Goal: Task Accomplishment & Management: Manage account settings

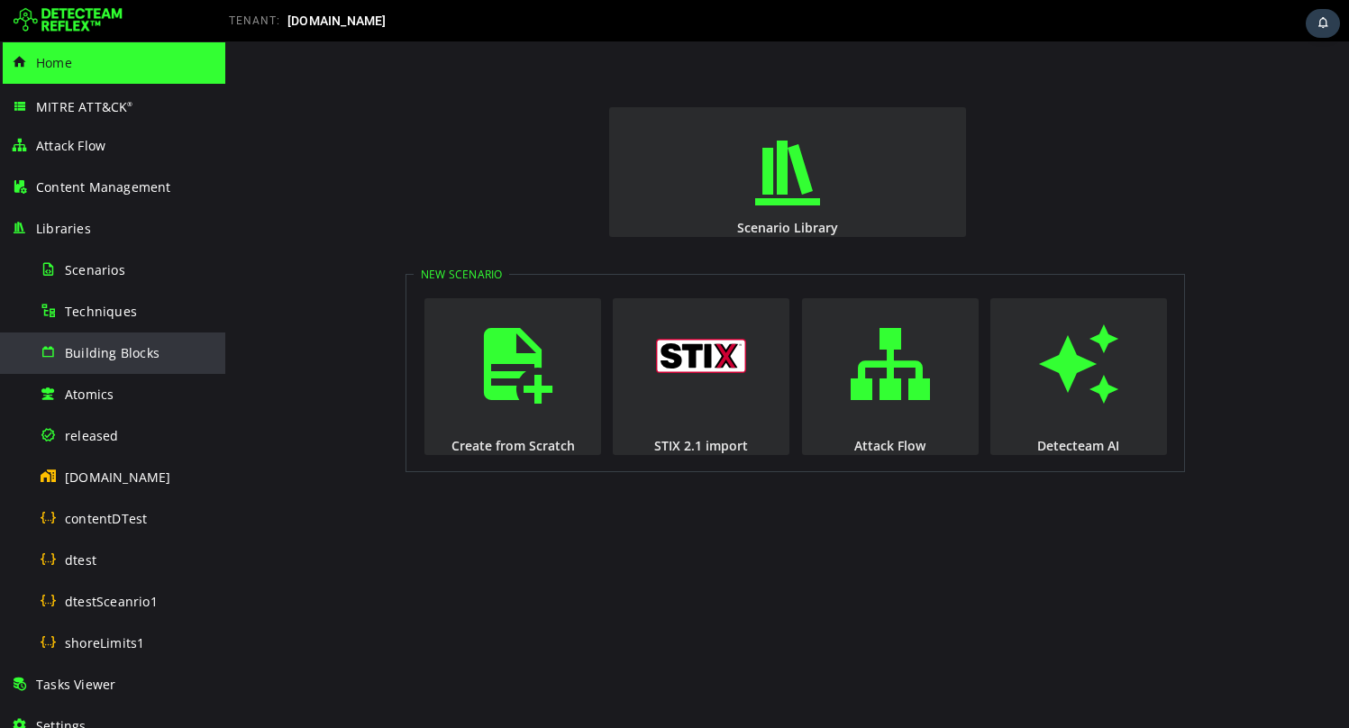
click at [100, 344] on span "Building Blocks" at bounding box center [112, 352] width 95 height 17
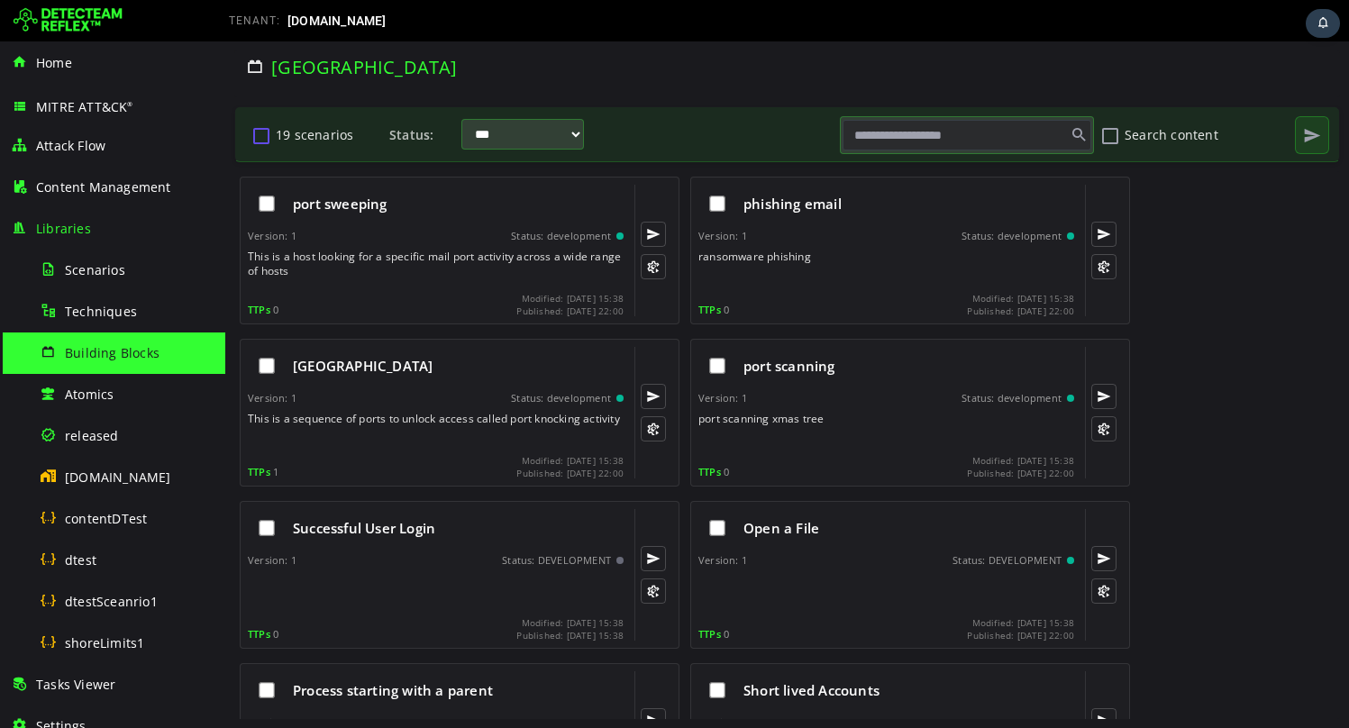
click at [261, 136] on button "19 scenarios" at bounding box center [261, 135] width 22 height 31
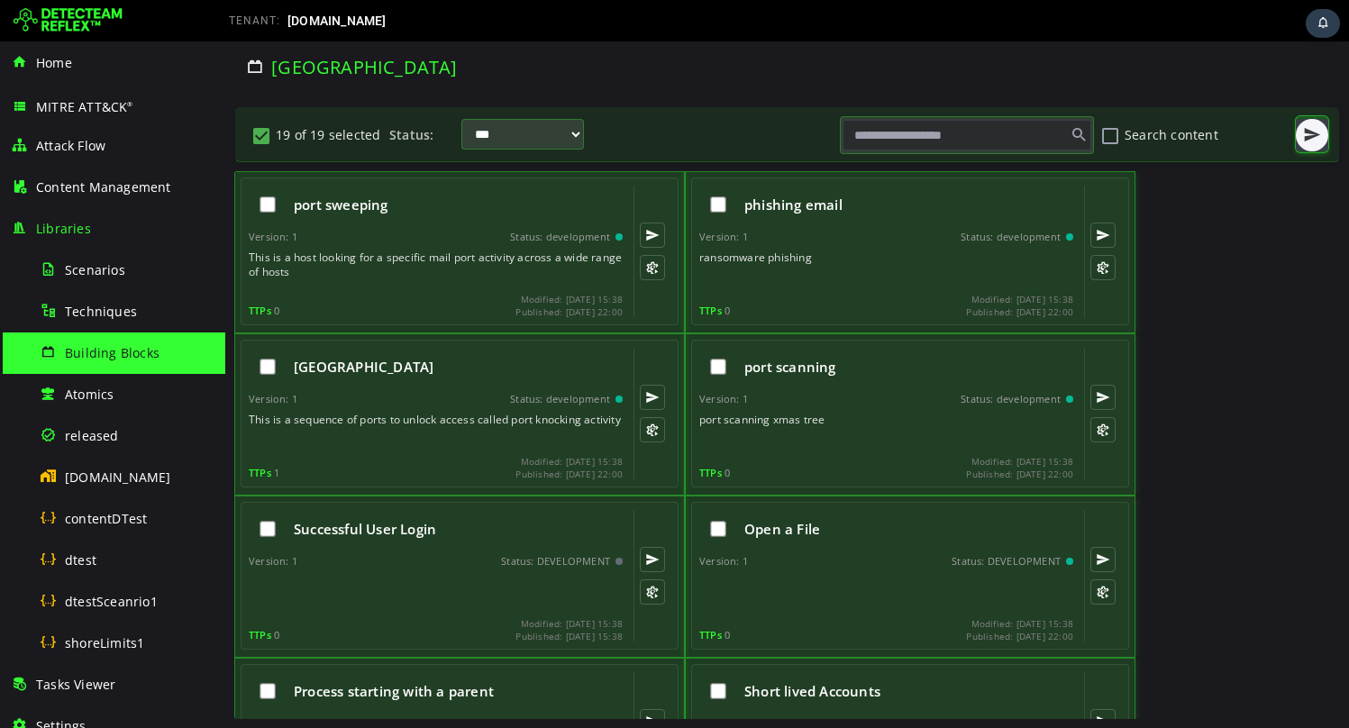
click at [1314, 141] on span "button" at bounding box center [1312, 135] width 18 height 18
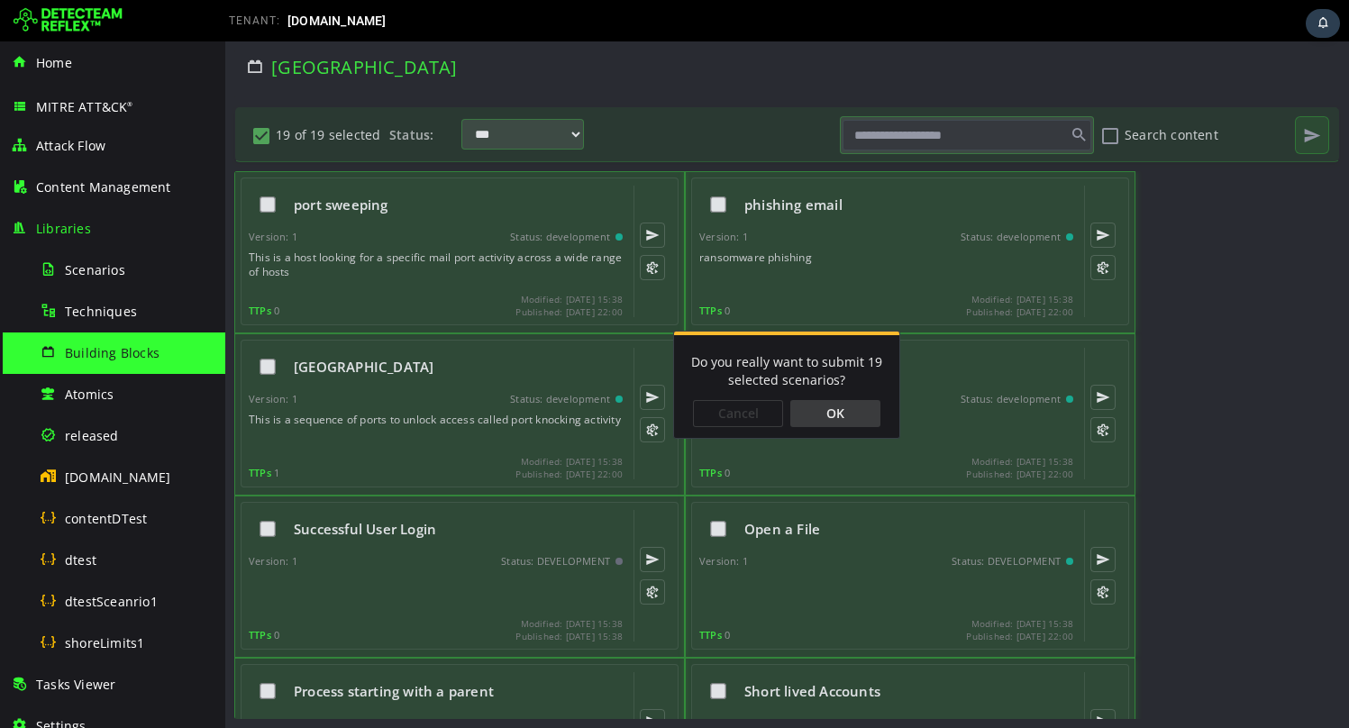
click at [857, 410] on div "OK" at bounding box center [835, 413] width 90 height 27
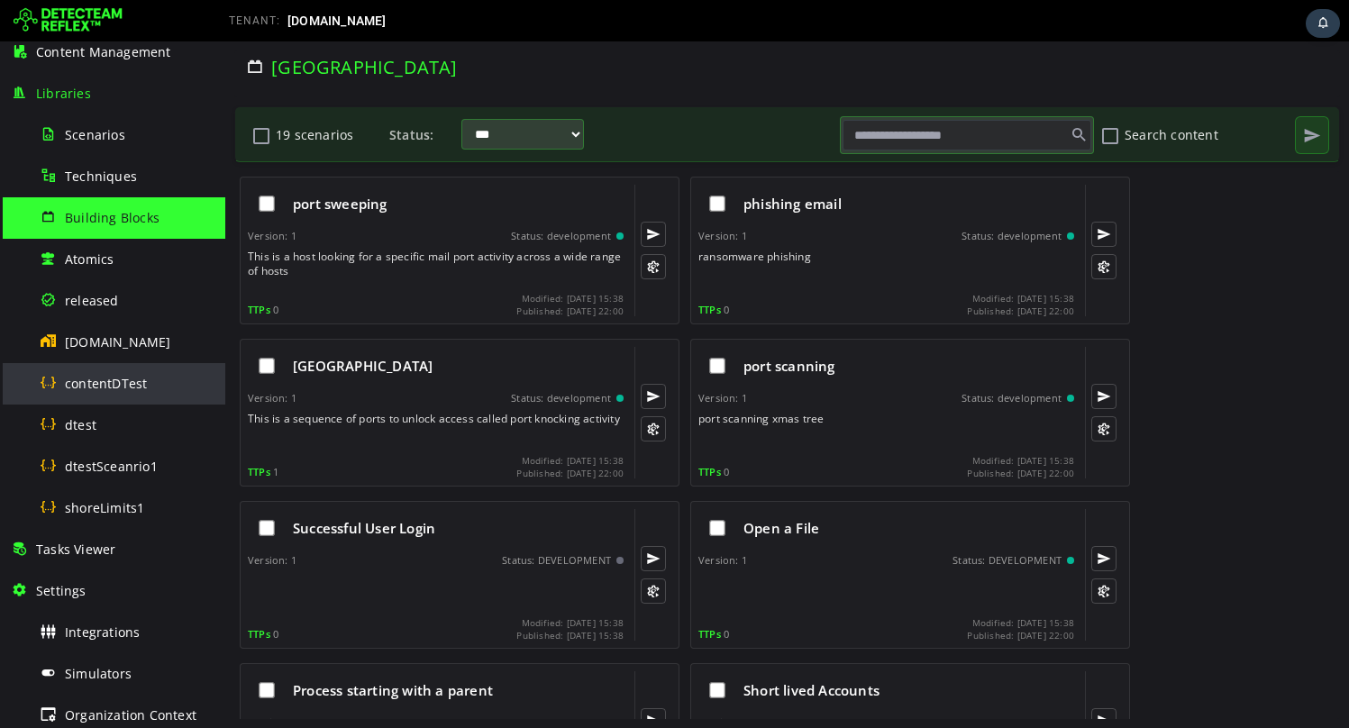
scroll to position [243, 0]
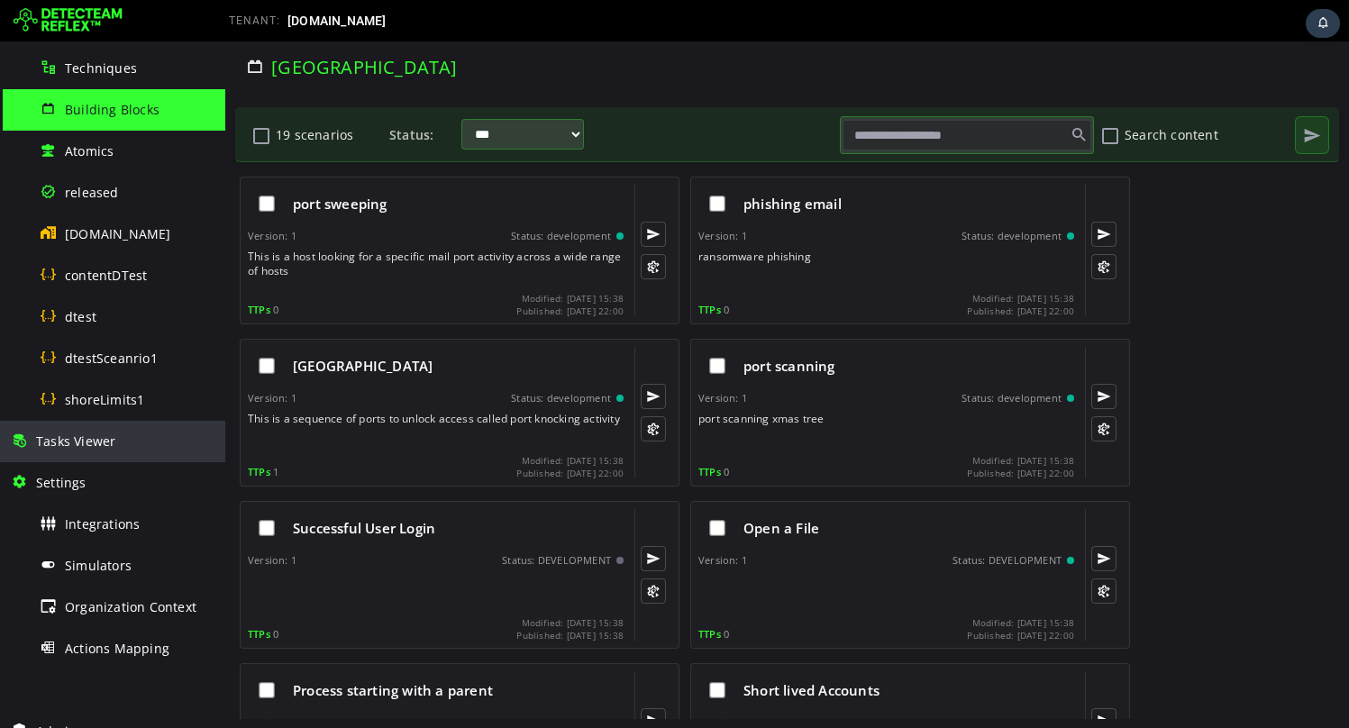
click at [77, 459] on div "Tasks Viewer" at bounding box center [113, 441] width 204 height 41
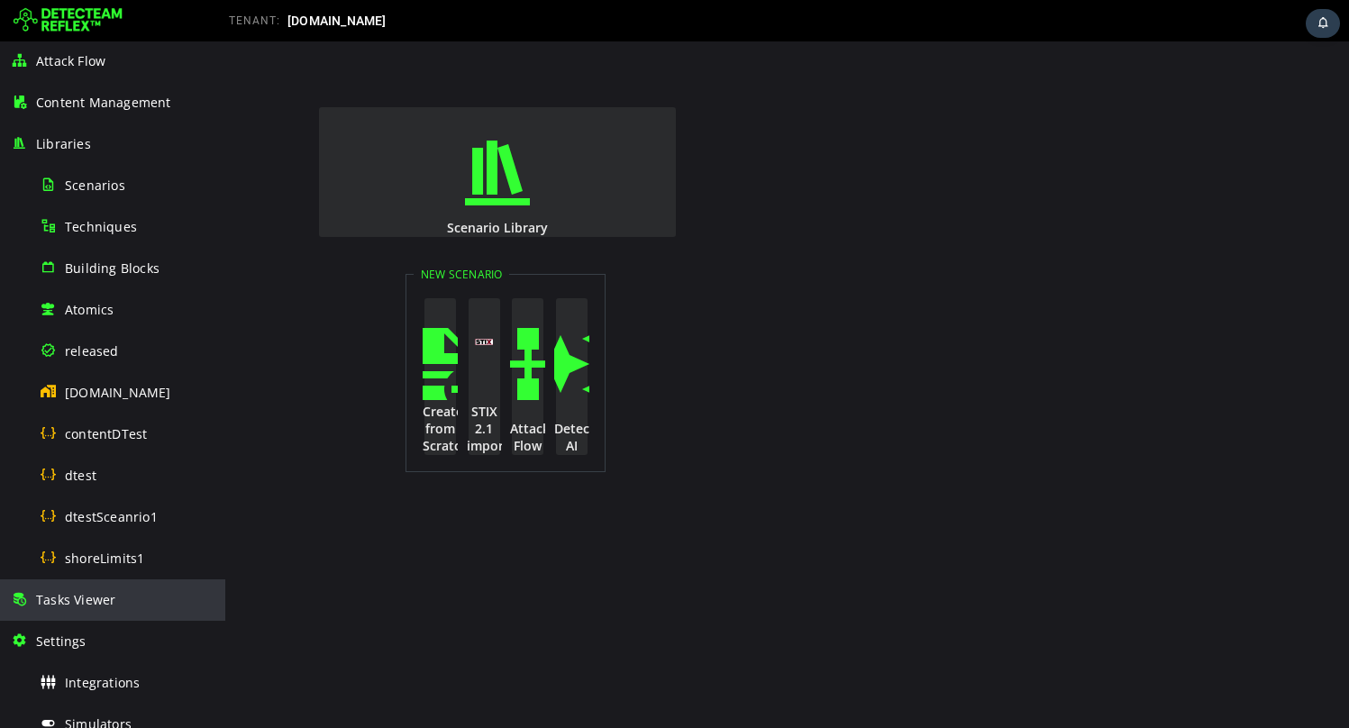
scroll to position [97, 0]
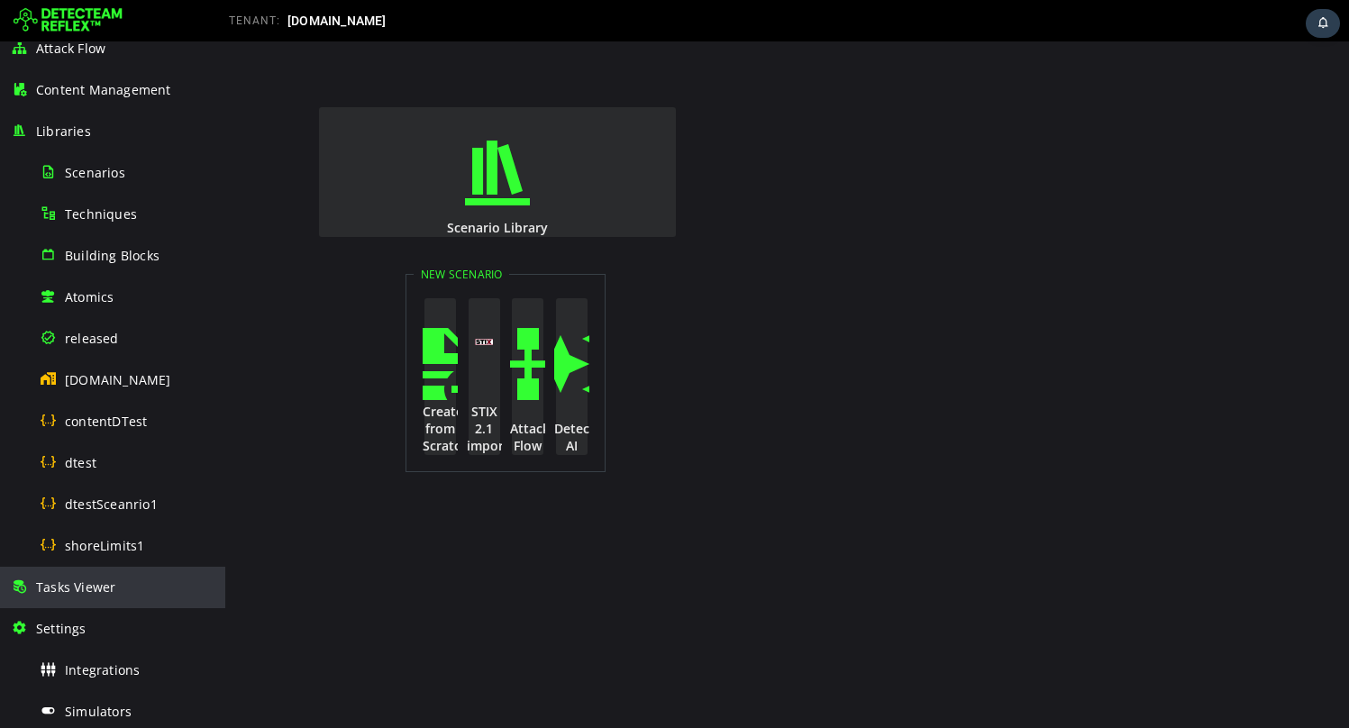
click at [77, 596] on div "Tasks Viewer" at bounding box center [113, 587] width 204 height 41
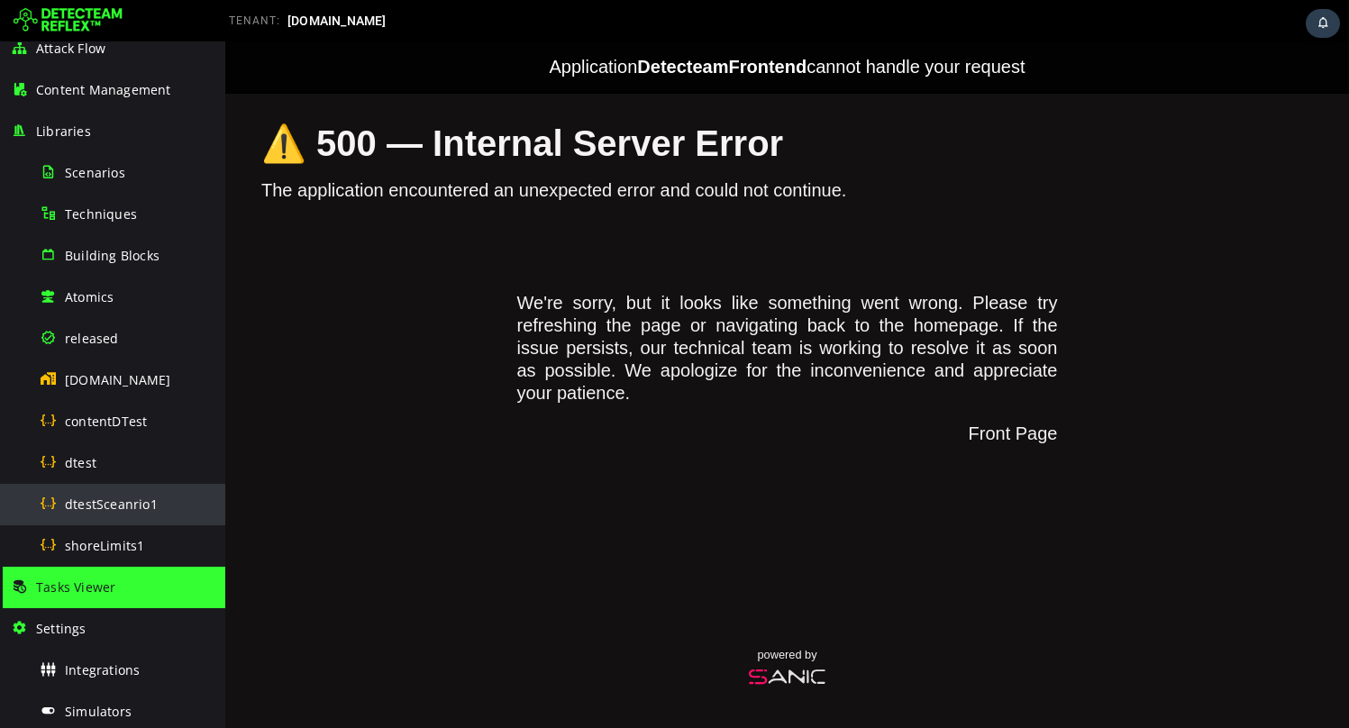
click at [97, 504] on span "dtestSceanrio1" at bounding box center [111, 504] width 93 height 17
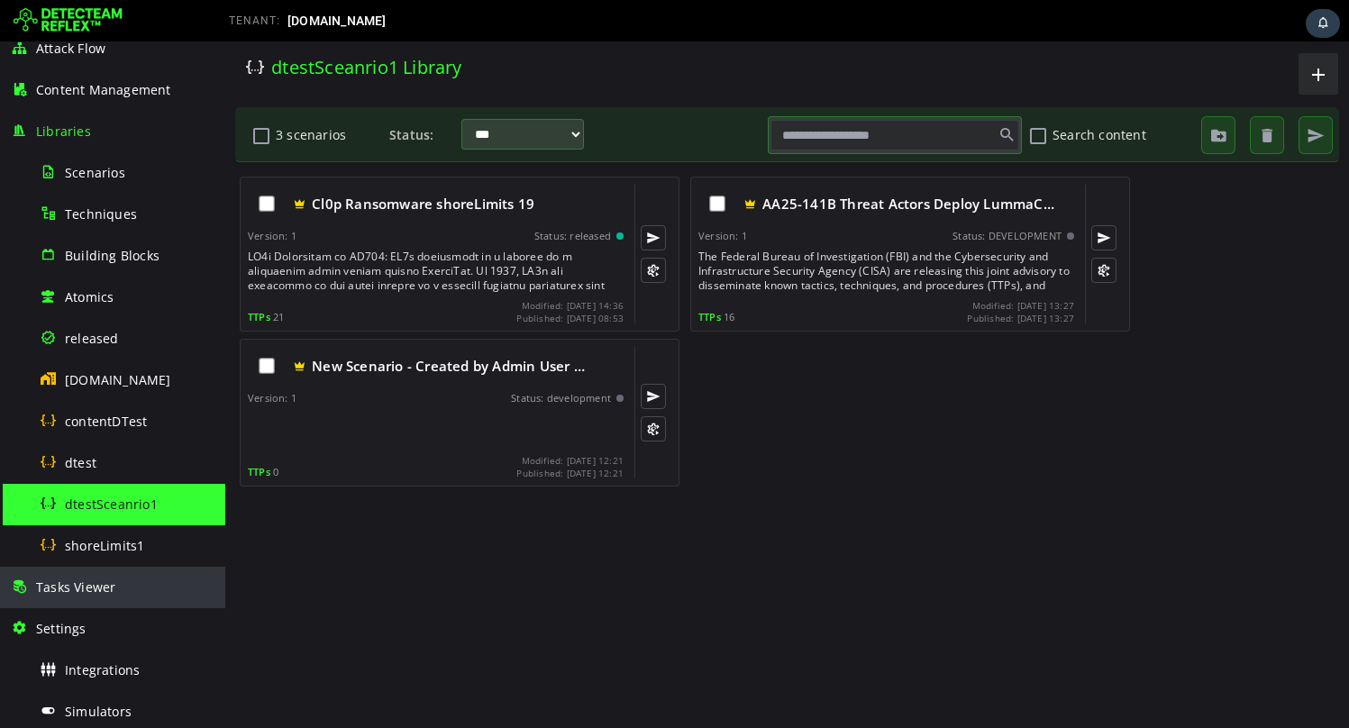
click at [81, 593] on span "Tasks Viewer" at bounding box center [75, 586] width 79 height 17
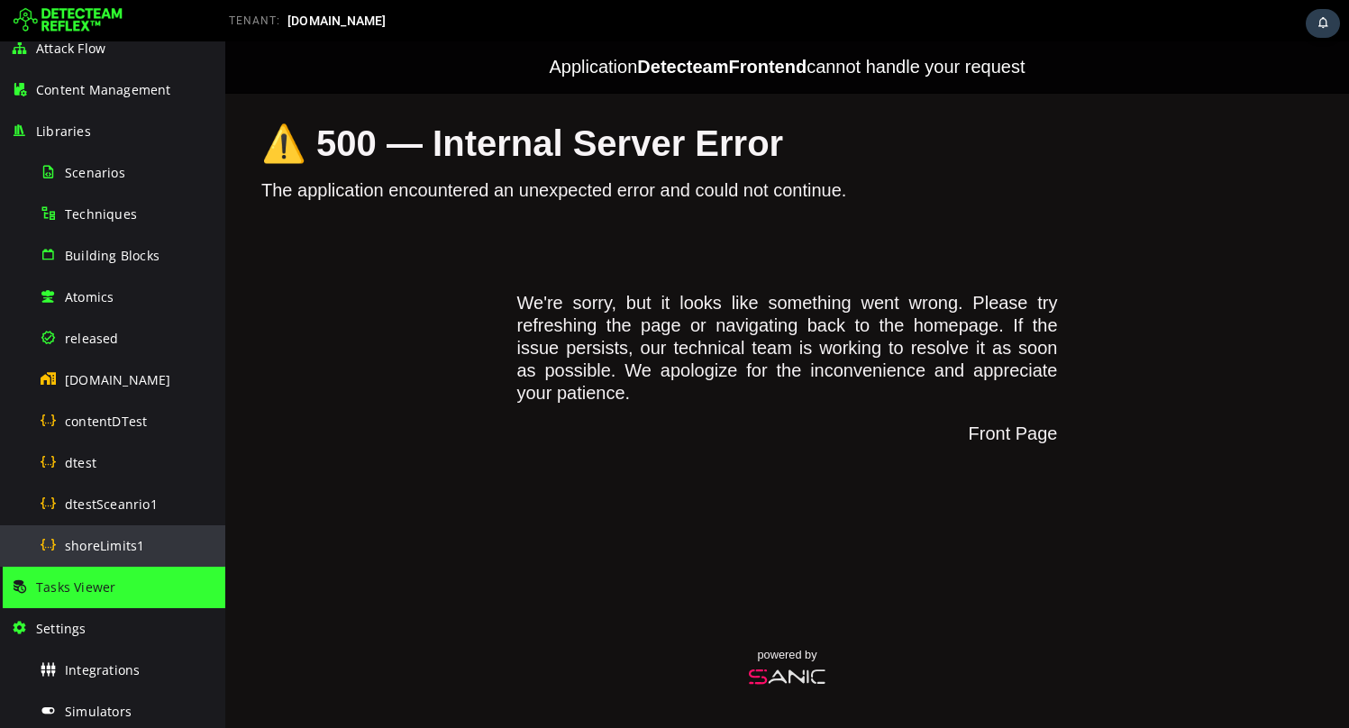
click at [79, 546] on span "shoreLimits1" at bounding box center [104, 545] width 79 height 17
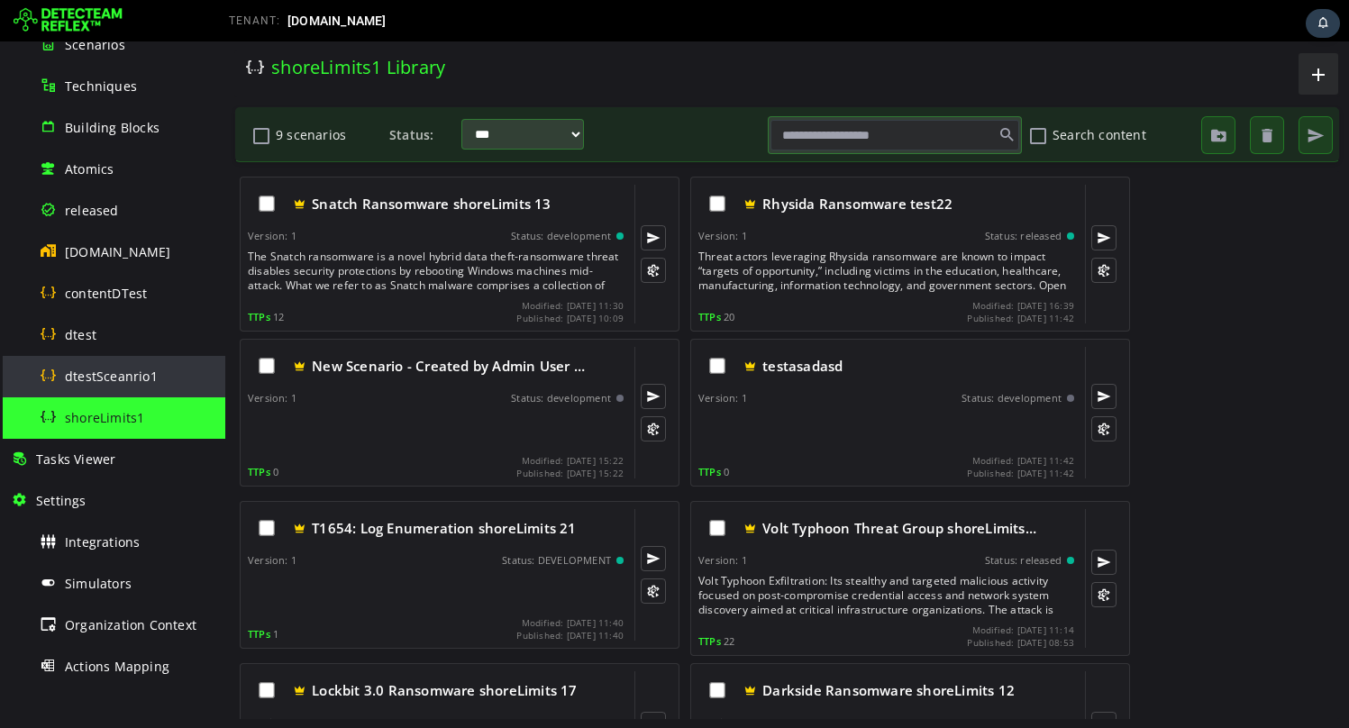
scroll to position [274, 0]
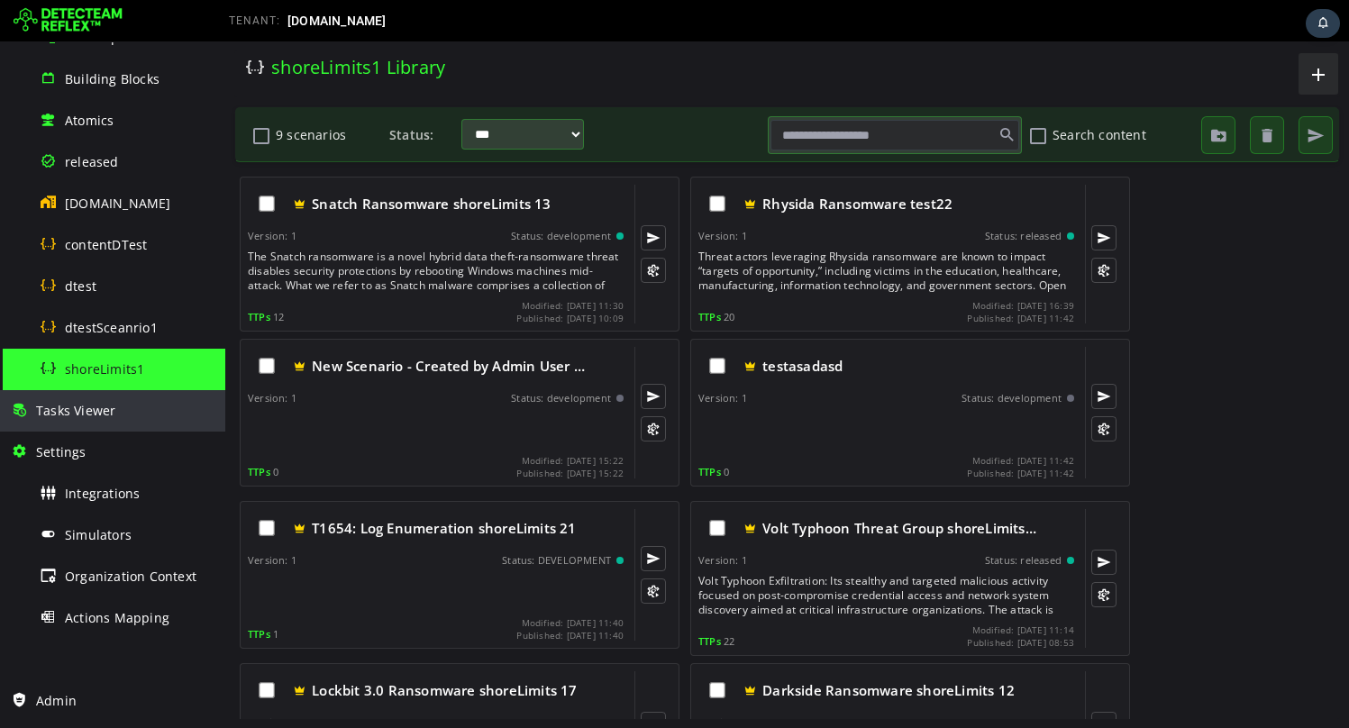
click at [102, 399] on div "Tasks Viewer" at bounding box center [113, 410] width 204 height 41
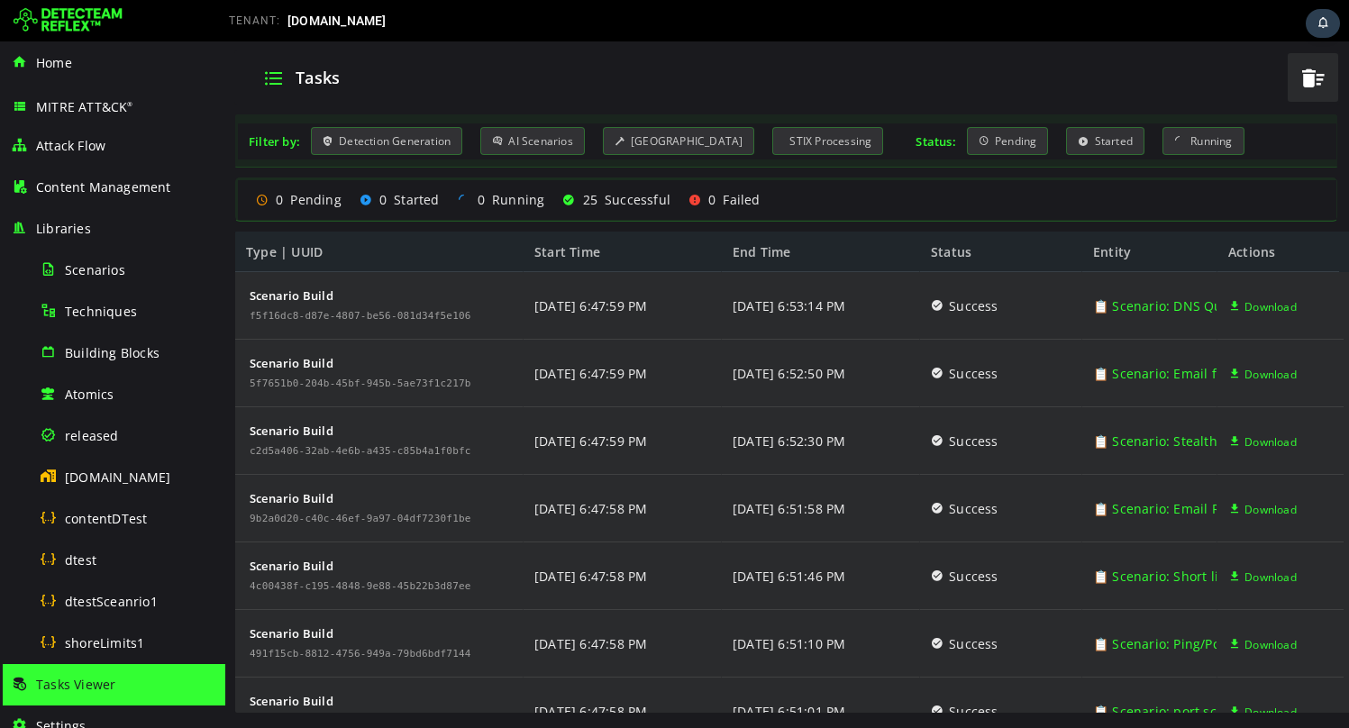
scroll to position [542, 0]
click at [56, 16] on img at bounding box center [68, 20] width 109 height 29
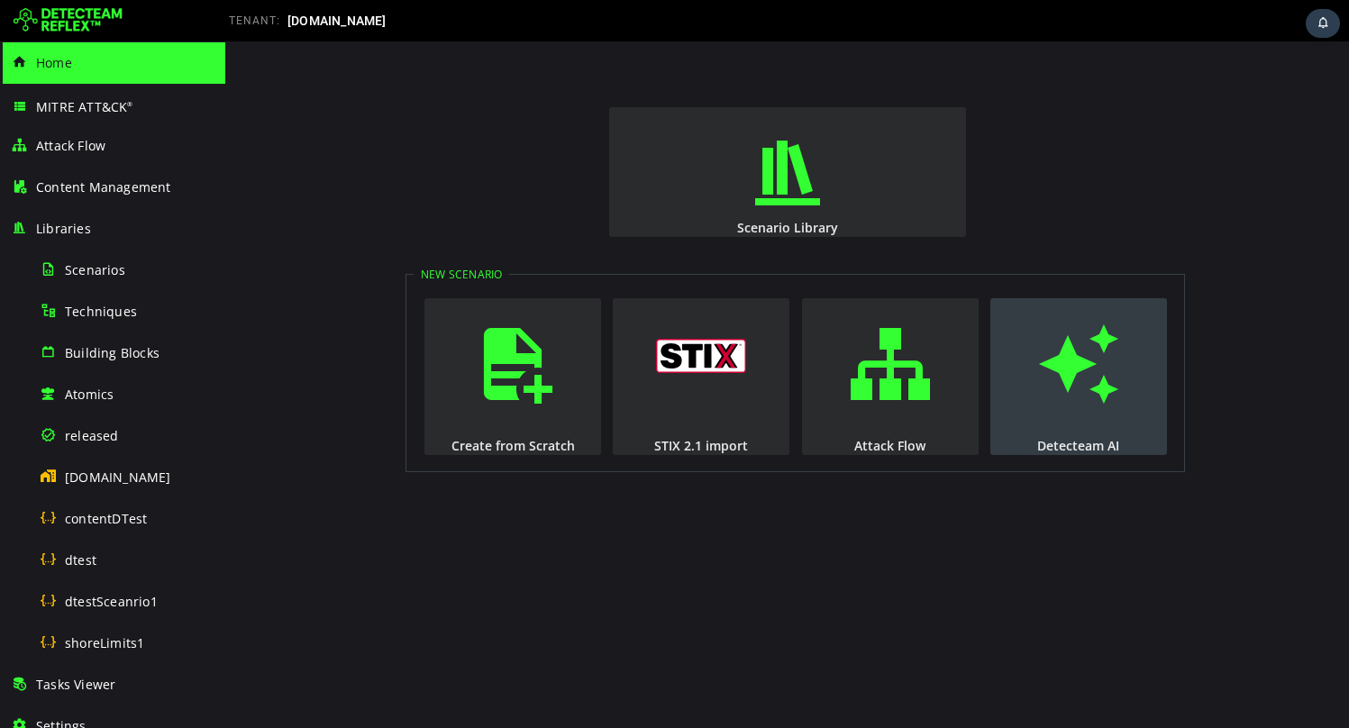
click at [1087, 351] on span "button" at bounding box center [1078, 364] width 18 height 123
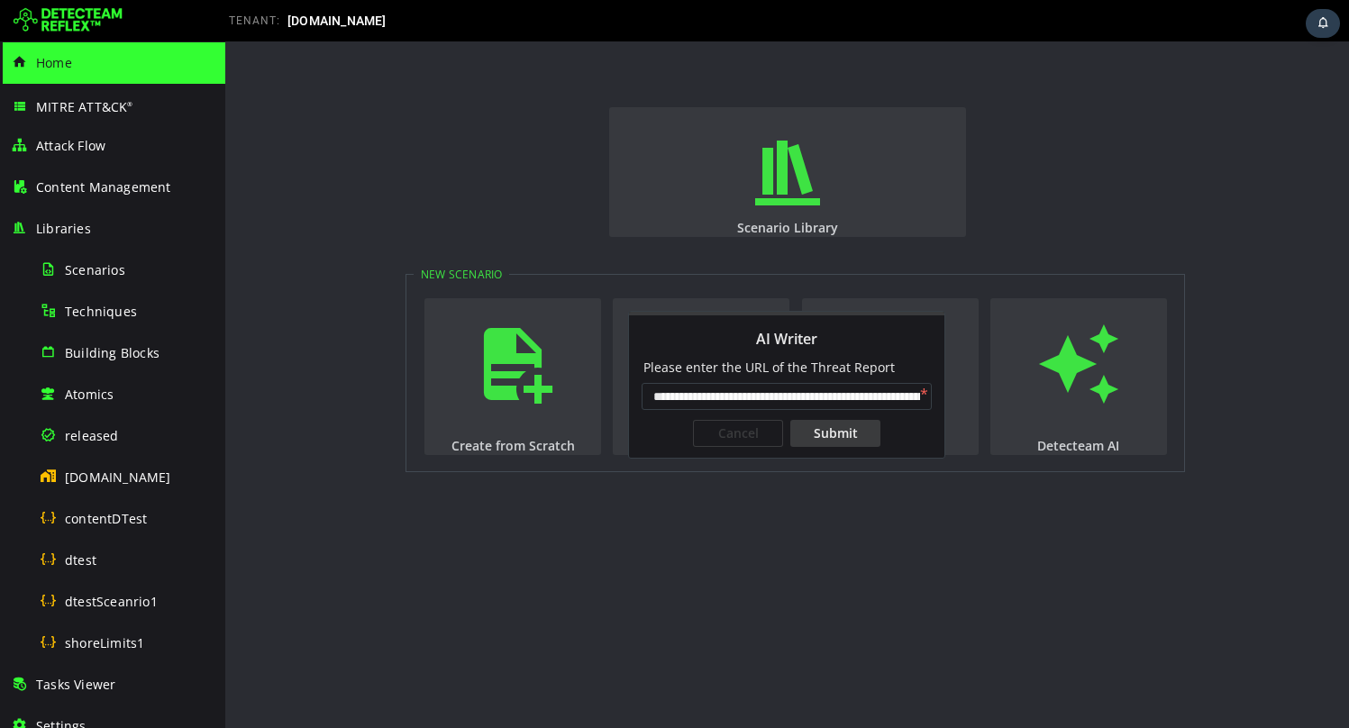
scroll to position [0, 146]
type input "**********"
click at [868, 432] on div "Submit" at bounding box center [835, 433] width 90 height 27
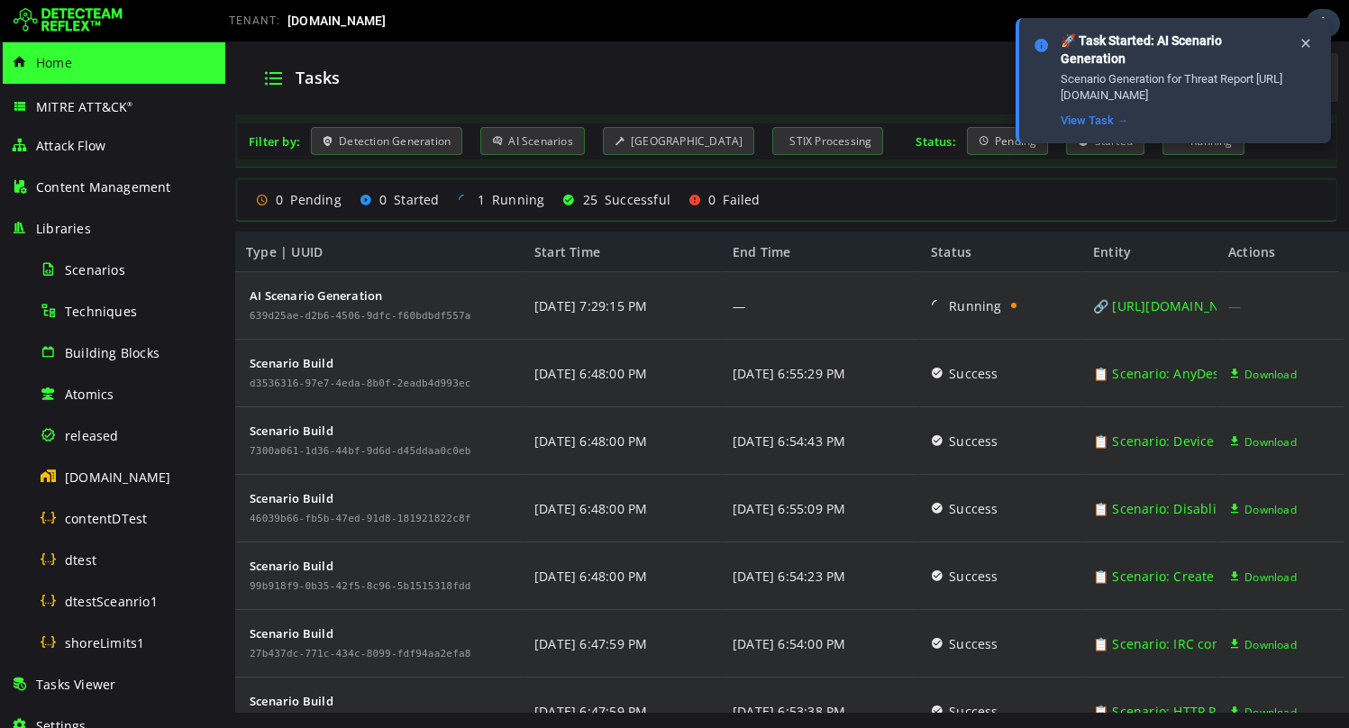
click at [80, 10] on img at bounding box center [68, 20] width 109 height 29
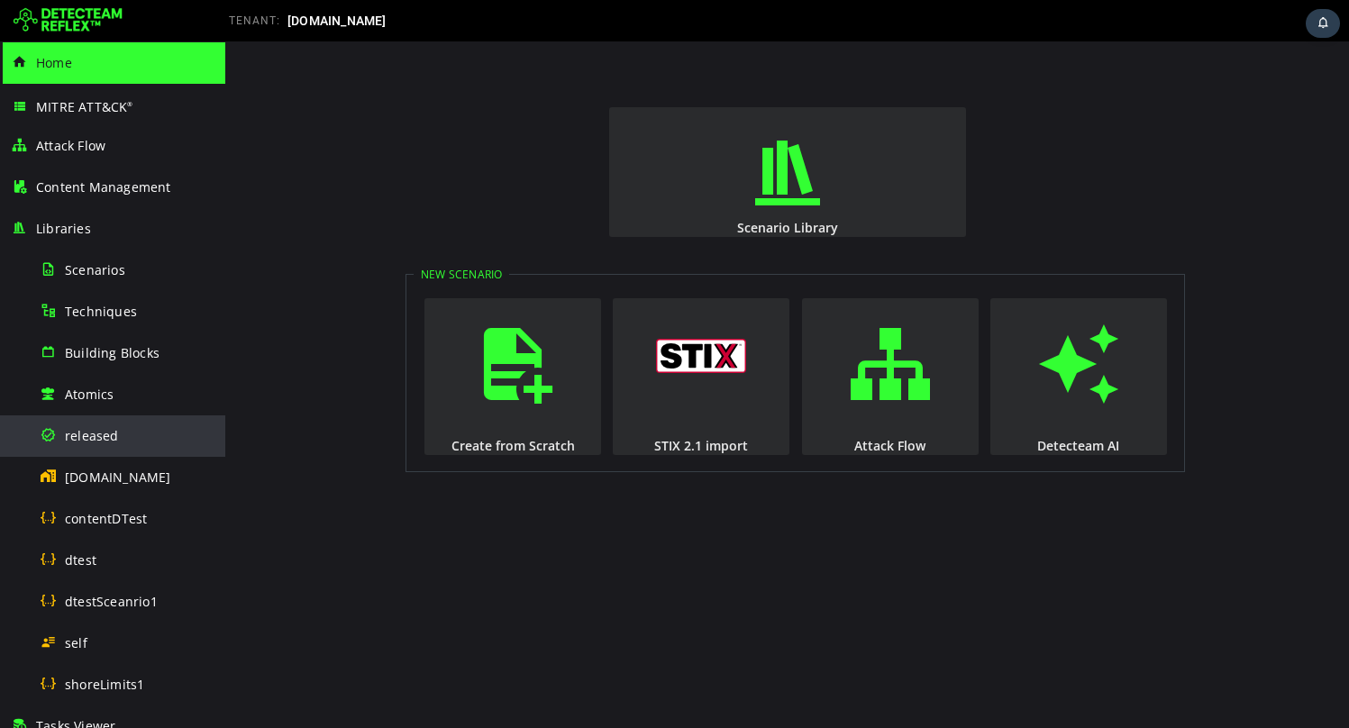
click at [87, 430] on span "released" at bounding box center [92, 435] width 54 height 17
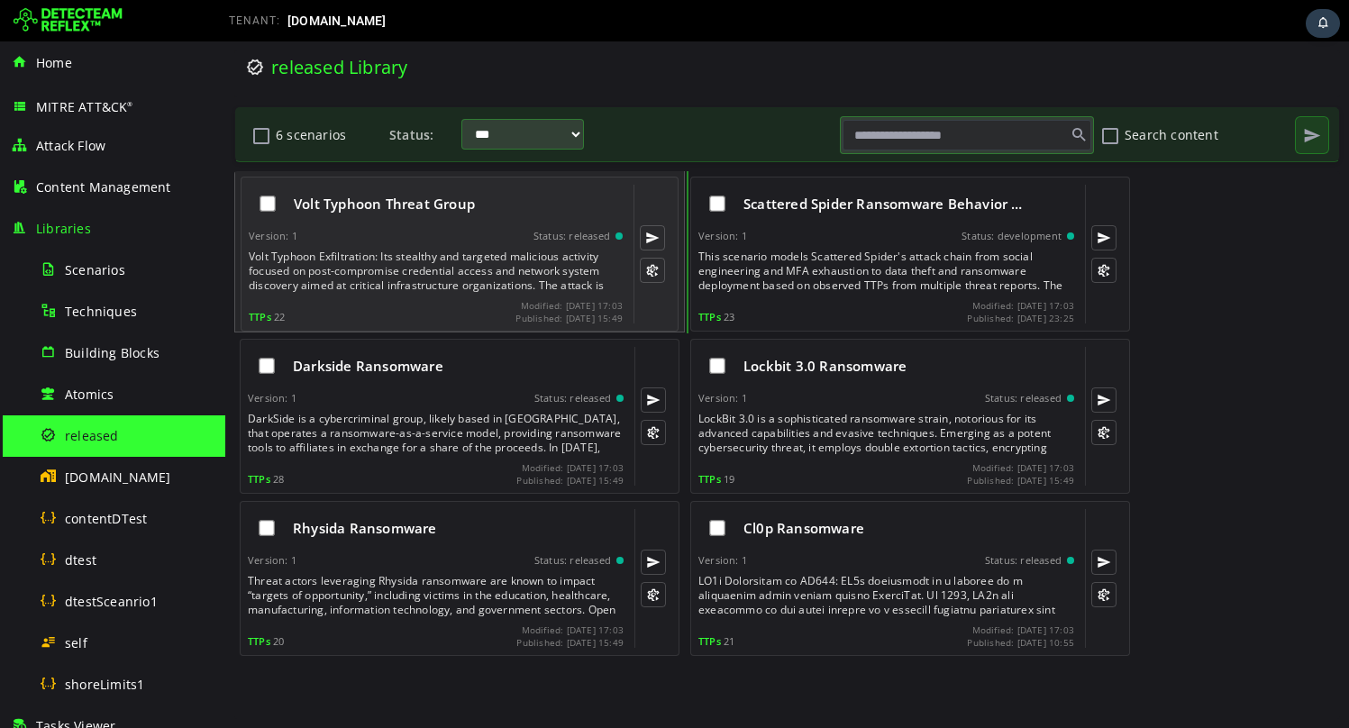
click at [388, 230] on div "Version: 1 Status: released" at bounding box center [436, 236] width 374 height 13
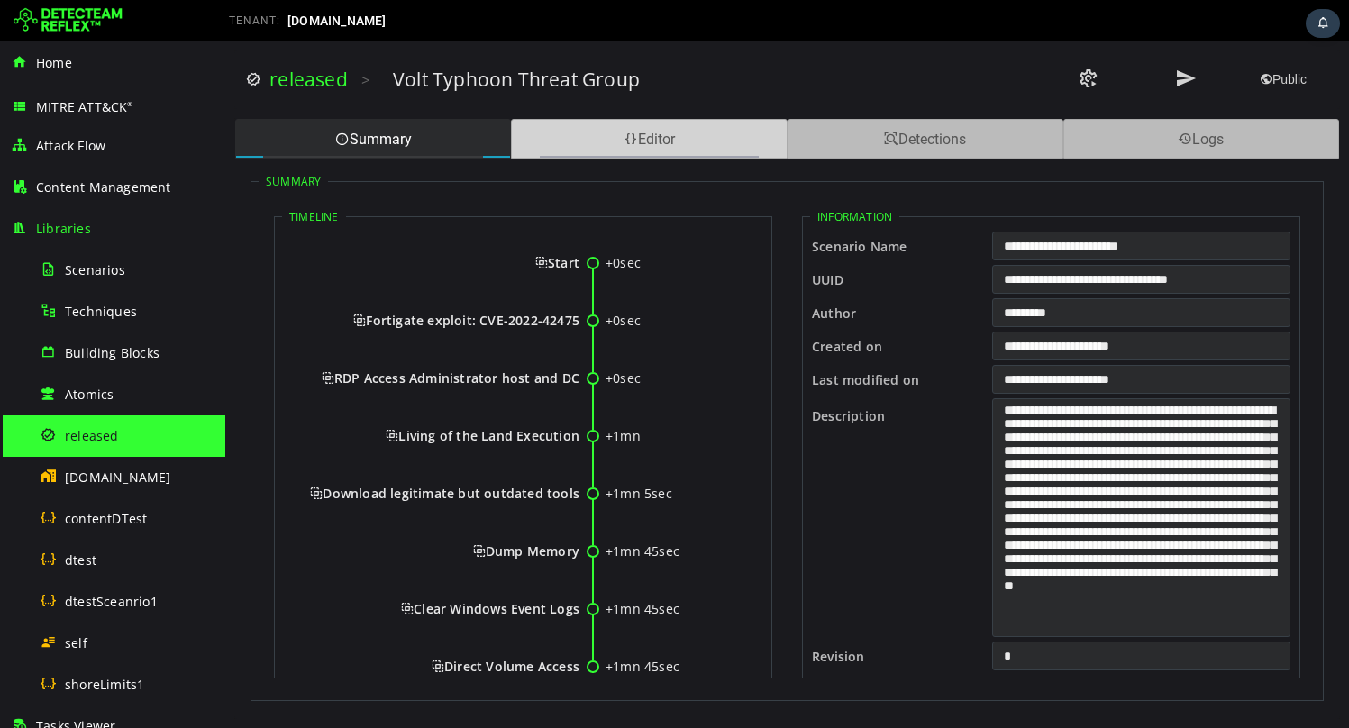
click at [604, 132] on div "Editor" at bounding box center [649, 139] width 276 height 40
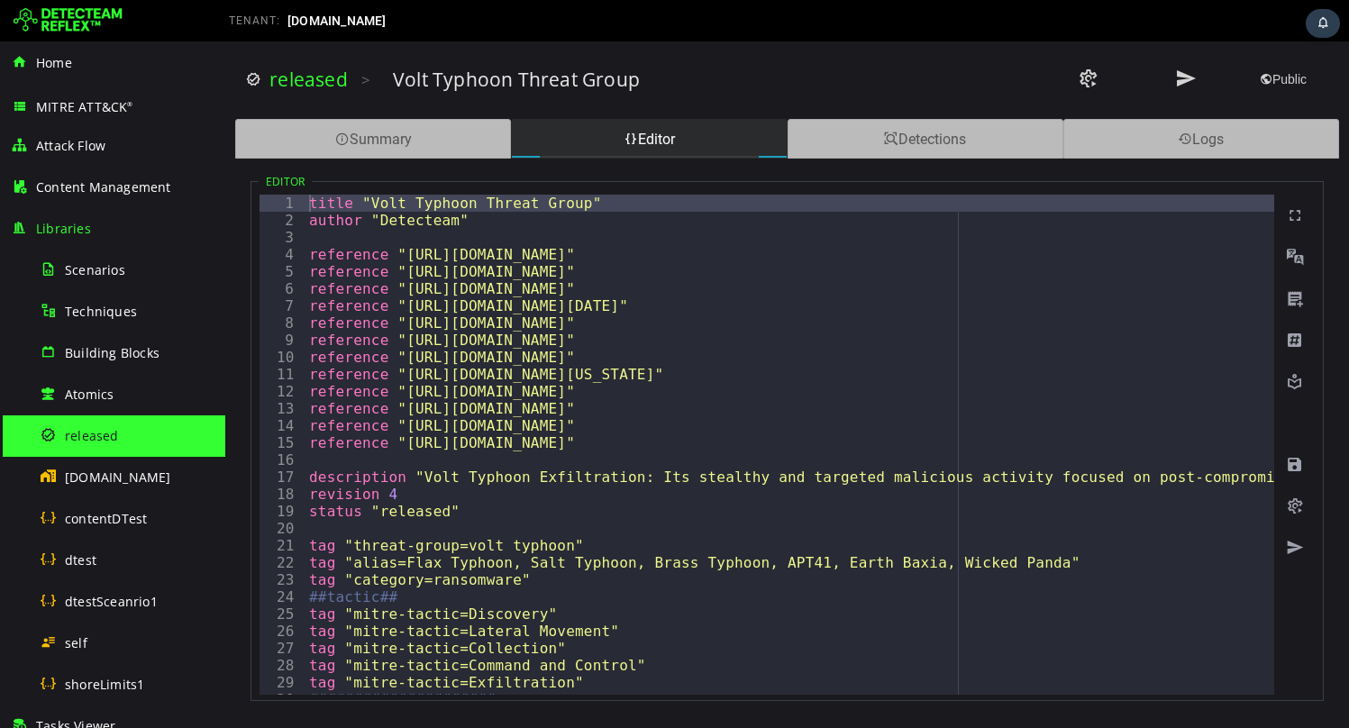
type textarea "**********"
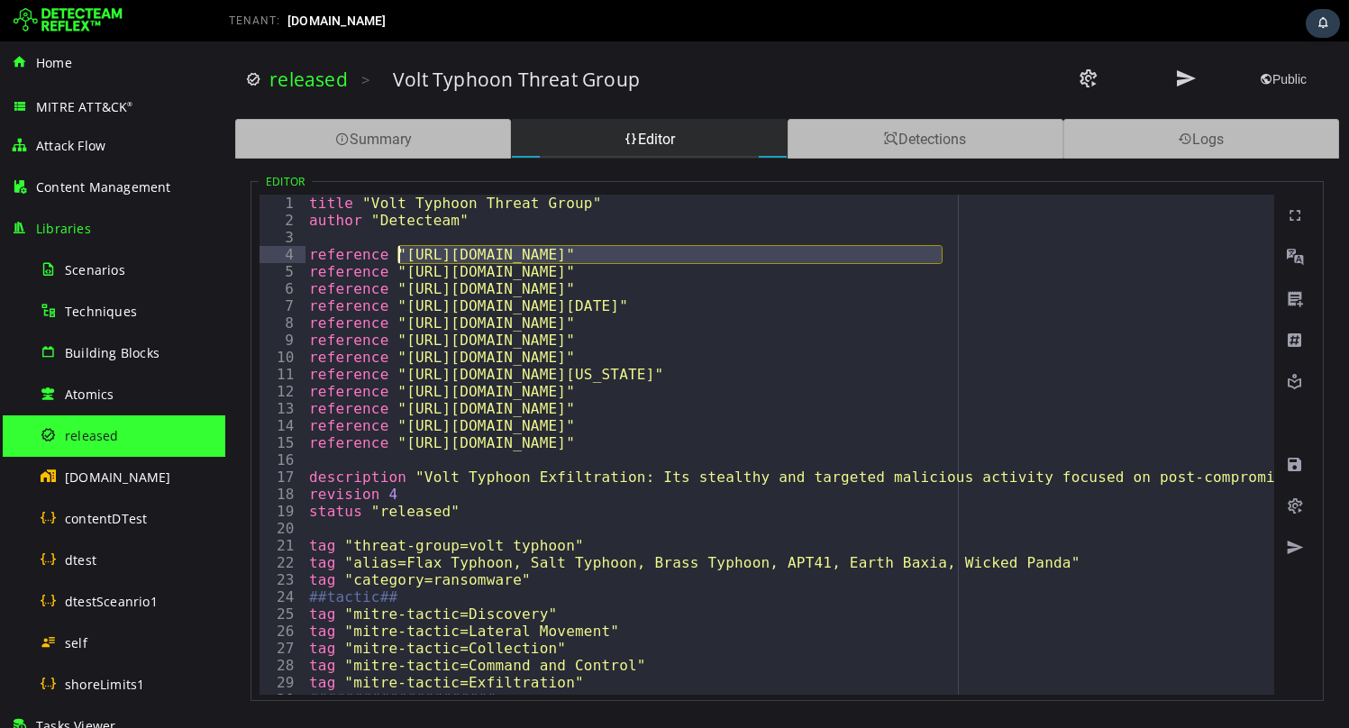
drag, startPoint x: 938, startPoint y: 253, endPoint x: 398, endPoint y: 253, distance: 539.7
click at [58, 13] on img at bounding box center [68, 20] width 109 height 29
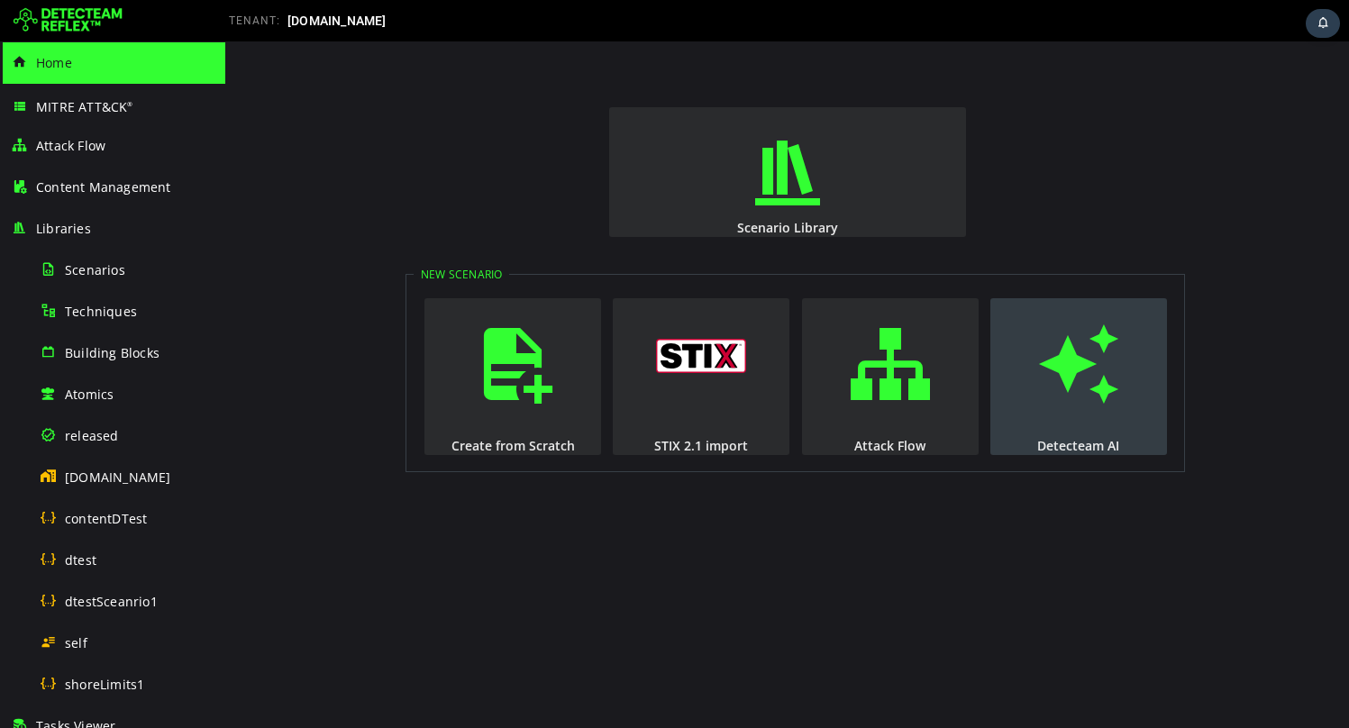
click at [1069, 356] on span "button" at bounding box center [1078, 364] width 18 height 123
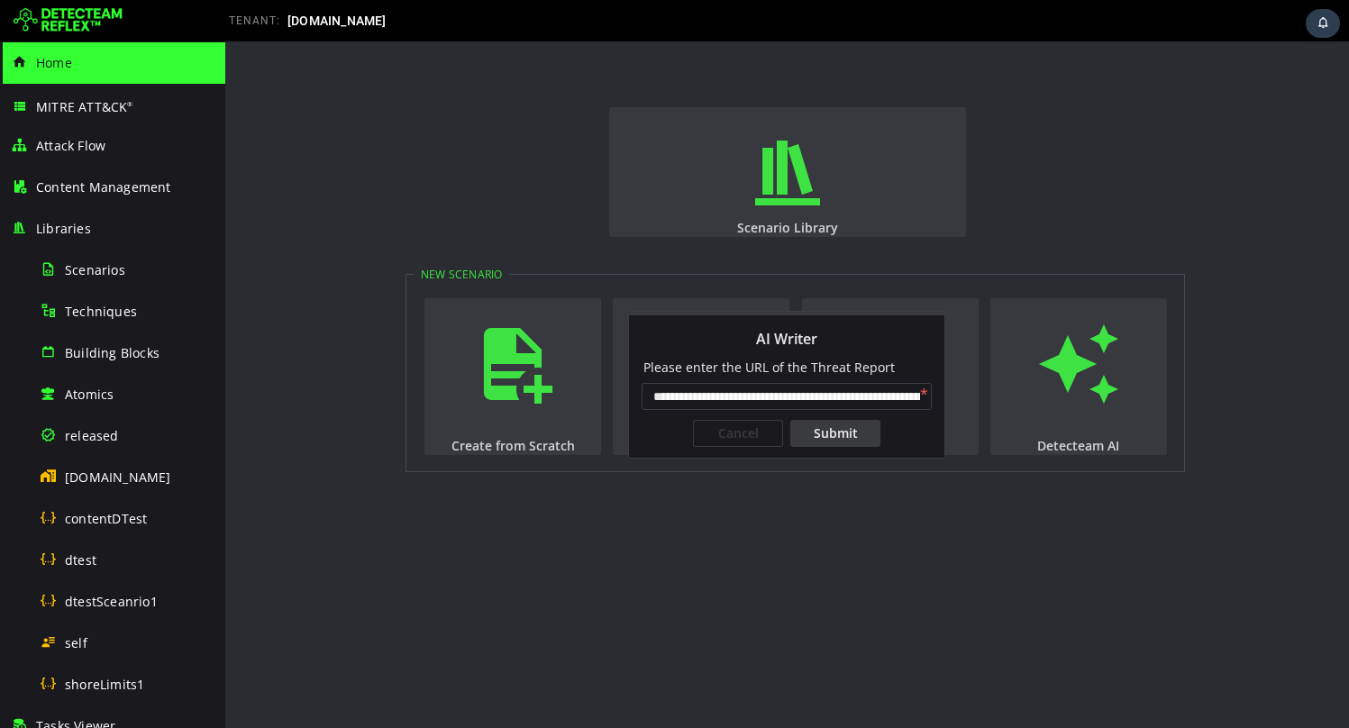
scroll to position [0, 145]
type input "**********"
click at [831, 432] on div "Submit" at bounding box center [835, 433] width 90 height 27
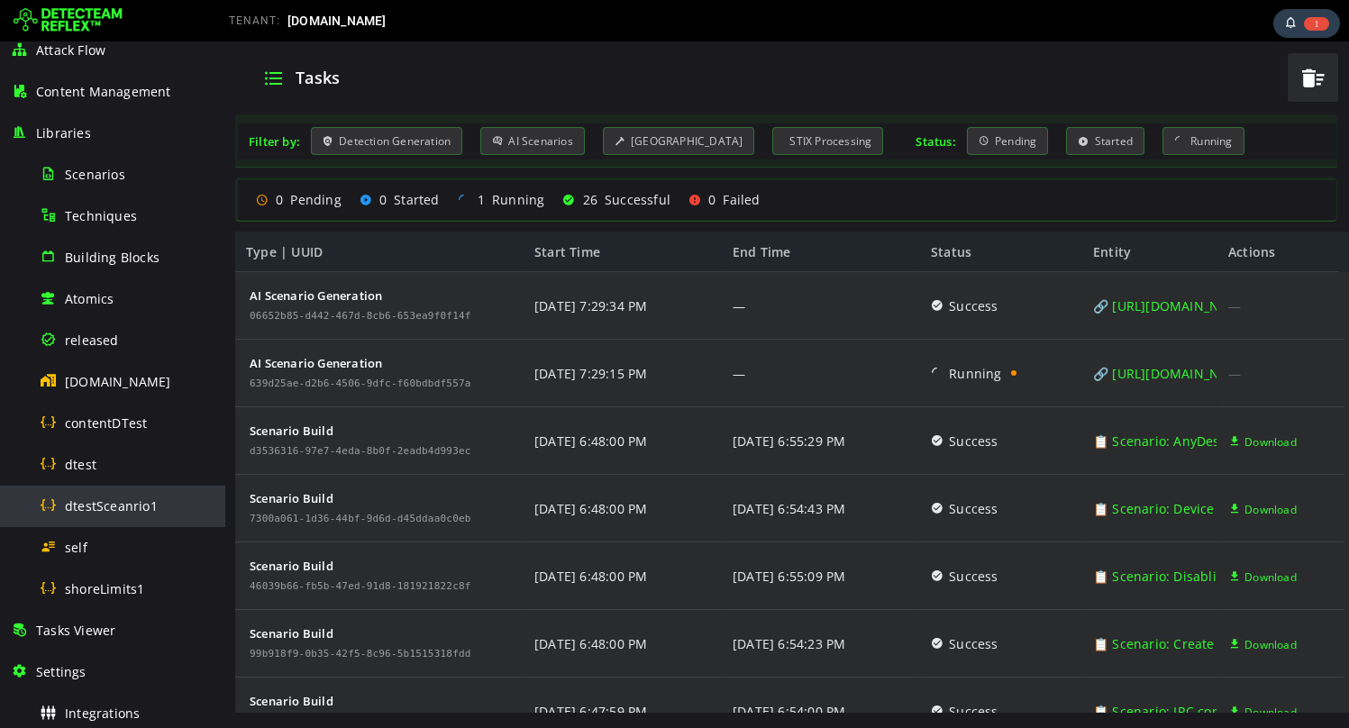
scroll to position [62, 0]
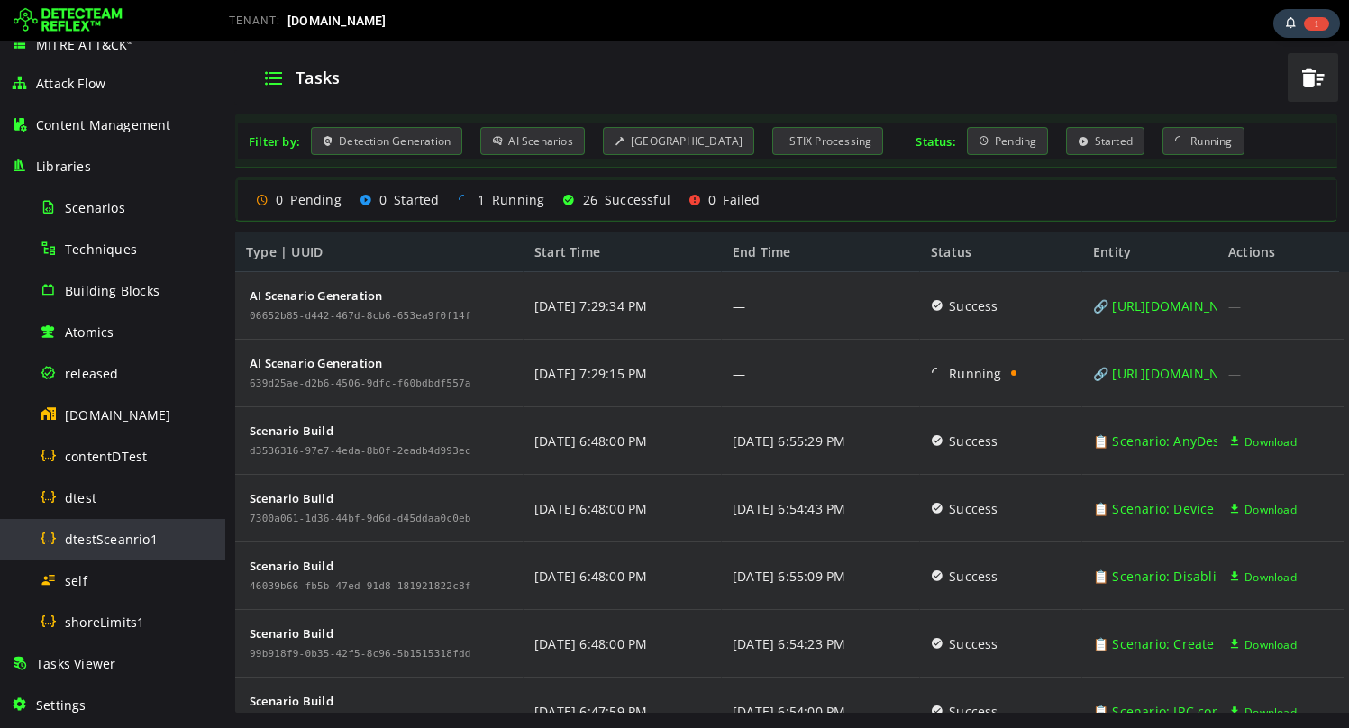
click at [105, 368] on span "released" at bounding box center [92, 373] width 54 height 17
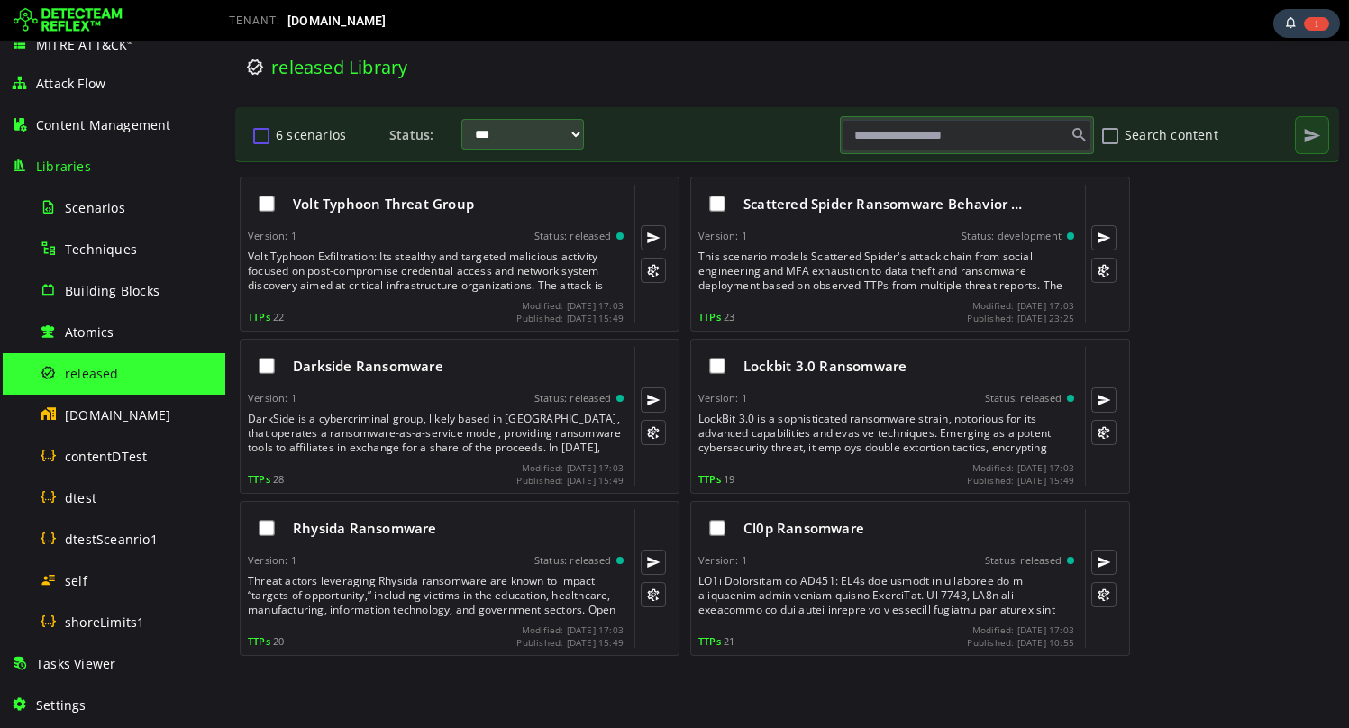
click at [261, 135] on button "6 scenarios" at bounding box center [261, 135] width 22 height 31
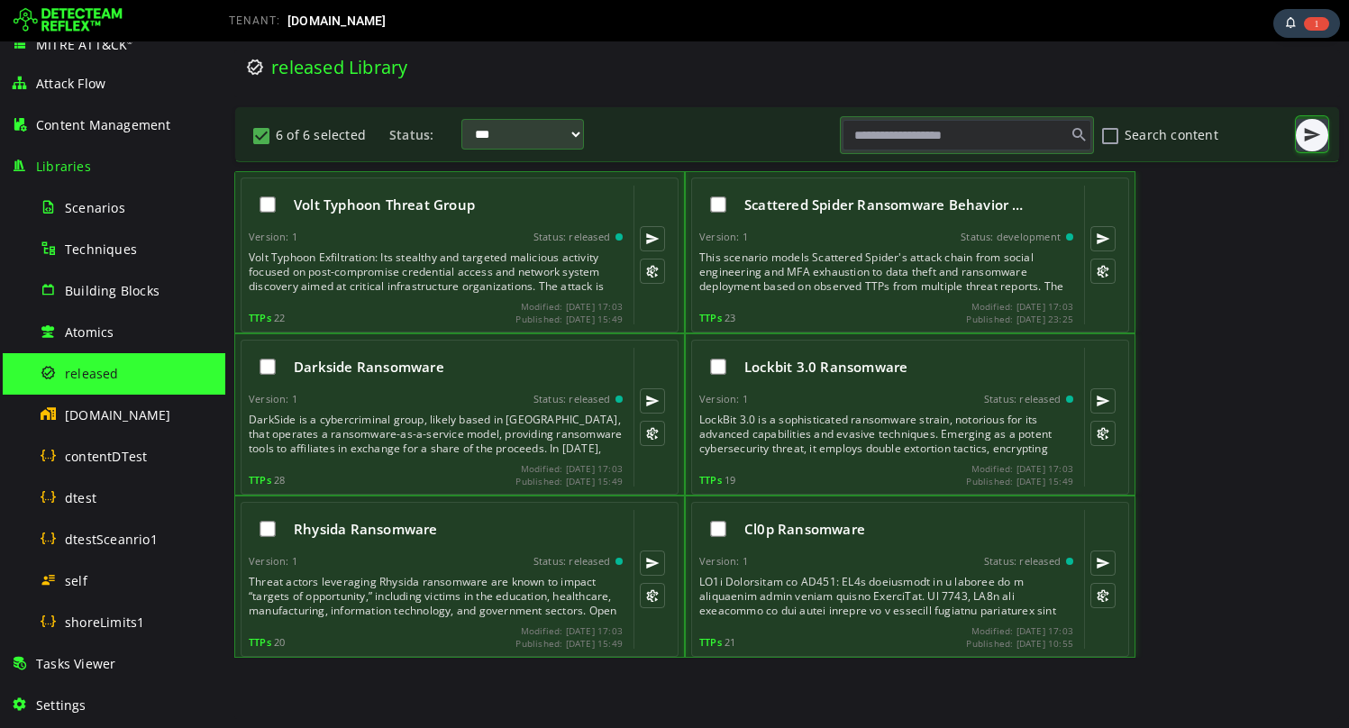
click at [1313, 133] on span "button" at bounding box center [1312, 135] width 18 height 18
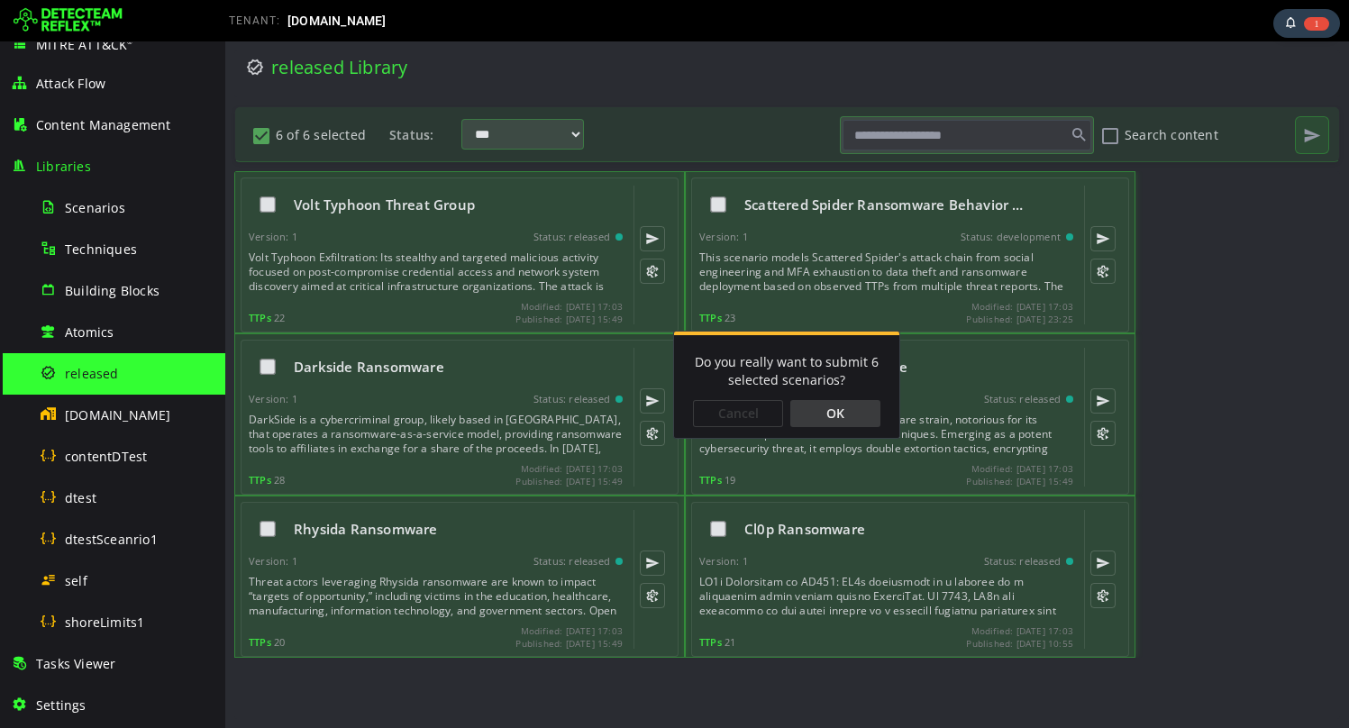
click at [829, 411] on div "OK" at bounding box center [835, 413] width 90 height 27
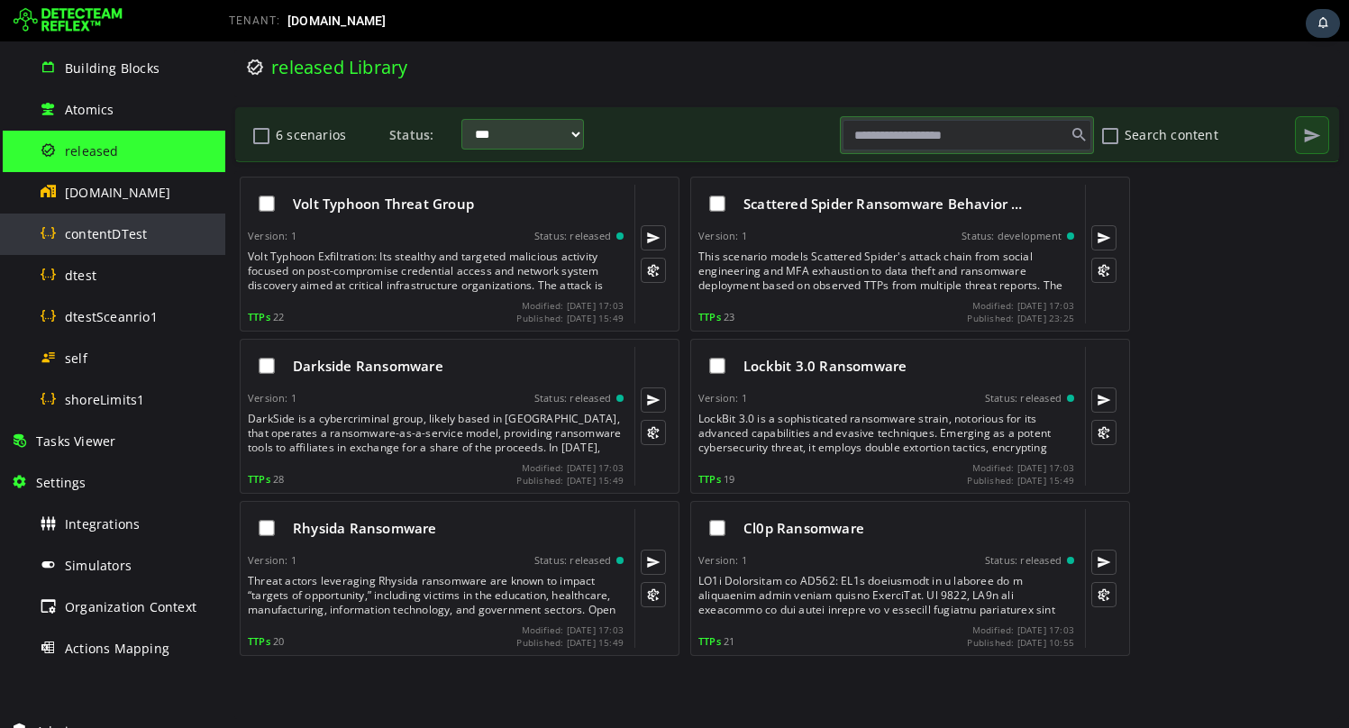
scroll to position [350, 0]
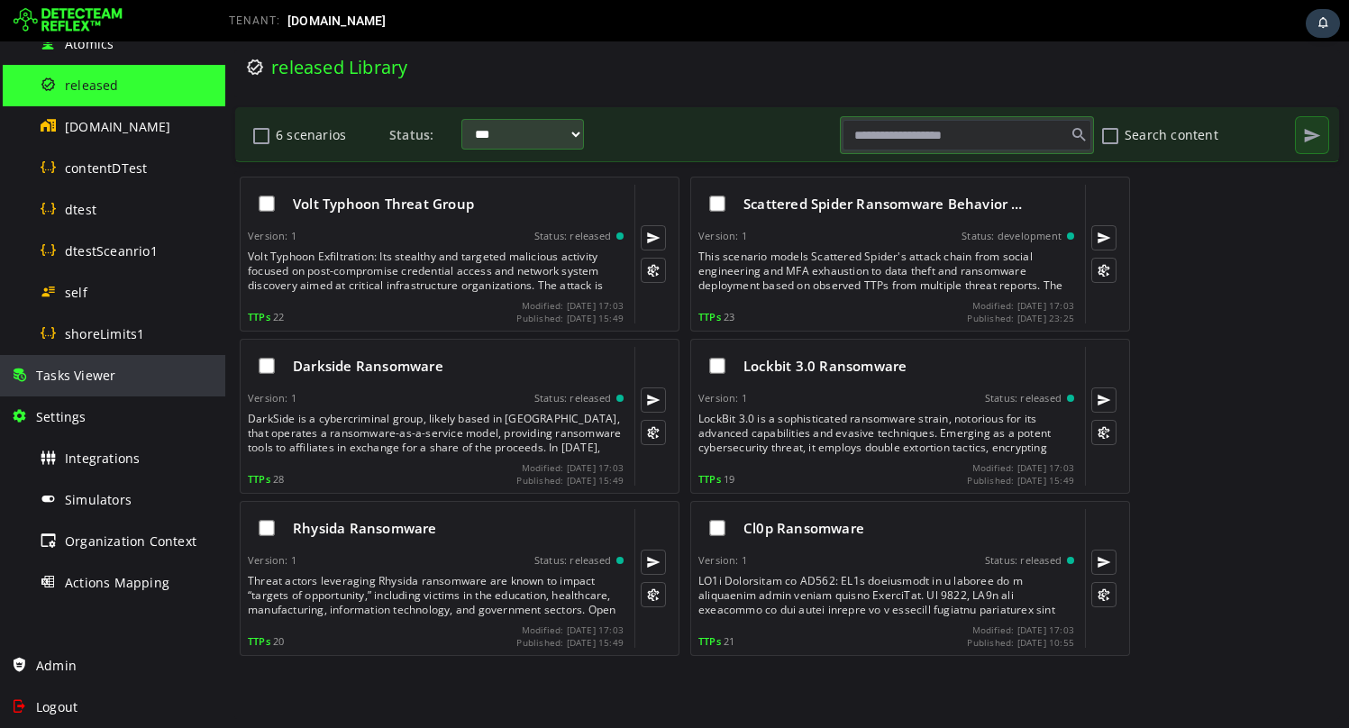
click at [102, 375] on span "Tasks Viewer" at bounding box center [75, 375] width 79 height 17
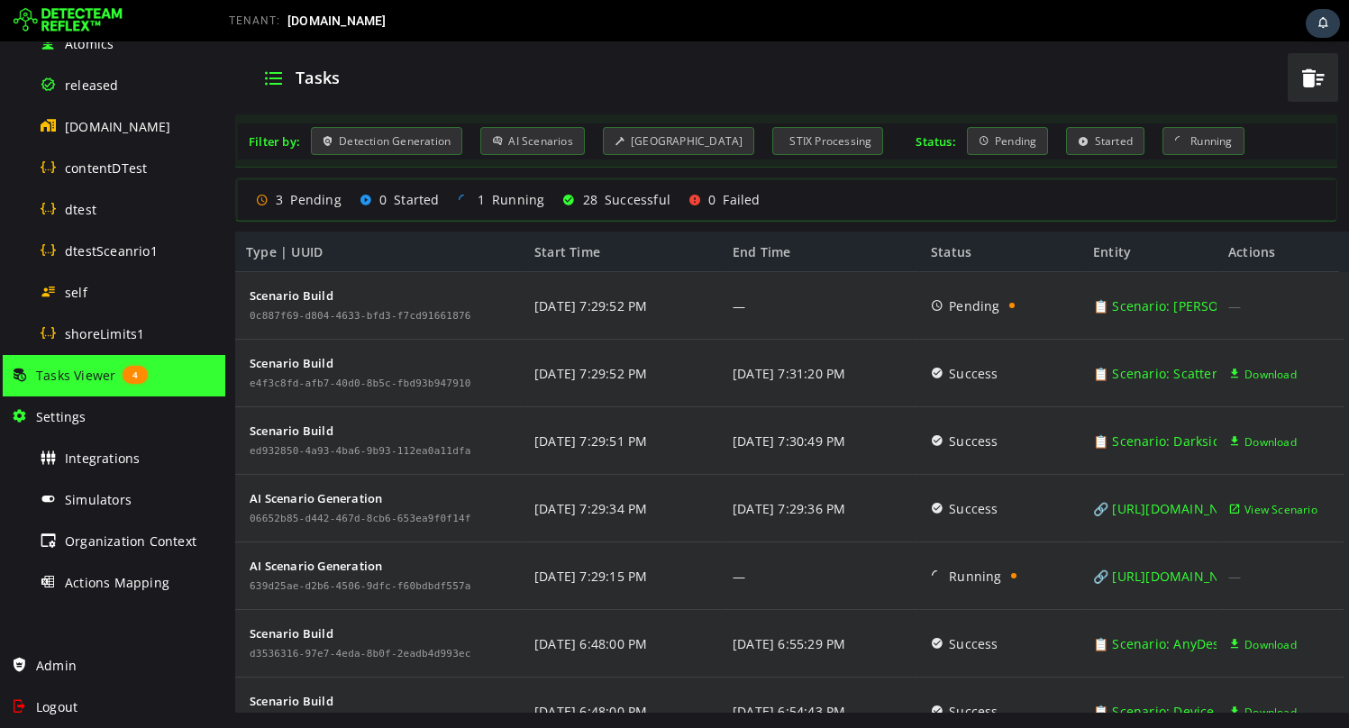
scroll to position [200, 0]
click at [1271, 505] on span "View Scenario" at bounding box center [1280, 510] width 73 height 68
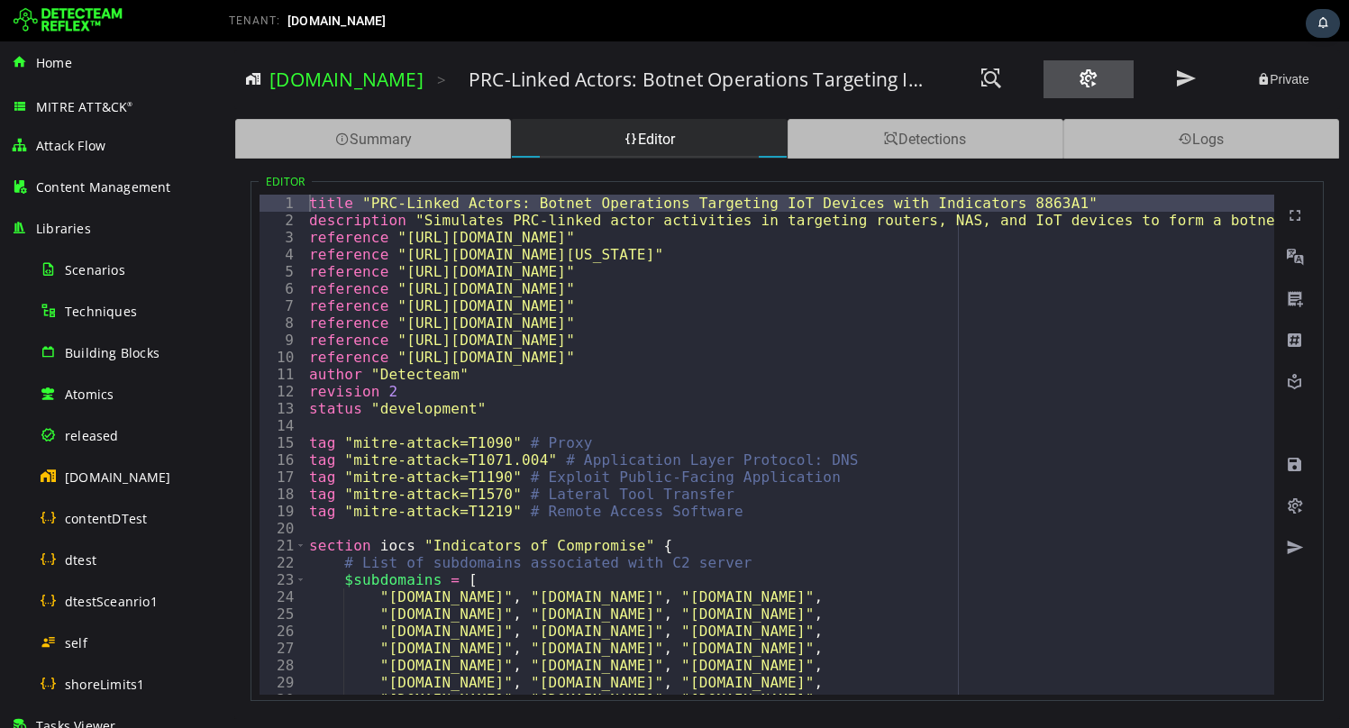
click at [1092, 78] on span at bounding box center [1089, 79] width 22 height 24
click at [1013, 80] on button at bounding box center [991, 79] width 90 height 38
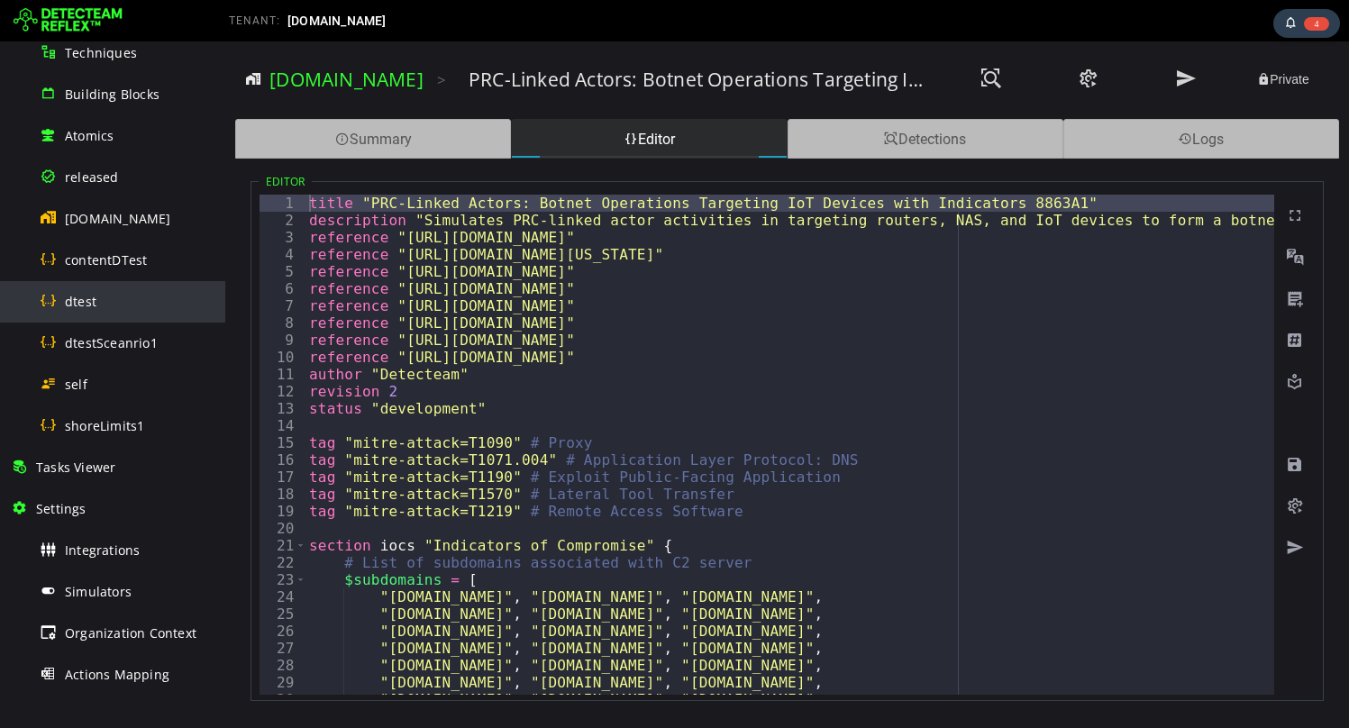
scroll to position [329, 0]
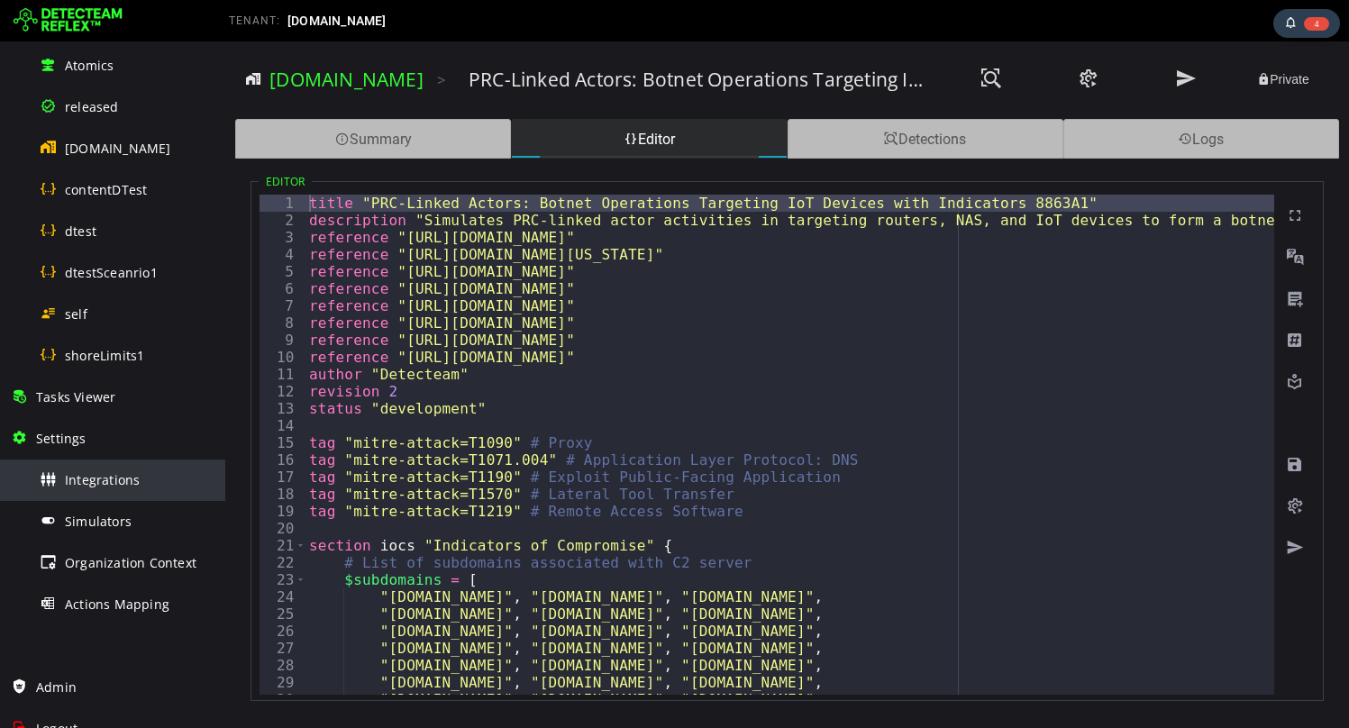
click at [88, 482] on span "Integrations" at bounding box center [102, 479] width 75 height 17
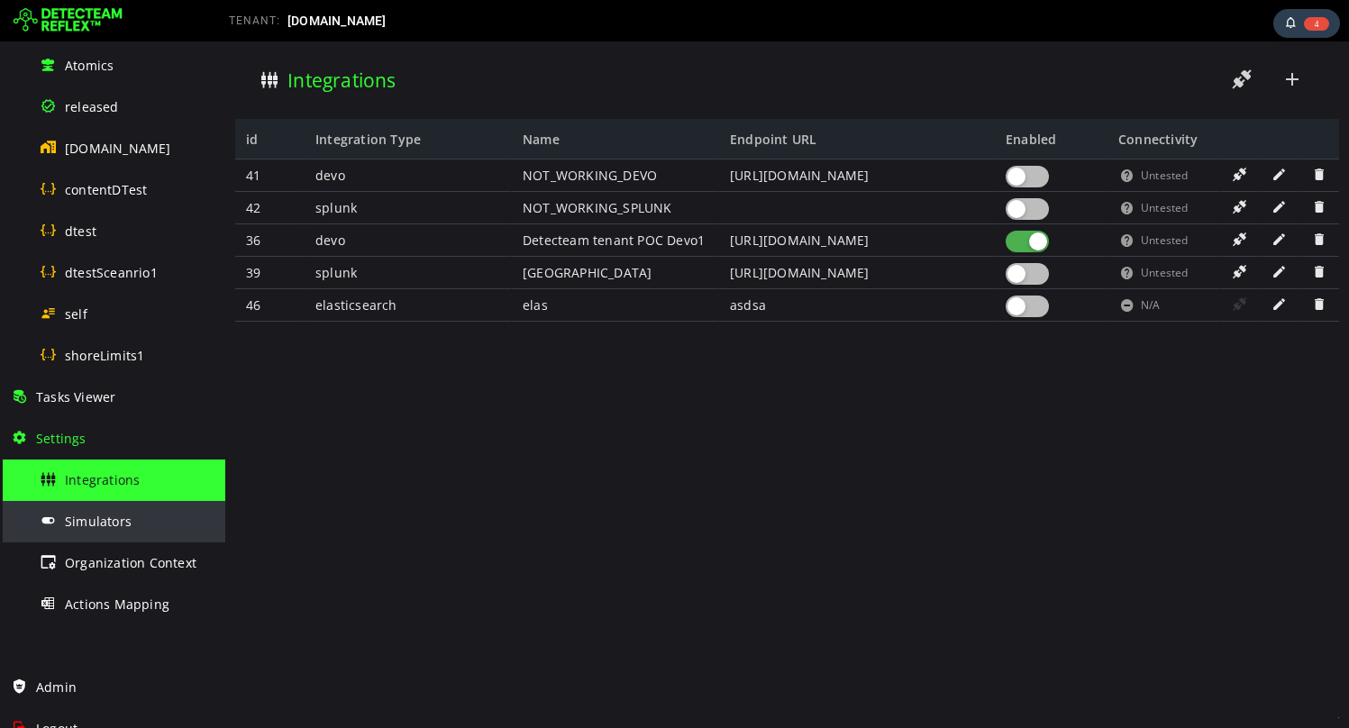
click at [85, 513] on span "Simulators" at bounding box center [98, 521] width 67 height 17
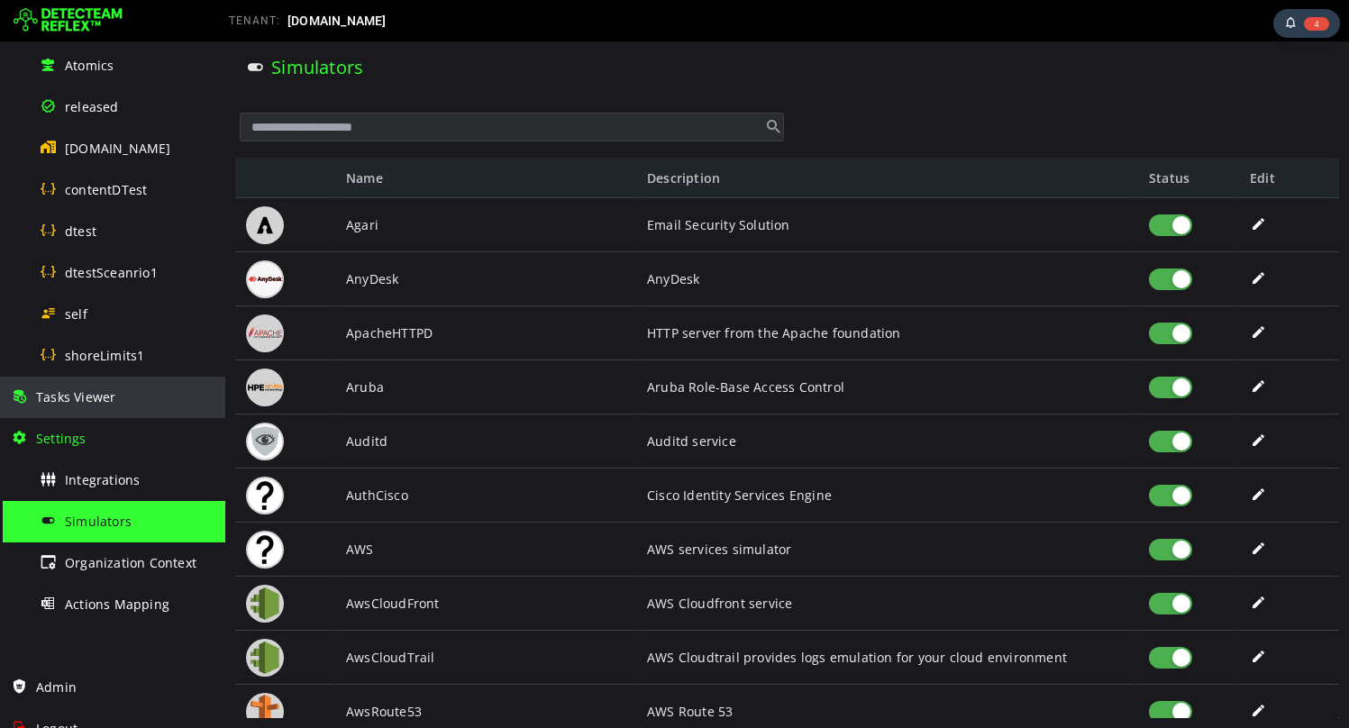
click at [85, 412] on div "Tasks Viewer" at bounding box center [113, 397] width 204 height 41
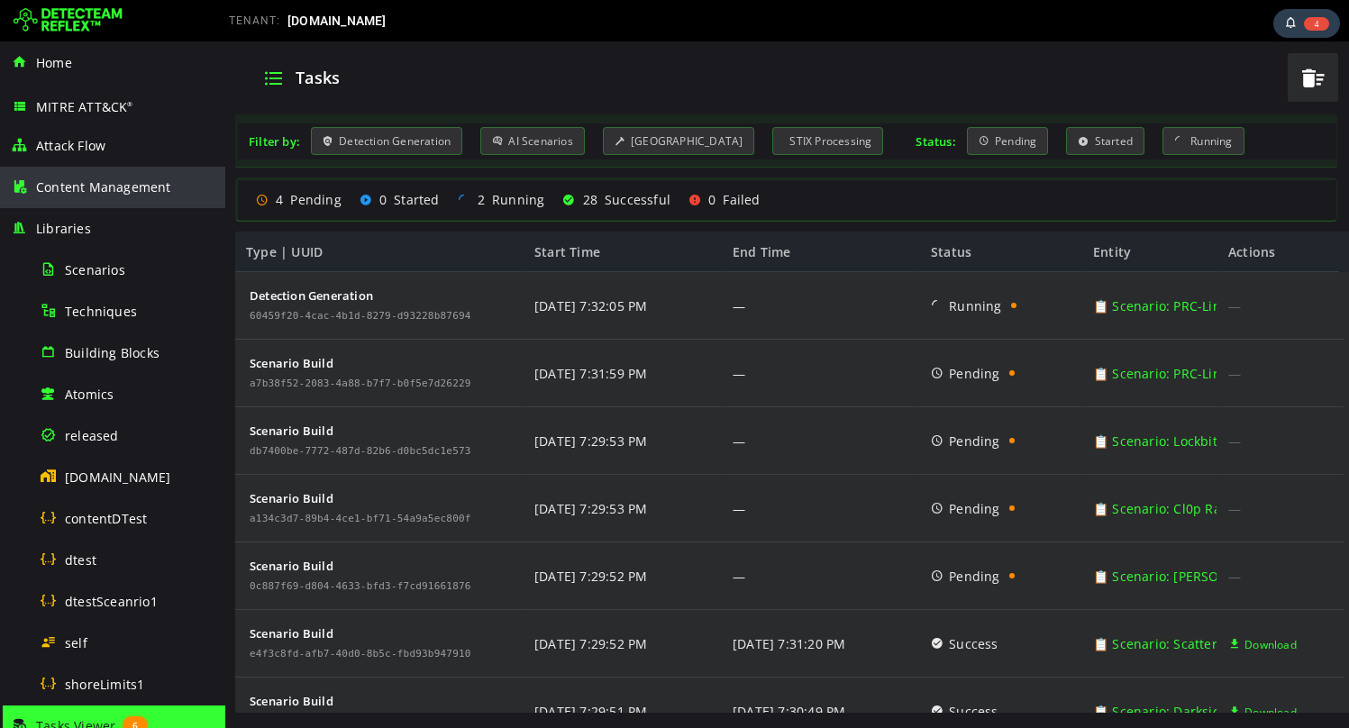
click at [109, 201] on div "Content Management" at bounding box center [113, 187] width 204 height 41
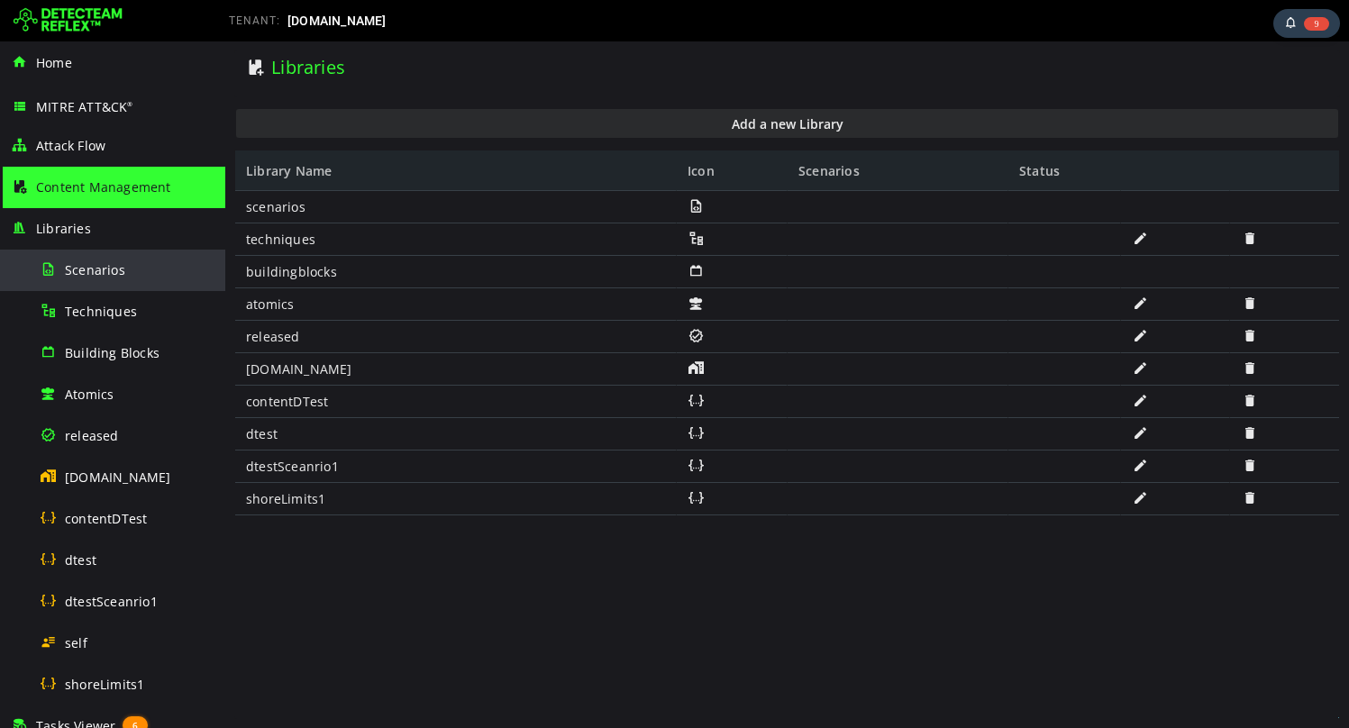
click at [114, 283] on div "Scenarios" at bounding box center [127, 270] width 175 height 41
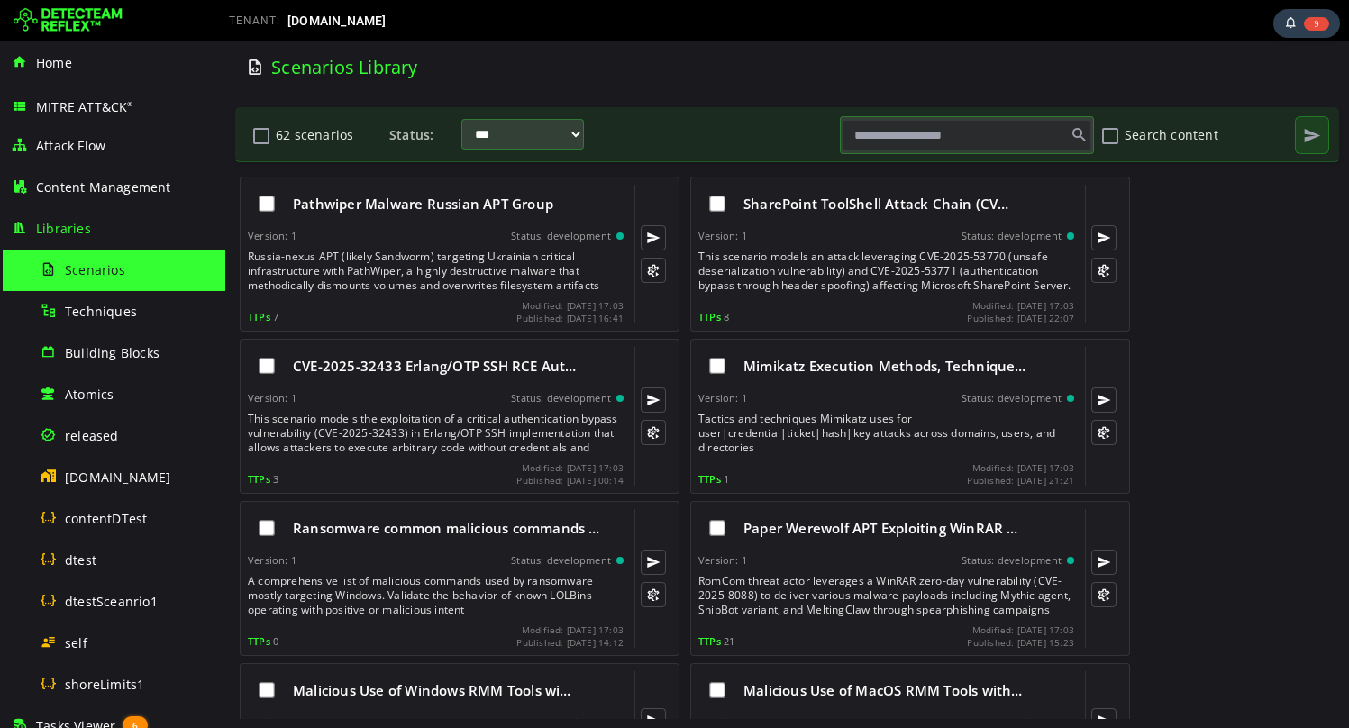
click at [879, 121] on input "text" at bounding box center [966, 135] width 249 height 31
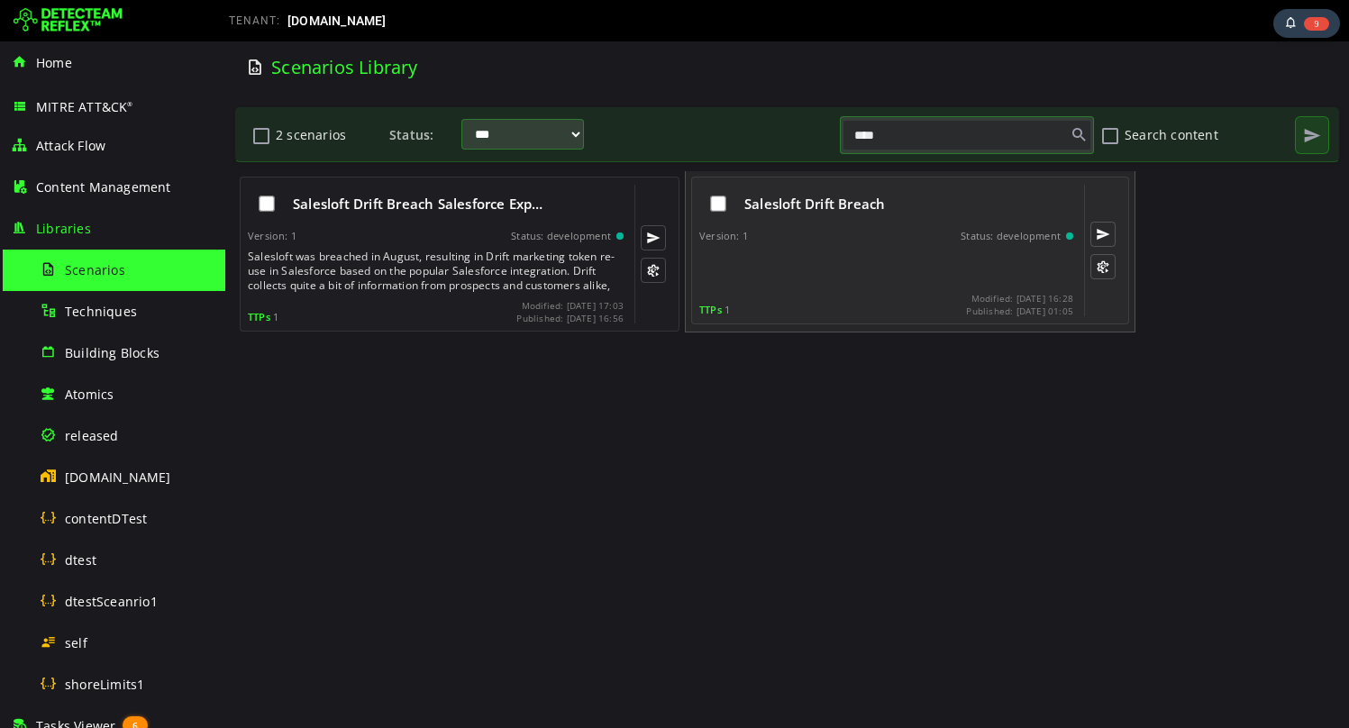
type input "****"
click at [853, 232] on div "Version: 1 Status: development" at bounding box center [886, 236] width 374 height 13
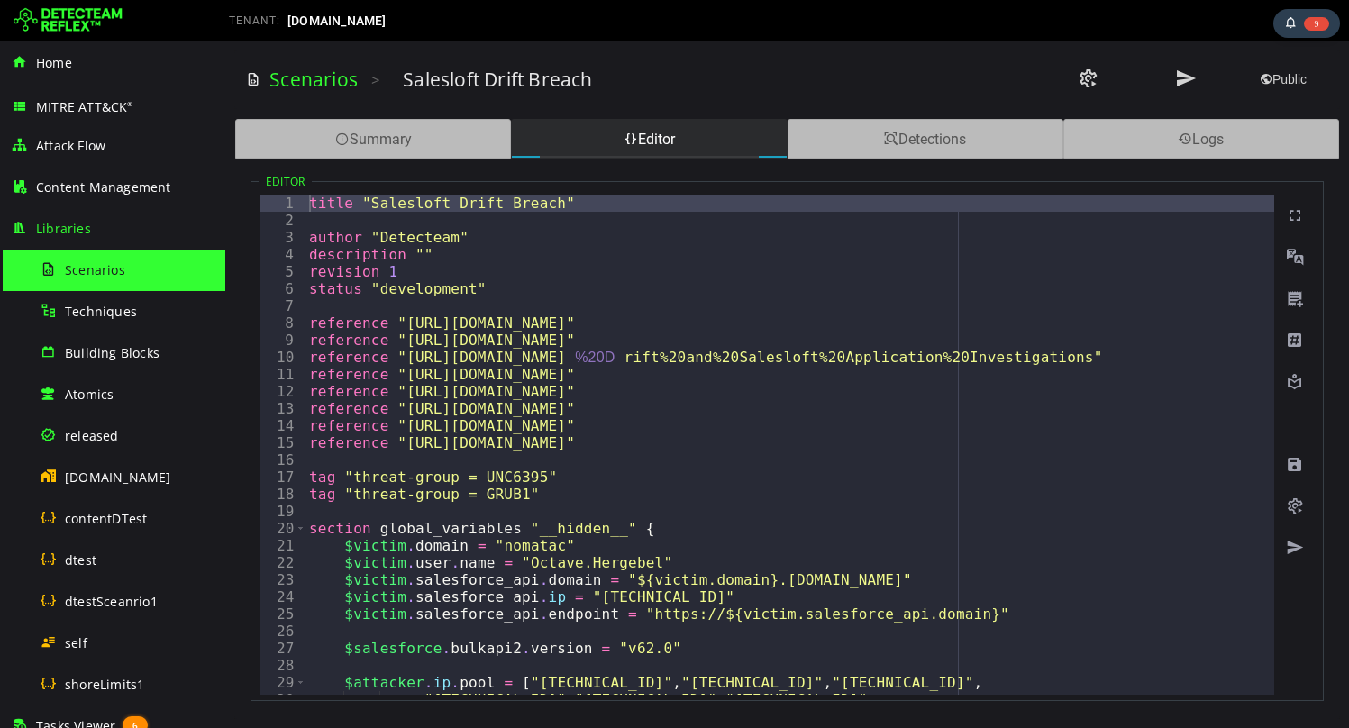
type textarea "**********"
drag, startPoint x: 545, startPoint y: 200, endPoint x: 361, endPoint y: 199, distance: 183.8
drag, startPoint x: 366, startPoint y: 200, endPoint x: 541, endPoint y: 208, distance: 175.9
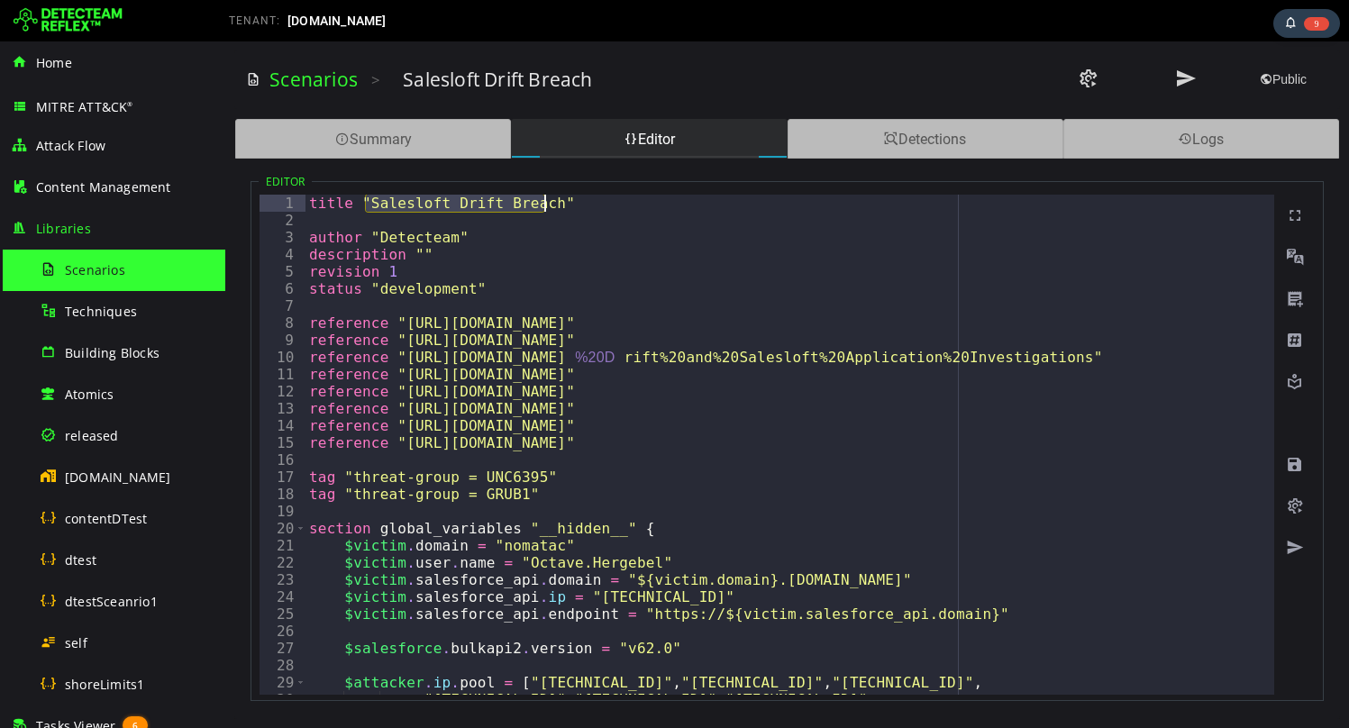
click at [396, 132] on div "Summary" at bounding box center [373, 139] width 276 height 40
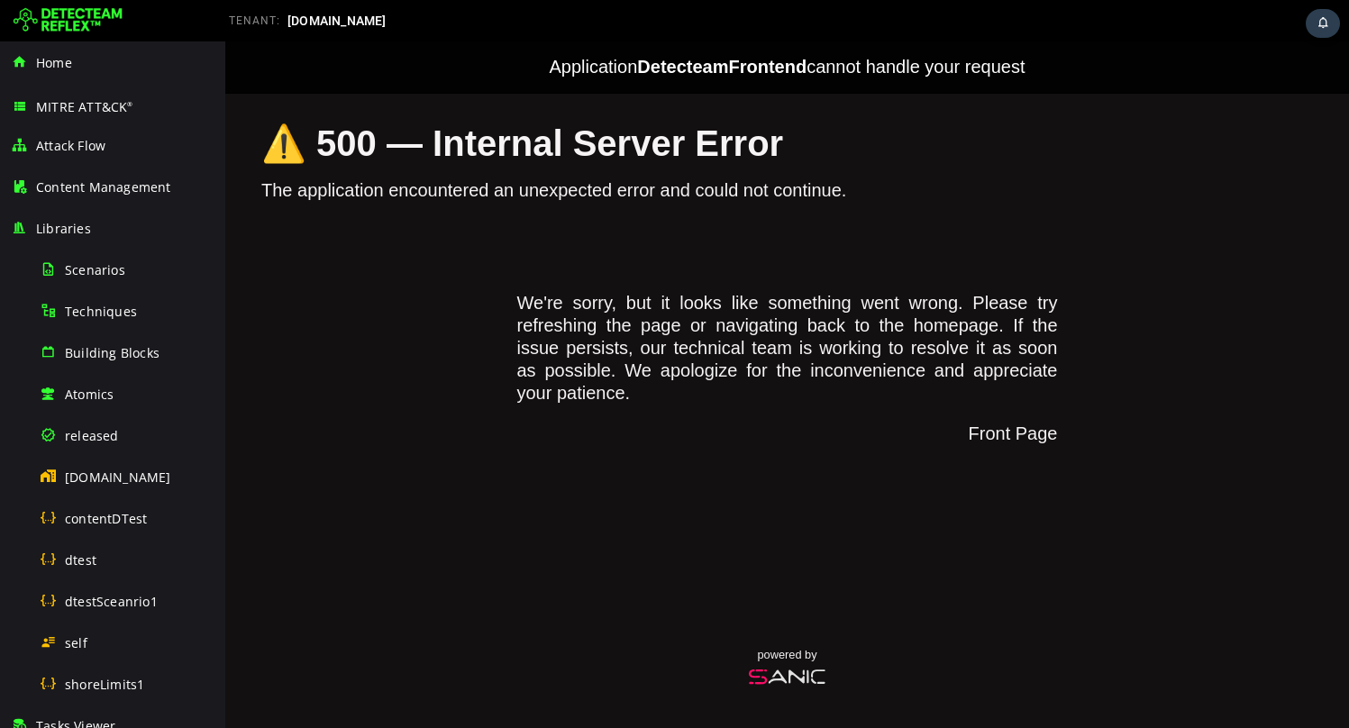
click at [303, 23] on span "[DOMAIN_NAME]" at bounding box center [336, 21] width 99 height 14
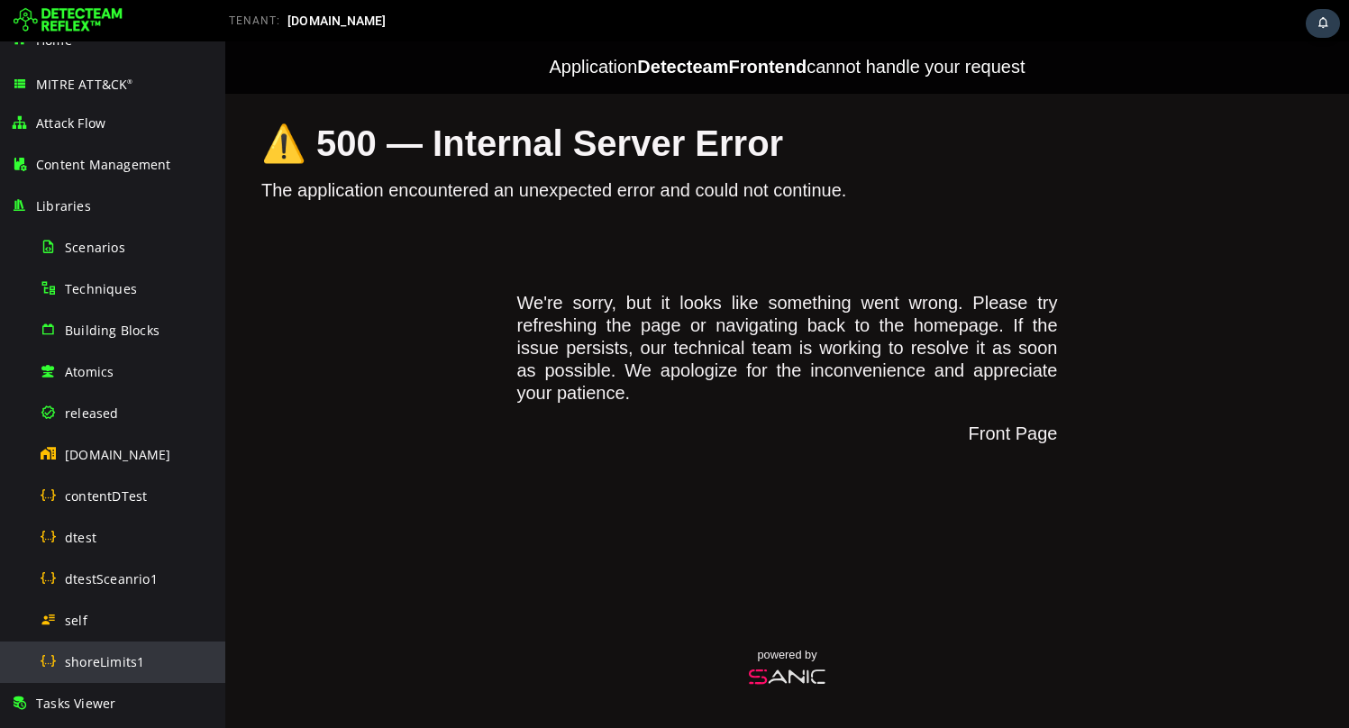
click at [78, 664] on span "shoreLimits1" at bounding box center [104, 661] width 79 height 17
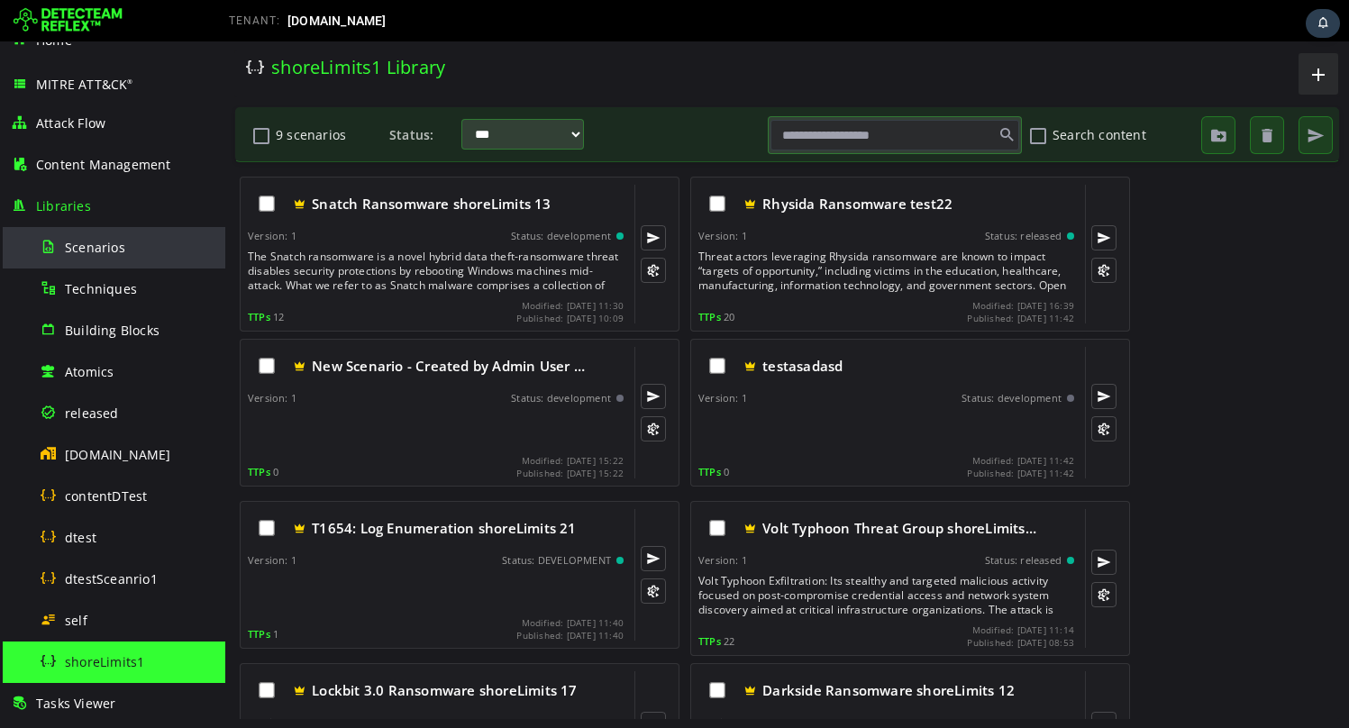
click at [134, 264] on div "Scenarios" at bounding box center [127, 247] width 175 height 41
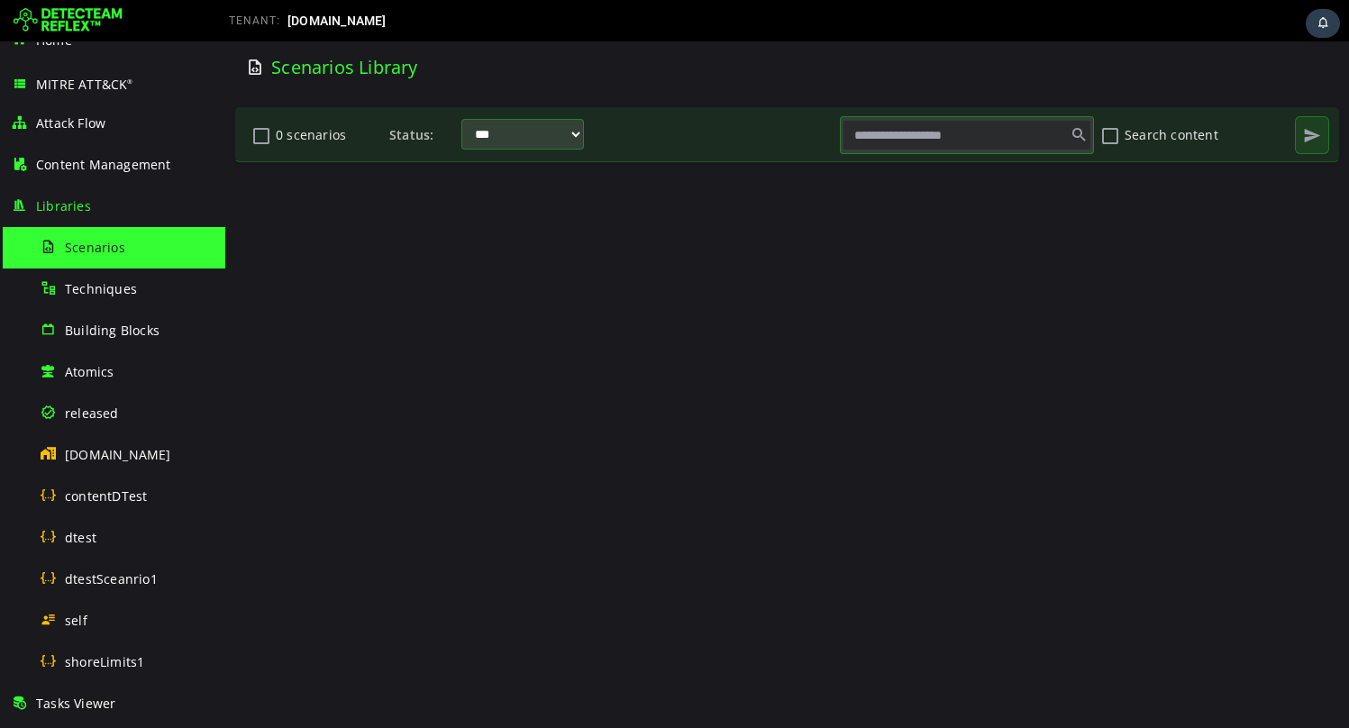
click at [949, 147] on input "text" at bounding box center [966, 135] width 249 height 31
type input "***"
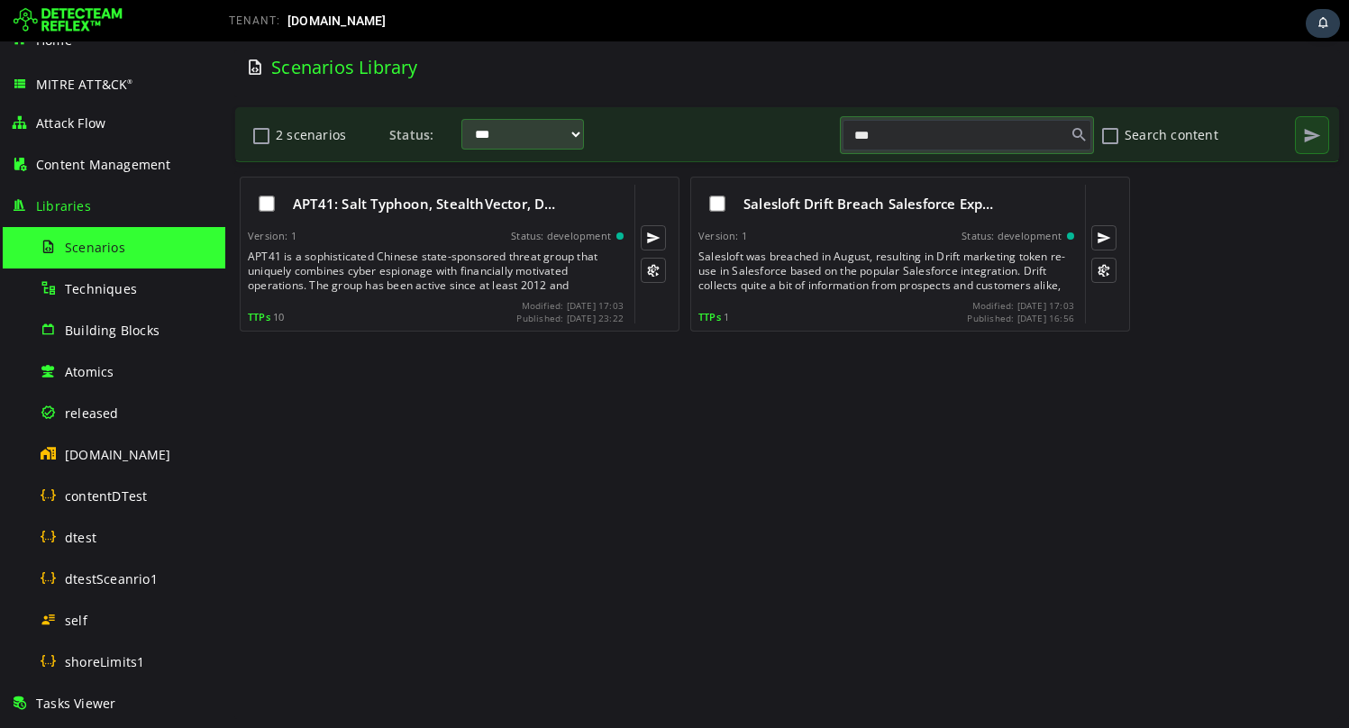
click at [749, 57] on div "Scenarios Library" at bounding box center [511, 67] width 530 height 24
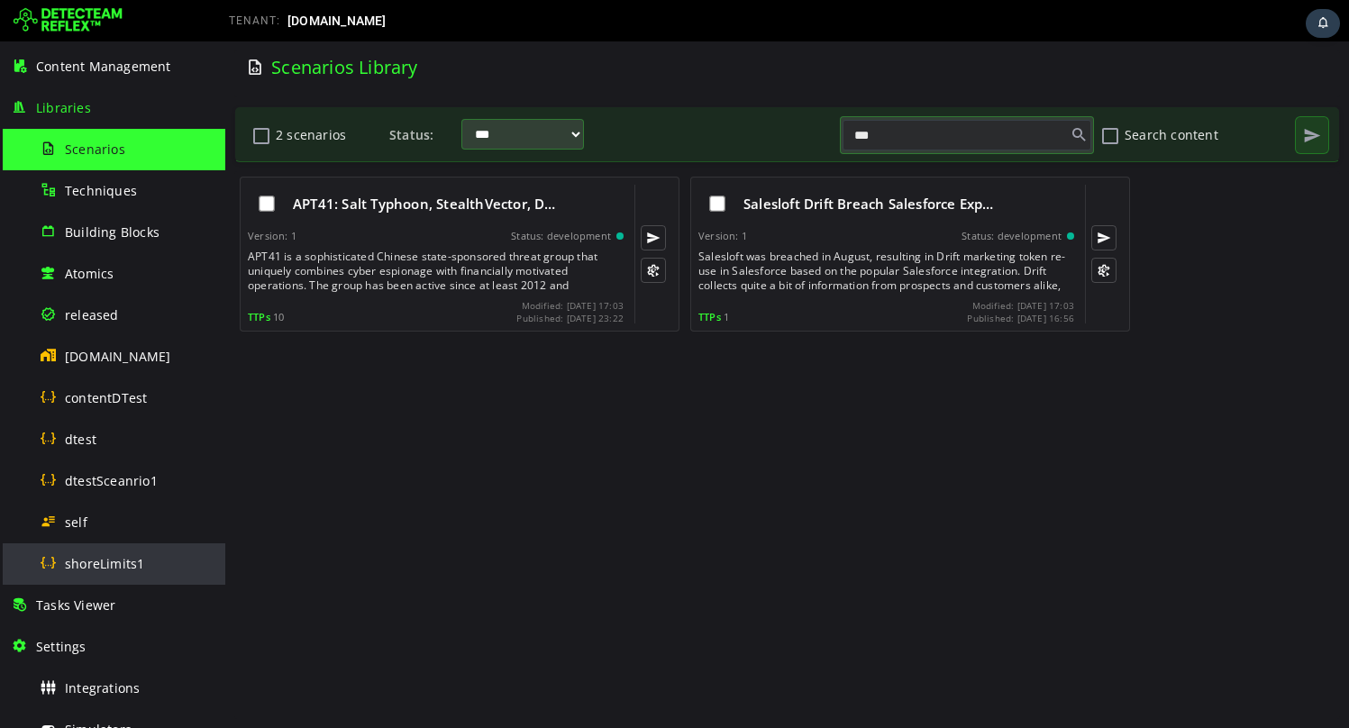
scroll to position [131, 0]
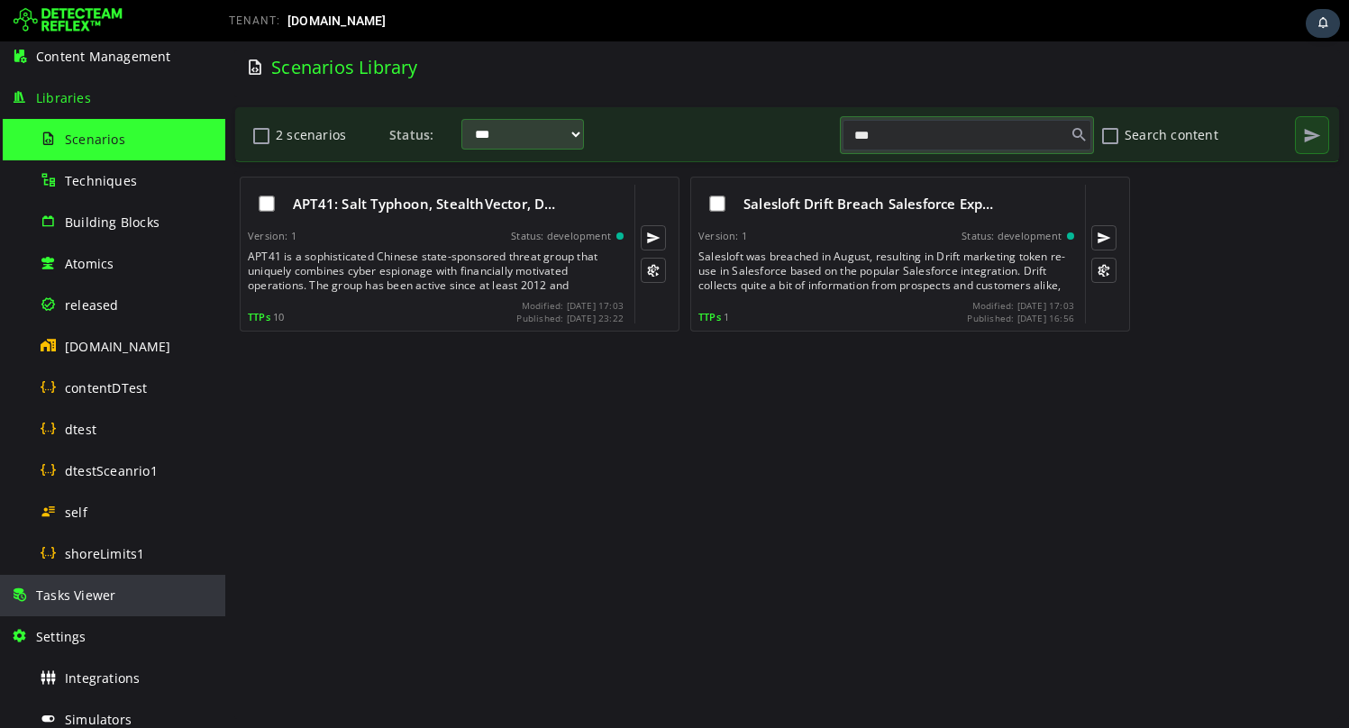
click at [82, 603] on span "Tasks Viewer" at bounding box center [75, 595] width 79 height 17
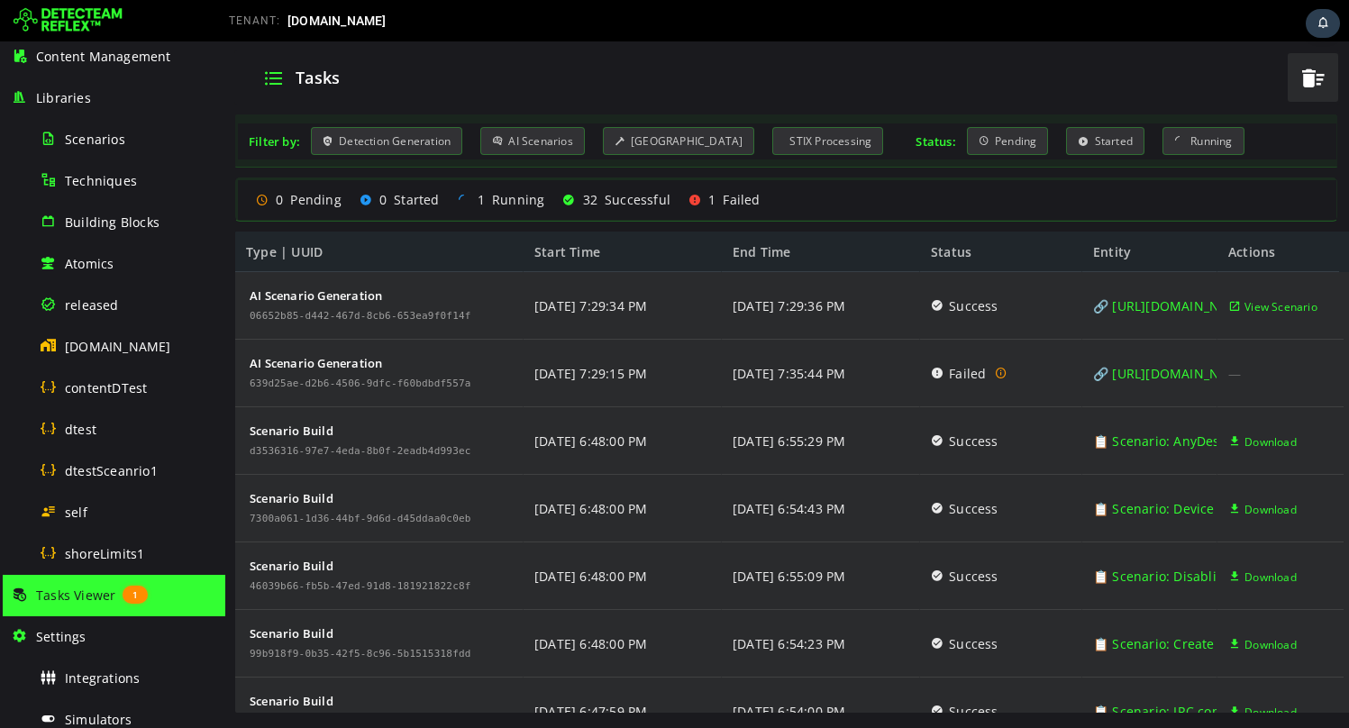
scroll to position [479, 0]
click at [1123, 376] on link "🔗 https://www.cisa.gov/news-events/cybersecurity-advisories/aa25-141b" at bounding box center [1172, 374] width 159 height 68
click at [86, 23] on img at bounding box center [68, 20] width 109 height 29
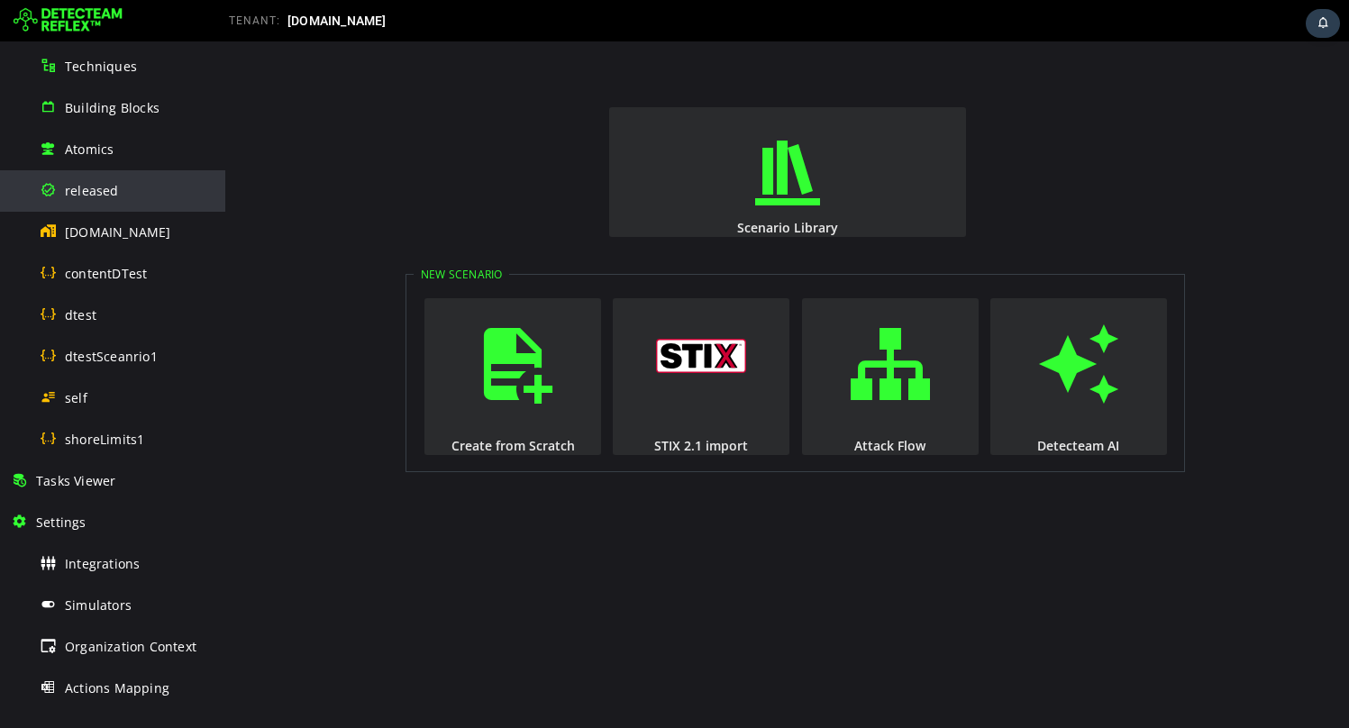
scroll to position [350, 0]
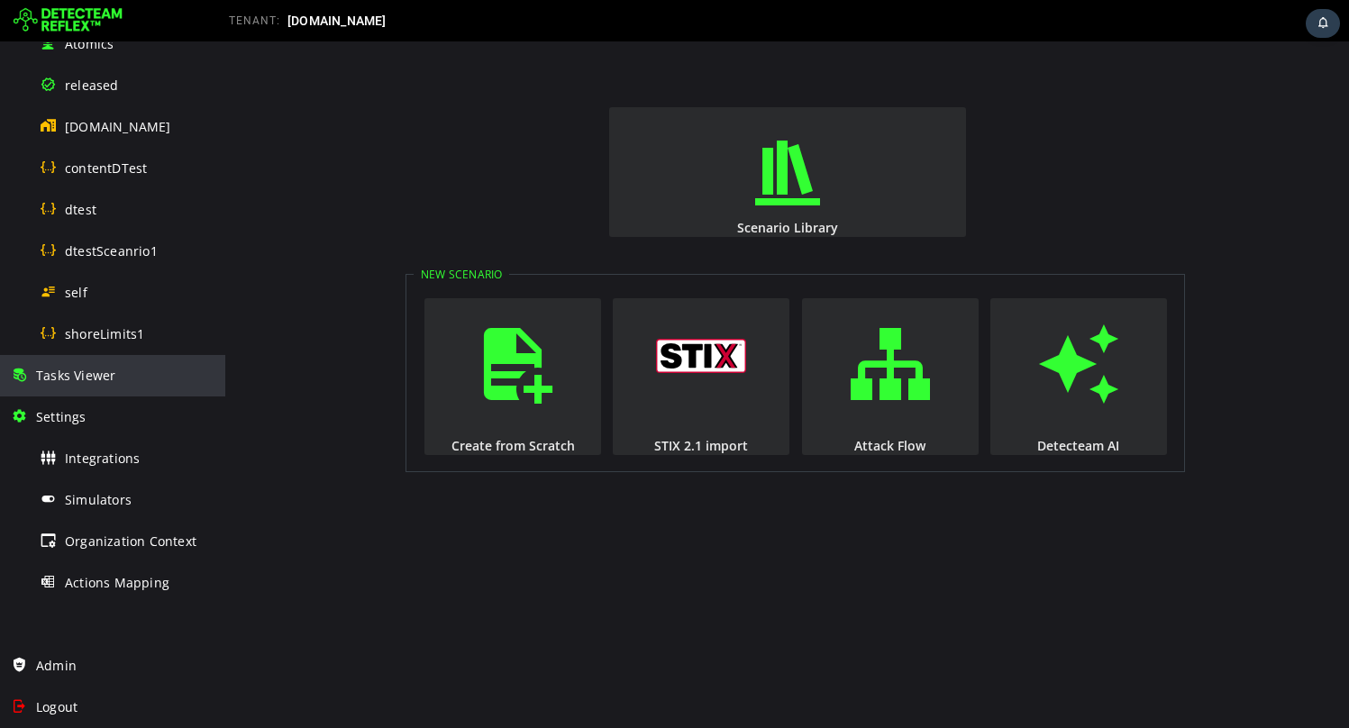
click at [141, 387] on div "Tasks Viewer" at bounding box center [113, 375] width 204 height 41
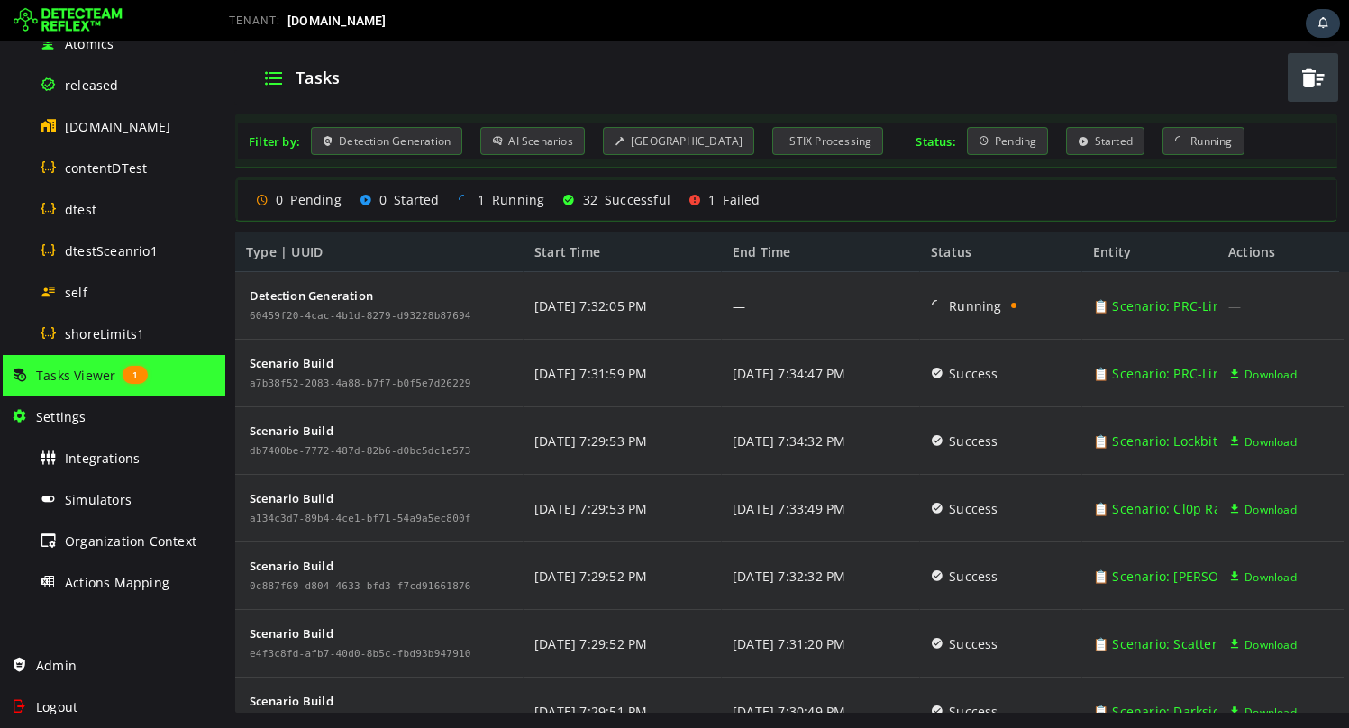
click at [1320, 77] on span "button" at bounding box center [1312, 77] width 27 height 37
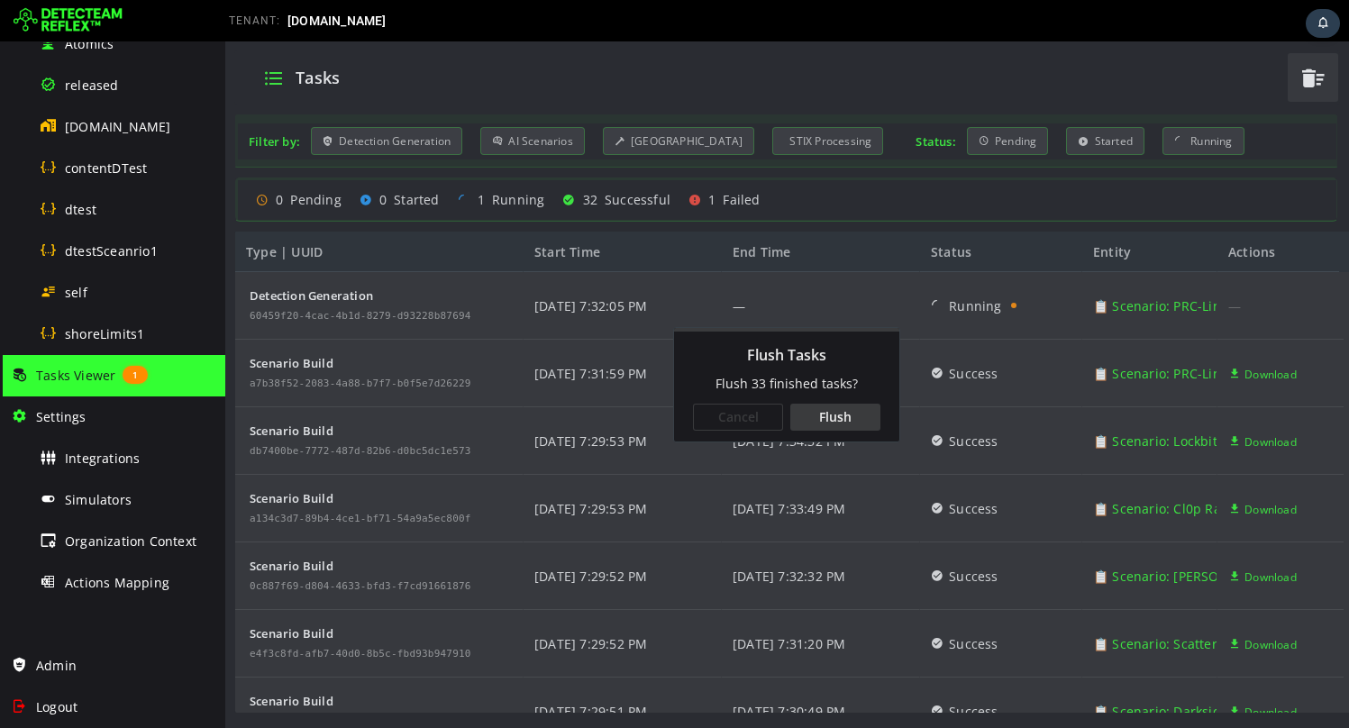
click at [834, 420] on div "Flush" at bounding box center [835, 417] width 90 height 27
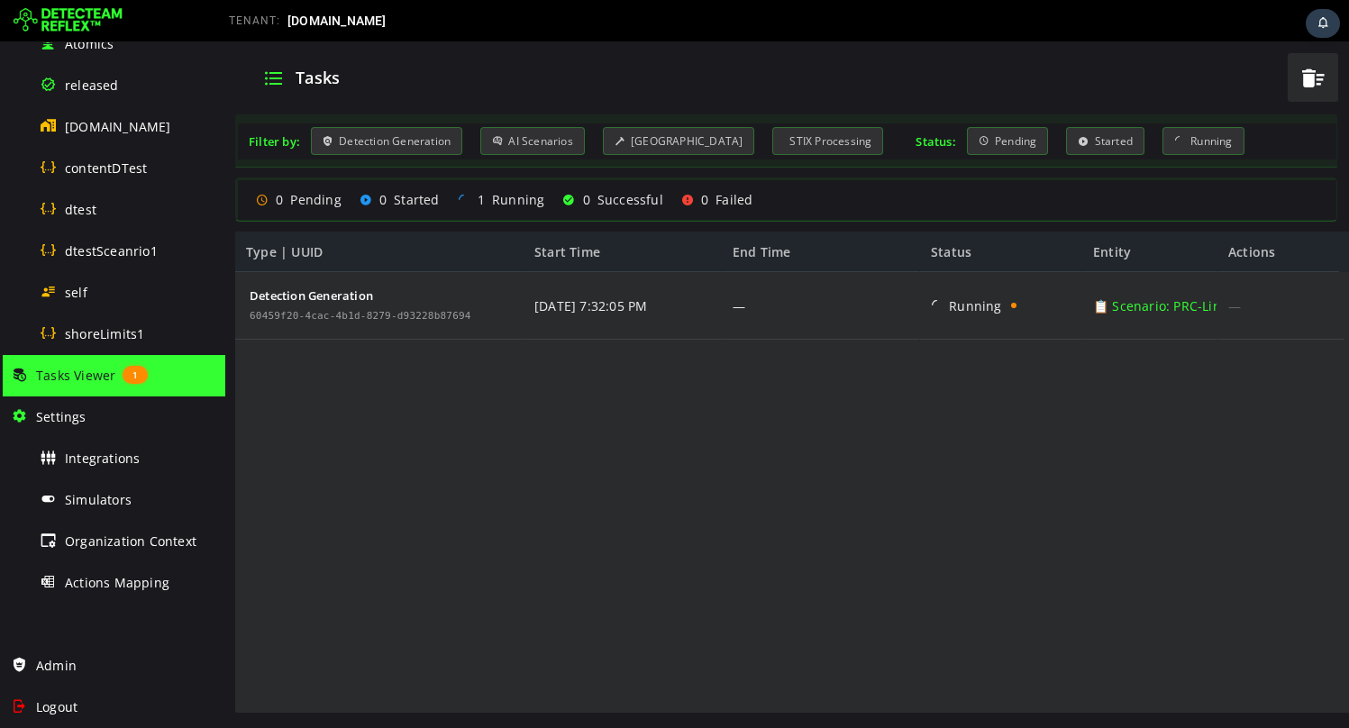
click at [73, 6] on img at bounding box center [68, 20] width 109 height 29
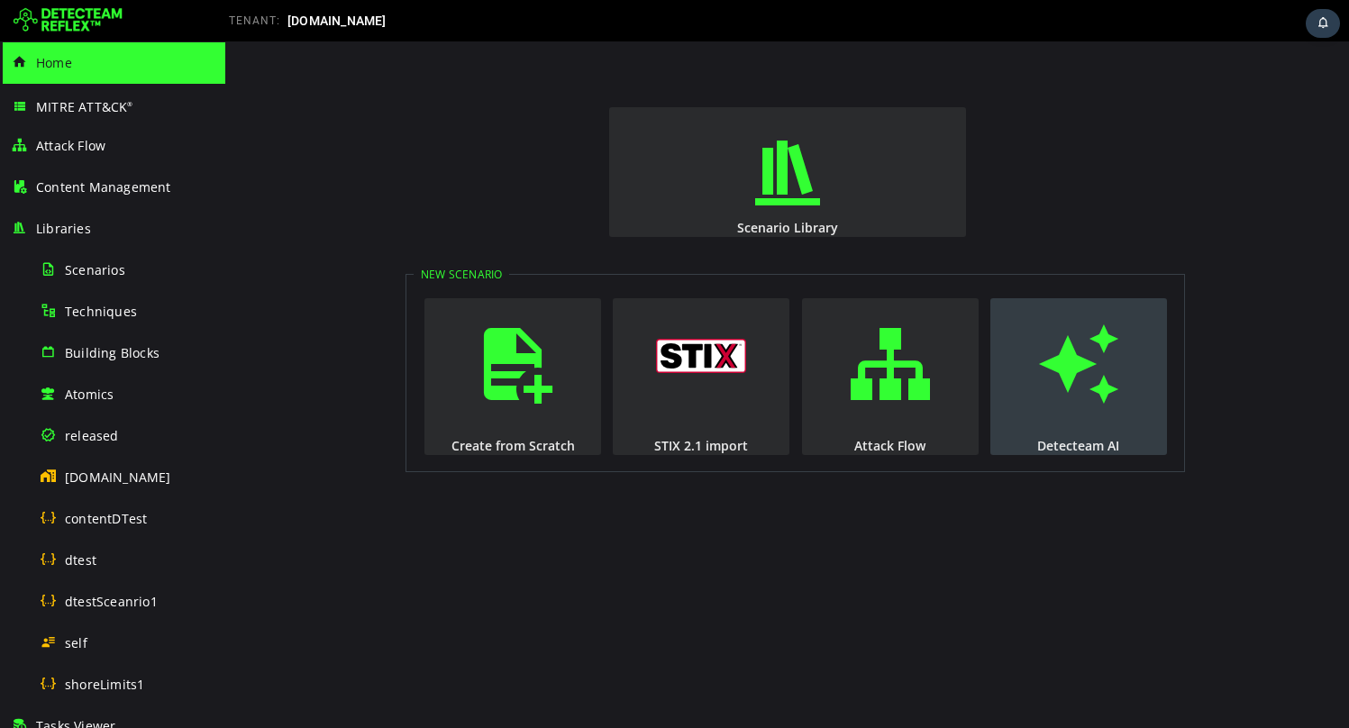
click at [1069, 403] on span "button" at bounding box center [1078, 364] width 18 height 123
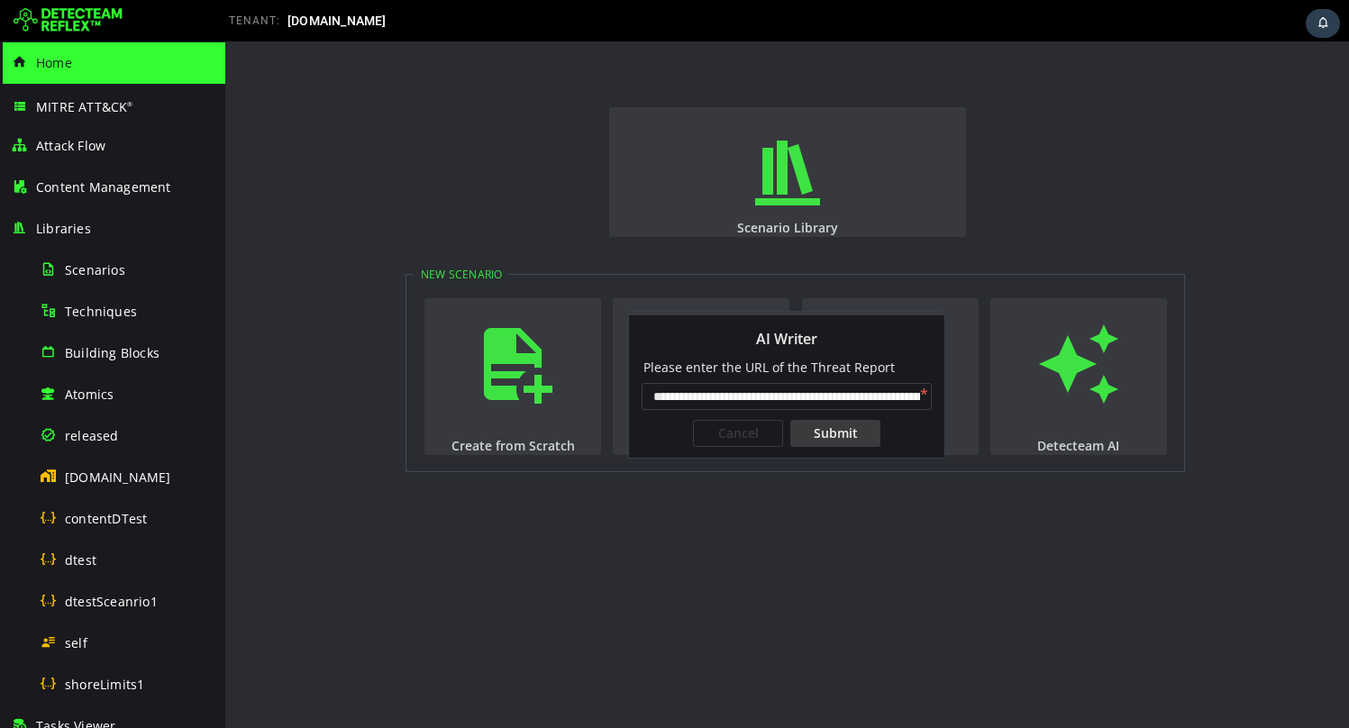
scroll to position [0, 146]
type input "**********"
click at [854, 432] on div "Submit" at bounding box center [835, 433] width 90 height 27
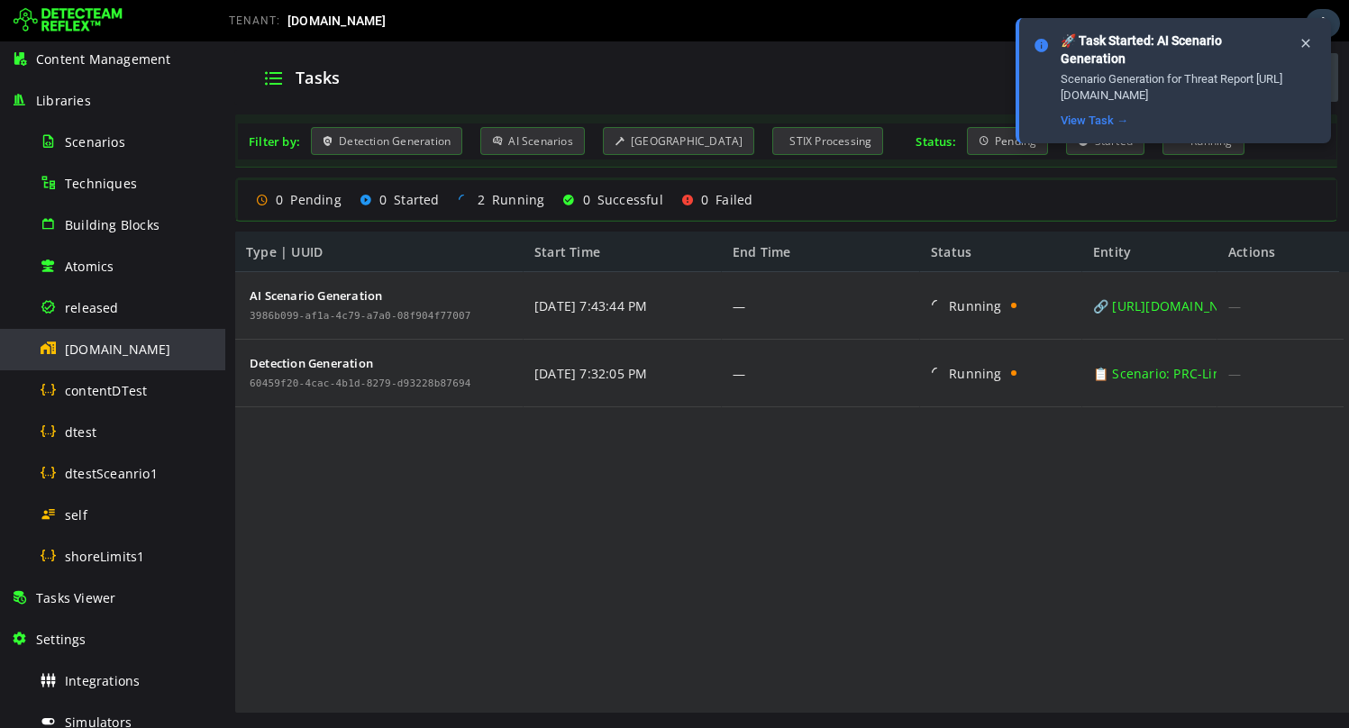
scroll to position [246, 0]
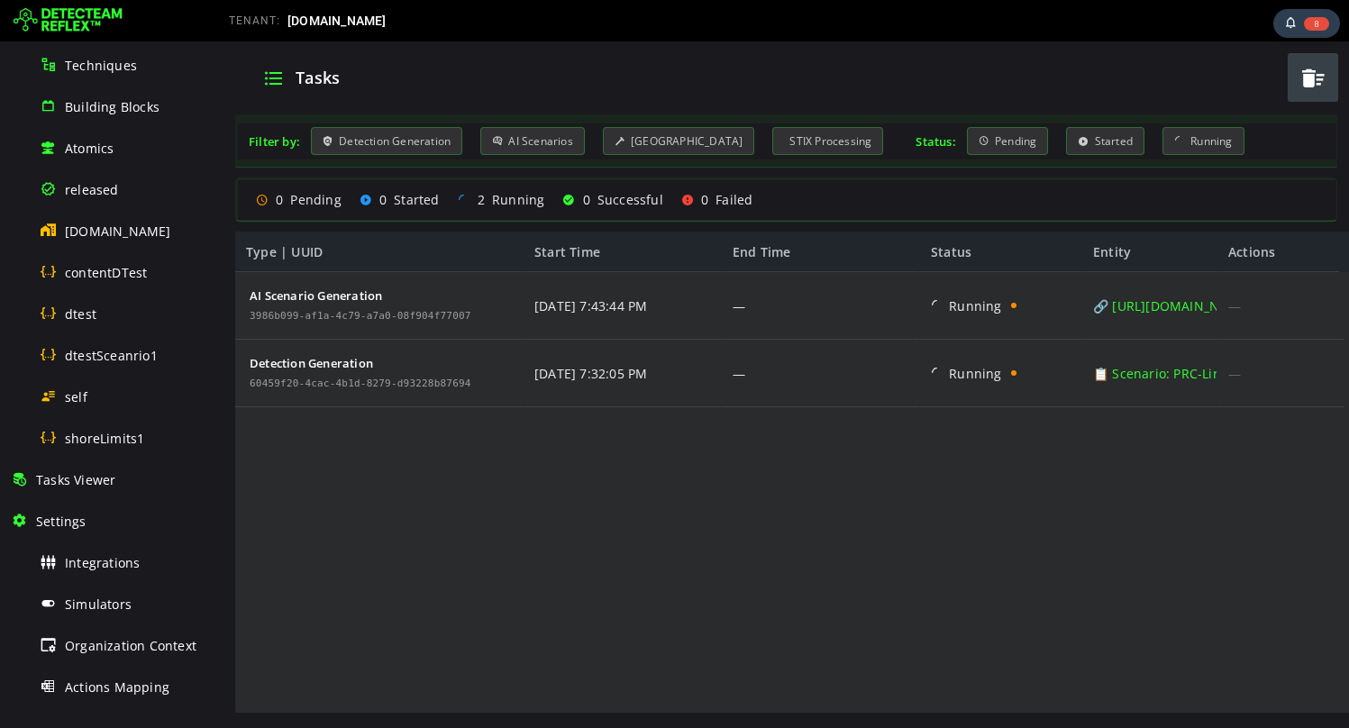
click at [377, 473] on div "AI Scenario Generation 3986b099-af1a-4c79-a7a0-08f904f77007 Detection Generatio…" at bounding box center [789, 493] width 1108 height 442
click at [129, 238] on div "[DOMAIN_NAME]" at bounding box center [127, 231] width 175 height 41
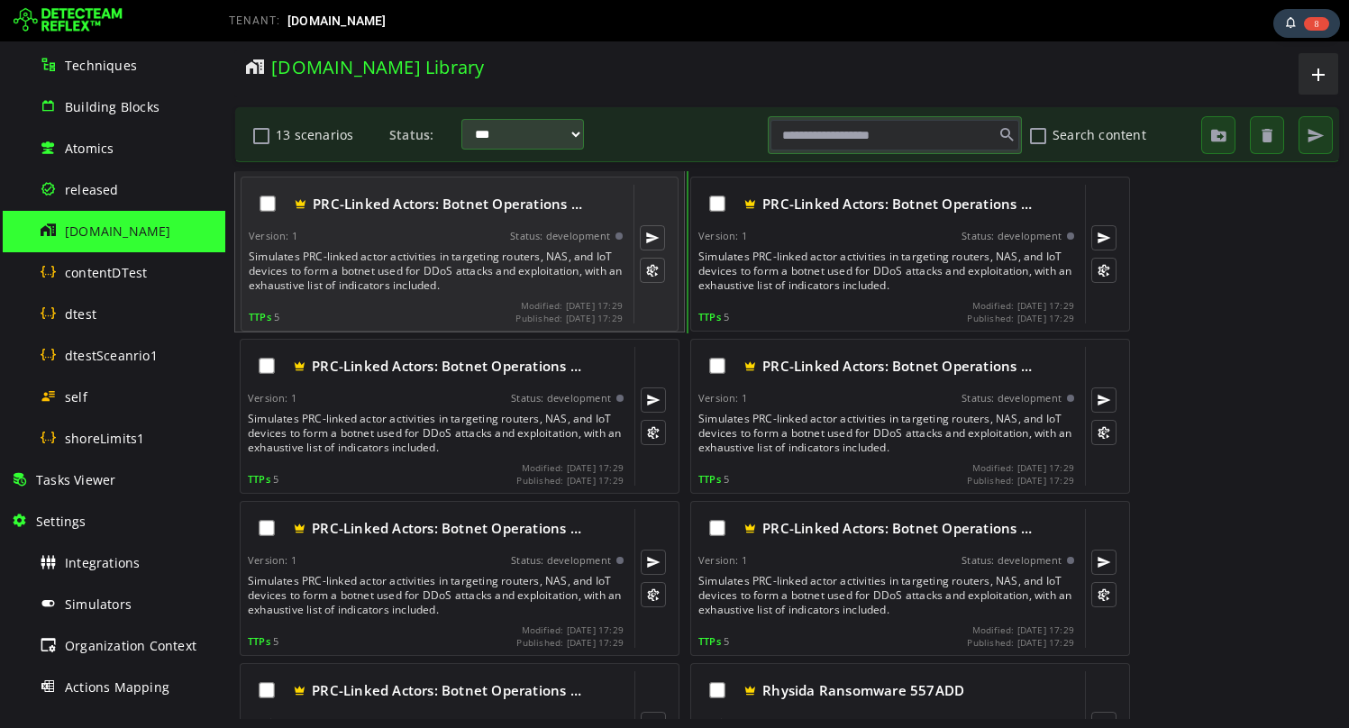
click at [387, 304] on div "TTPs 5 Modified: 2025-10-03 17:29 Published: 2025-10-03 17:29" at bounding box center [436, 311] width 374 height 23
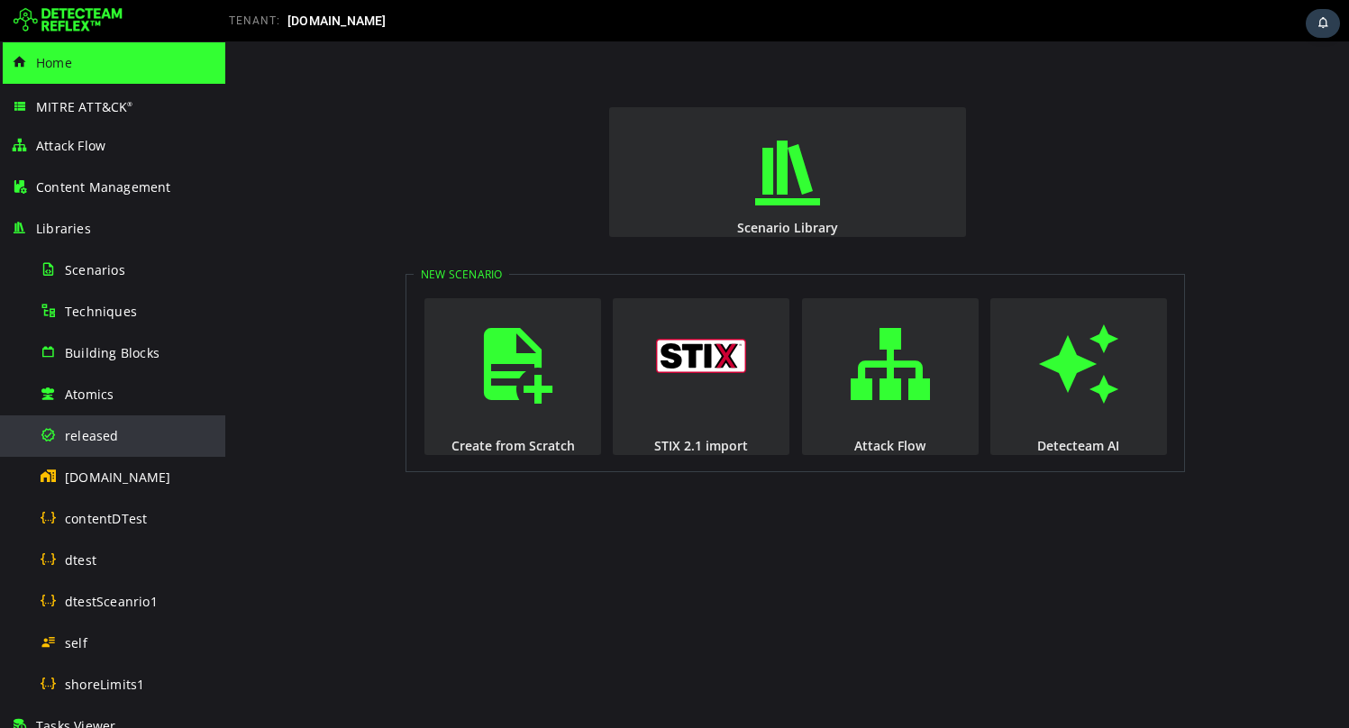
click at [93, 439] on span "released" at bounding box center [92, 435] width 54 height 17
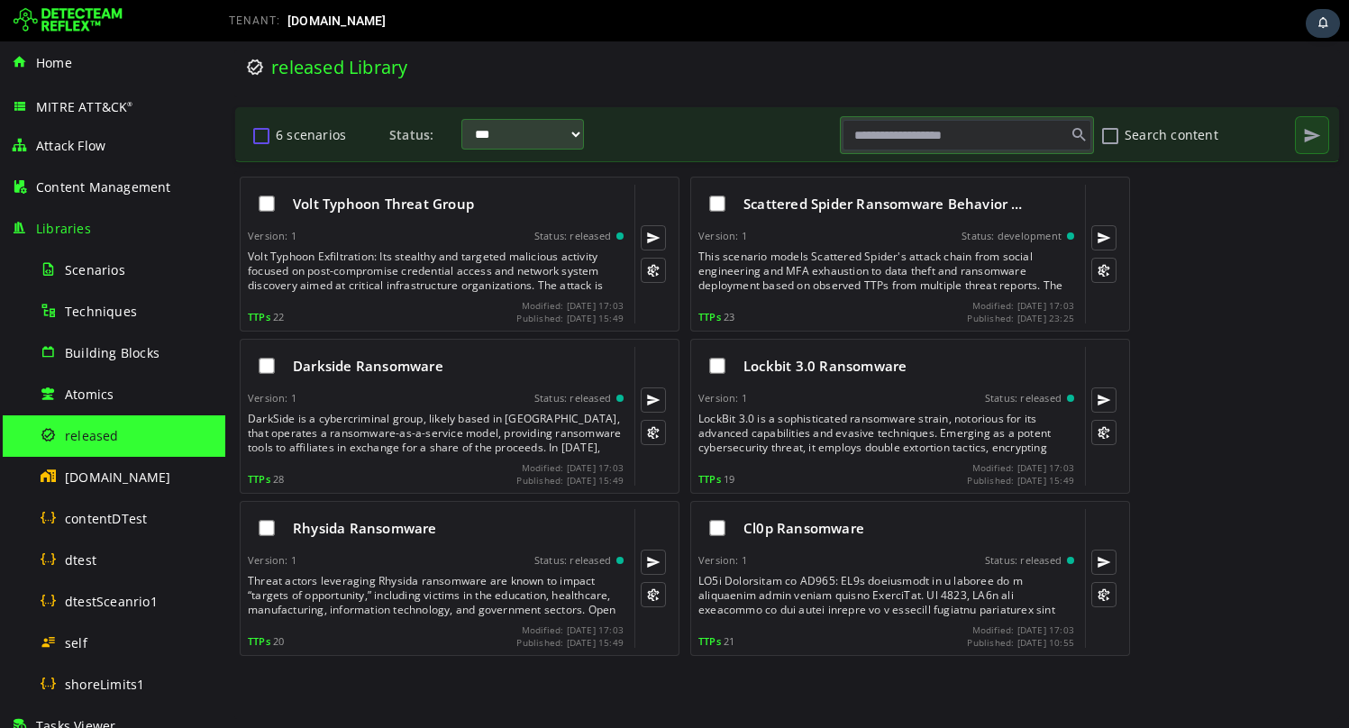
click at [267, 137] on button "6 scenarios" at bounding box center [261, 135] width 22 height 31
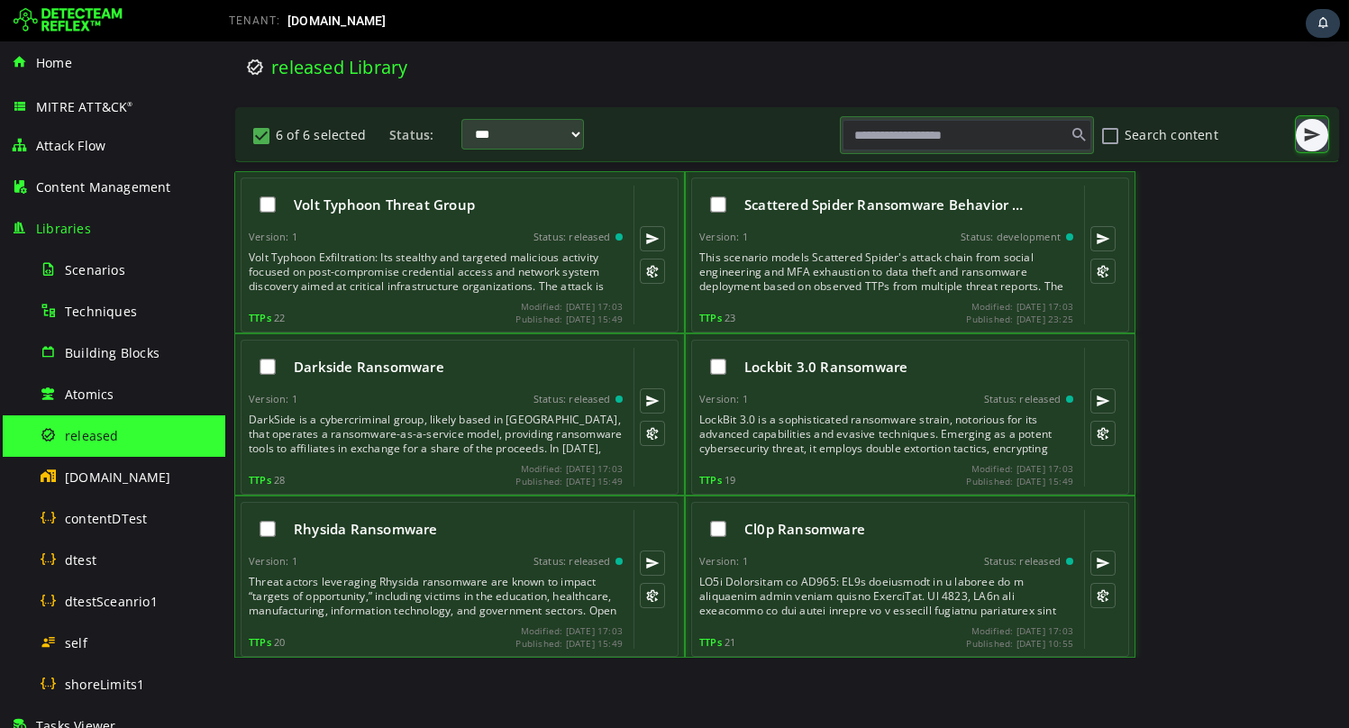
click at [1317, 134] on span "button" at bounding box center [1312, 135] width 18 height 18
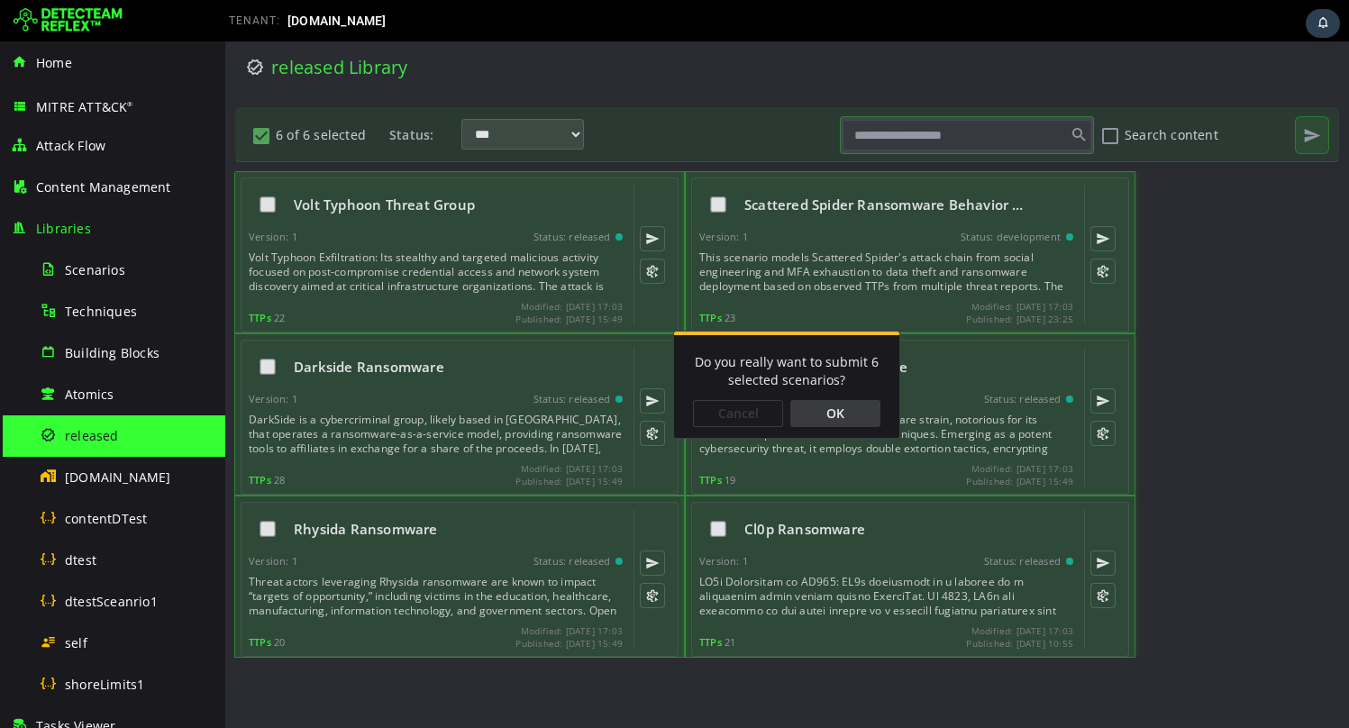
click at [834, 415] on div "OK" at bounding box center [835, 413] width 90 height 27
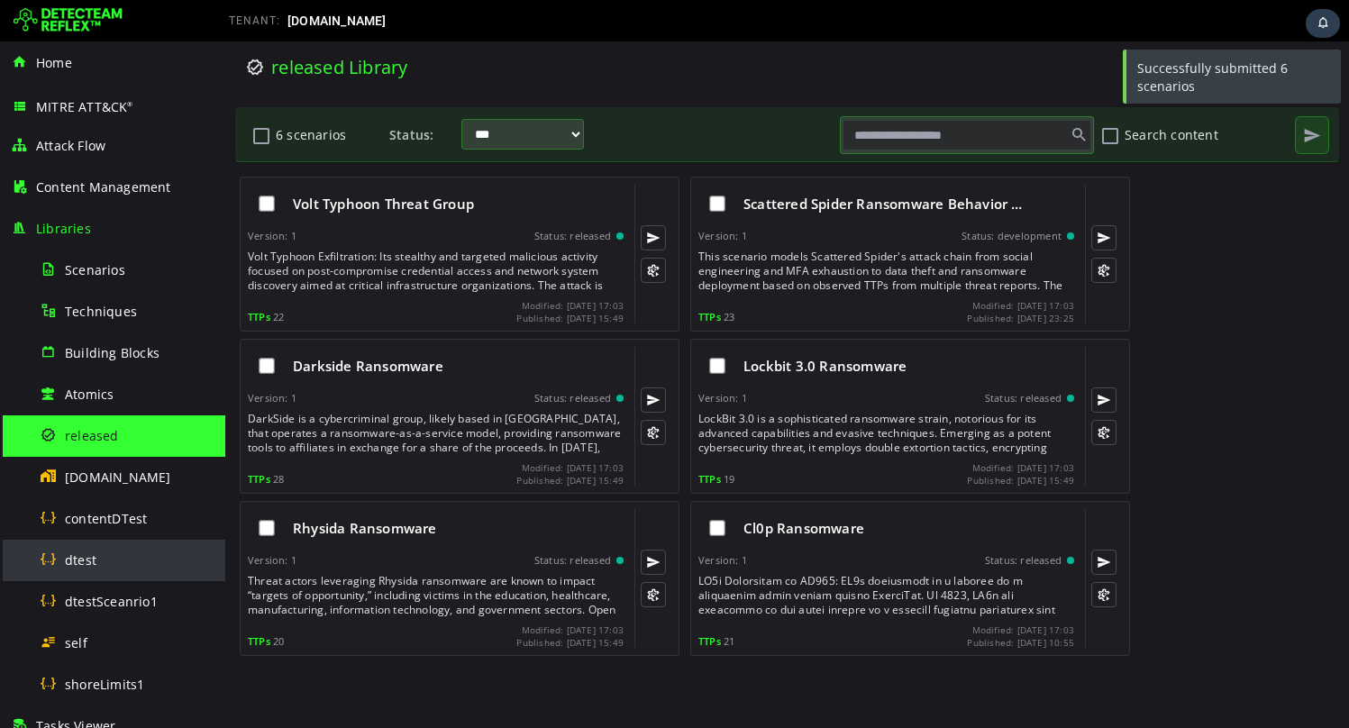
scroll to position [350, 0]
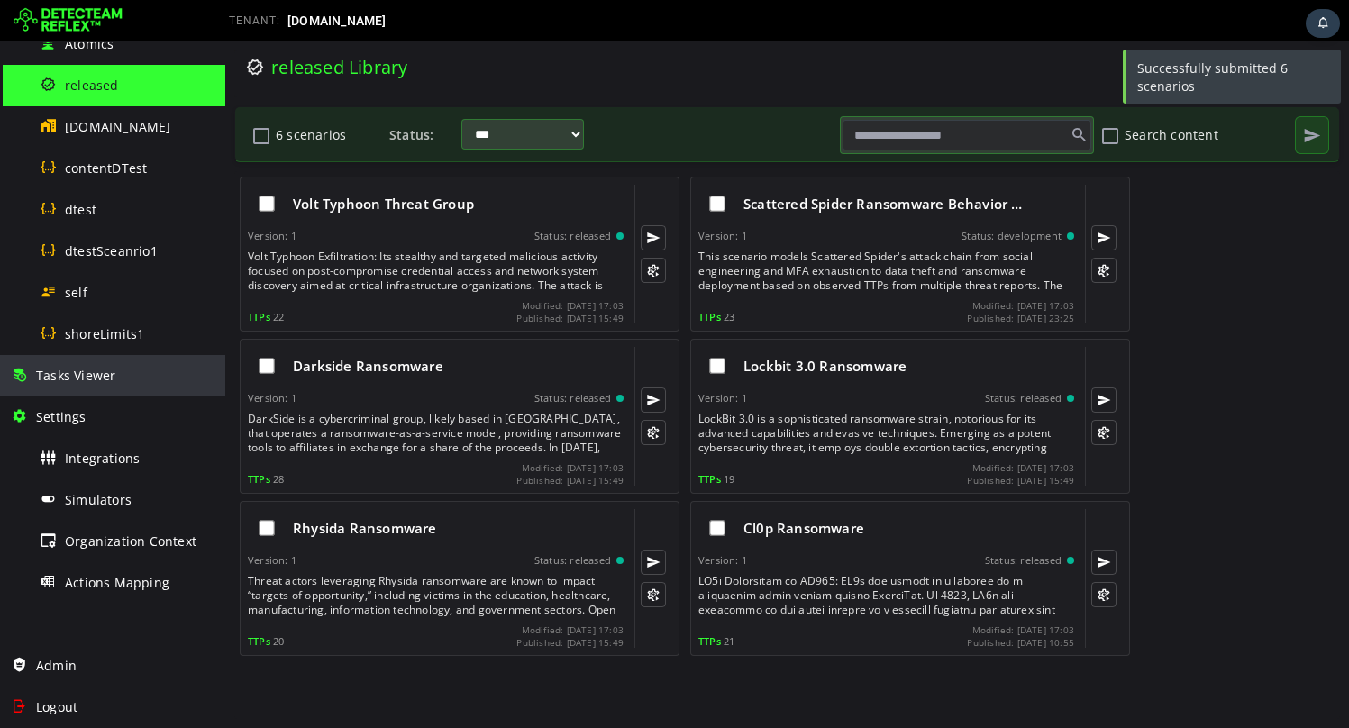
click at [92, 383] on span "Tasks Viewer" at bounding box center [75, 375] width 79 height 17
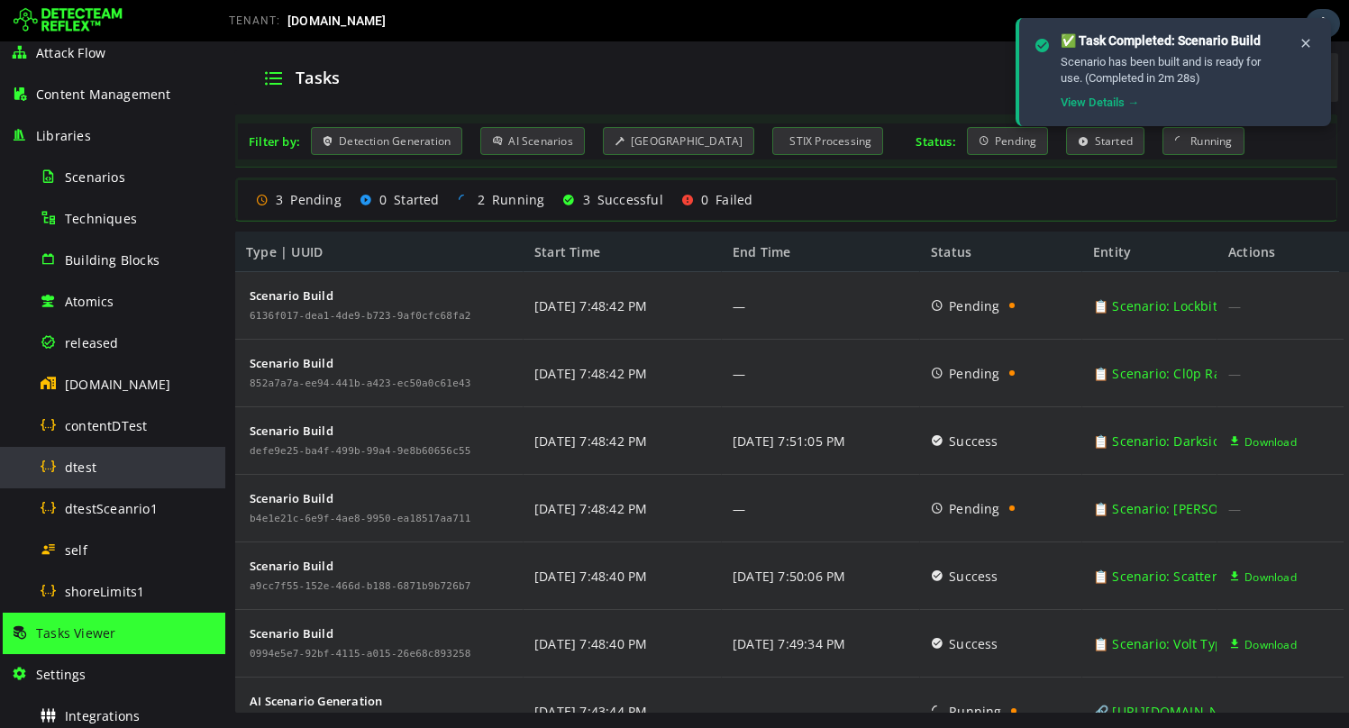
scroll to position [141, 0]
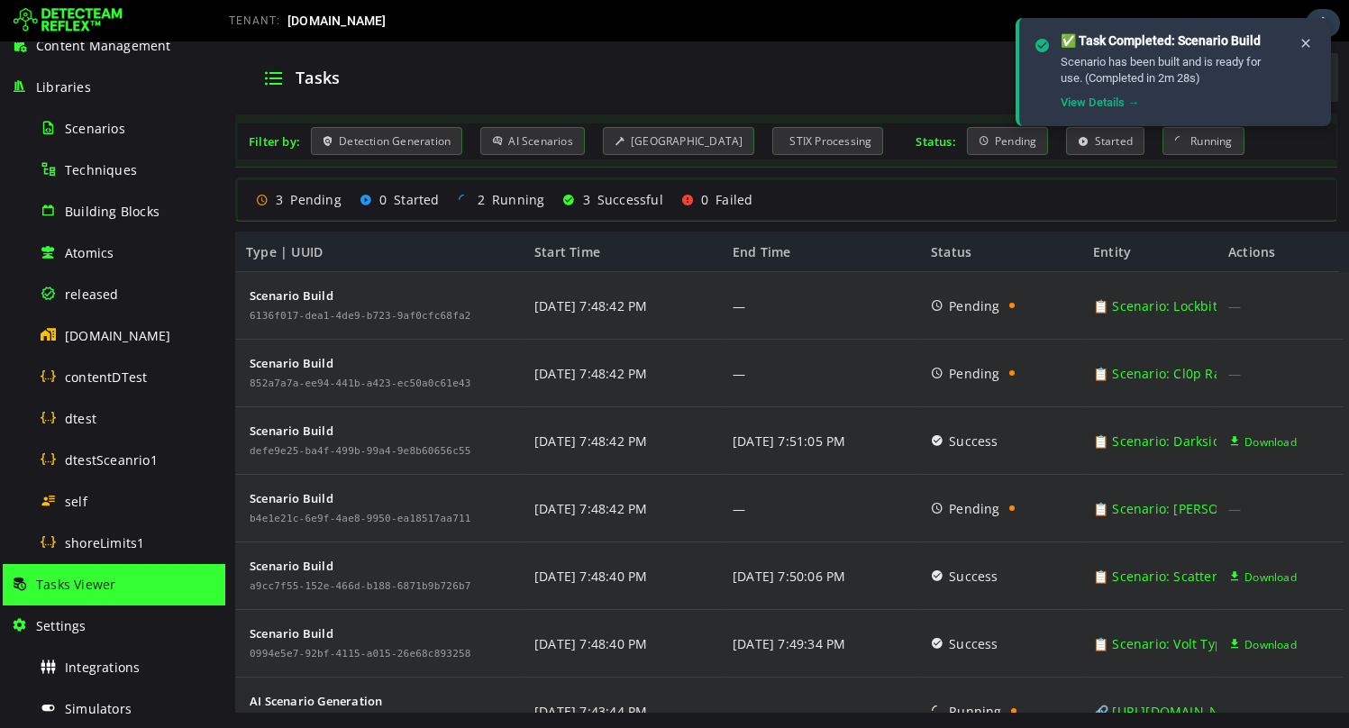
click at [72, 586] on span "Tasks Viewer" at bounding box center [75, 584] width 79 height 17
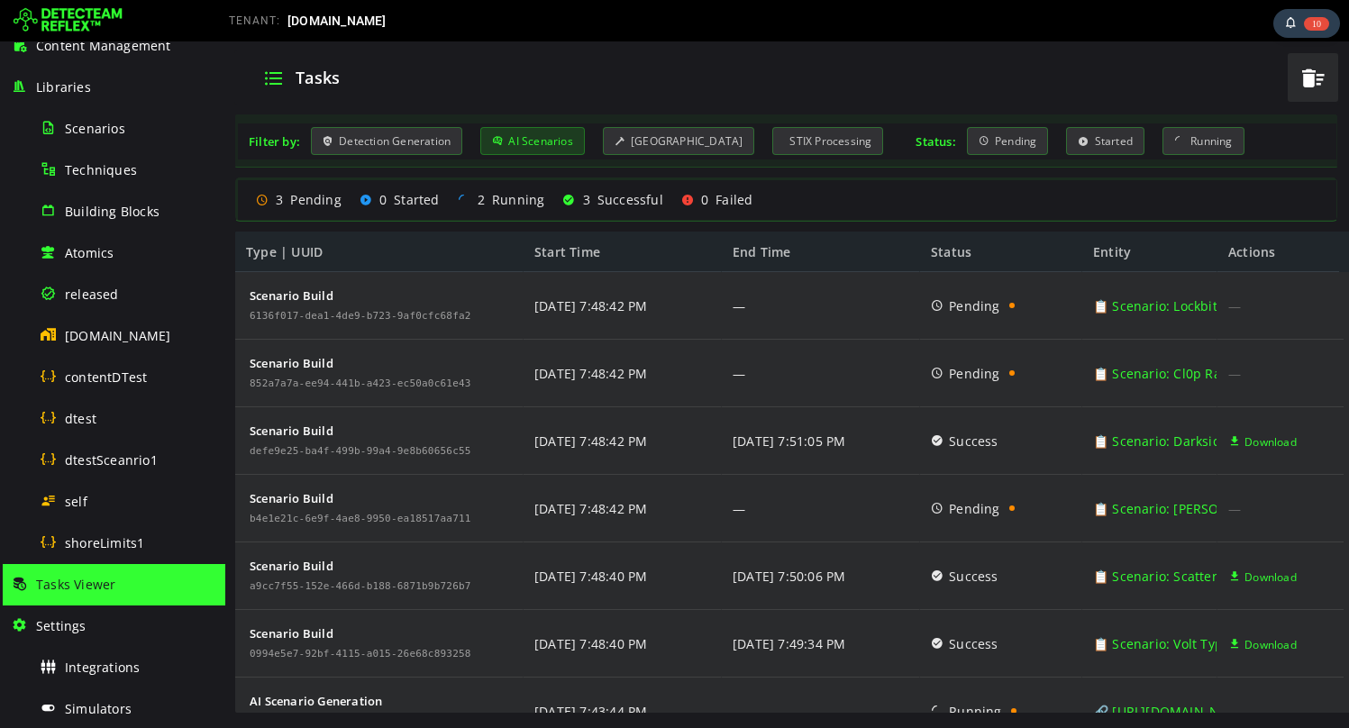
click at [536, 130] on div "AI Scenarios" at bounding box center [532, 141] width 105 height 28
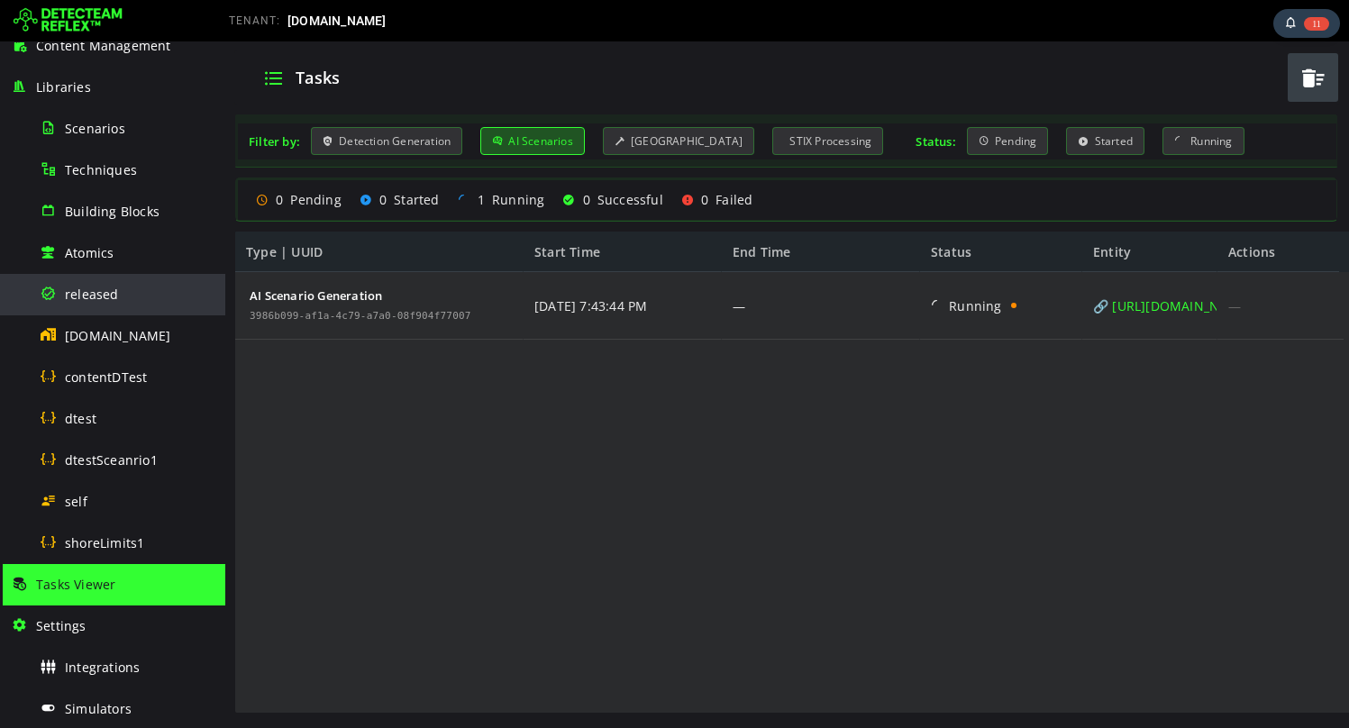
click at [84, 284] on div "released" at bounding box center [127, 294] width 175 height 41
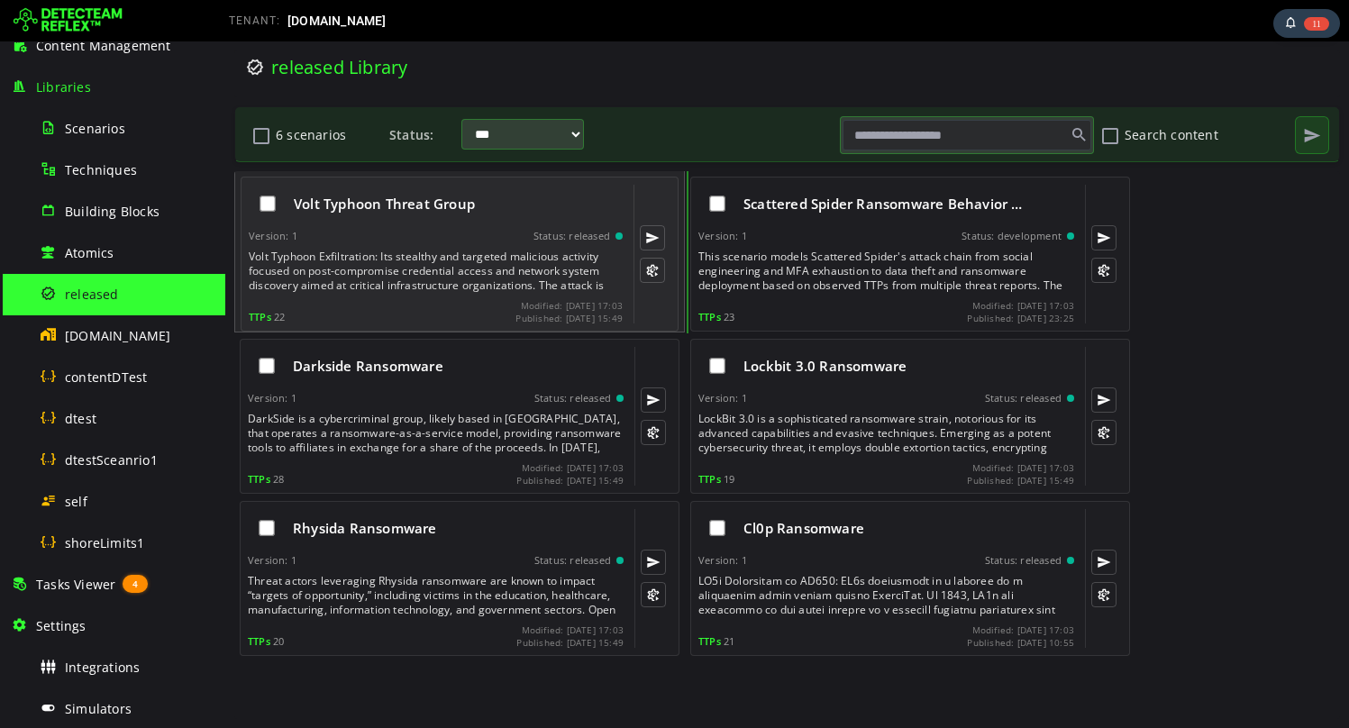
click at [493, 261] on div "Volt Typhoon Exfiltration: Its stealthy and targeted malicious activity focused…" at bounding box center [438, 271] width 378 height 43
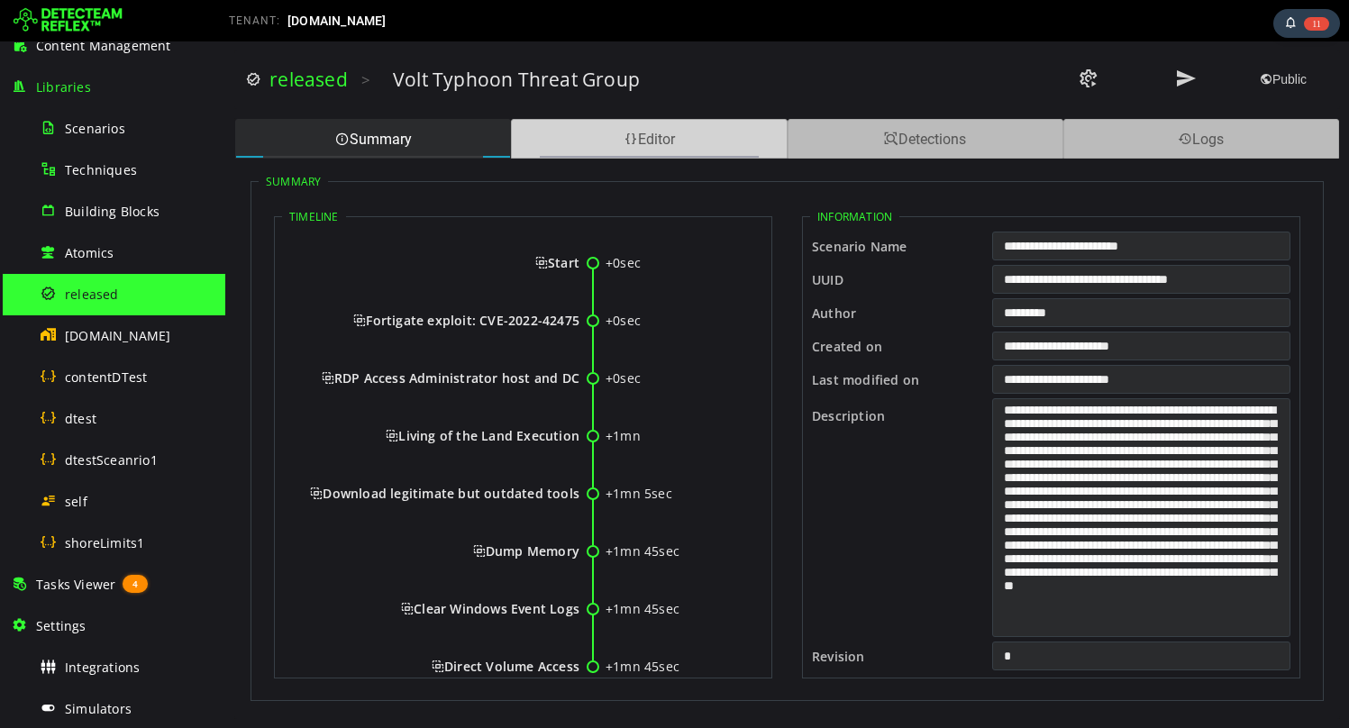
click at [733, 137] on div "Editor" at bounding box center [649, 139] width 276 height 40
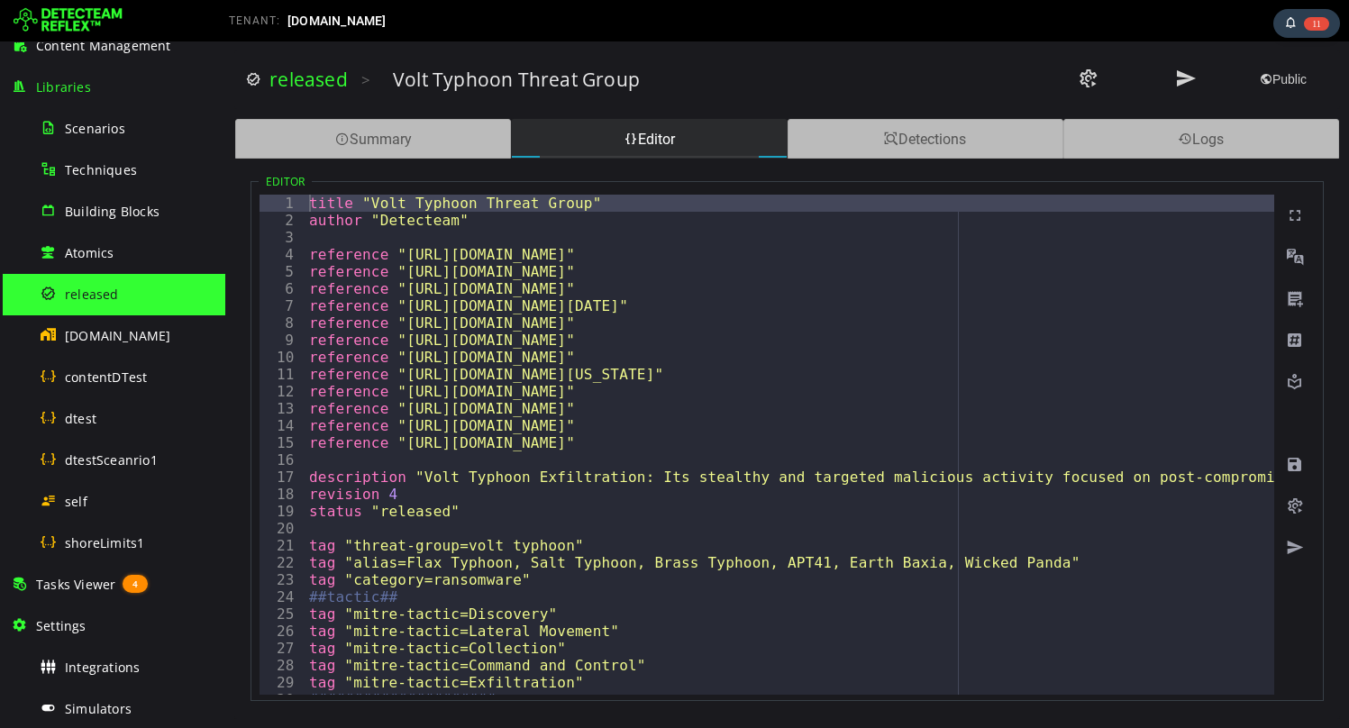
type textarea "**********"
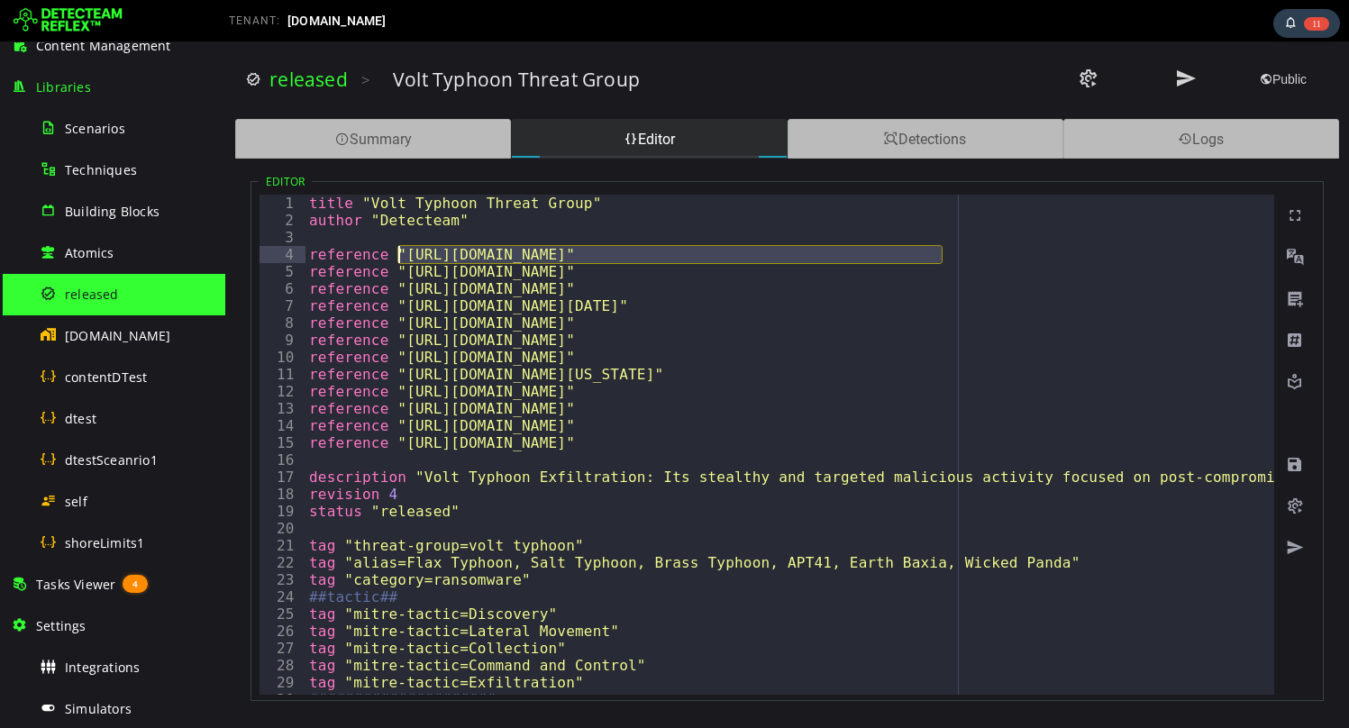
drag, startPoint x: 941, startPoint y: 252, endPoint x: 397, endPoint y: 259, distance: 543.3
click at [68, 22] on img at bounding box center [68, 20] width 109 height 29
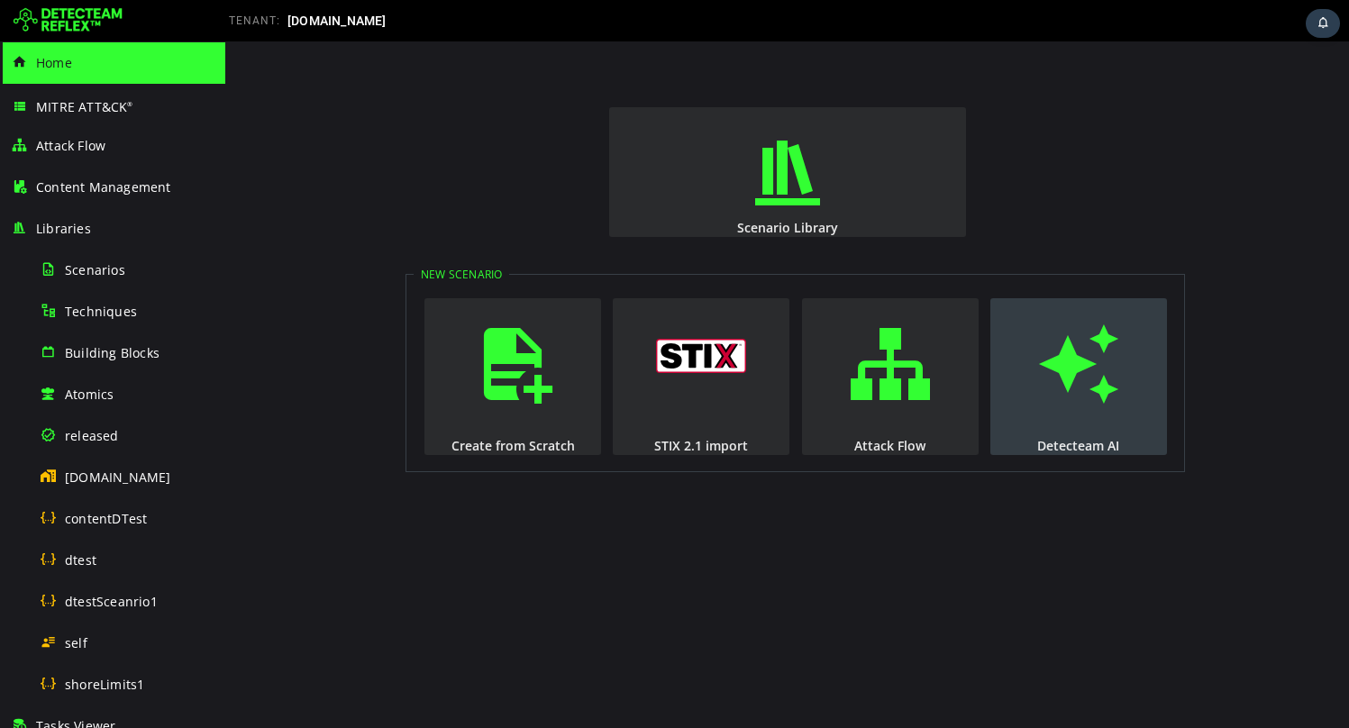
click at [1010, 376] on button "Detecteam AI" at bounding box center [1078, 376] width 177 height 157
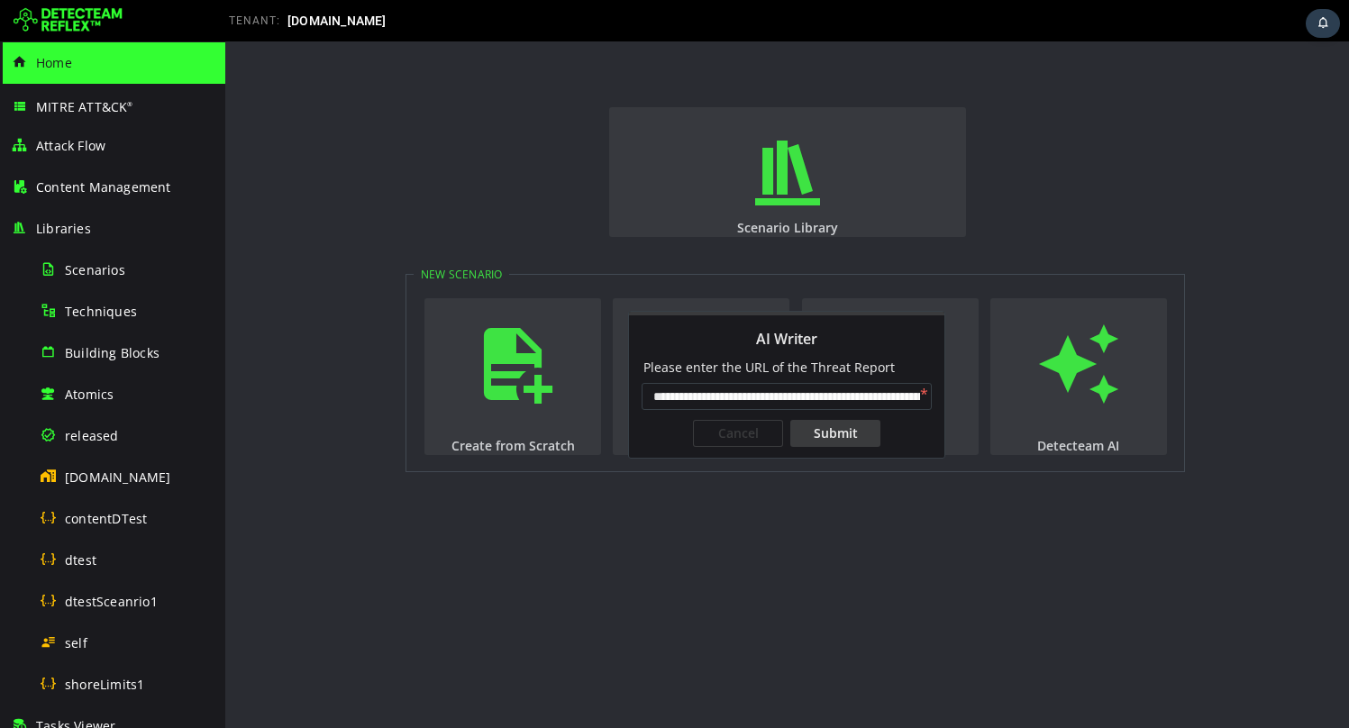
scroll to position [0, 145]
type input "**********"
click at [819, 447] on div "**********" at bounding box center [786, 417] width 315 height 81
click at [824, 443] on div "Submit" at bounding box center [835, 433] width 90 height 27
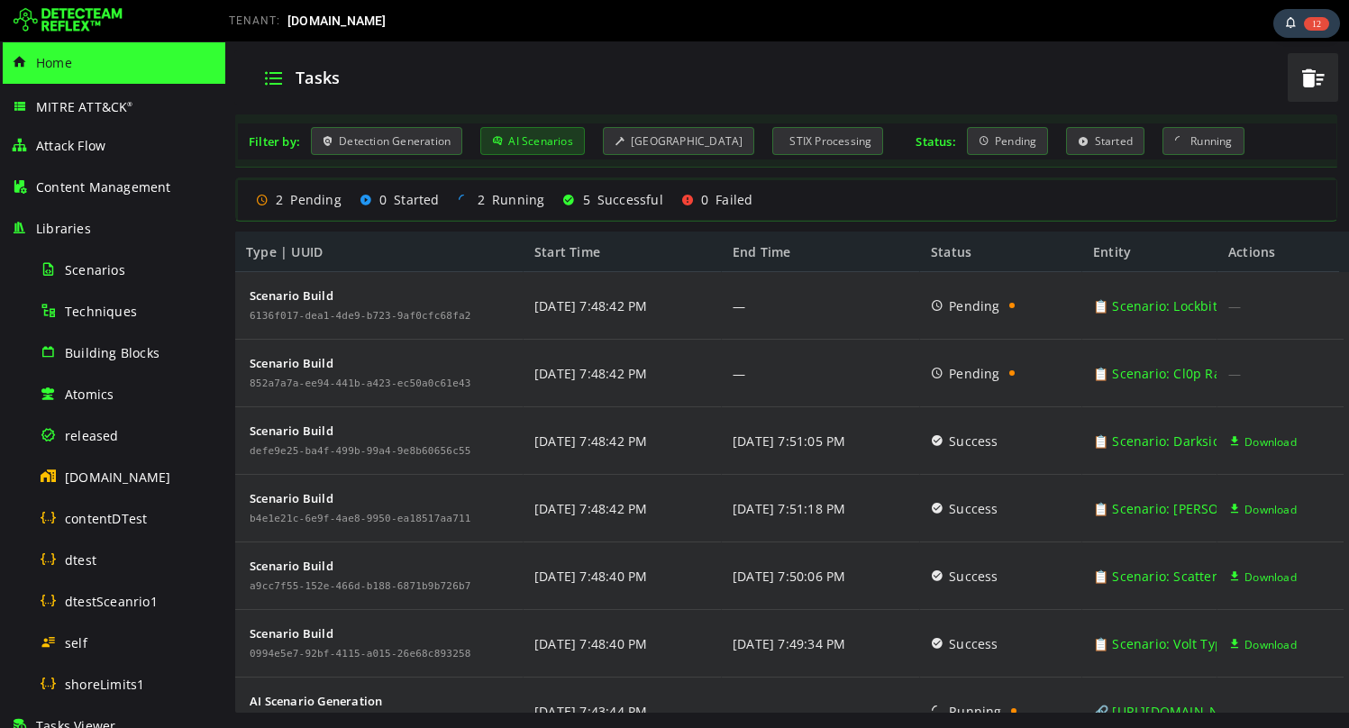
click at [501, 138] on icon at bounding box center [497, 140] width 11 height 15
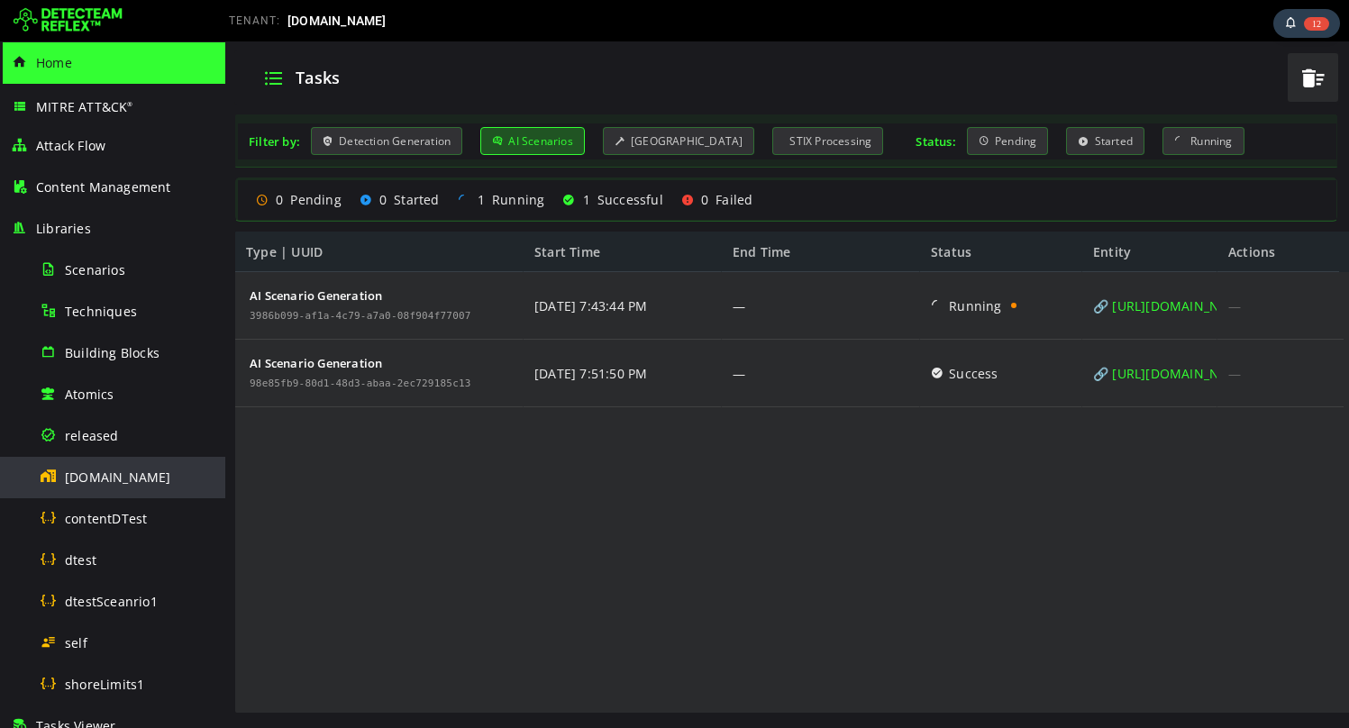
click at [112, 474] on span "[DOMAIN_NAME]" at bounding box center [118, 477] width 106 height 17
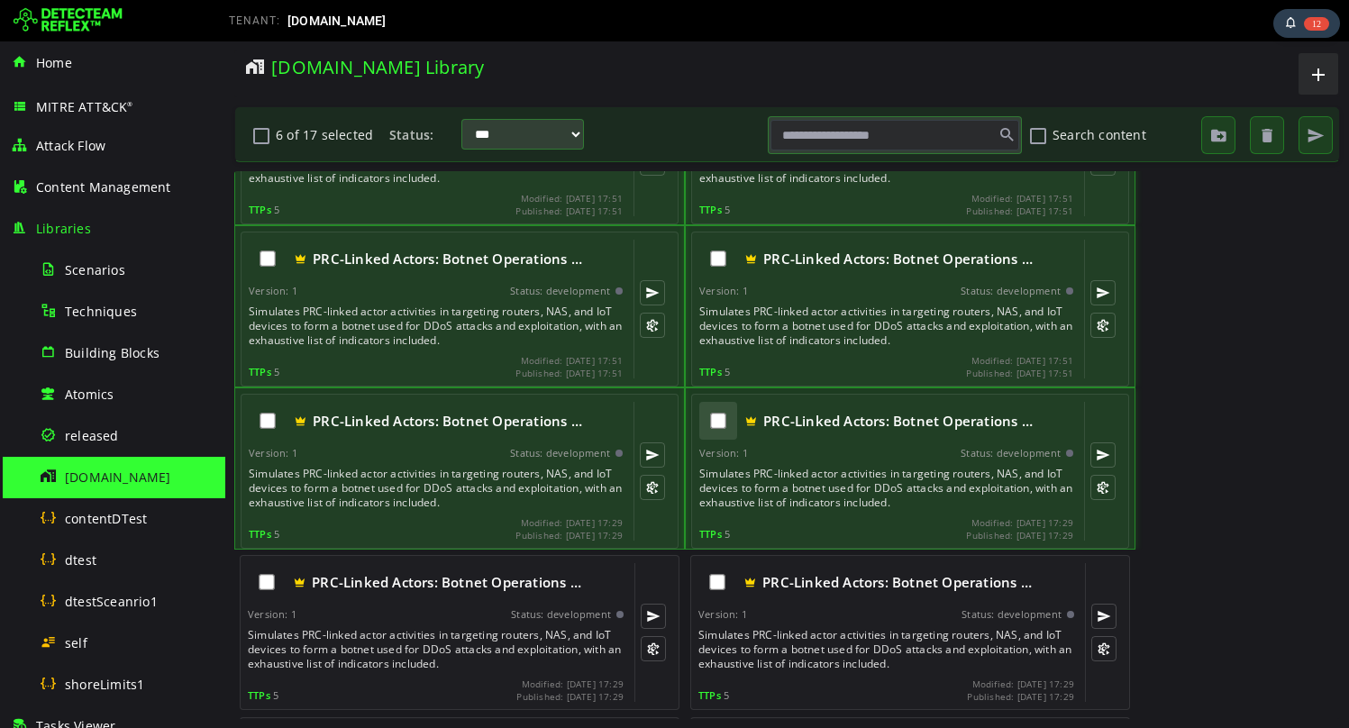
scroll to position [212, 0]
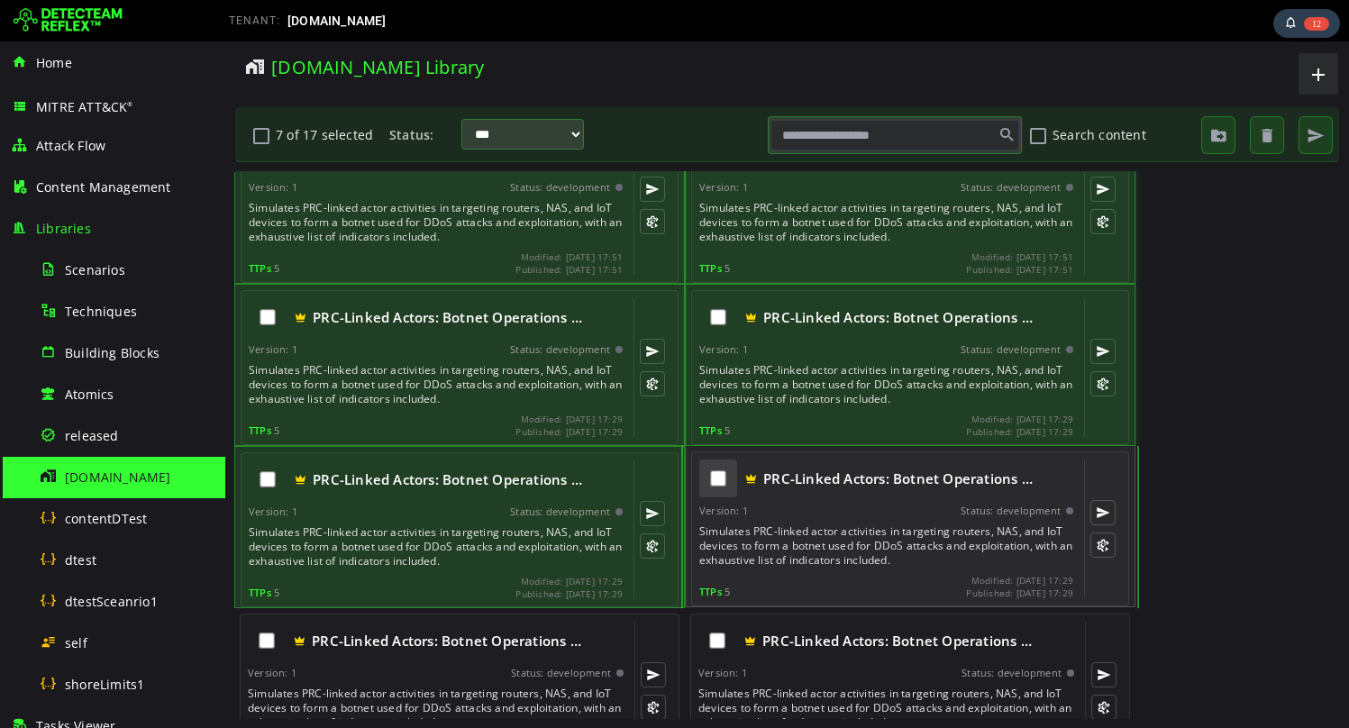
click at [715, 487] on div at bounding box center [718, 478] width 38 height 38
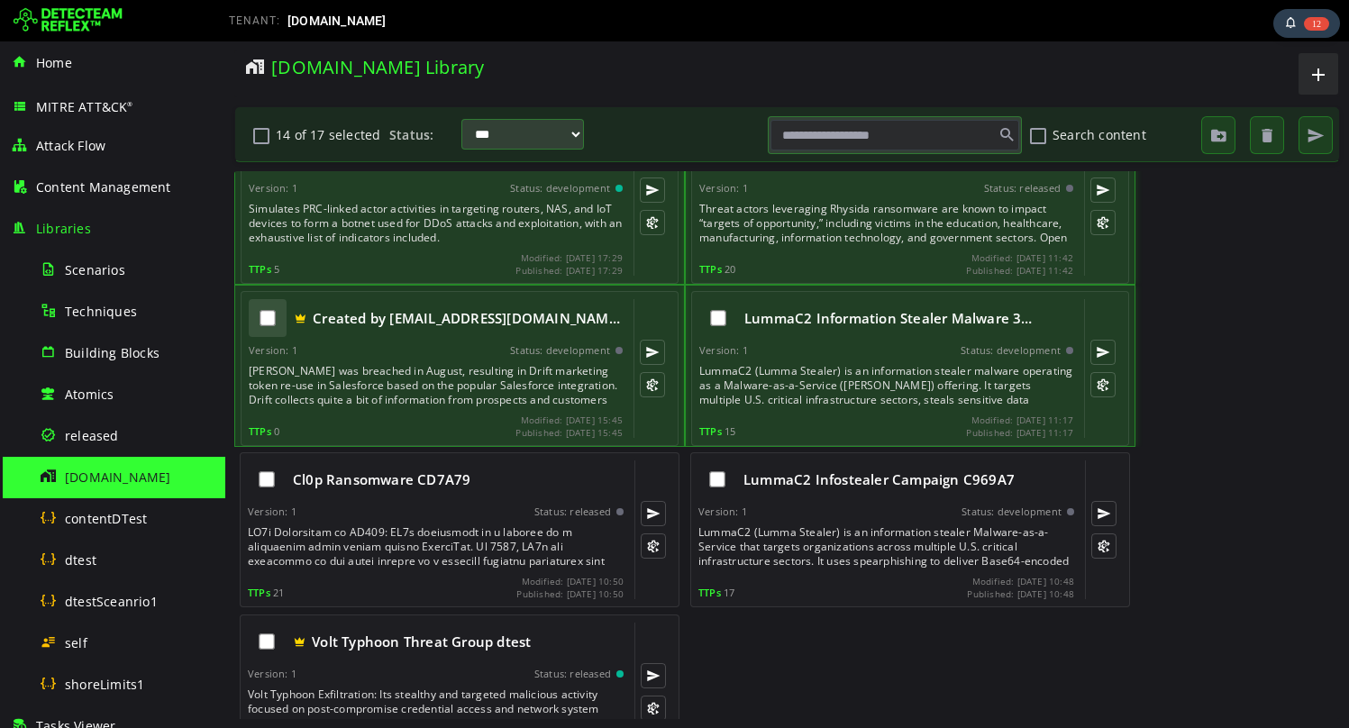
scroll to position [912, 0]
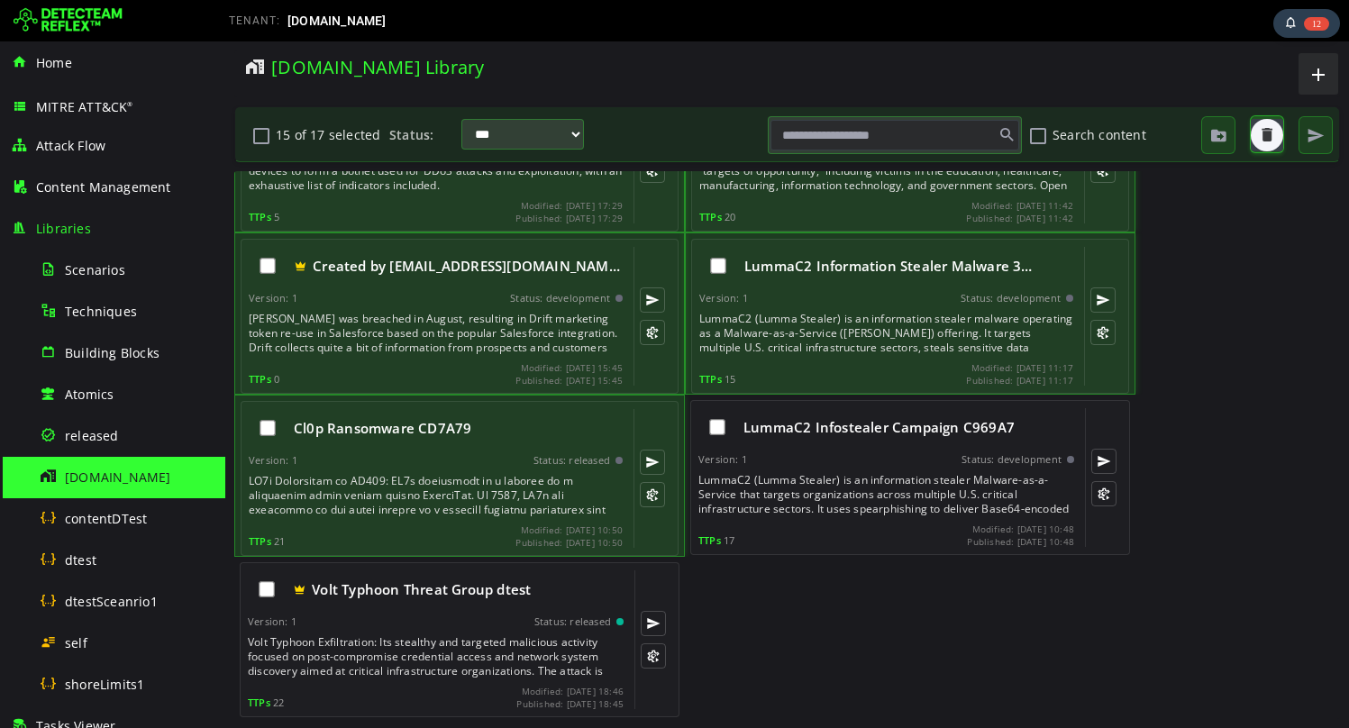
click at [1266, 139] on span "button" at bounding box center [1267, 135] width 18 height 18
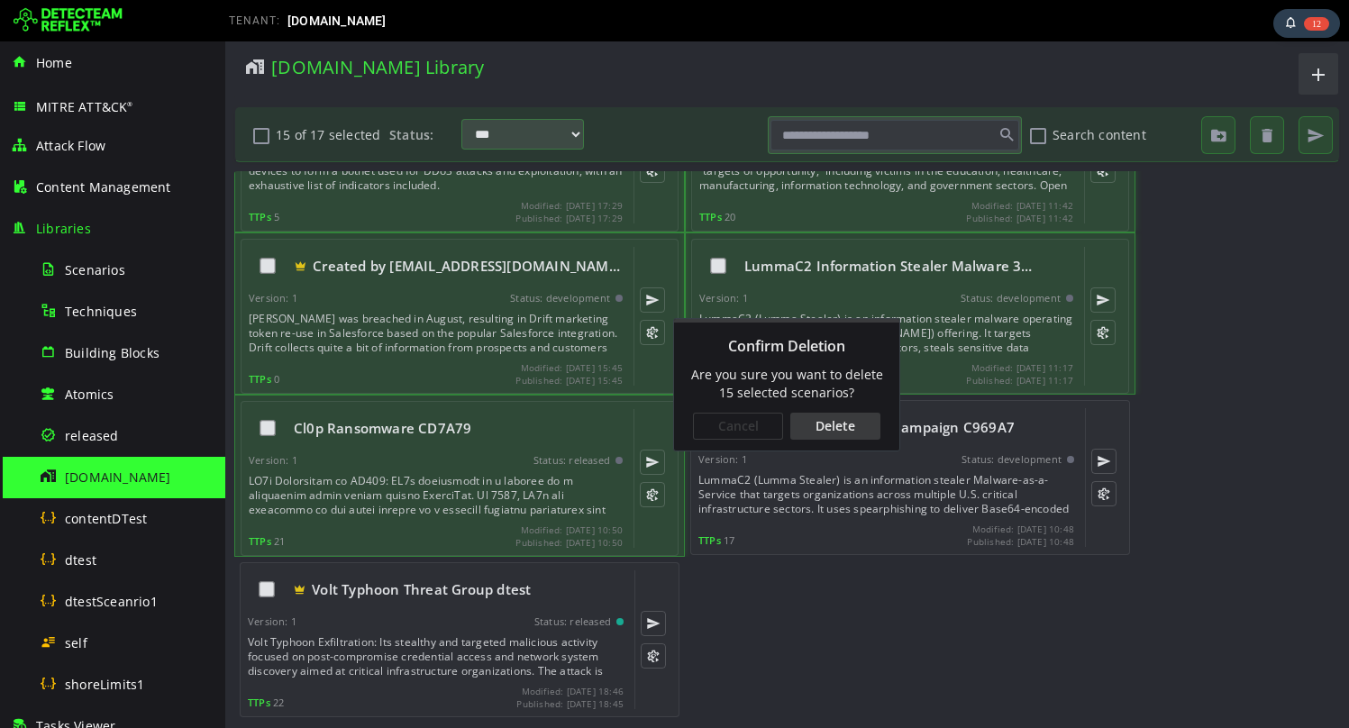
click at [806, 443] on div "Cancel Delete" at bounding box center [786, 426] width 225 height 49
click at [829, 434] on div "Delete" at bounding box center [835, 426] width 90 height 27
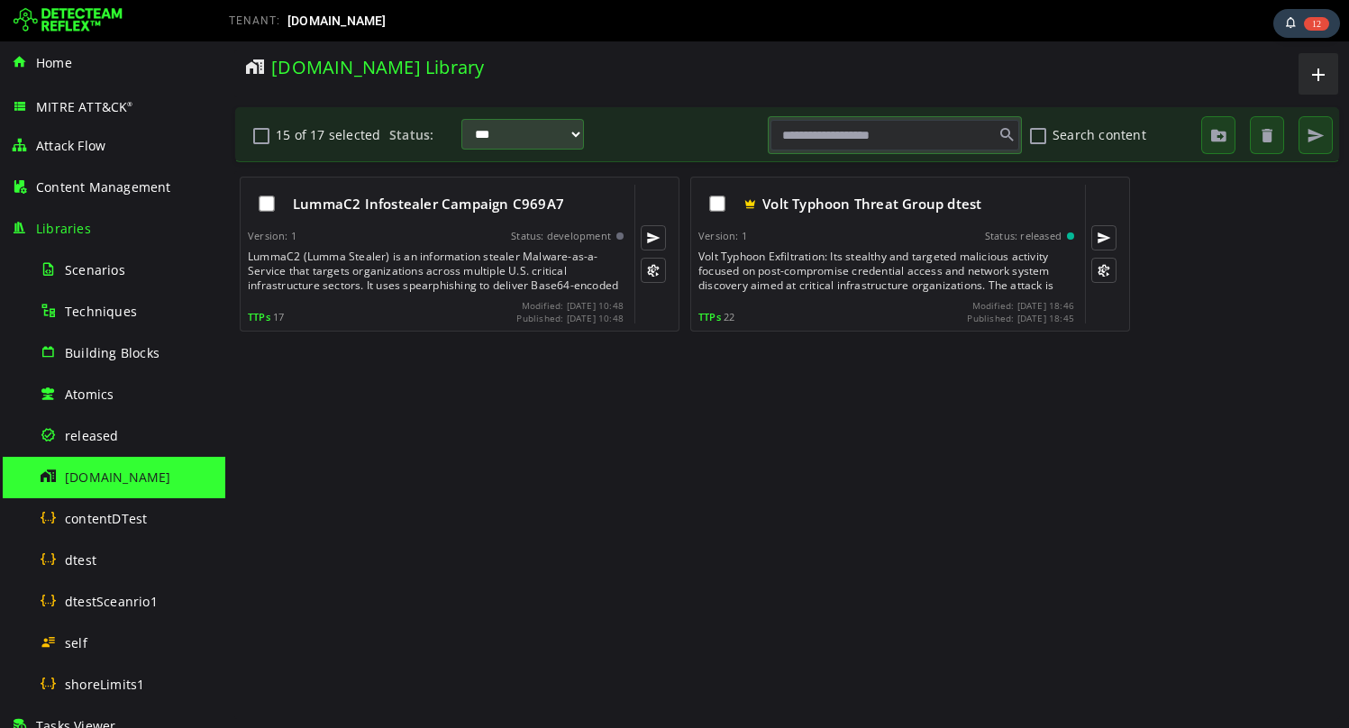
scroll to position [0, 0]
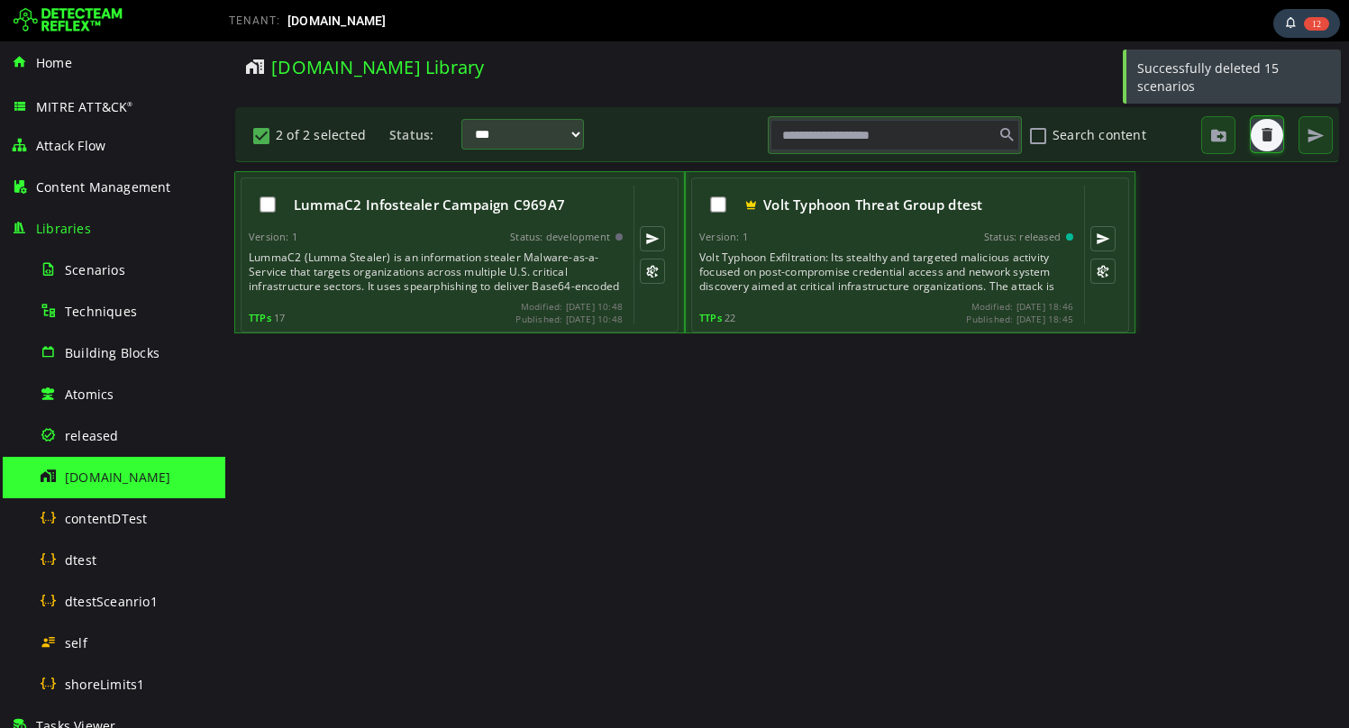
click at [1267, 147] on button "button" at bounding box center [1267, 135] width 32 height 32
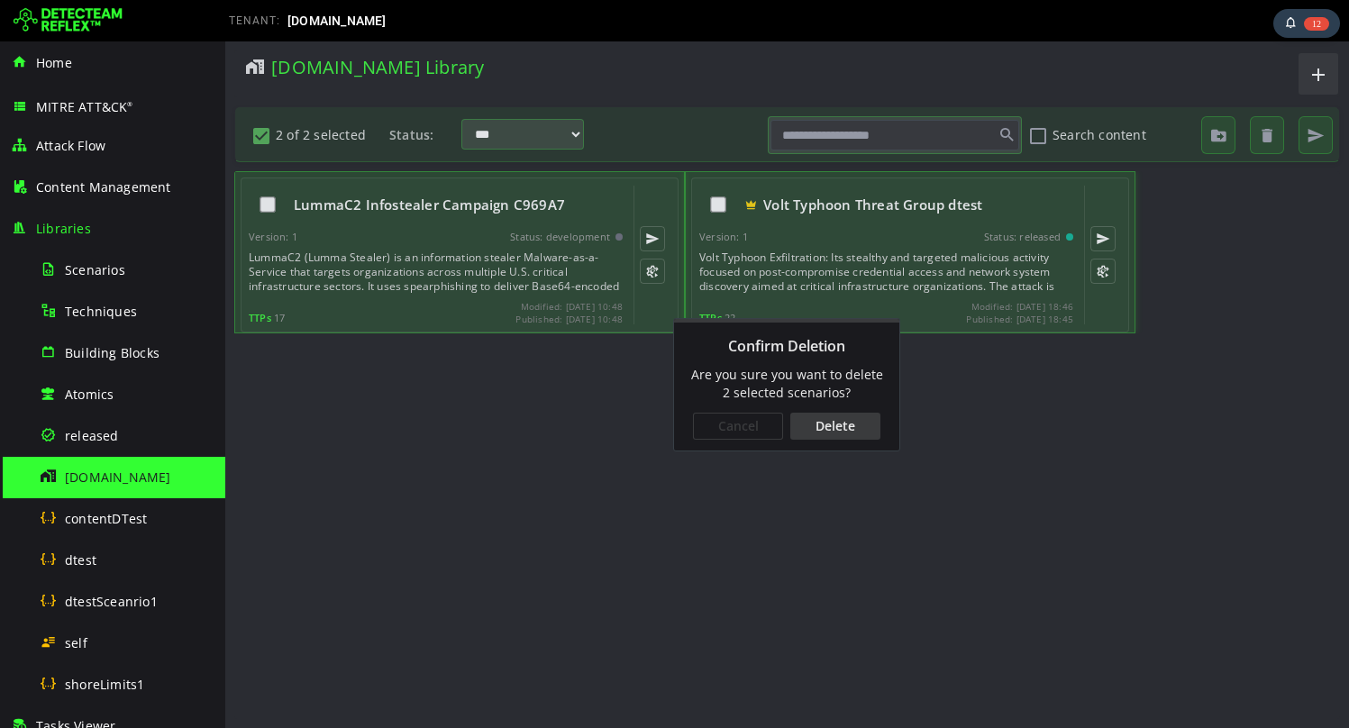
click at [841, 423] on div "Delete" at bounding box center [835, 426] width 90 height 27
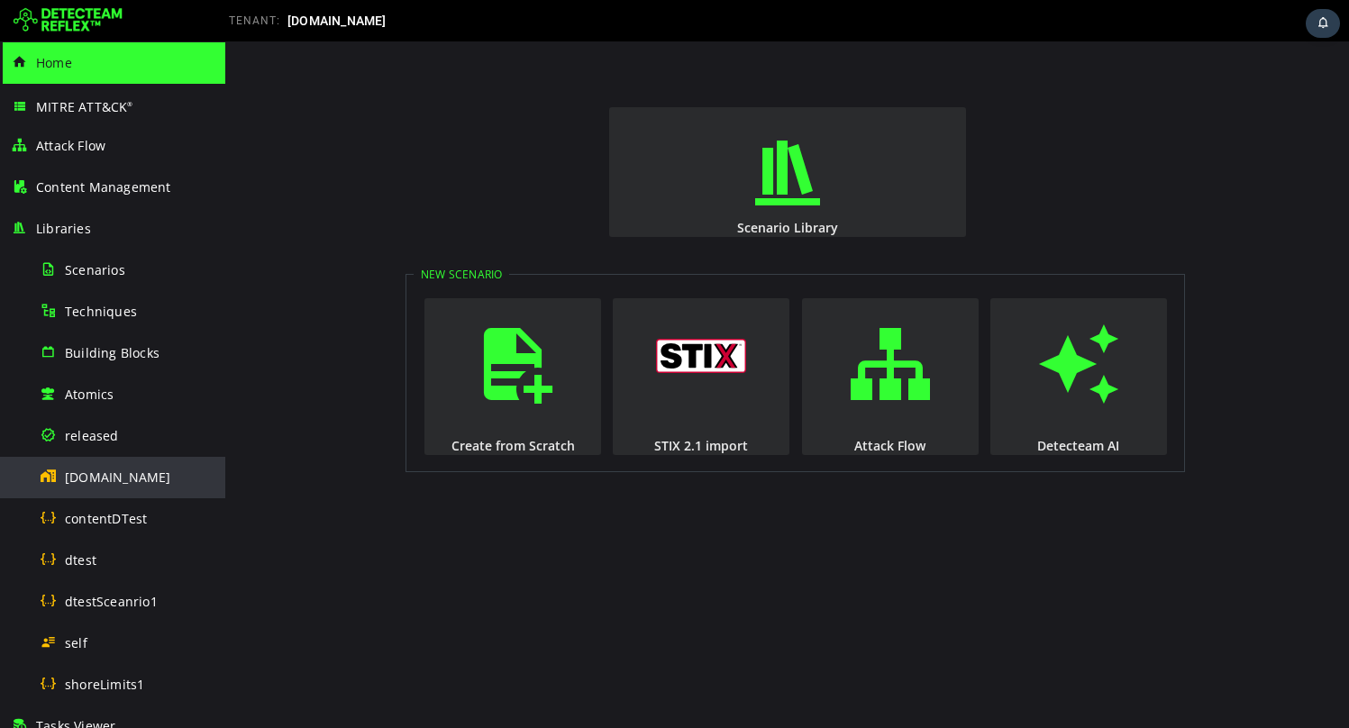
click at [116, 475] on span "[DOMAIN_NAME]" at bounding box center [118, 477] width 106 height 17
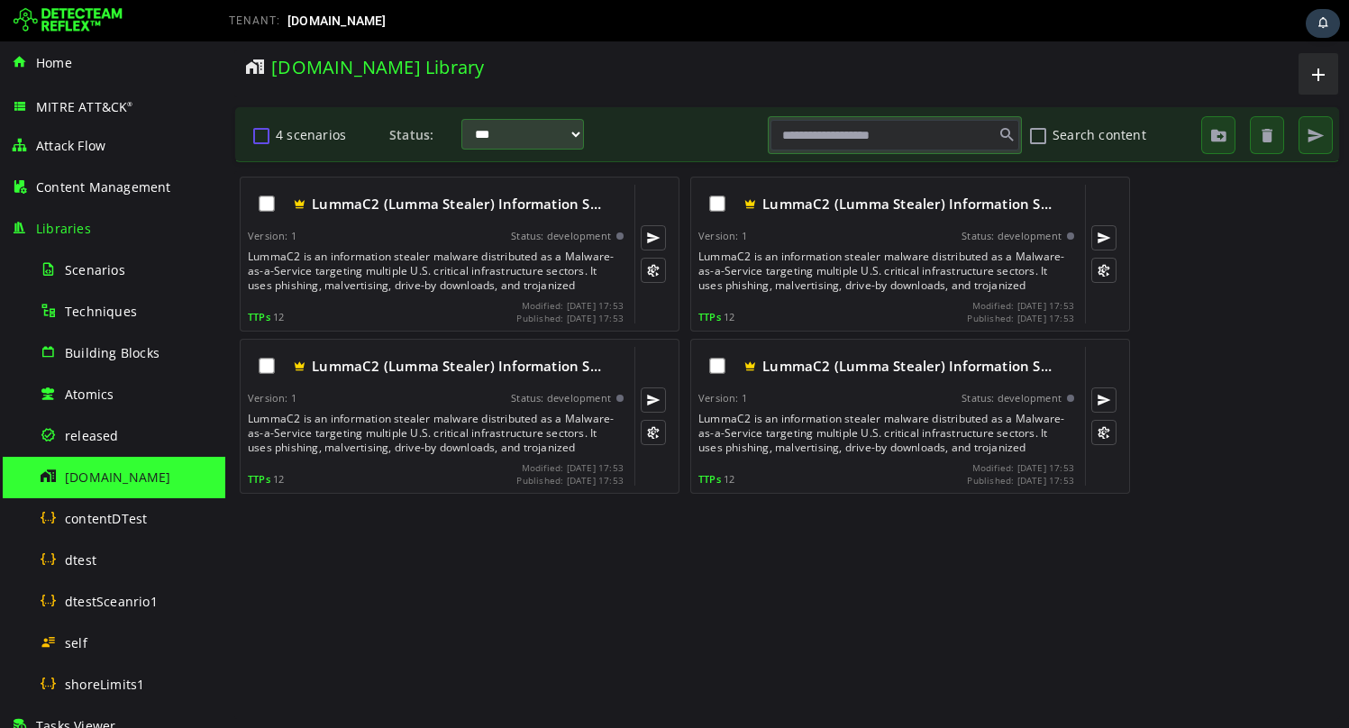
click at [259, 132] on button "4 scenarios" at bounding box center [261, 135] width 22 height 31
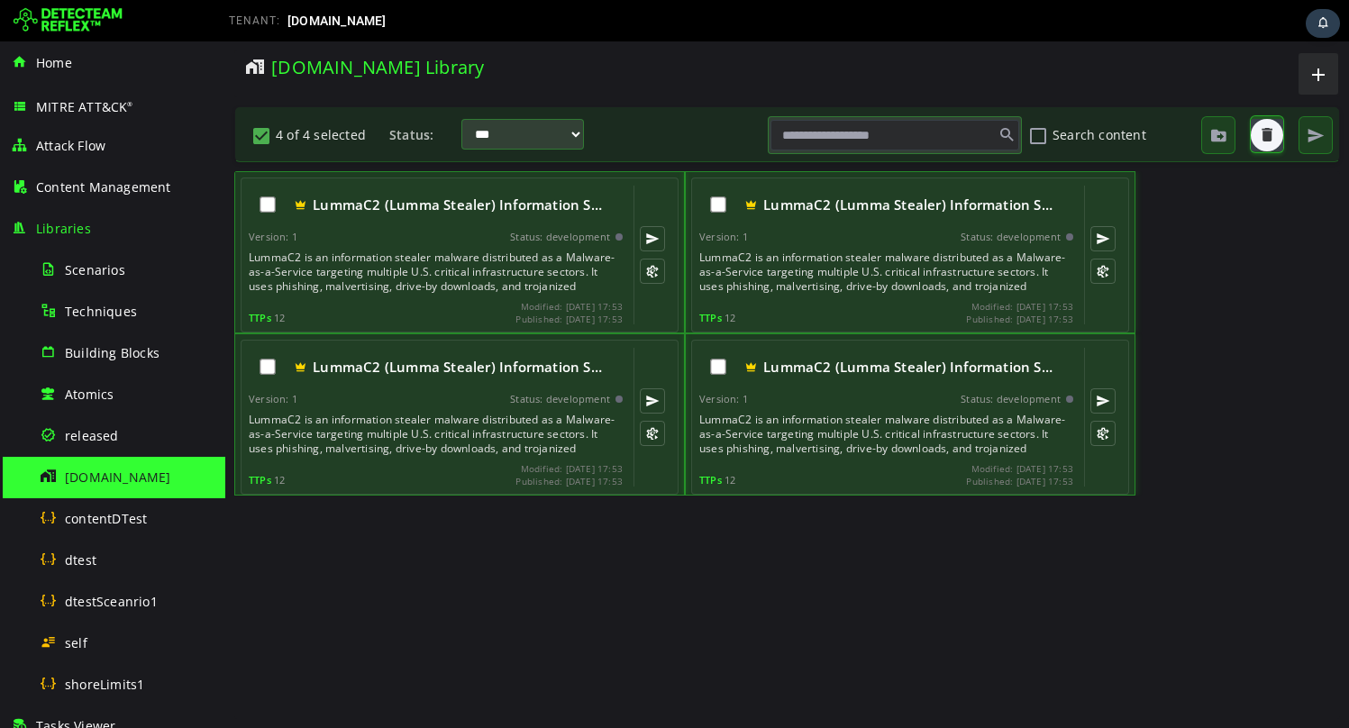
click at [1271, 135] on span "button" at bounding box center [1267, 135] width 18 height 18
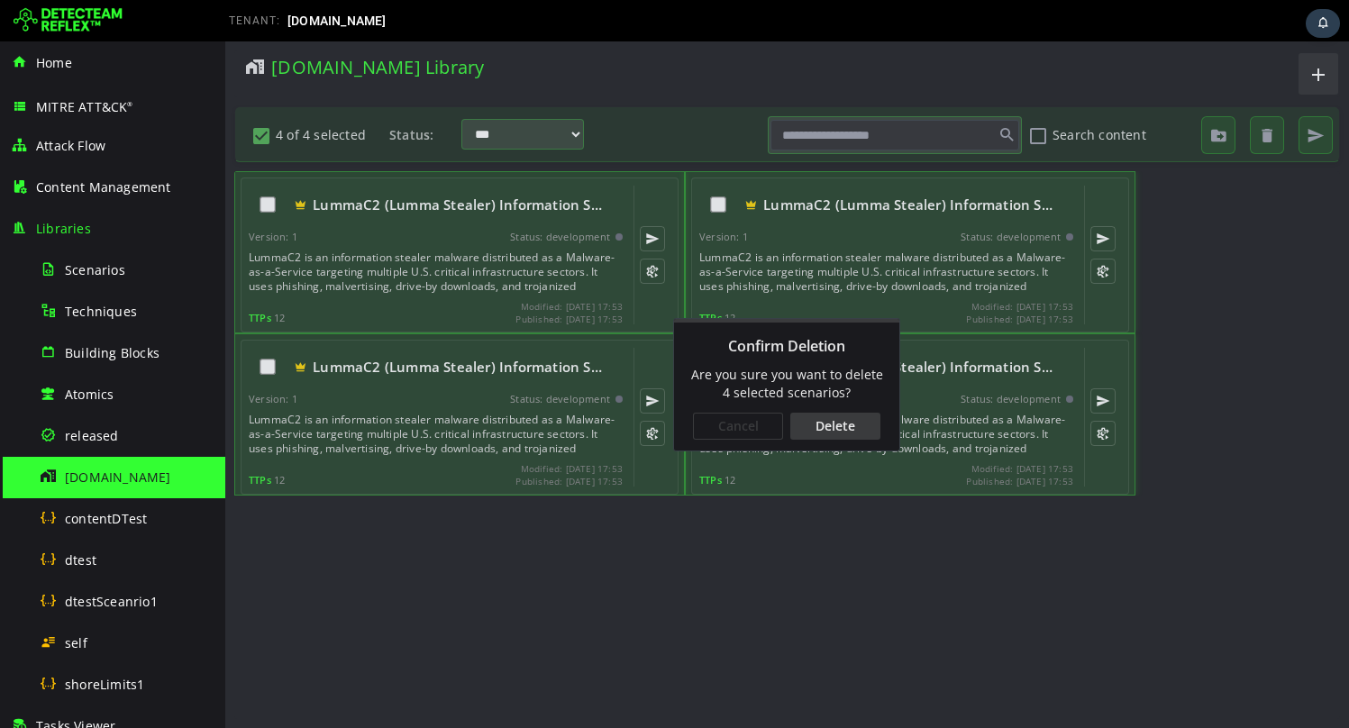
click at [841, 424] on div "Delete" at bounding box center [835, 426] width 90 height 27
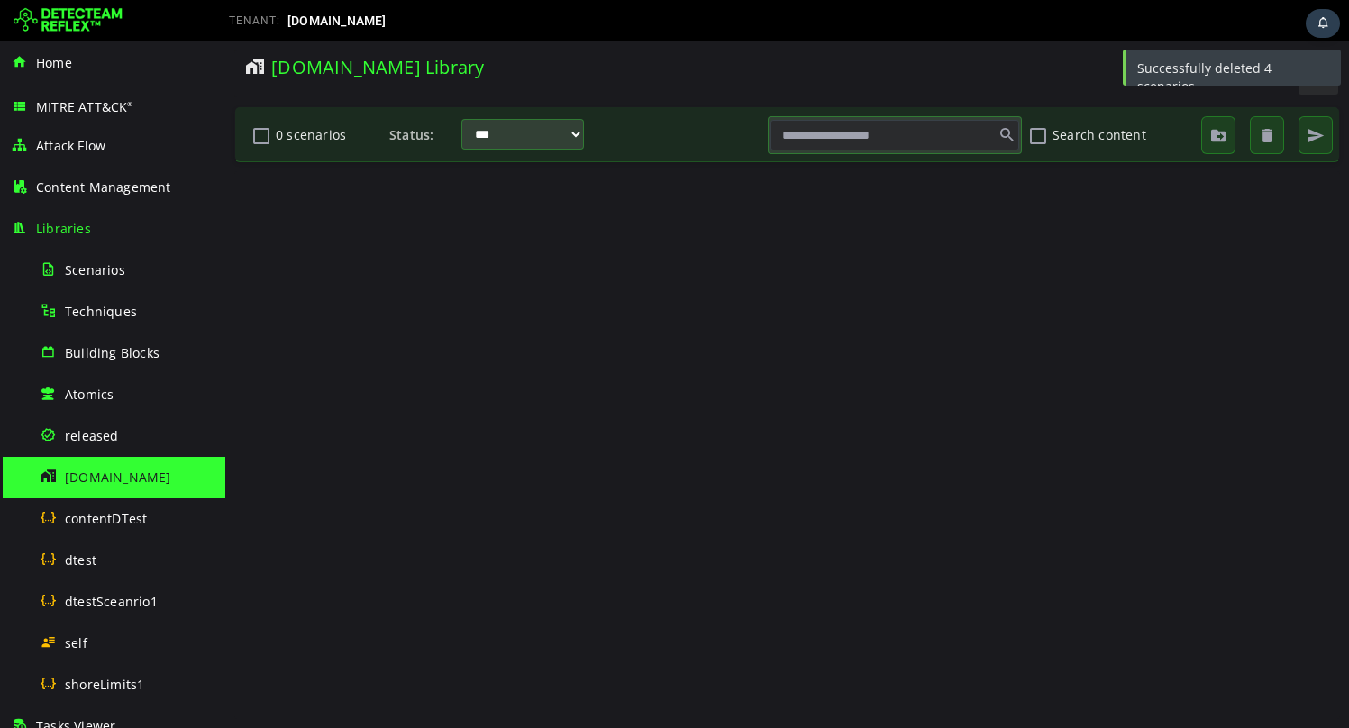
click at [61, 5] on div at bounding box center [102, 21] width 198 height 36
click at [68, 14] on img at bounding box center [68, 20] width 109 height 29
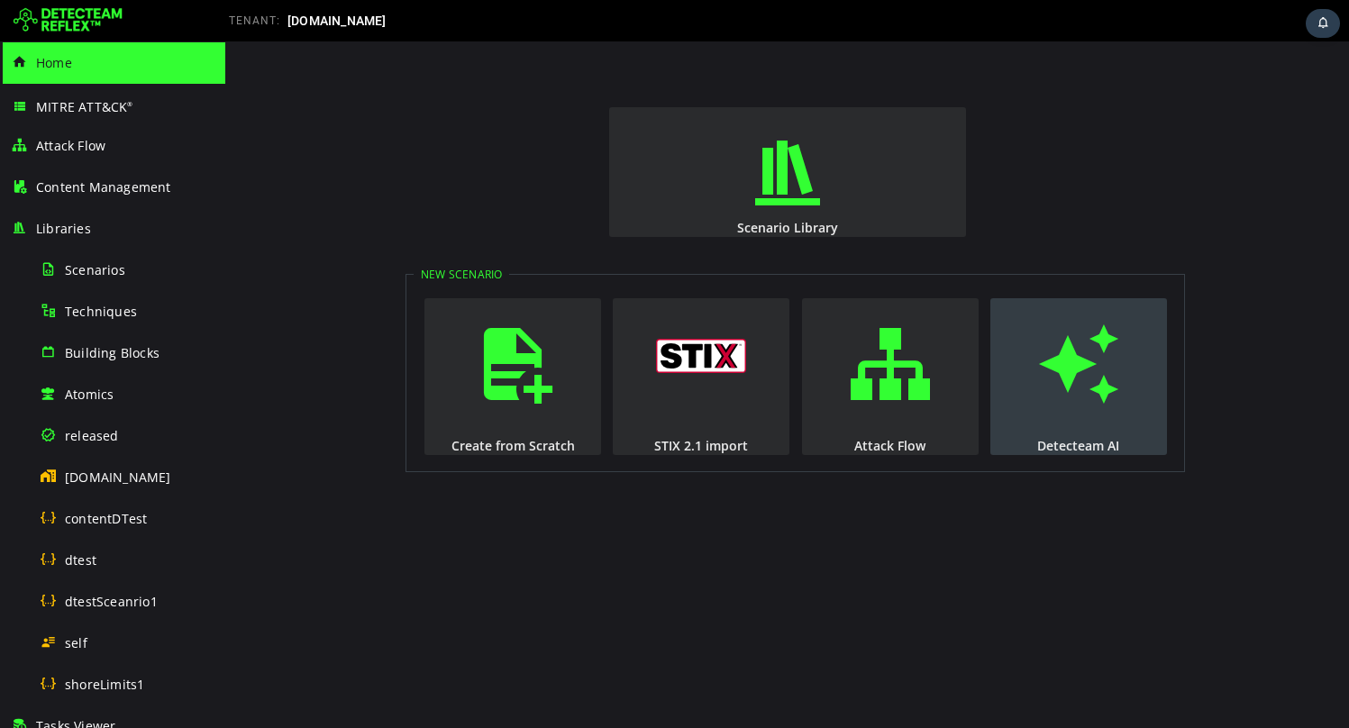
click at [1077, 346] on span "button" at bounding box center [1078, 364] width 18 height 123
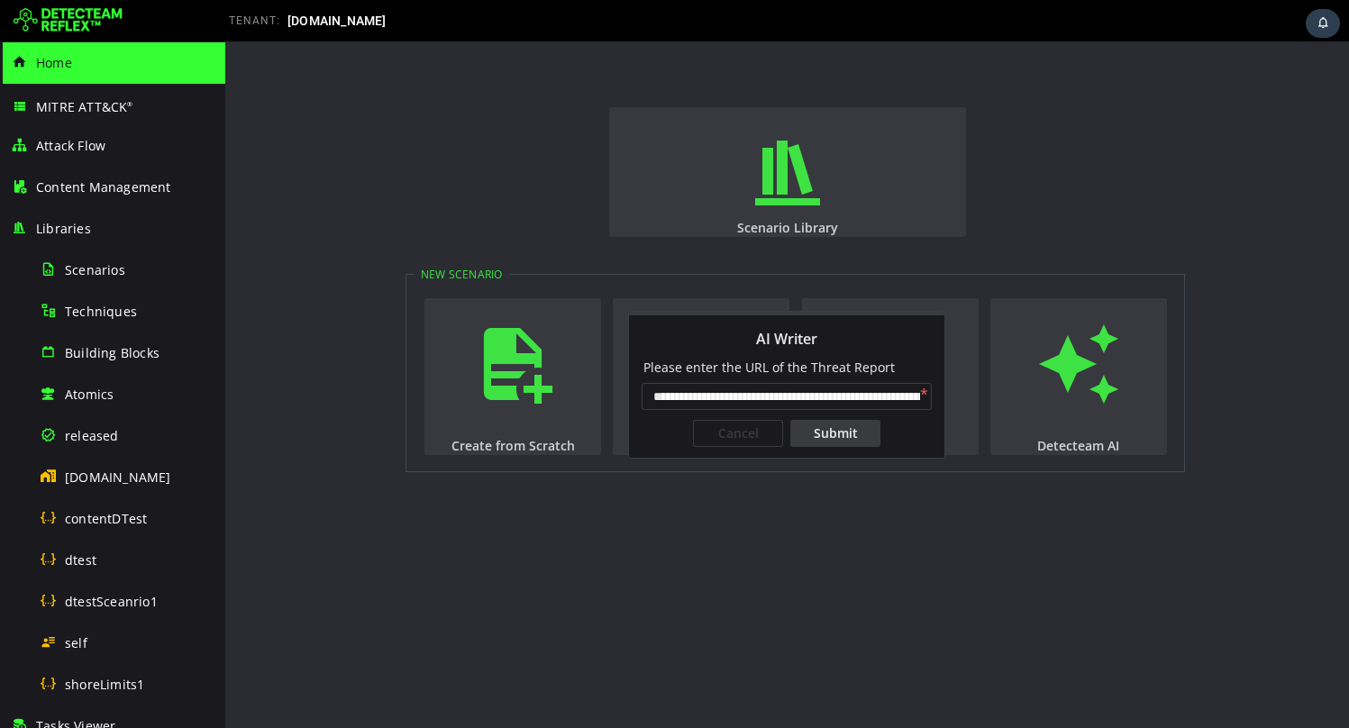
scroll to position [0, 145]
type input "**********"
click at [804, 427] on div "Submit" at bounding box center [835, 433] width 90 height 27
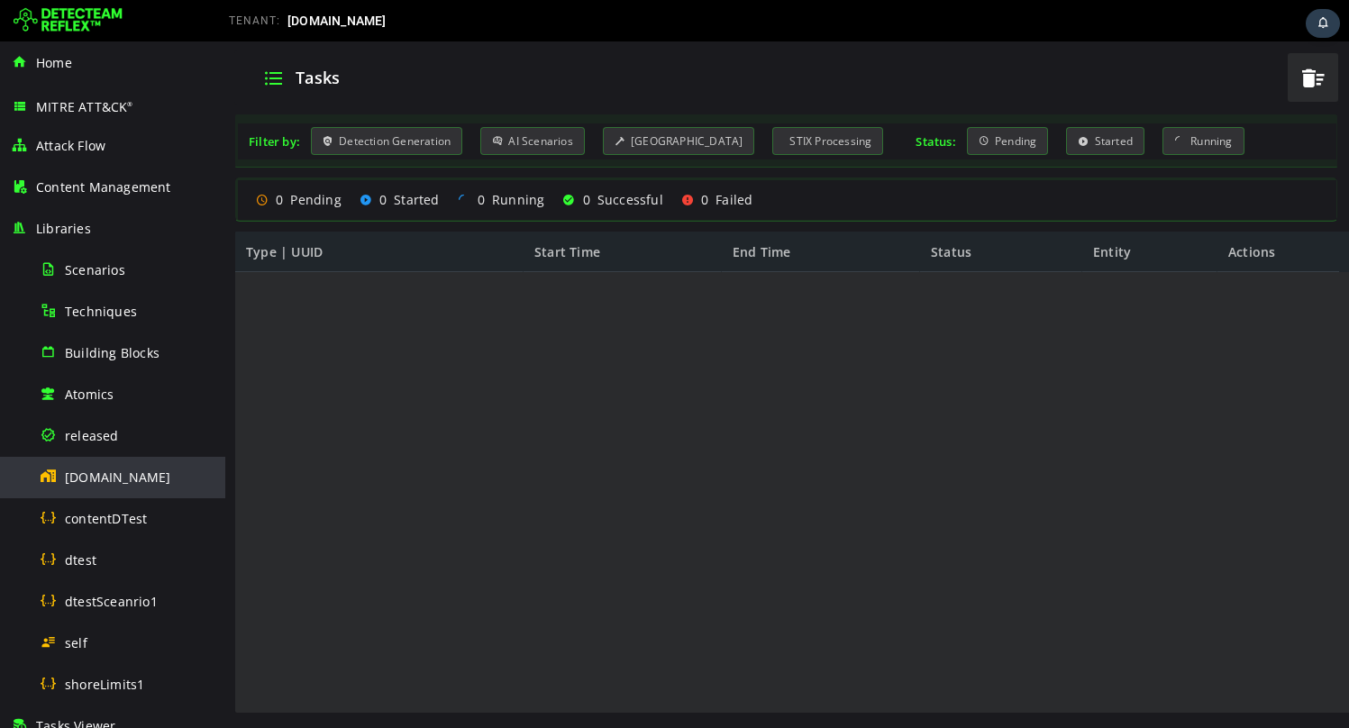
click at [102, 482] on span "[DOMAIN_NAME]" at bounding box center [118, 477] width 106 height 17
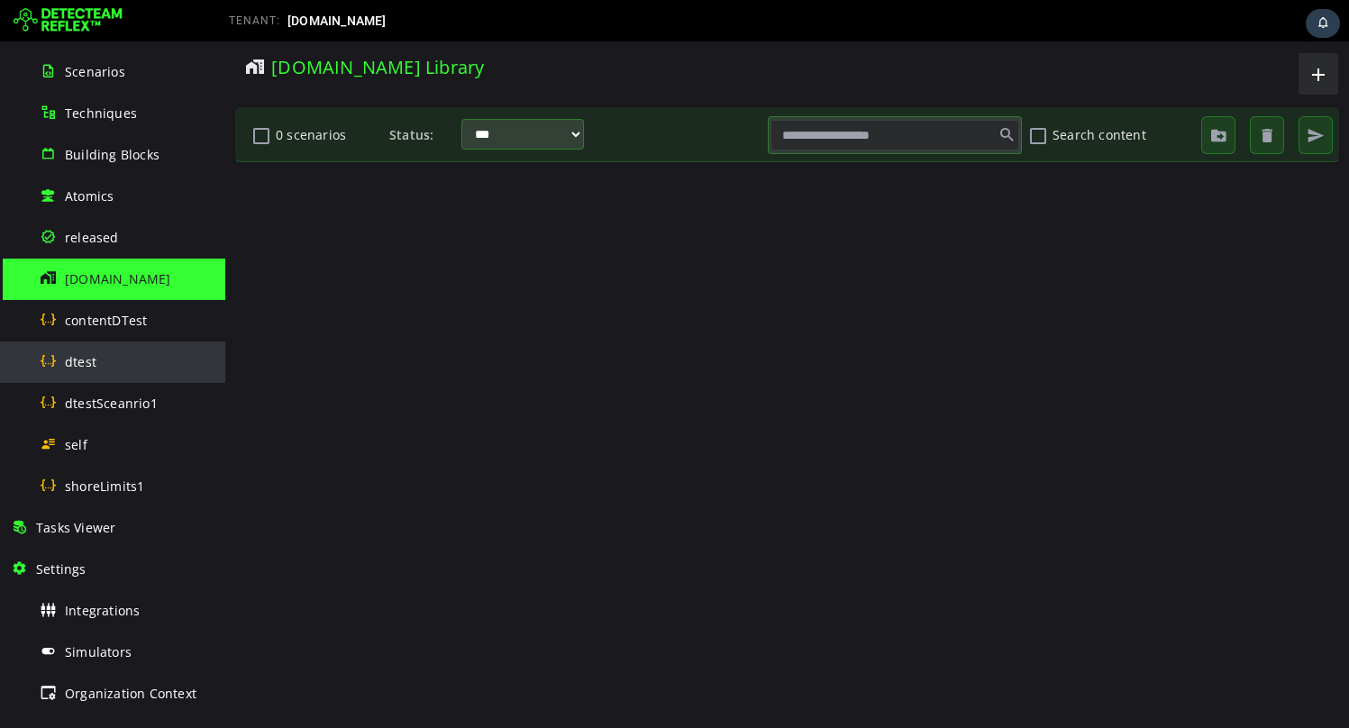
scroll to position [214, 0]
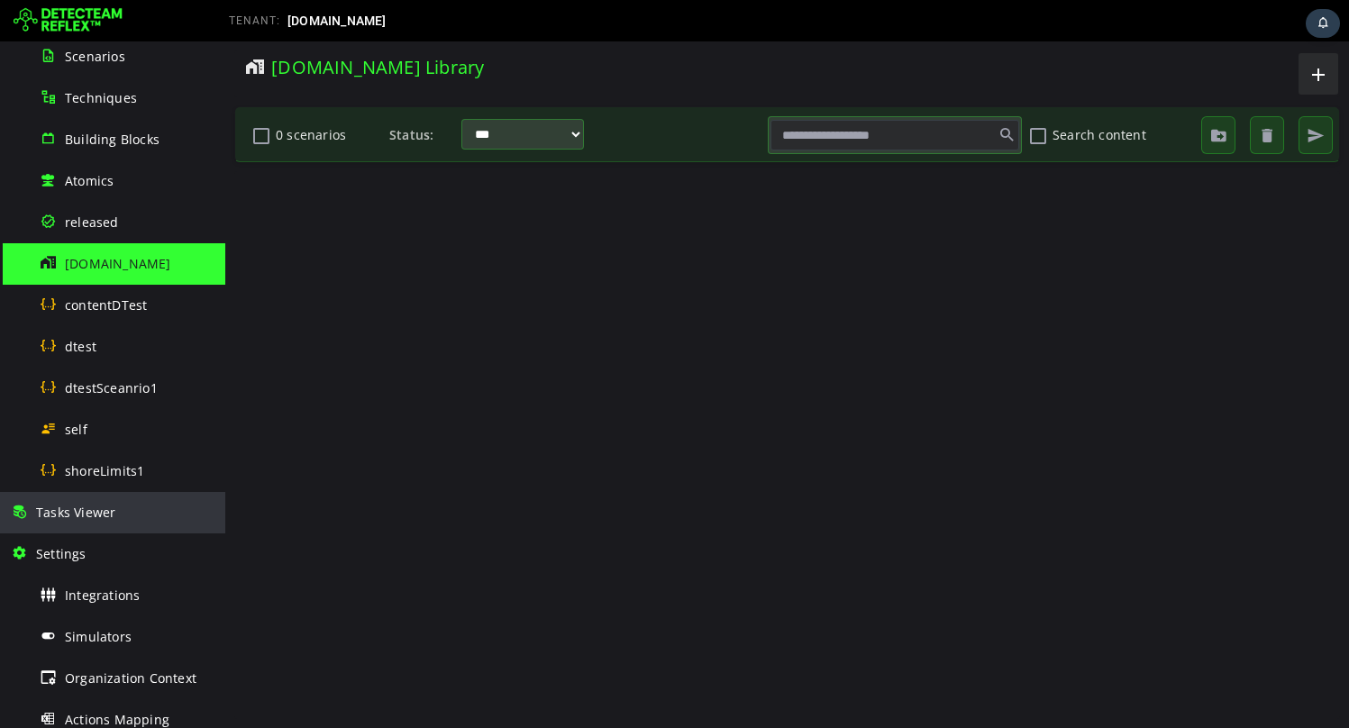
click at [95, 509] on span "Tasks Viewer" at bounding box center [75, 512] width 79 height 17
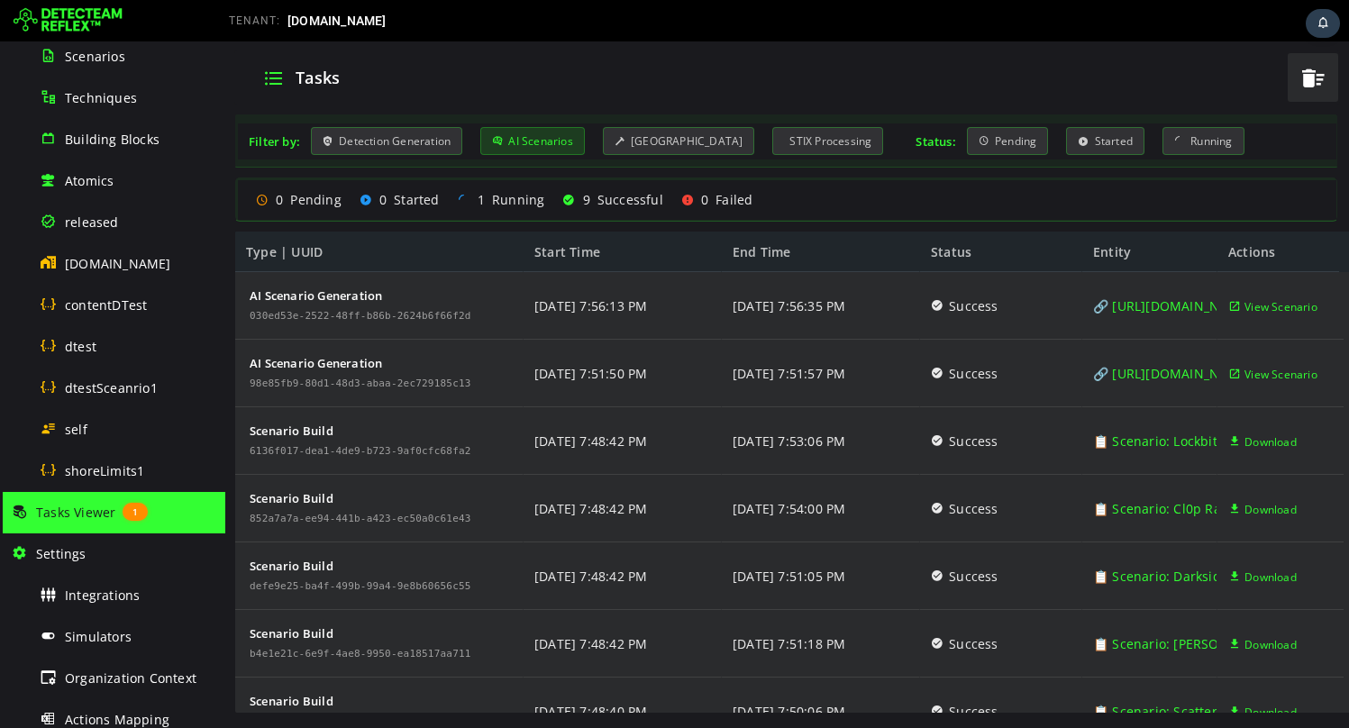
click at [528, 133] on div "AI Scenarios" at bounding box center [532, 141] width 105 height 28
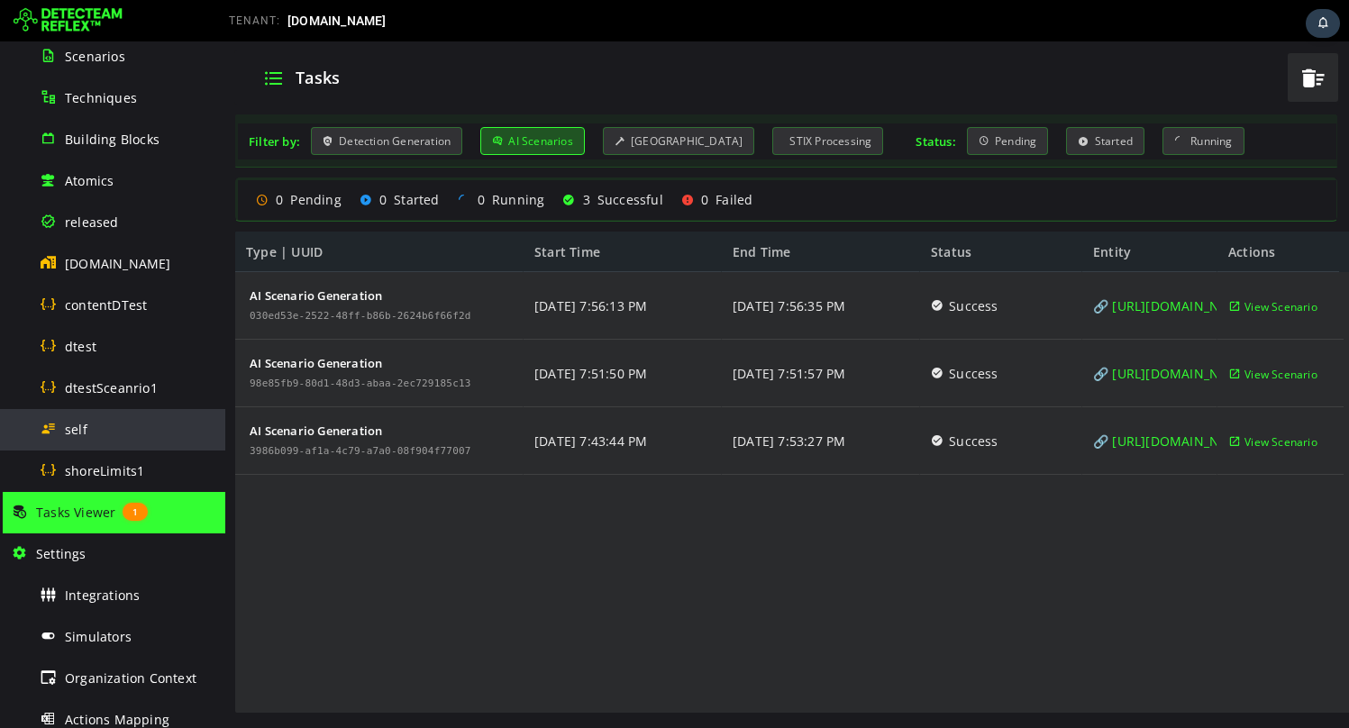
scroll to position [192, 0]
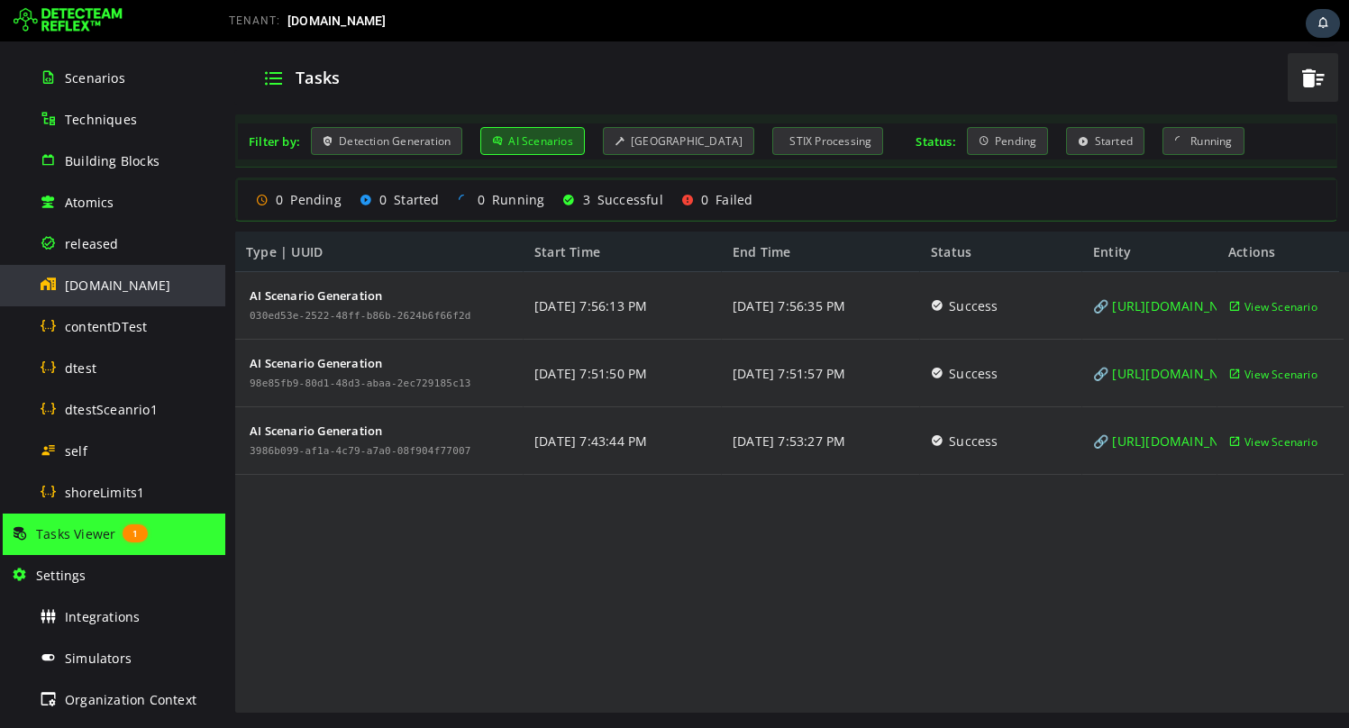
click at [111, 281] on span "[DOMAIN_NAME]" at bounding box center [118, 285] width 106 height 17
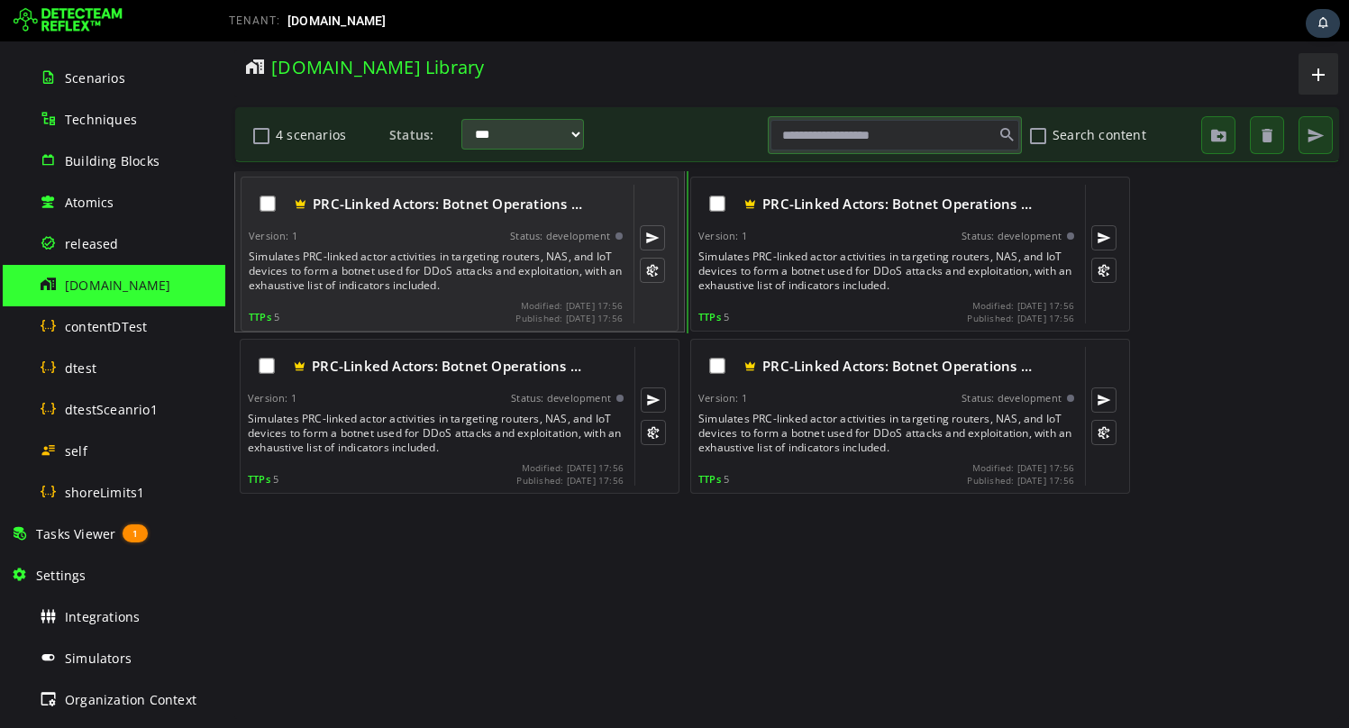
click at [471, 313] on div "TTPs 5 Modified: 2025-10-03 17:56 Published: 2025-10-03 17:56" at bounding box center [436, 311] width 374 height 23
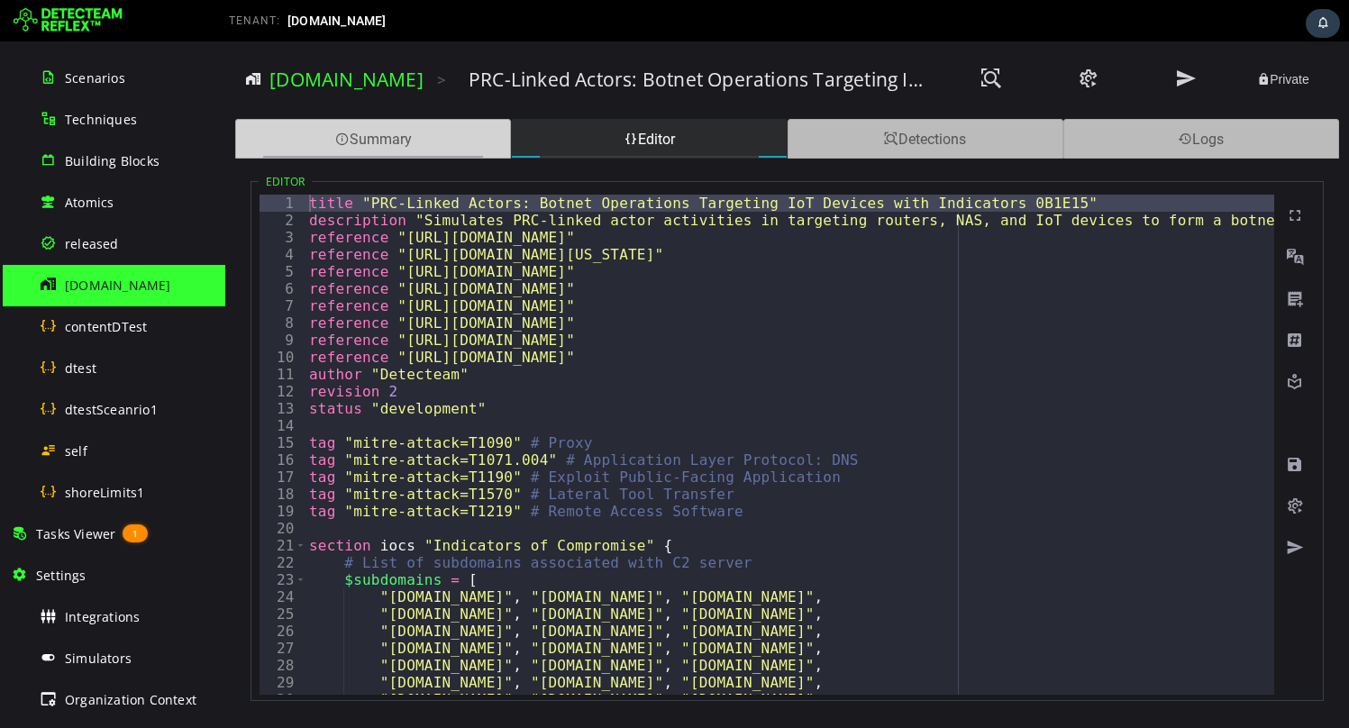
click at [420, 146] on div "Summary" at bounding box center [373, 139] width 276 height 40
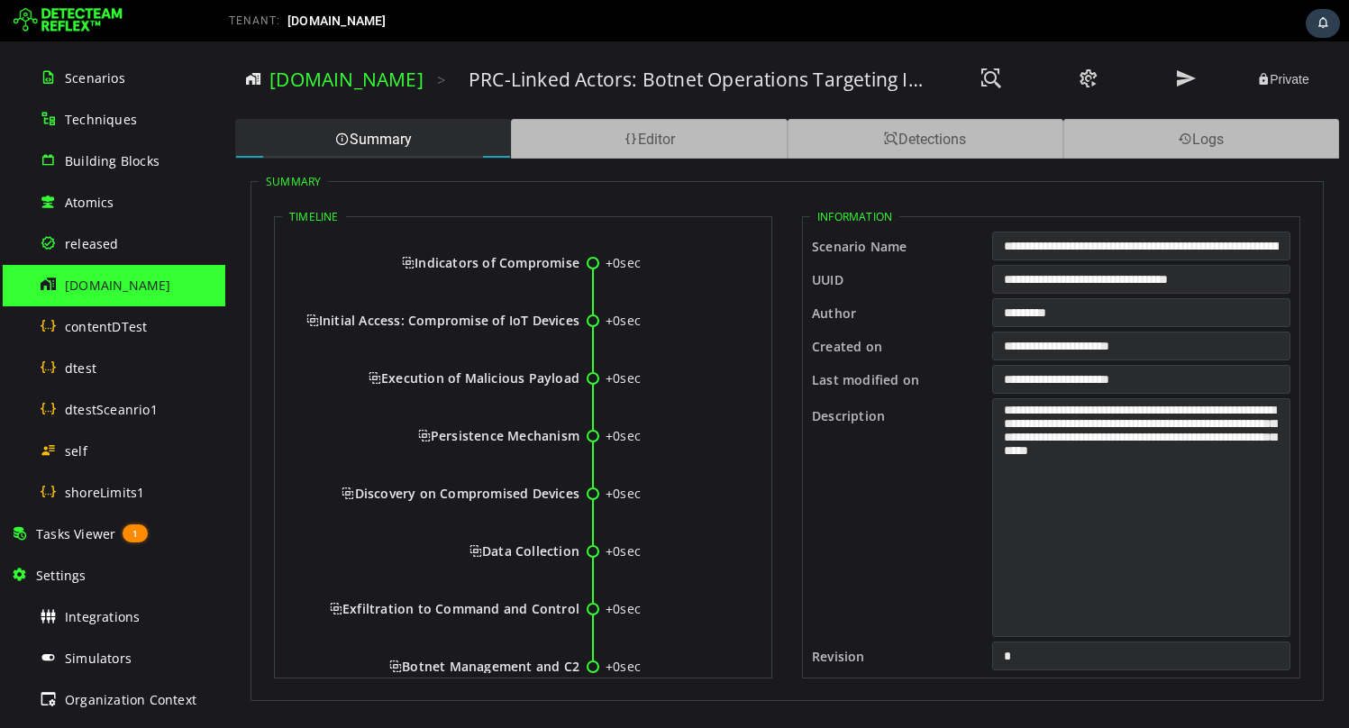
click at [1049, 282] on input "**********" at bounding box center [1141, 279] width 298 height 29
click at [343, 84] on link "[DOMAIN_NAME]" at bounding box center [346, 79] width 154 height 25
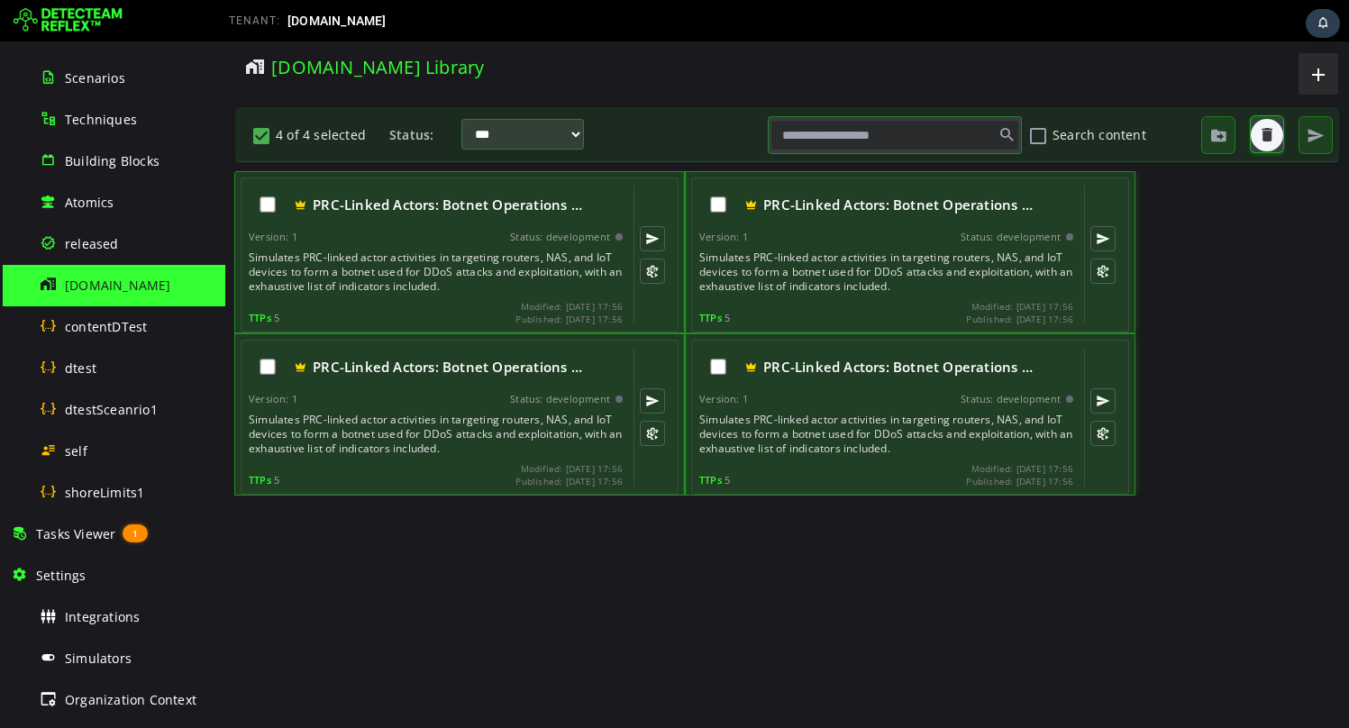
click at [1269, 128] on span "button" at bounding box center [1267, 135] width 18 height 18
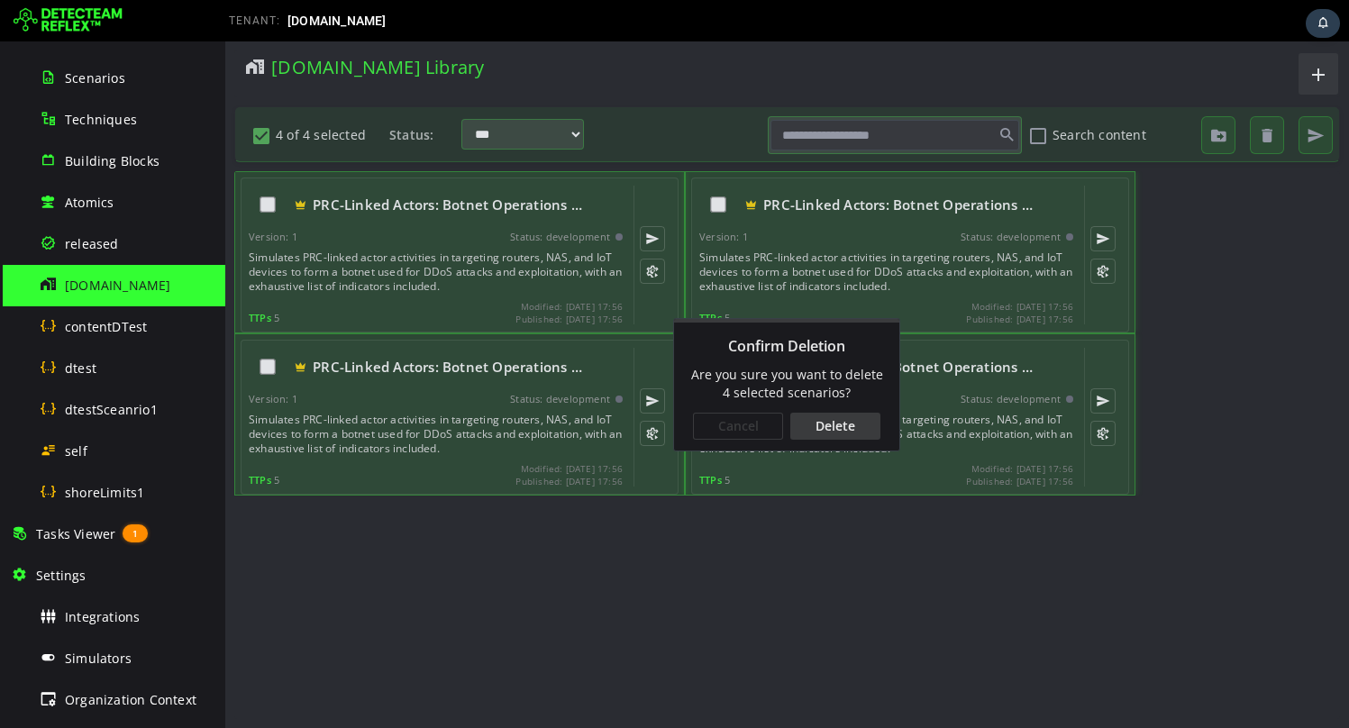
click at [859, 423] on div "Delete" at bounding box center [835, 426] width 90 height 27
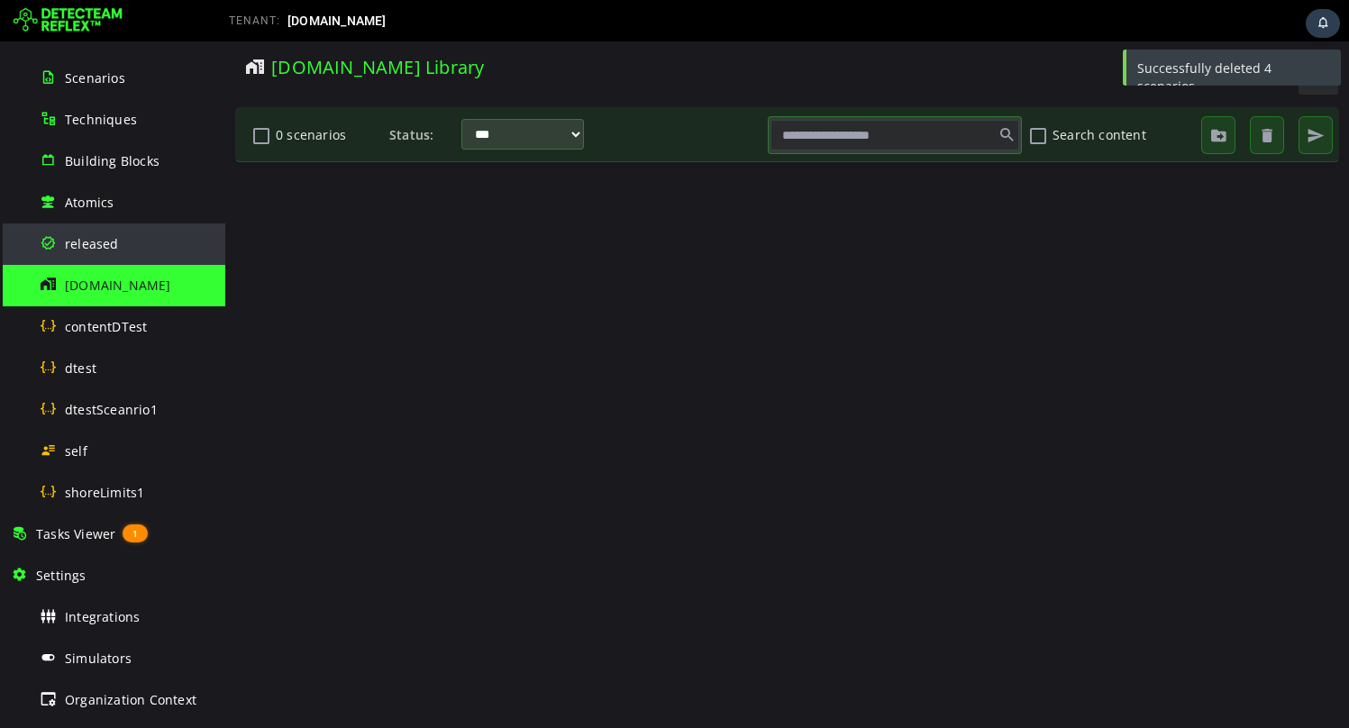
click at [110, 255] on div "released" at bounding box center [127, 243] width 175 height 41
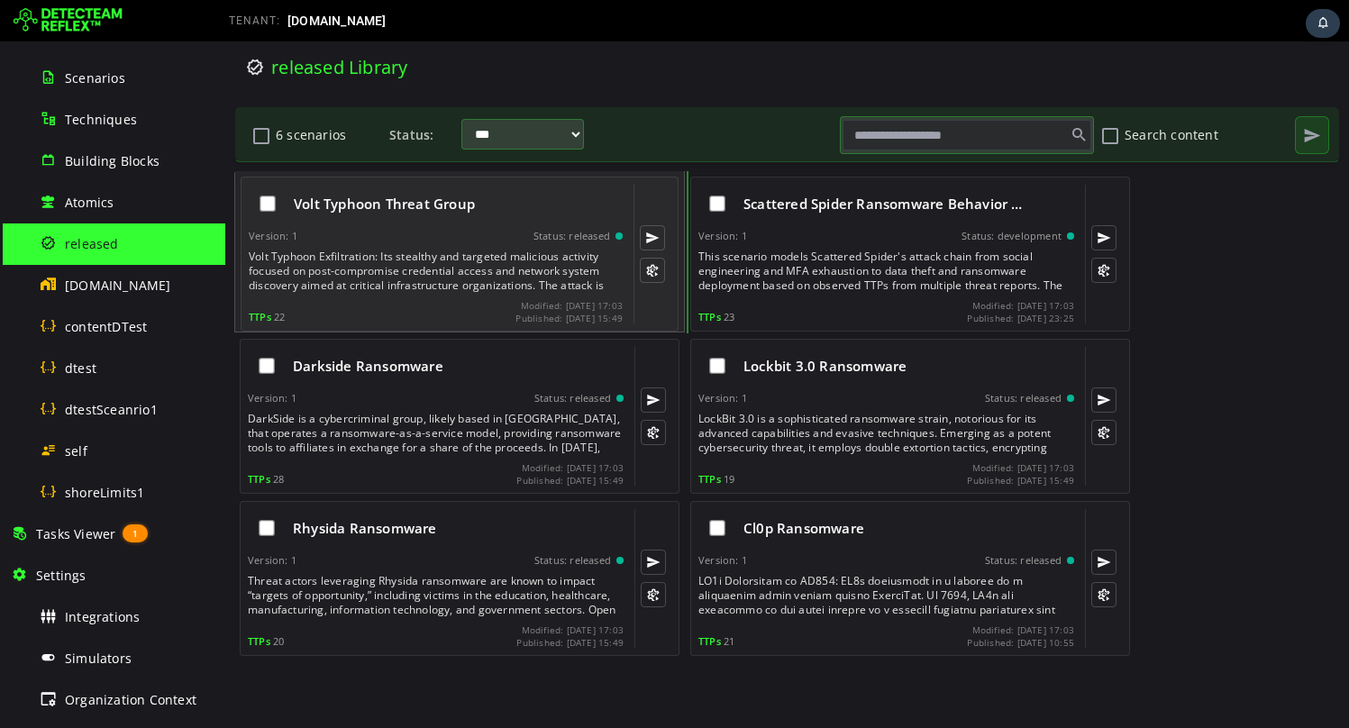
click at [381, 234] on div "Version: 1 Status: released" at bounding box center [436, 236] width 374 height 13
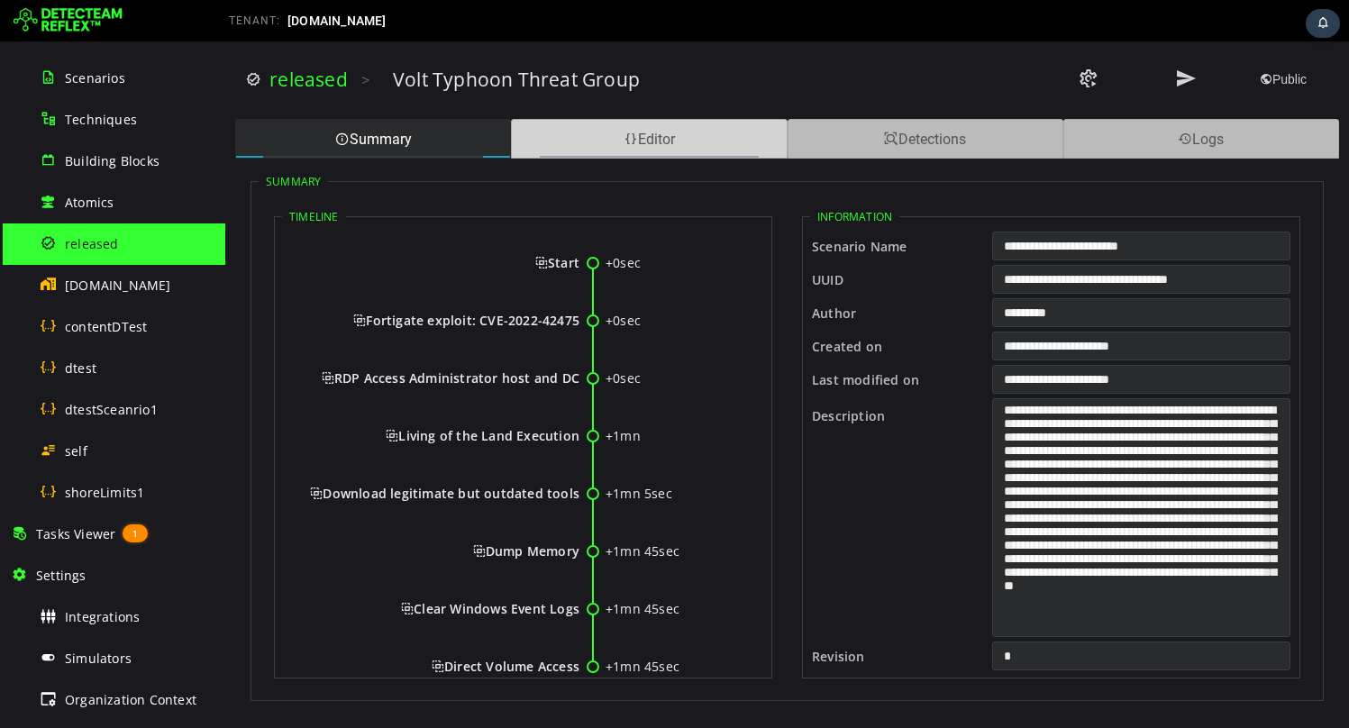
click at [723, 145] on div "Editor" at bounding box center [649, 139] width 276 height 40
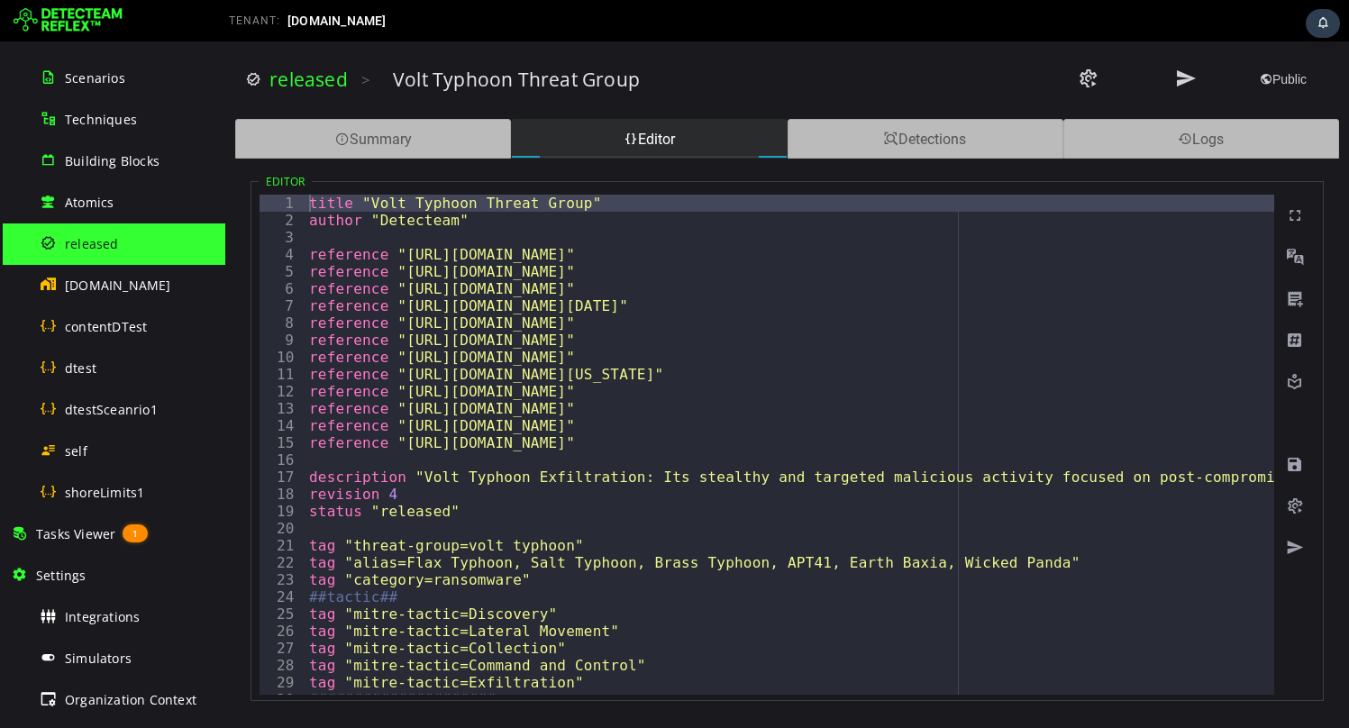
type textarea "**********"
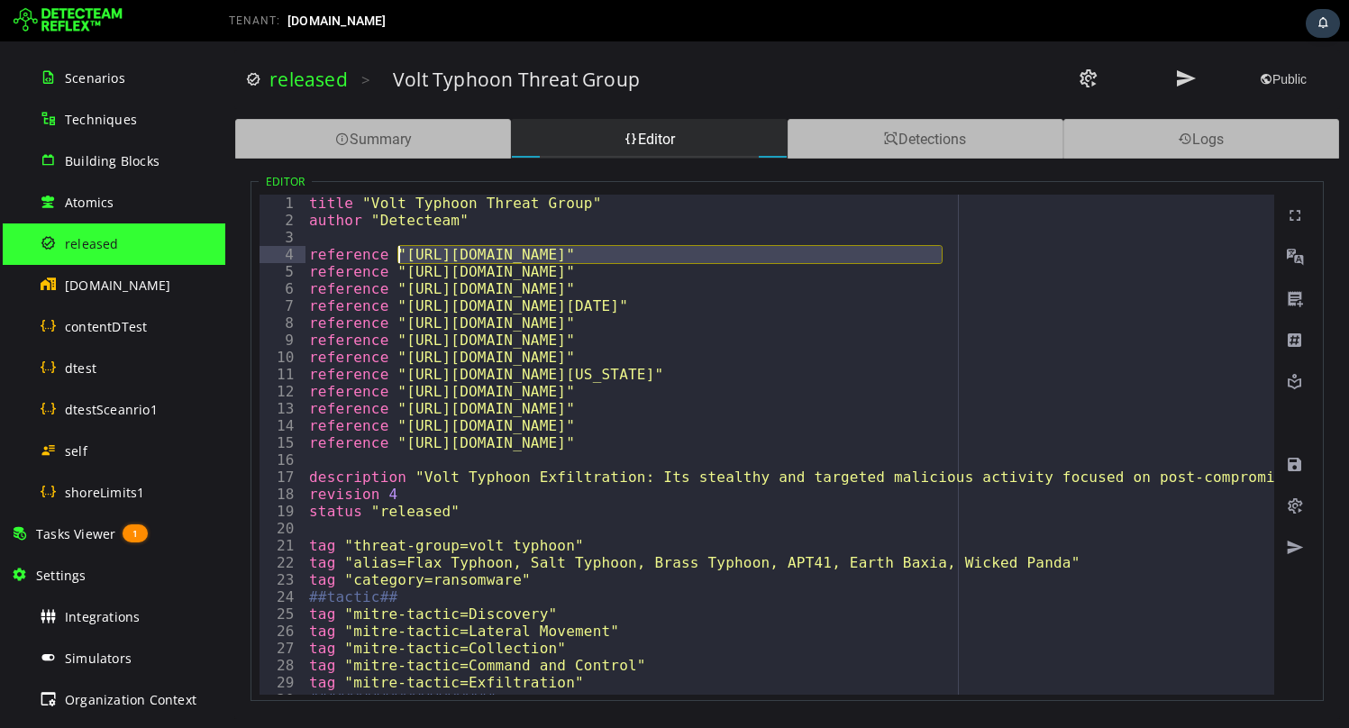
drag, startPoint x: 942, startPoint y: 250, endPoint x: 399, endPoint y: 252, distance: 543.3
click at [113, 533] on span "Tasks Viewer" at bounding box center [75, 533] width 79 height 17
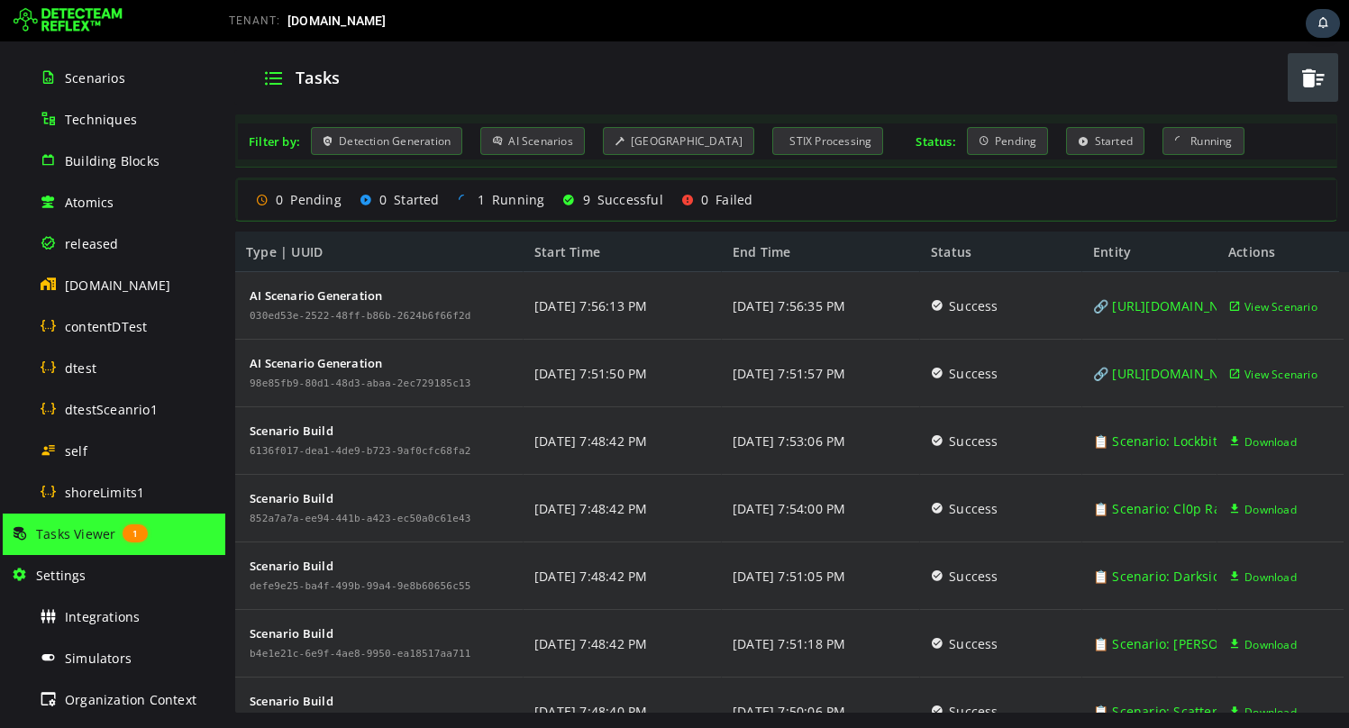
click at [1315, 84] on span "button" at bounding box center [1312, 77] width 27 height 37
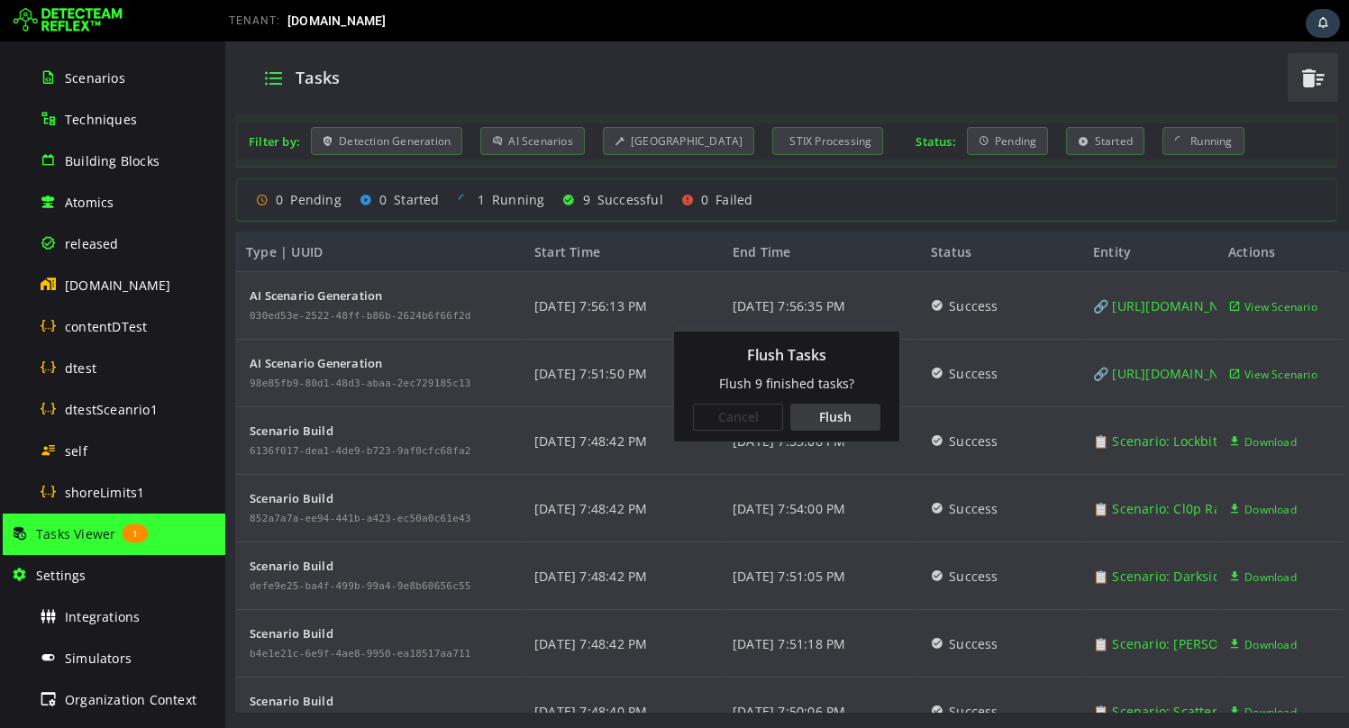
click at [816, 430] on div "Flush" at bounding box center [835, 417] width 90 height 27
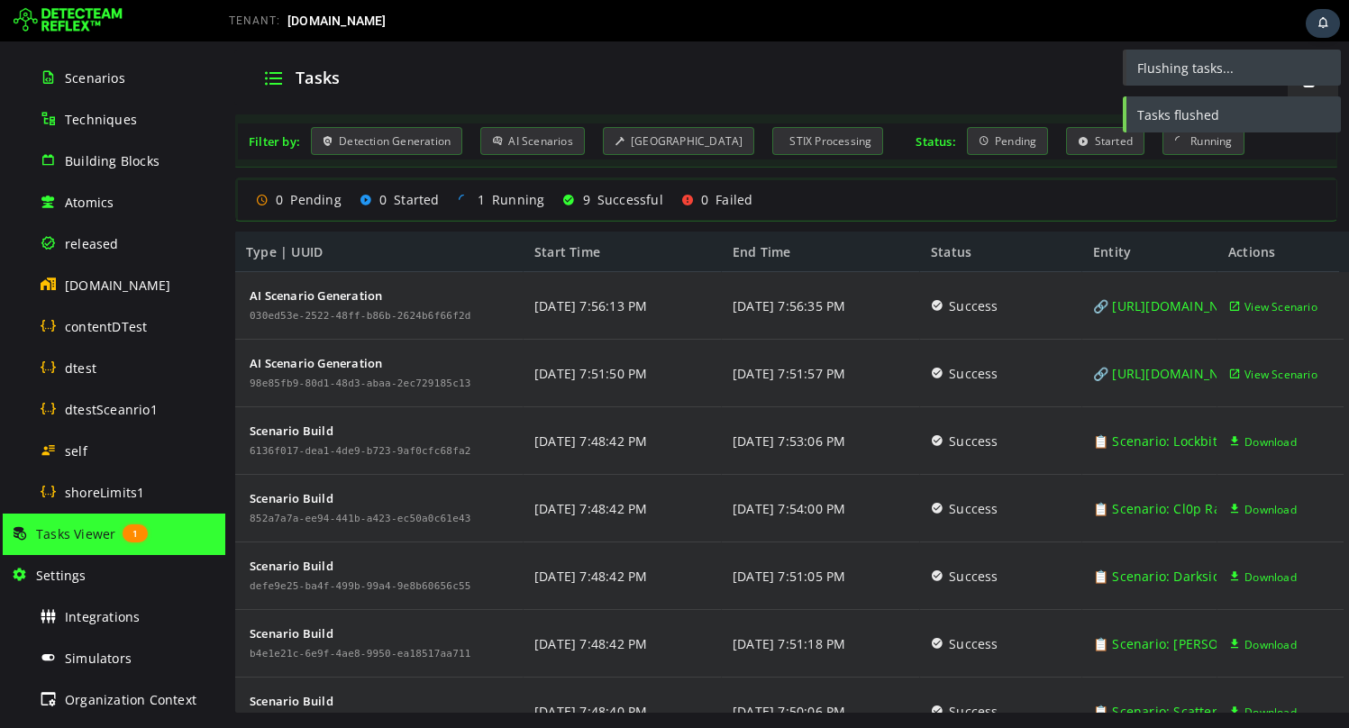
click at [79, 24] on img at bounding box center [68, 20] width 109 height 29
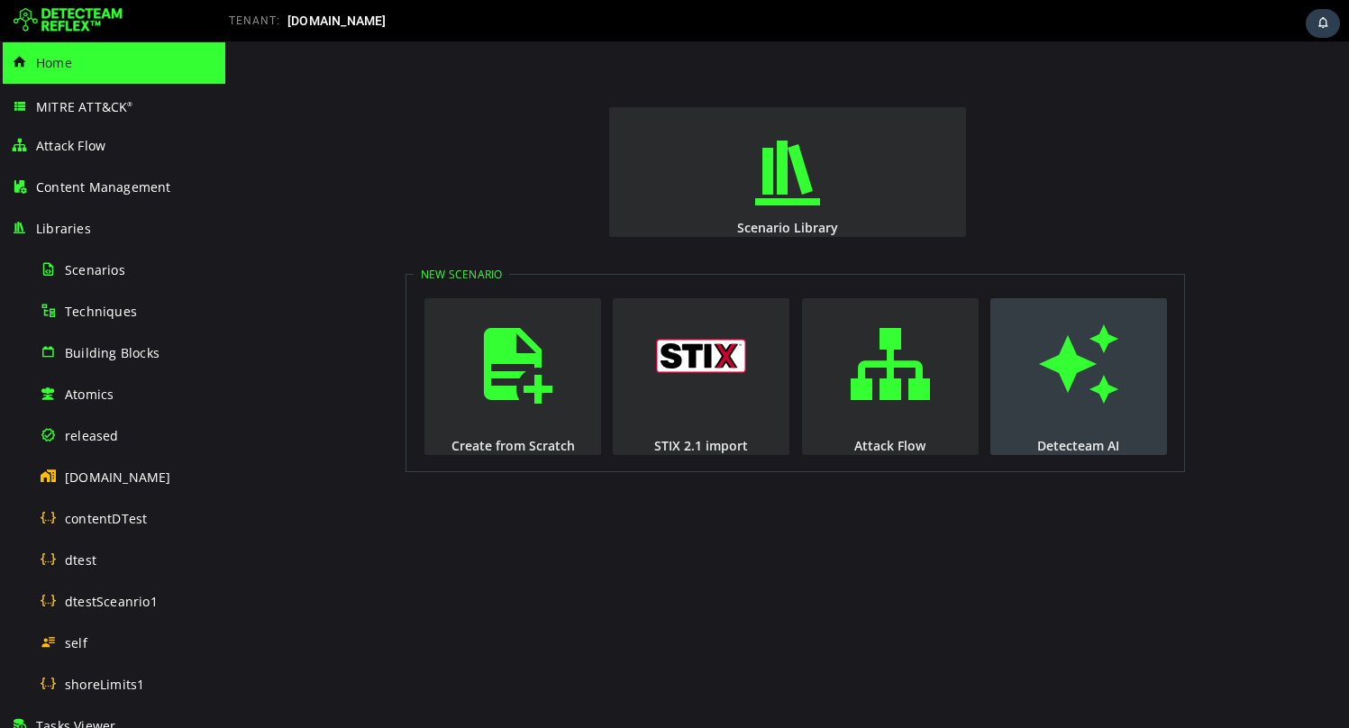
click at [1069, 371] on span "button" at bounding box center [1078, 364] width 18 height 123
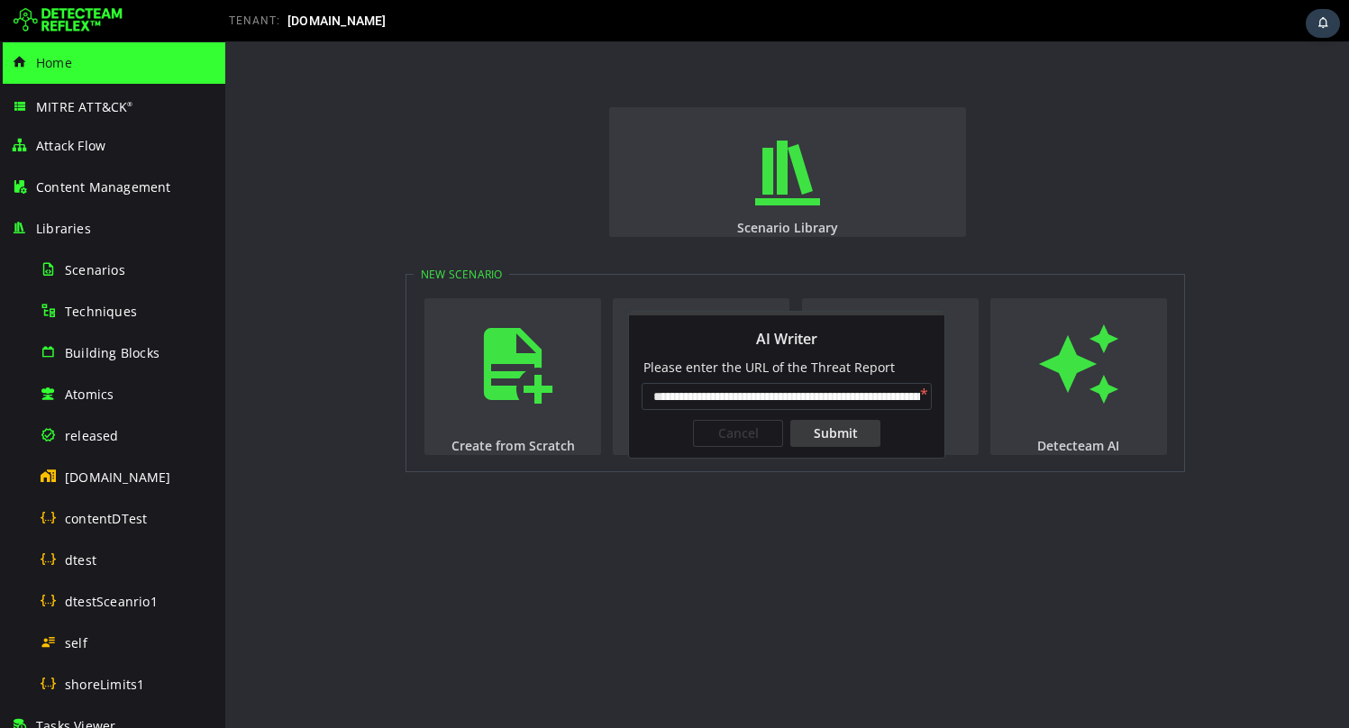
scroll to position [0, 145]
type input "**********"
click at [811, 443] on div "Submit" at bounding box center [835, 433] width 90 height 27
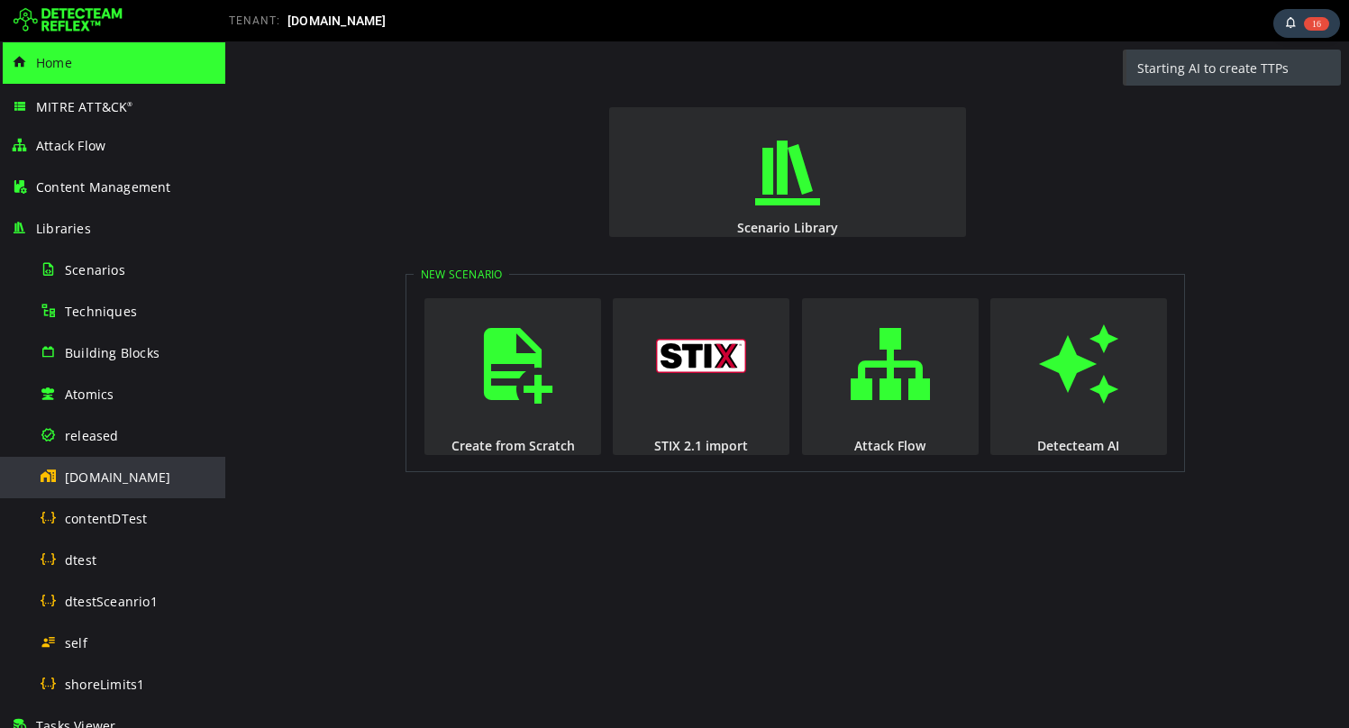
click at [94, 474] on span "[DOMAIN_NAME]" at bounding box center [118, 477] width 106 height 17
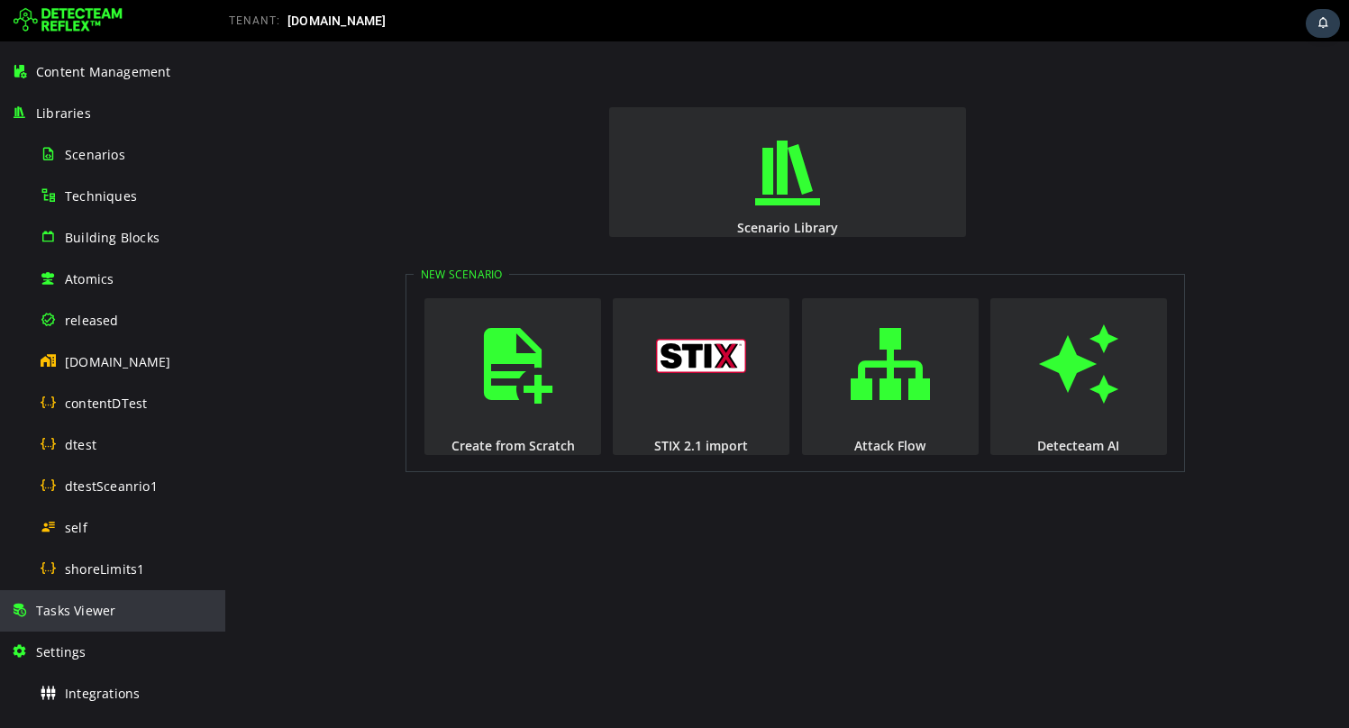
scroll to position [77, 0]
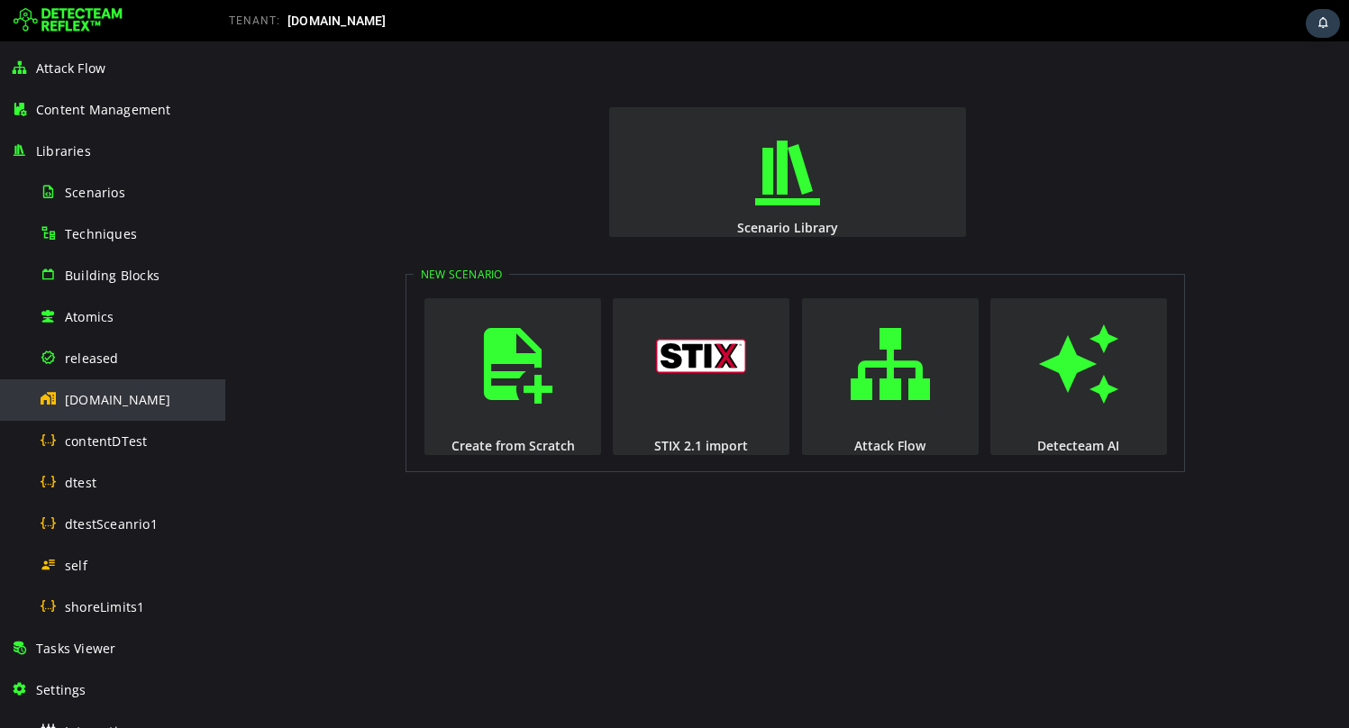
click at [109, 390] on div "[DOMAIN_NAME]" at bounding box center [127, 399] width 175 height 41
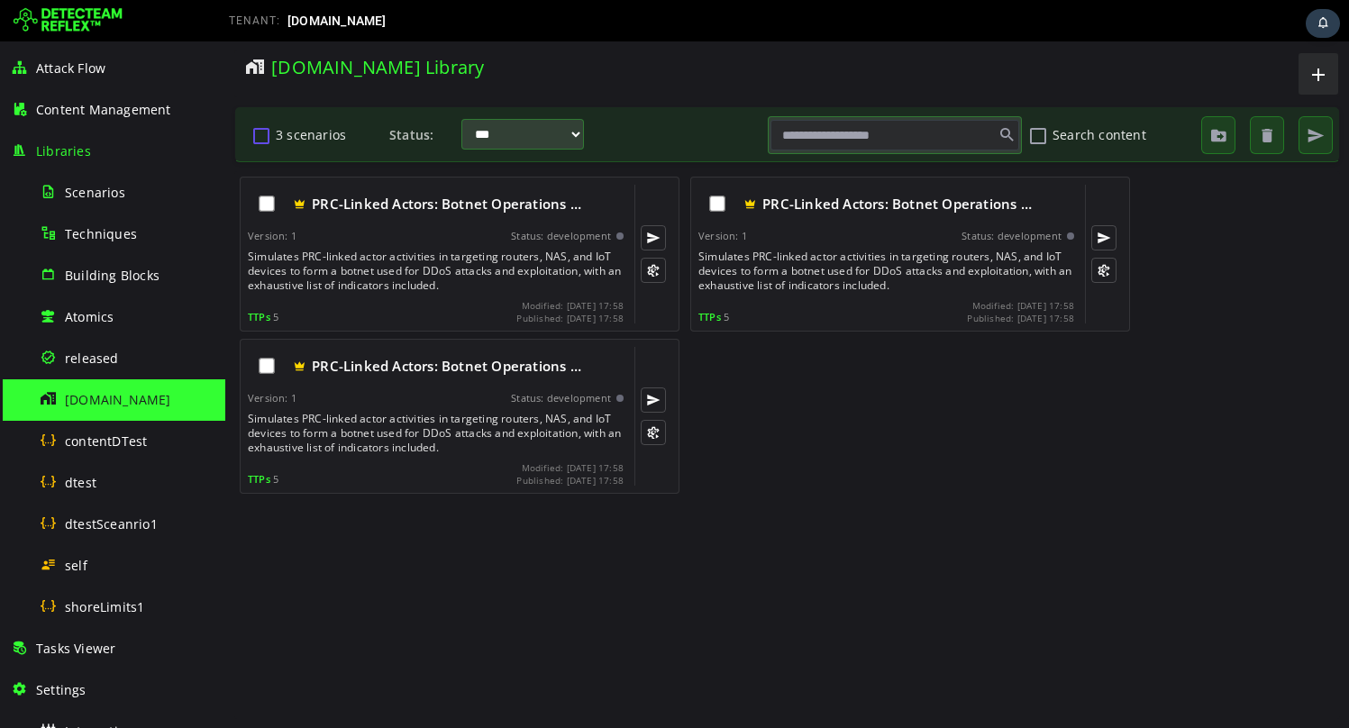
click at [262, 132] on button "3 scenarios" at bounding box center [261, 135] width 22 height 31
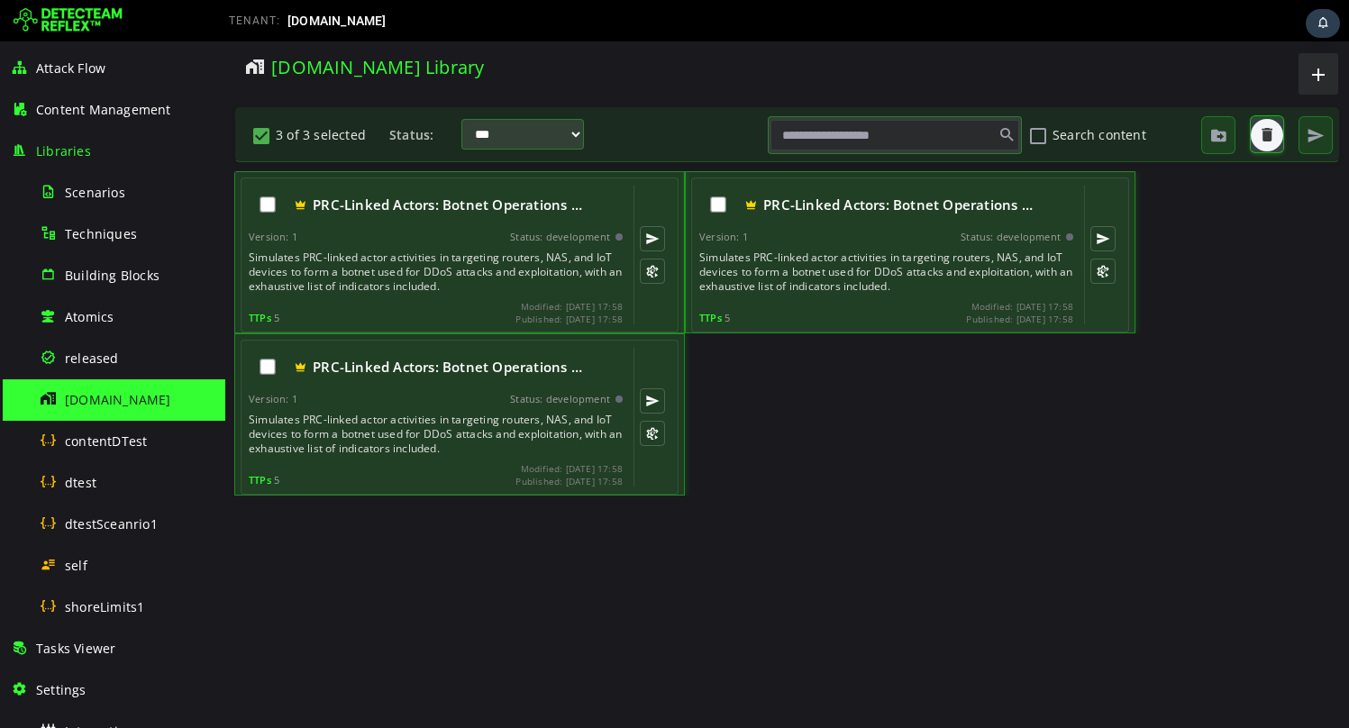
click at [1267, 138] on span "button" at bounding box center [1267, 135] width 18 height 18
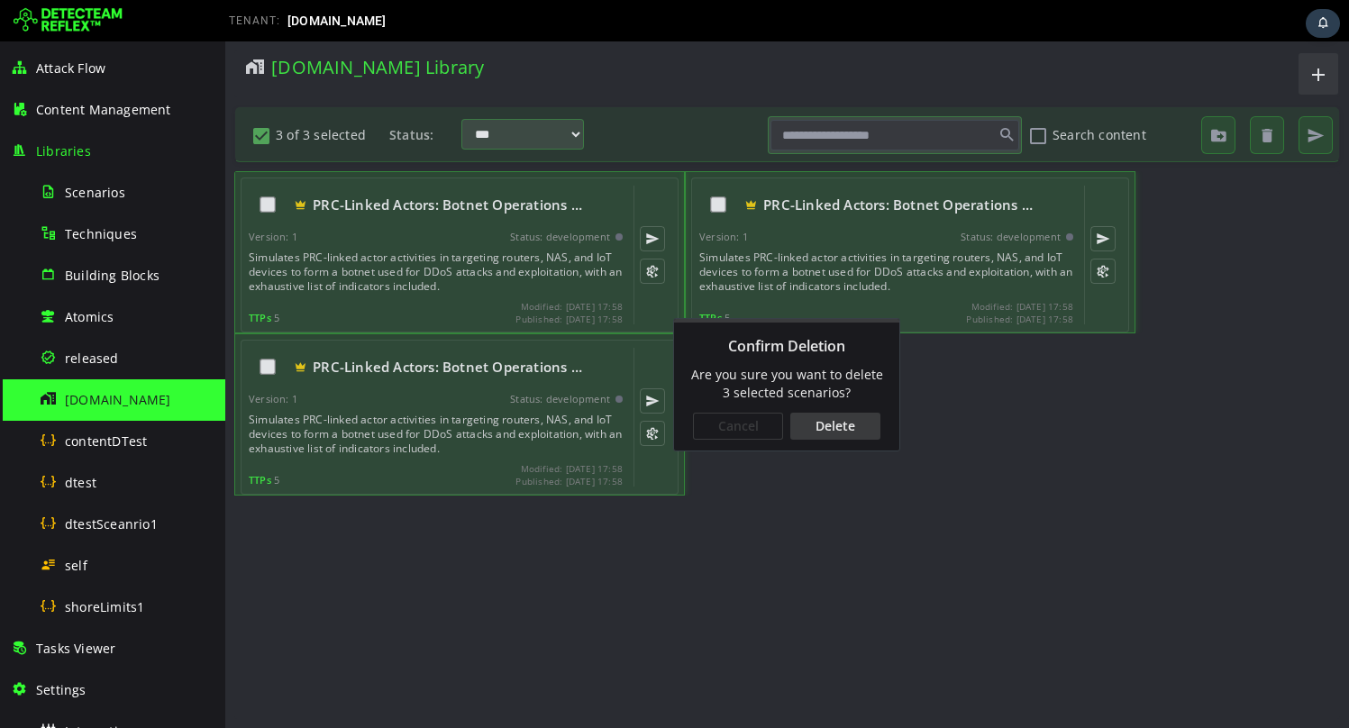
click at [861, 421] on div "Delete" at bounding box center [835, 426] width 90 height 27
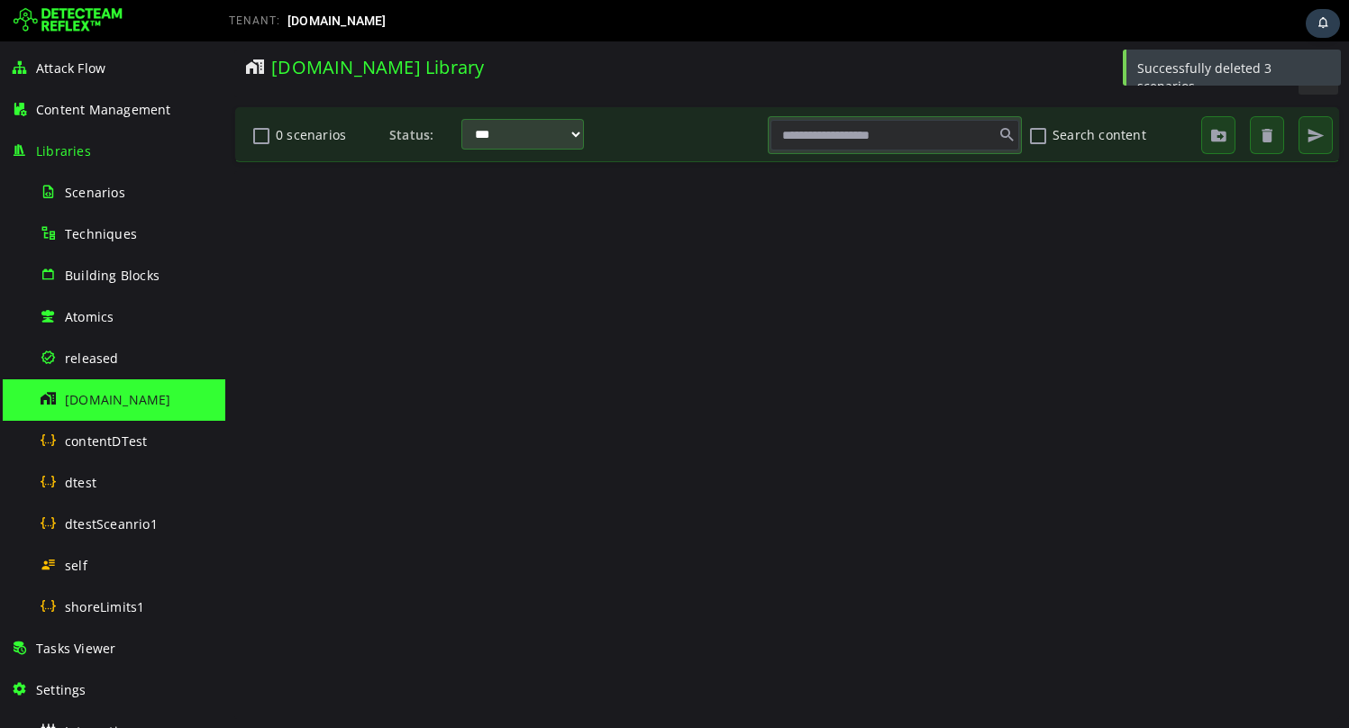
click at [77, 21] on img at bounding box center [68, 20] width 109 height 29
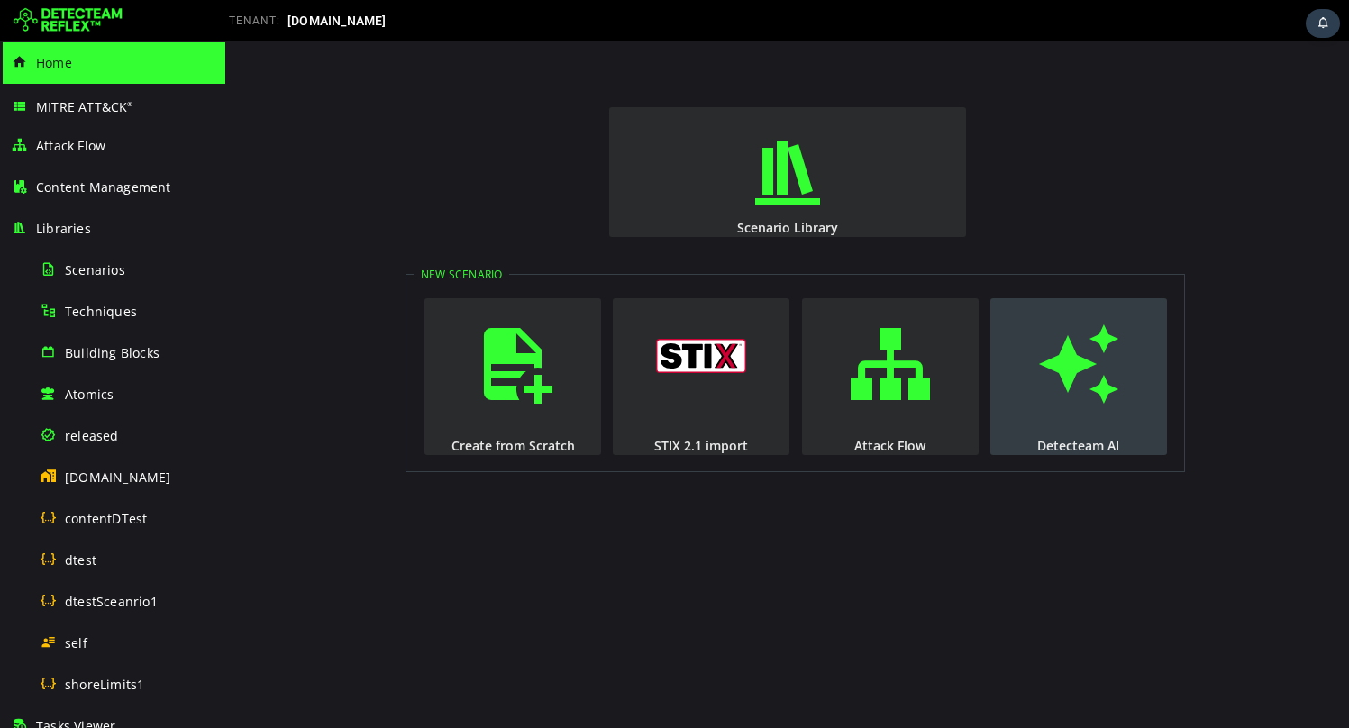
click at [1069, 392] on span "button" at bounding box center [1078, 364] width 18 height 123
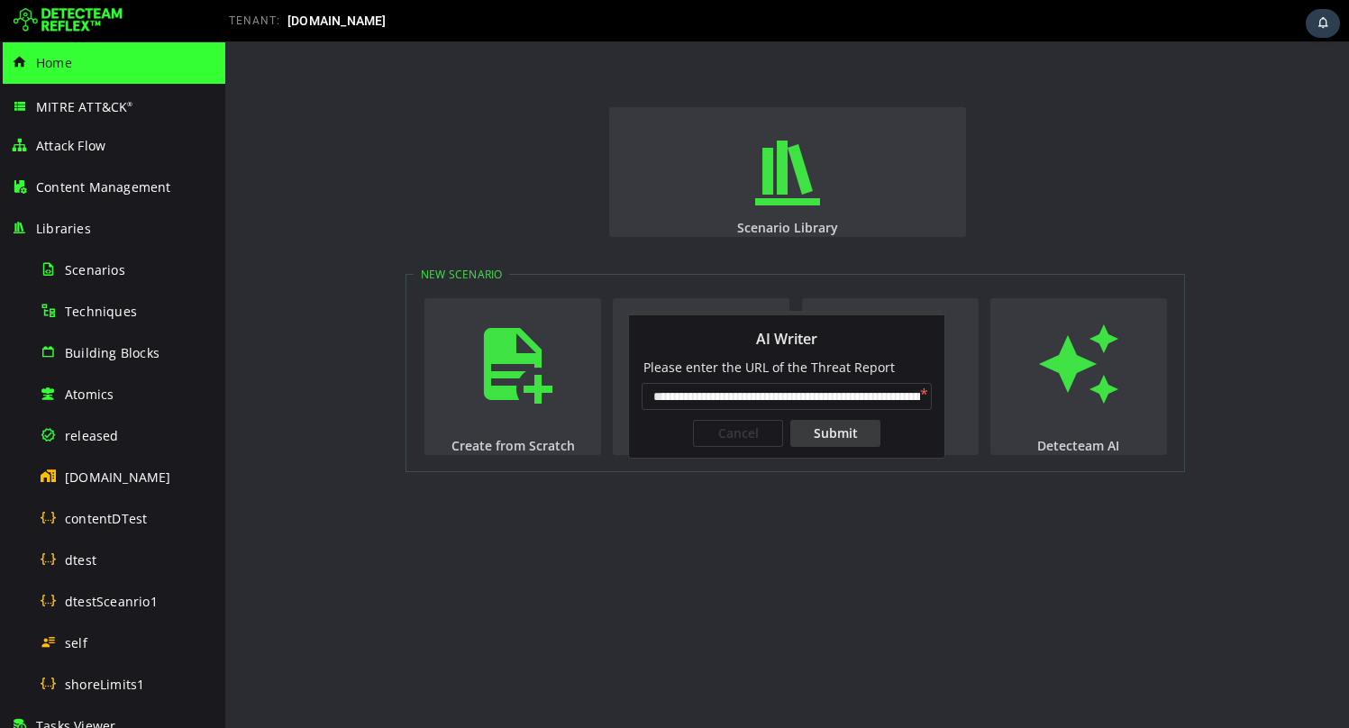
scroll to position [0, 145]
type input "**********"
click at [849, 439] on div "Submit" at bounding box center [835, 433] width 90 height 27
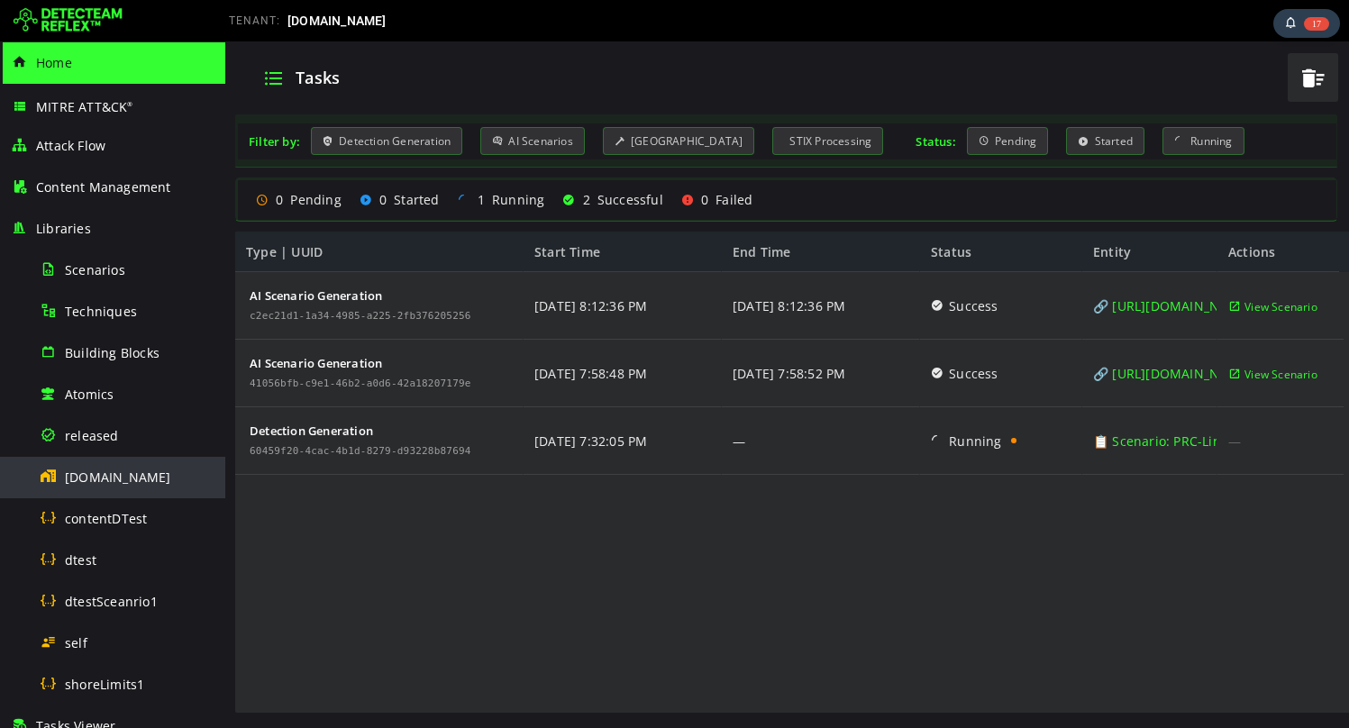
click at [124, 485] on span "[DOMAIN_NAME]" at bounding box center [118, 477] width 106 height 17
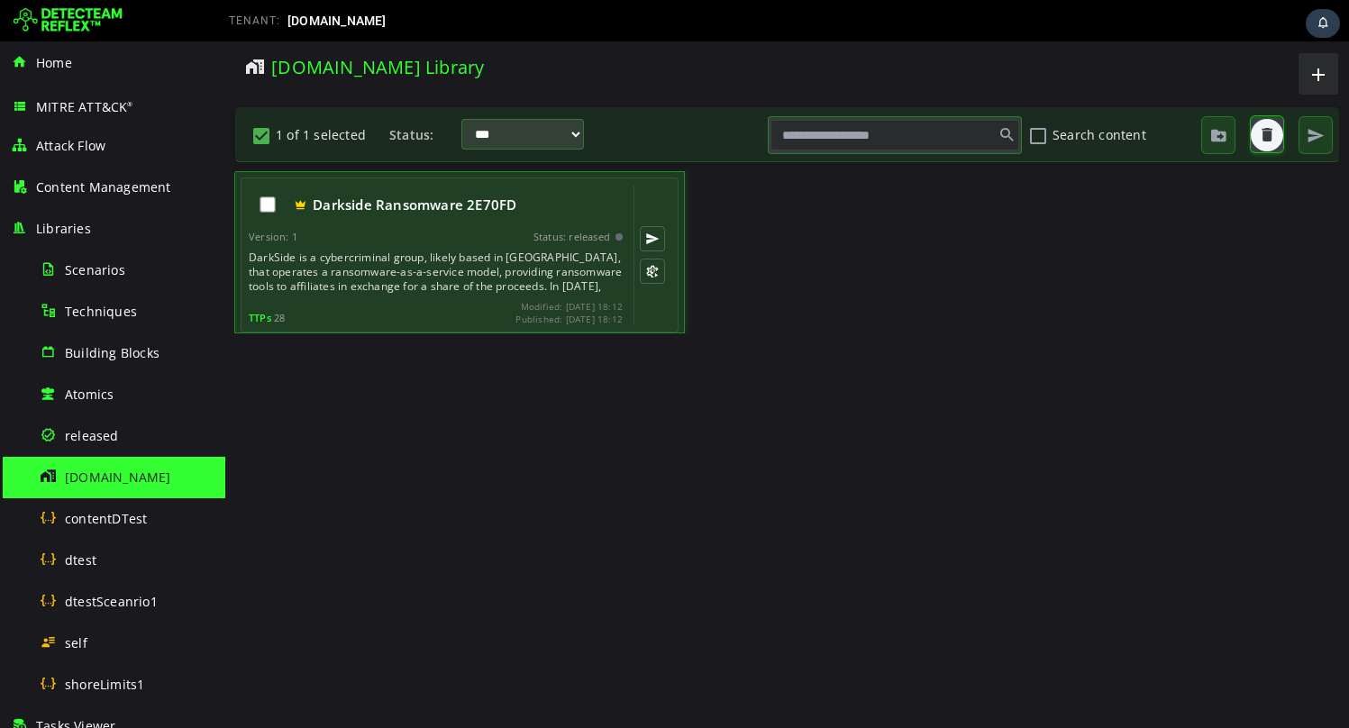
click at [1275, 133] on span "button" at bounding box center [1267, 135] width 18 height 18
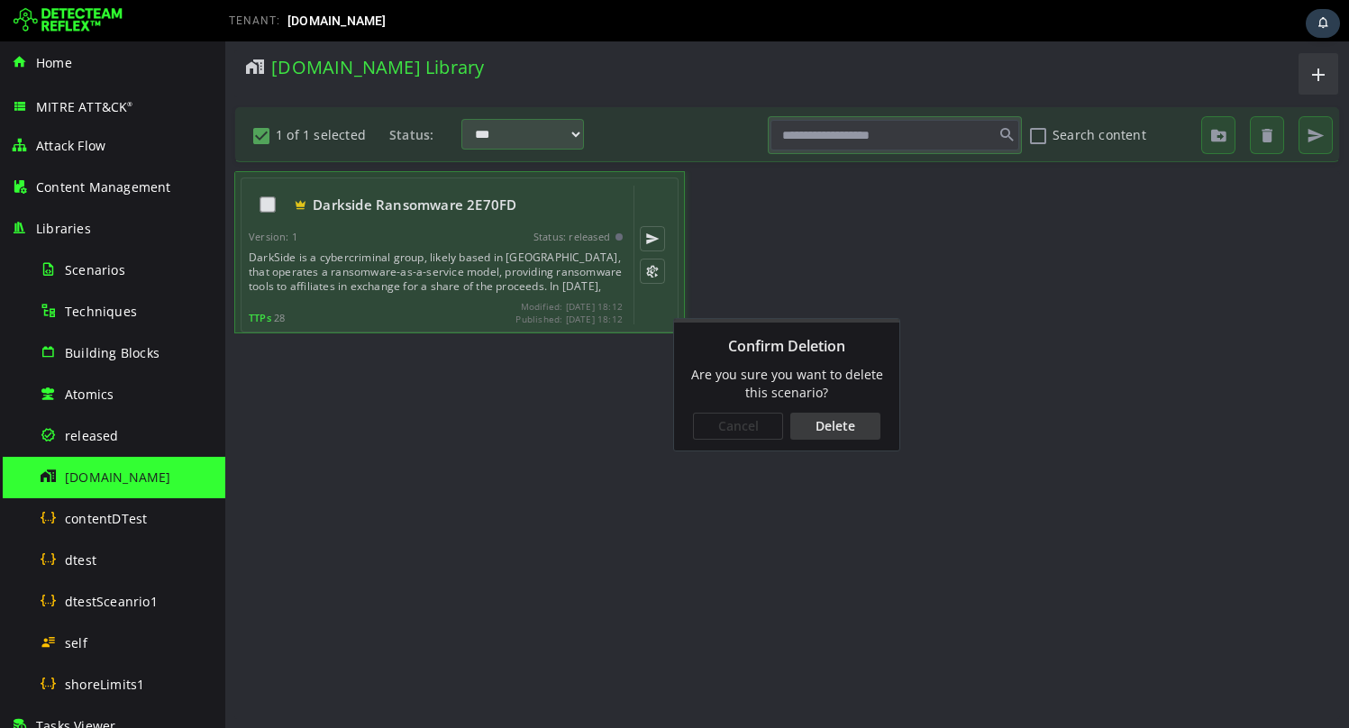
click at [845, 424] on div "Delete" at bounding box center [835, 426] width 90 height 27
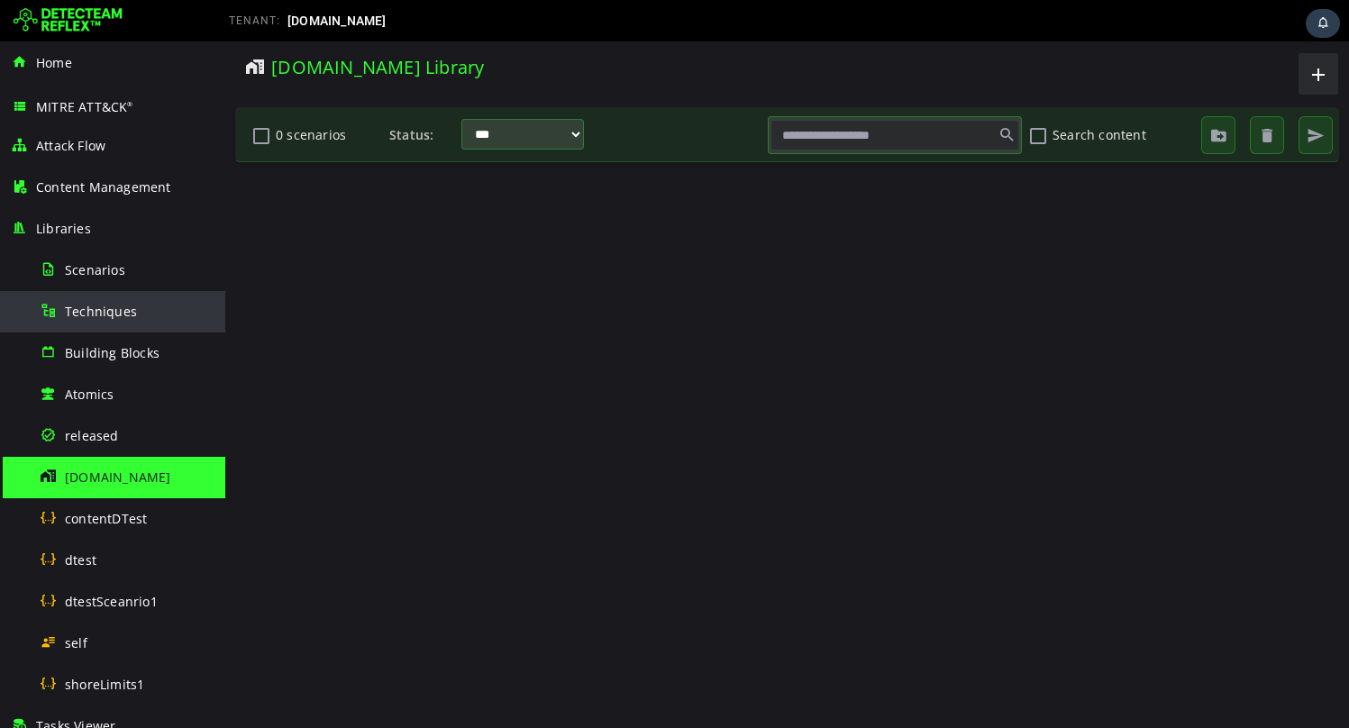
click at [128, 314] on span "Techniques" at bounding box center [101, 311] width 72 height 17
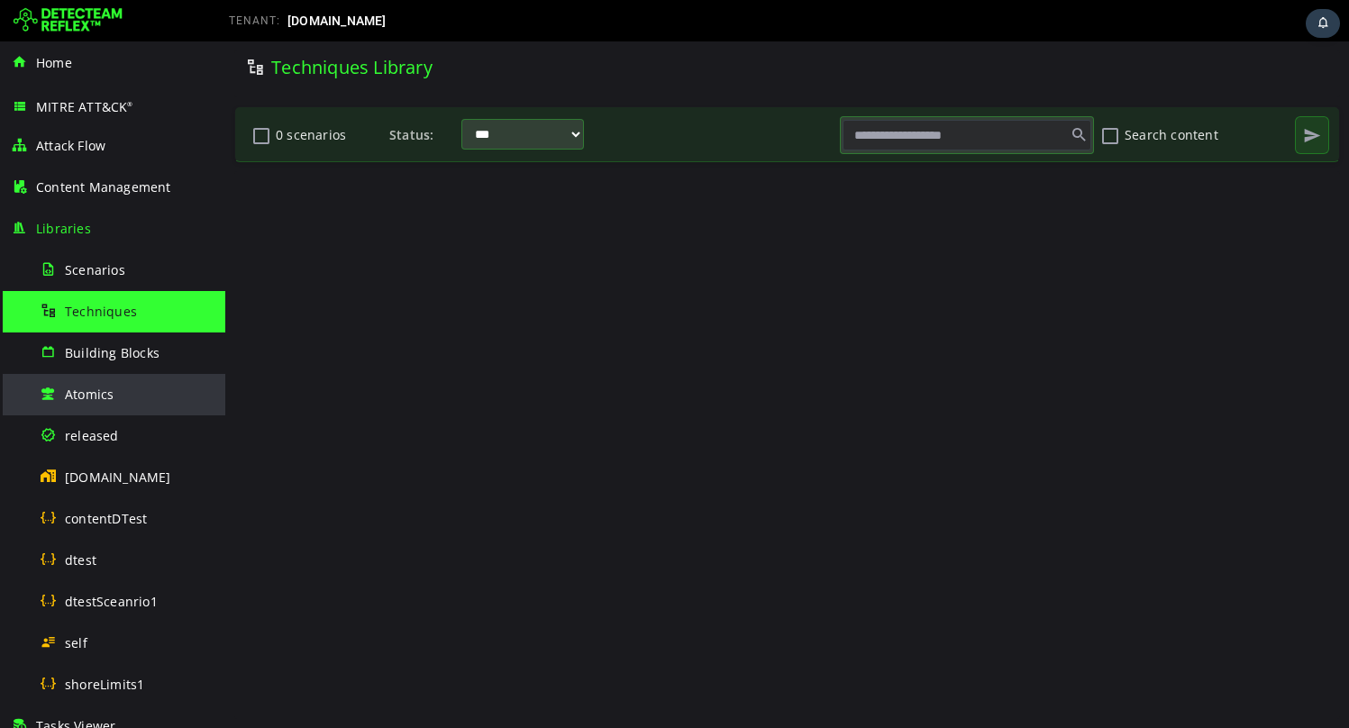
click at [110, 414] on div "Atomics" at bounding box center [112, 394] width 225 height 41
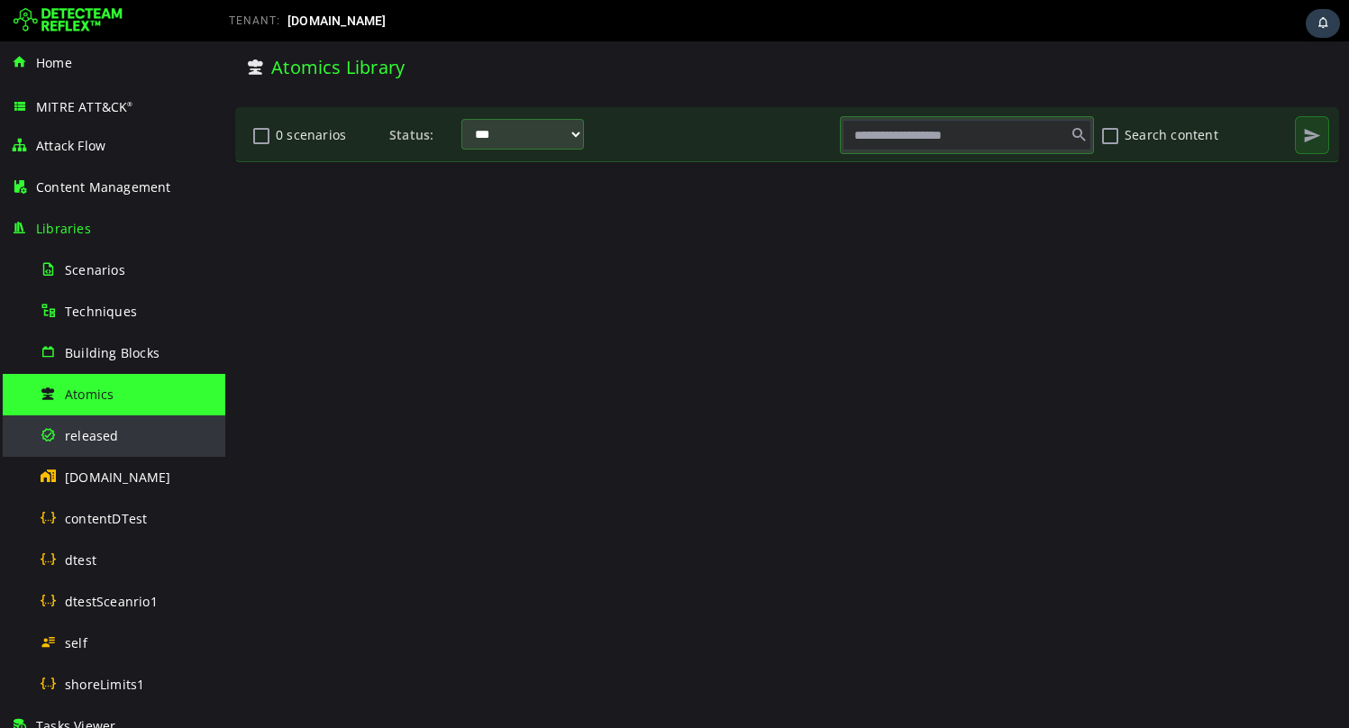
click at [110, 445] on div "released" at bounding box center [127, 435] width 175 height 41
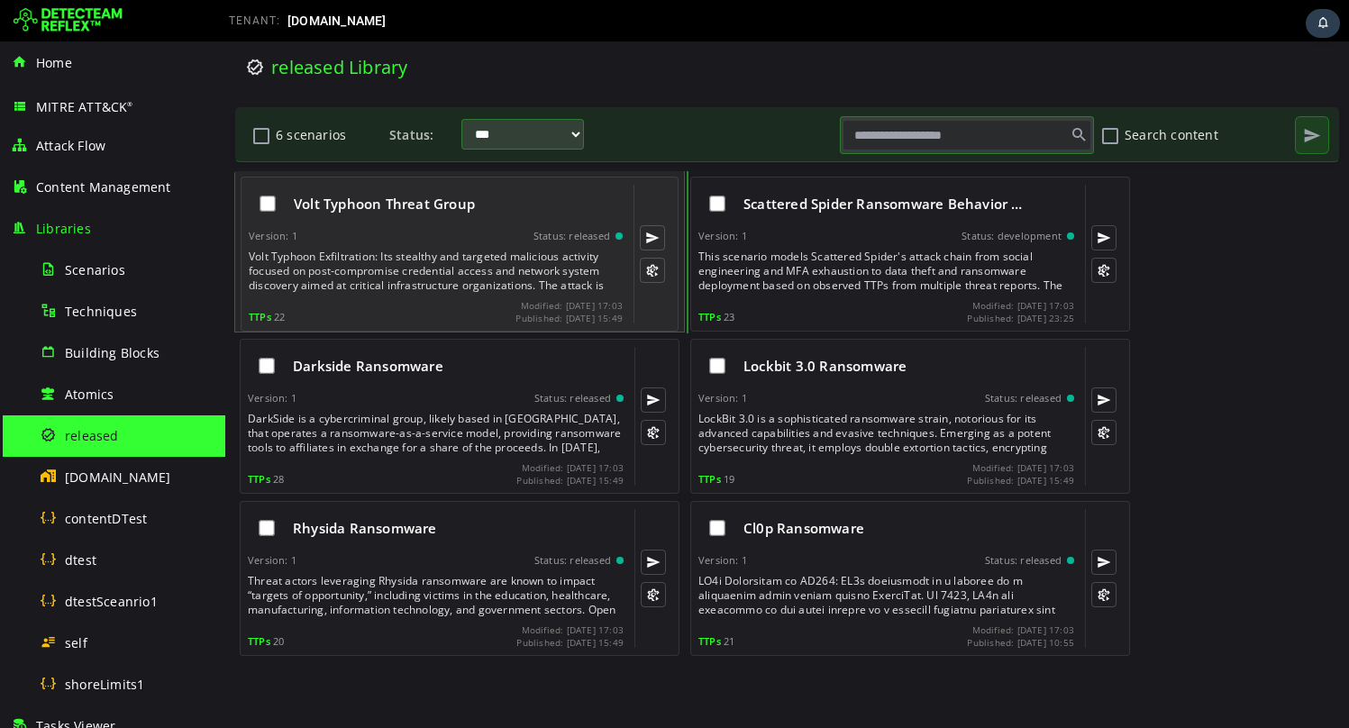
click at [406, 304] on div "TTPs 22 Modified: 2025-10-03 17:03 Published: 2025-01-15 15:49" at bounding box center [436, 311] width 374 height 23
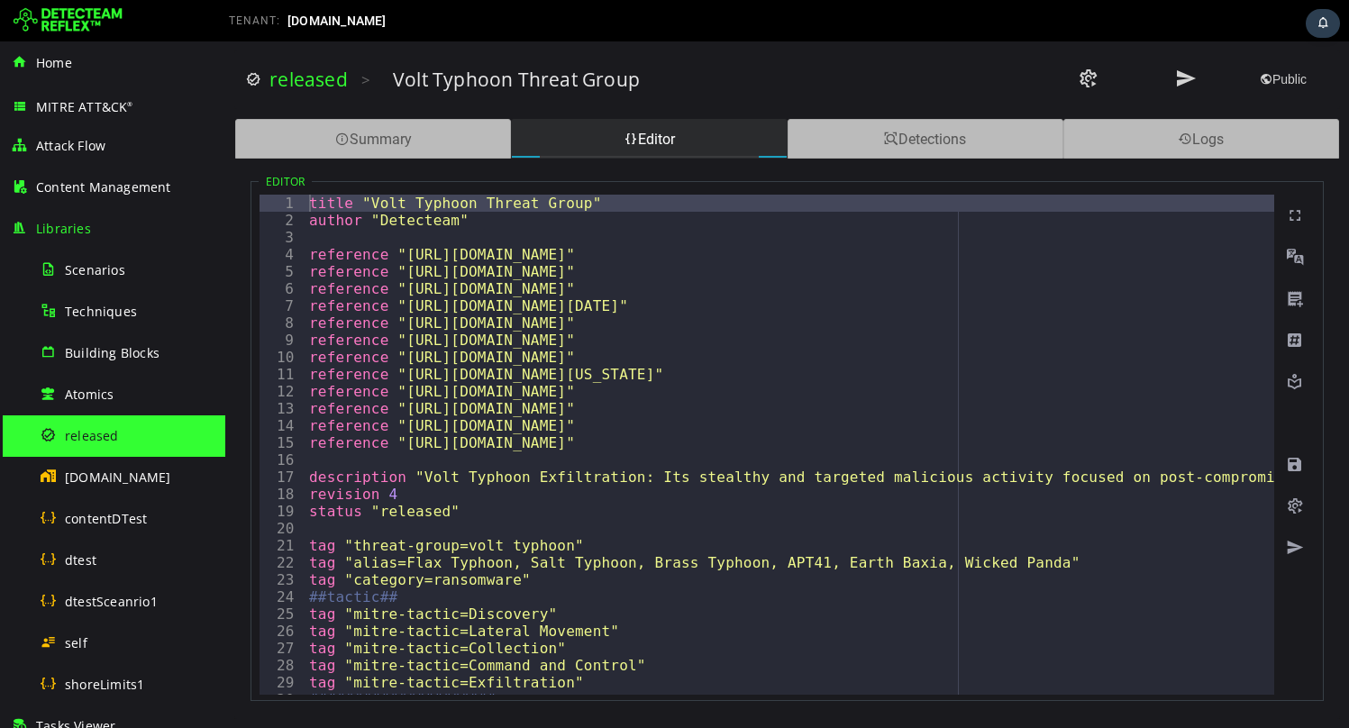
type textarea "**********"
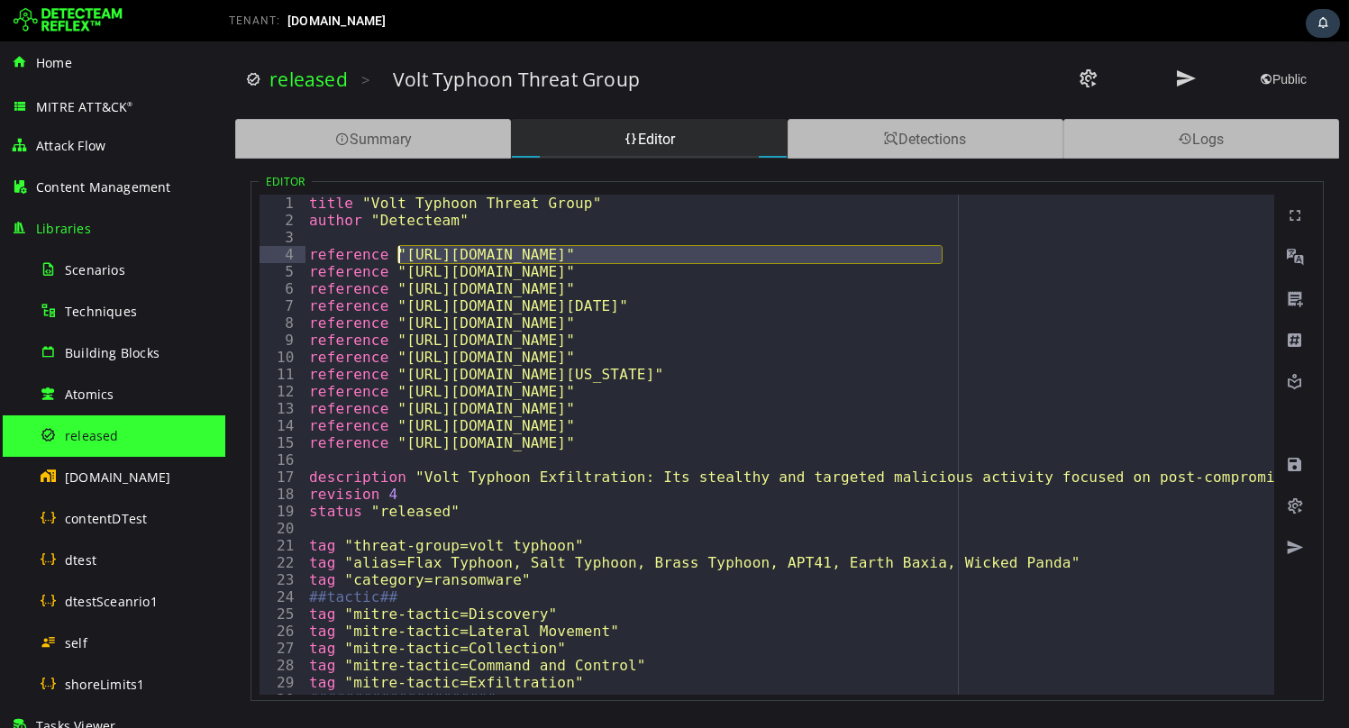
drag, startPoint x: 939, startPoint y: 253, endPoint x: 398, endPoint y: 257, distance: 540.6
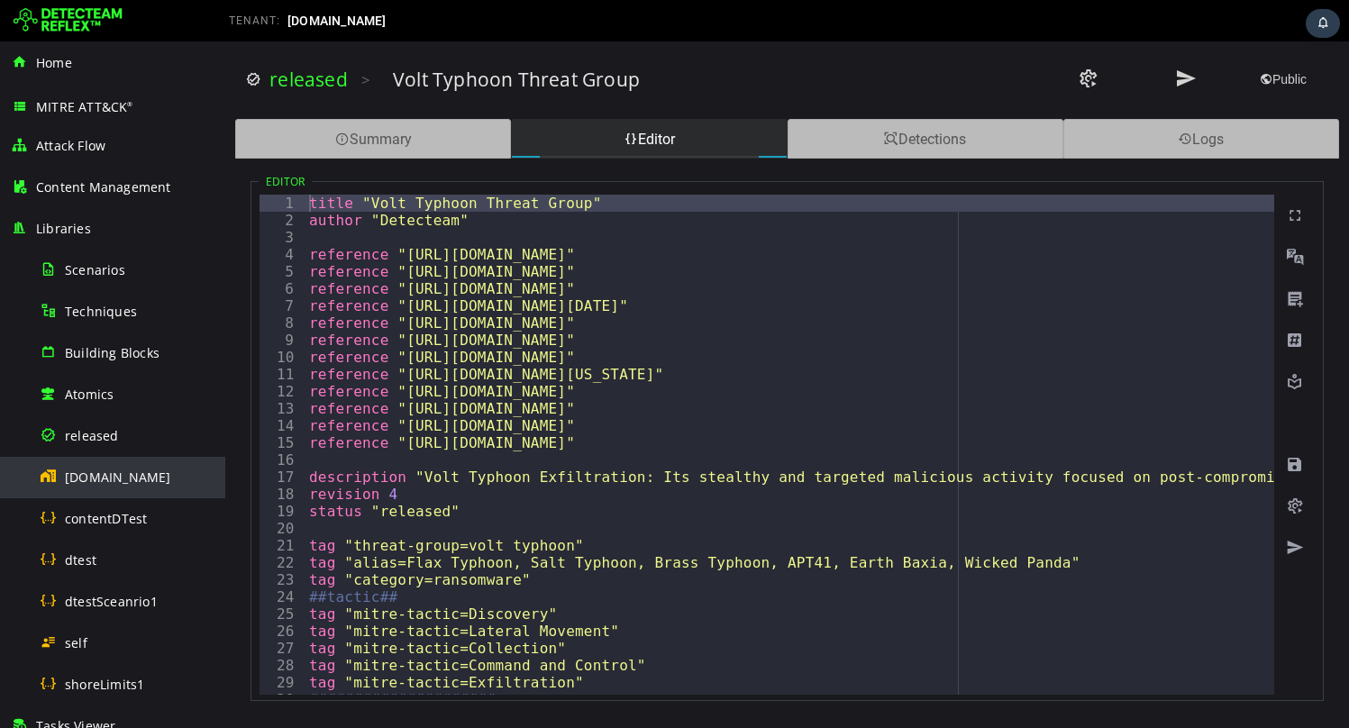
click at [106, 476] on span "[DOMAIN_NAME]" at bounding box center [118, 477] width 106 height 17
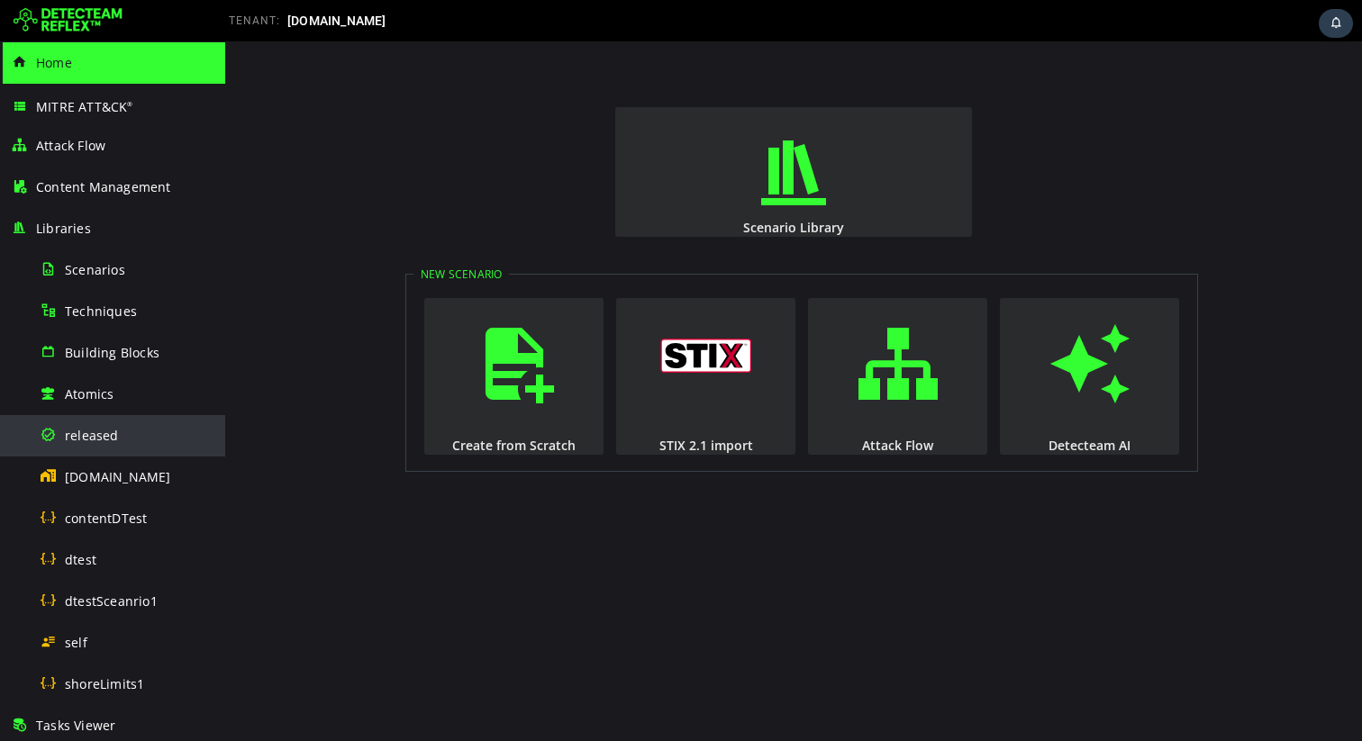
click at [83, 436] on span "released" at bounding box center [92, 435] width 54 height 17
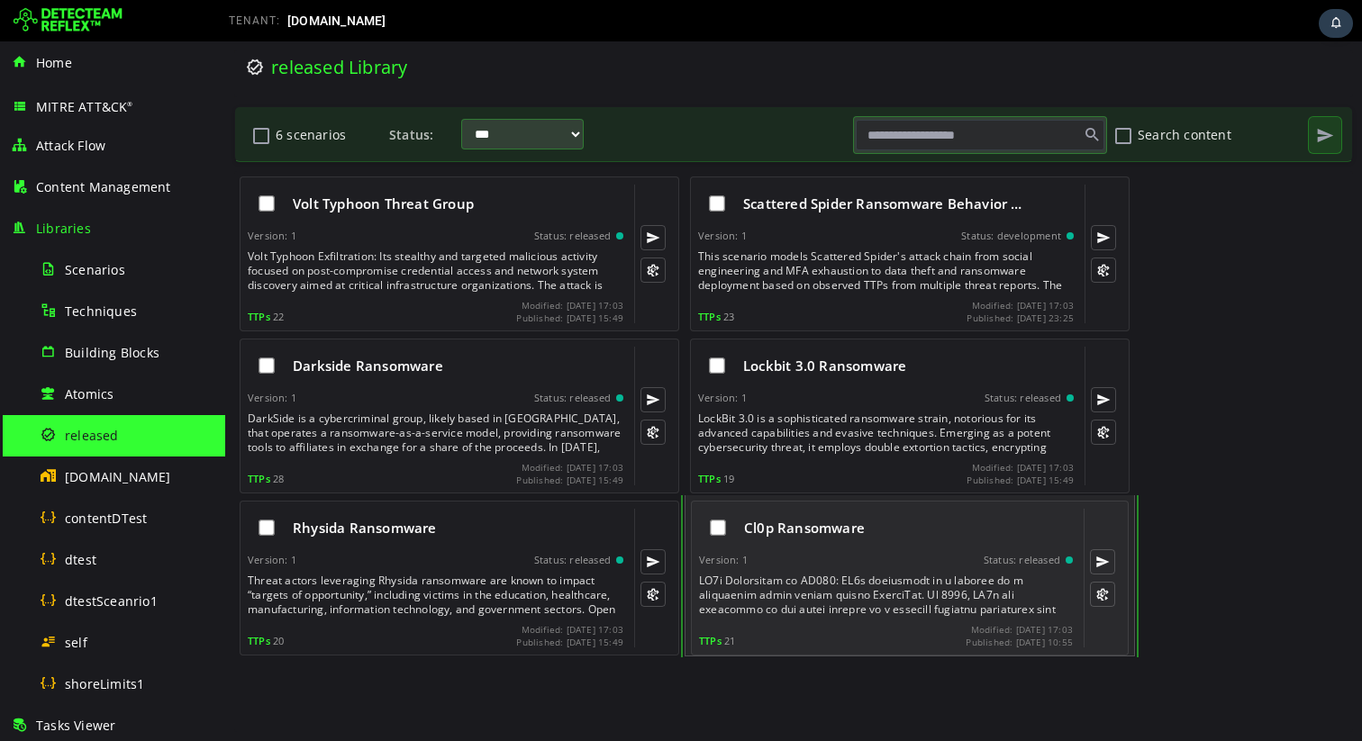
click at [782, 538] on div "Cl0p Ransomware" at bounding box center [886, 528] width 374 height 38
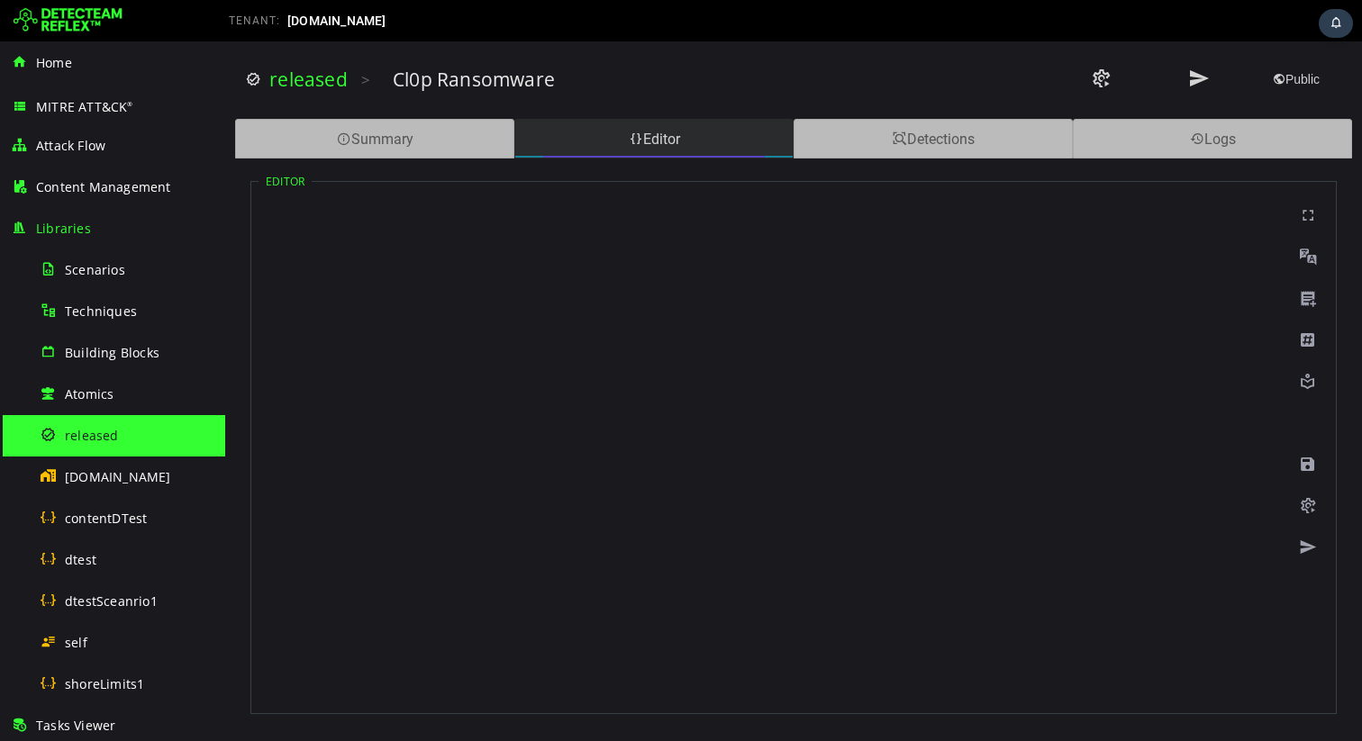
click at [550, 133] on div "Editor" at bounding box center [653, 139] width 279 height 40
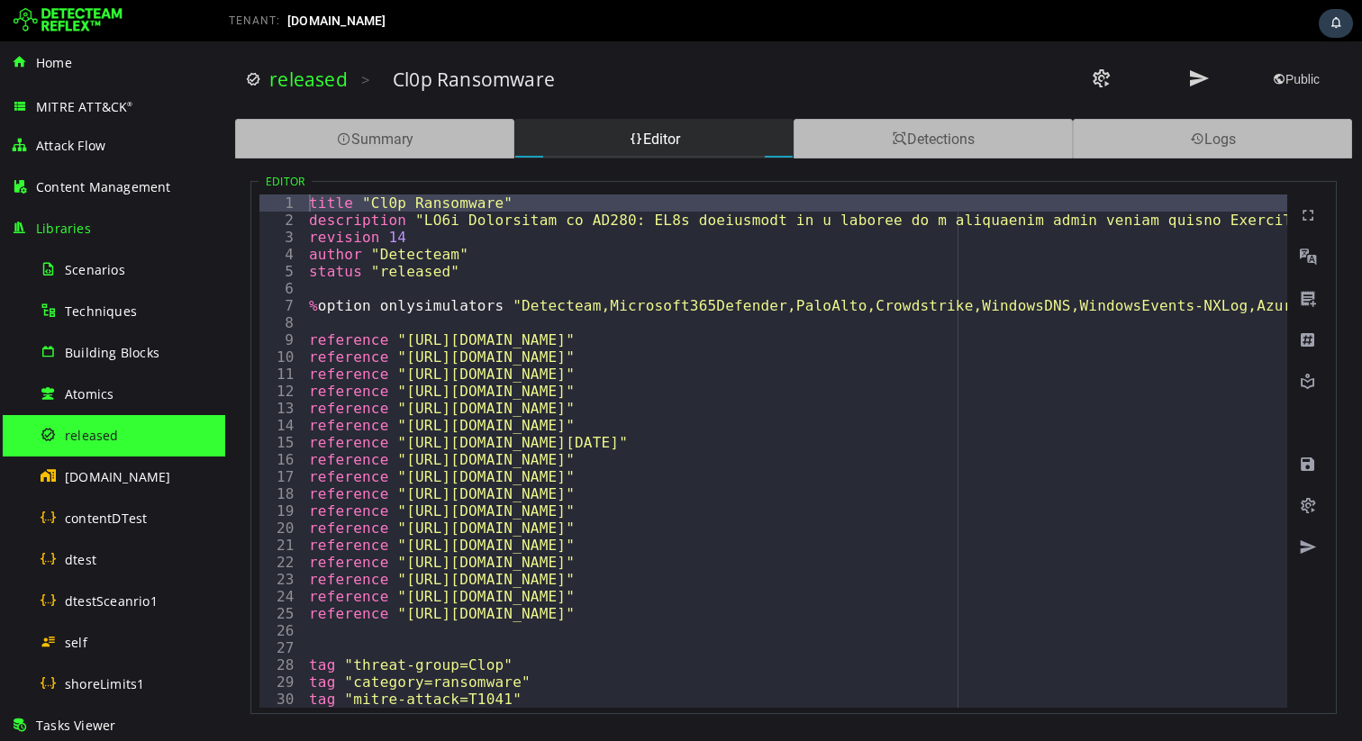
type textarea "**********"
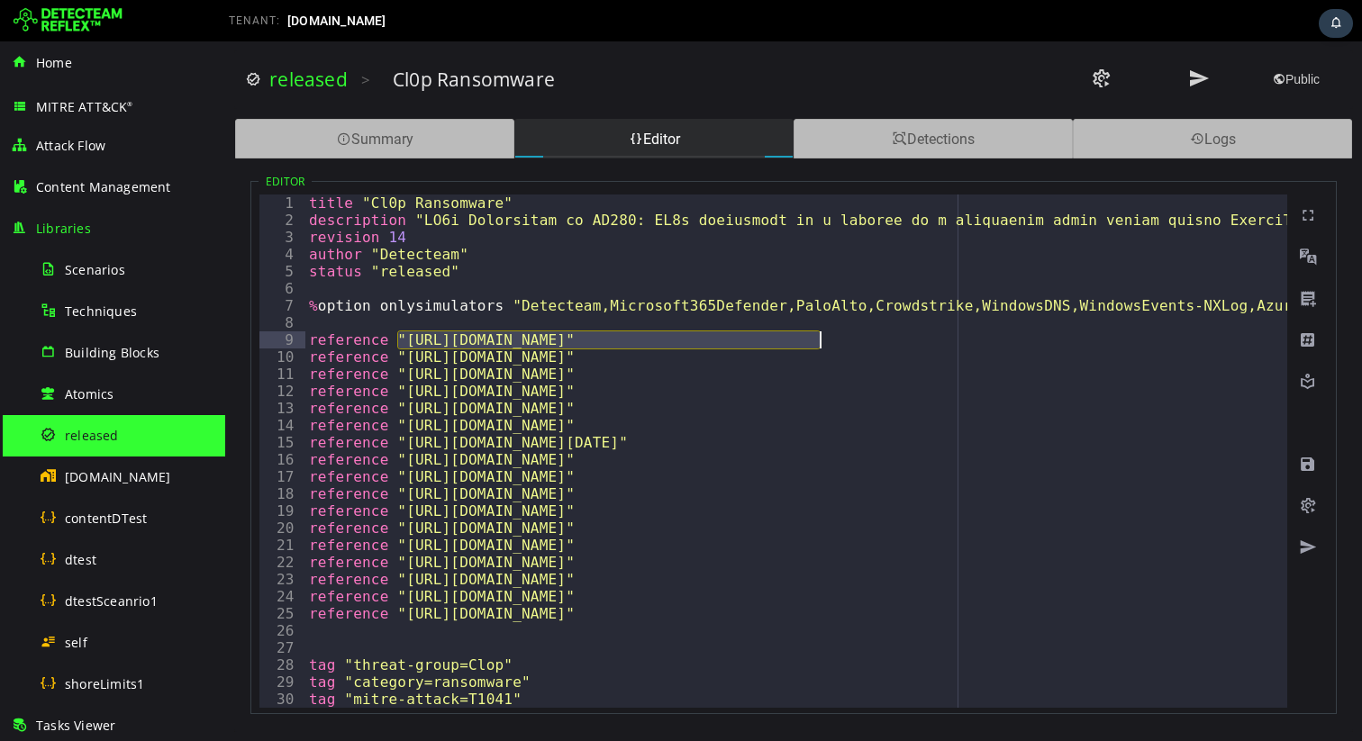
drag, startPoint x: 397, startPoint y: 341, endPoint x: 818, endPoint y: 332, distance: 420.8
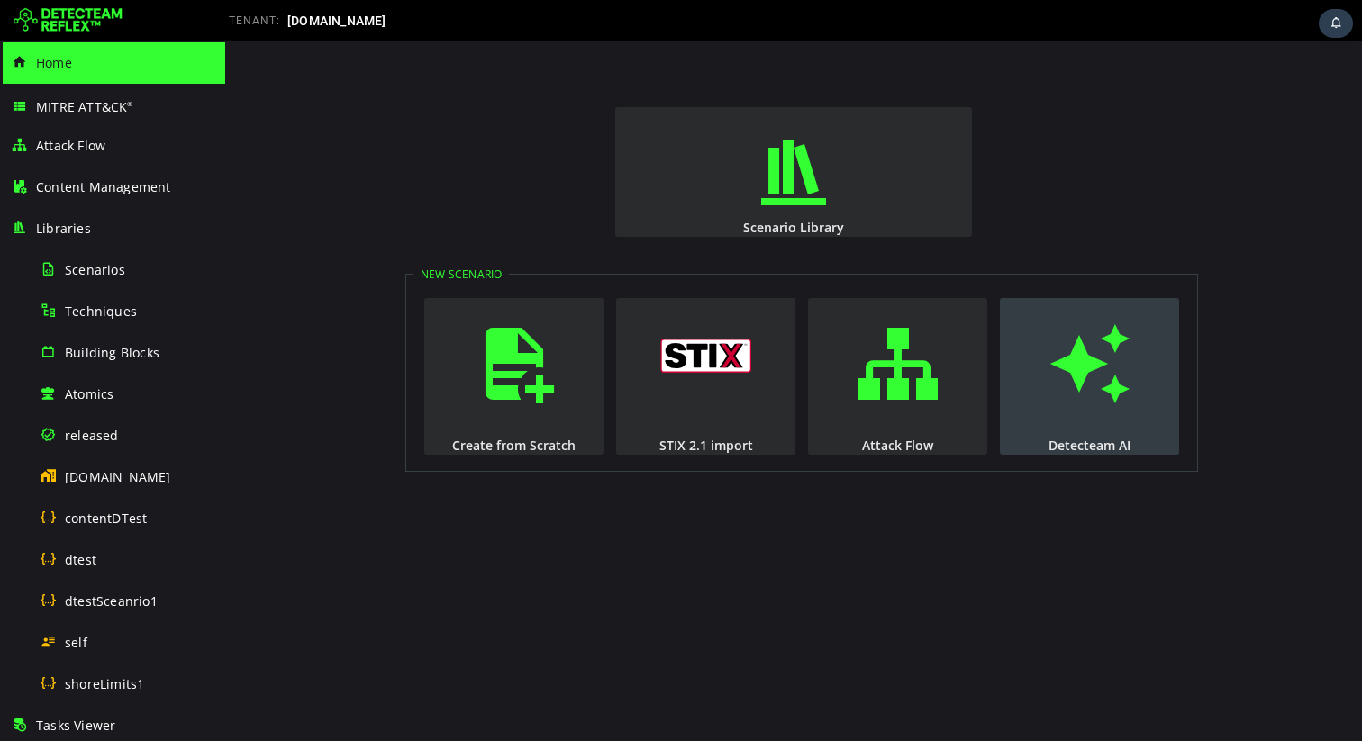
click at [1099, 386] on span "button" at bounding box center [1090, 364] width 18 height 123
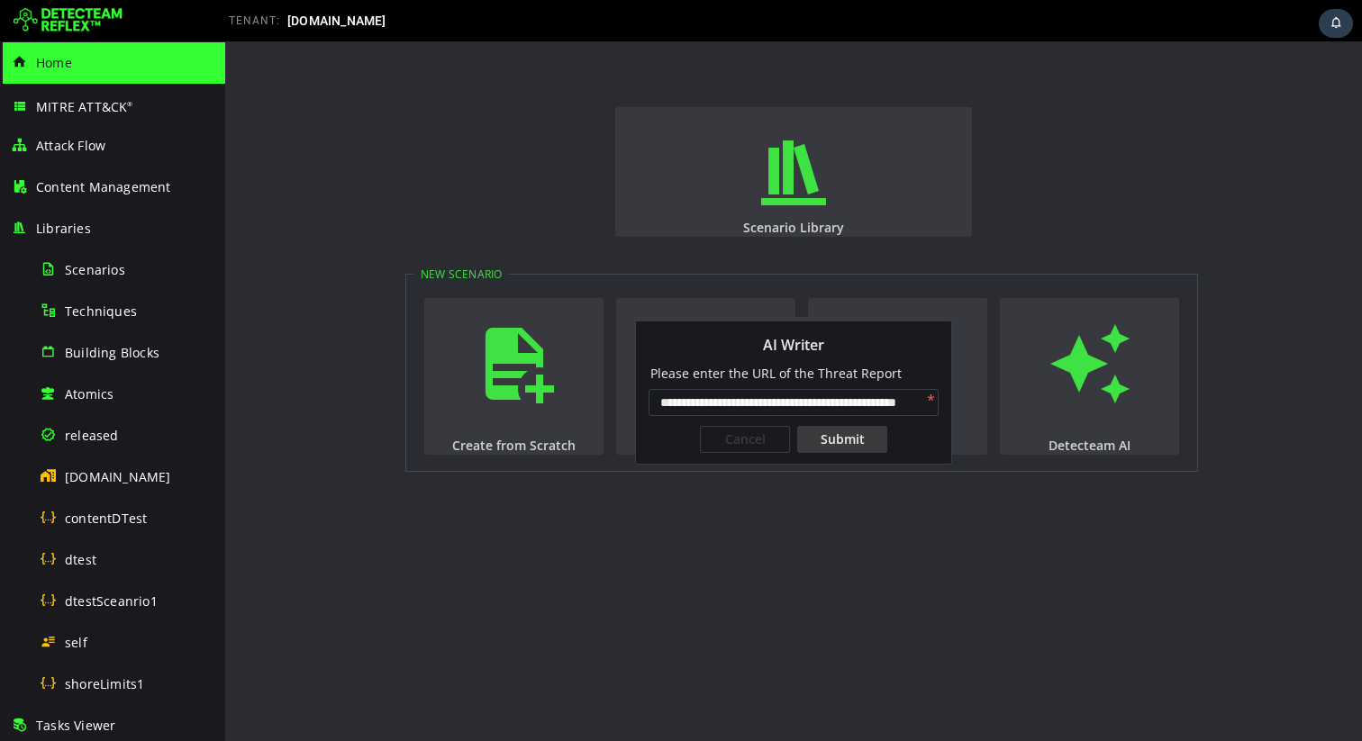
scroll to position [0, 61]
type input "**********"
click at [859, 439] on div "Submit" at bounding box center [842, 439] width 90 height 27
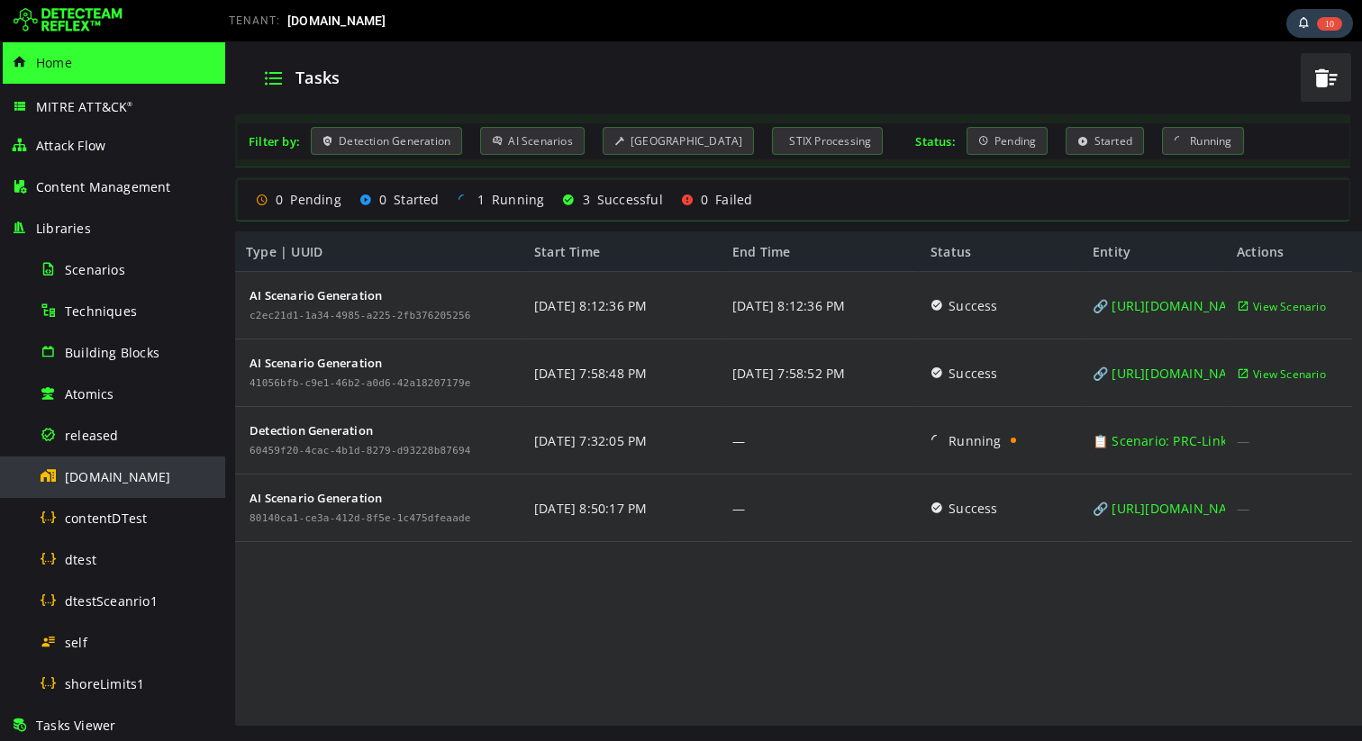
click at [100, 482] on span "[DOMAIN_NAME]" at bounding box center [118, 477] width 106 height 17
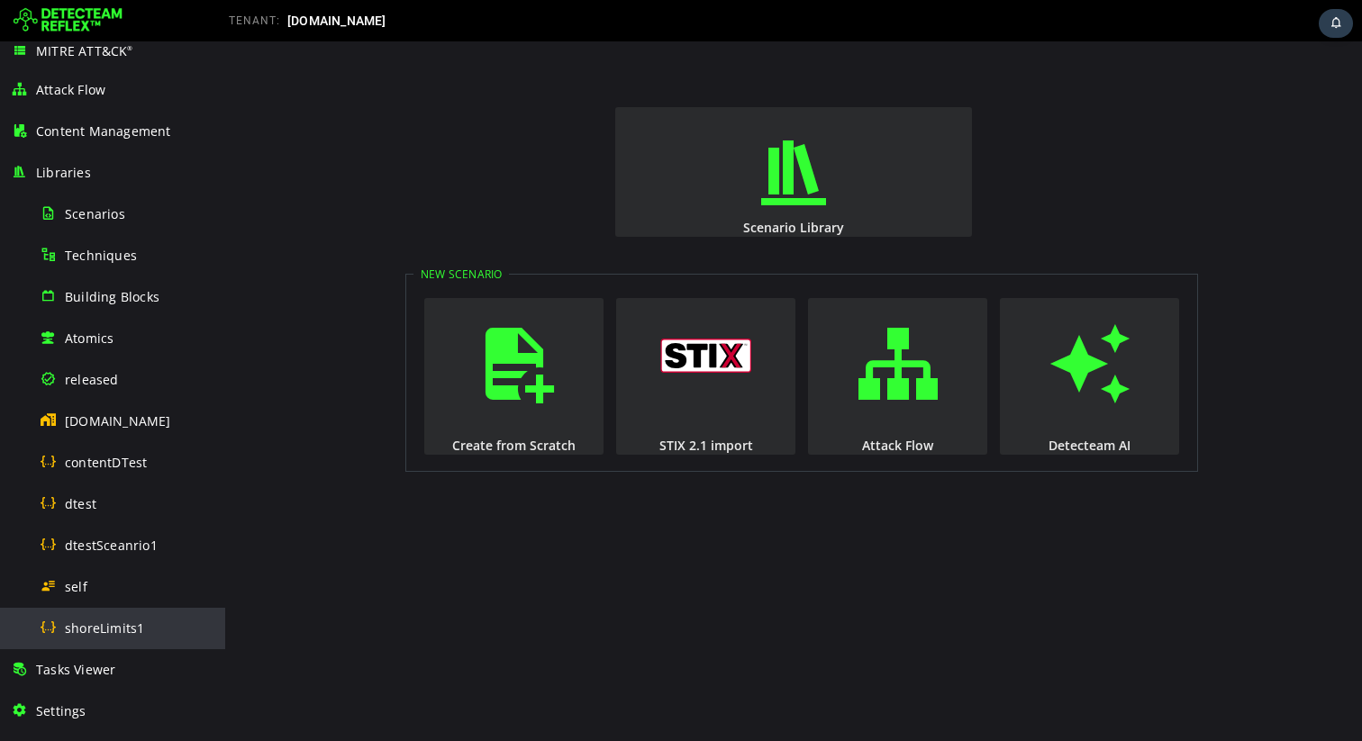
scroll to position [85, 0]
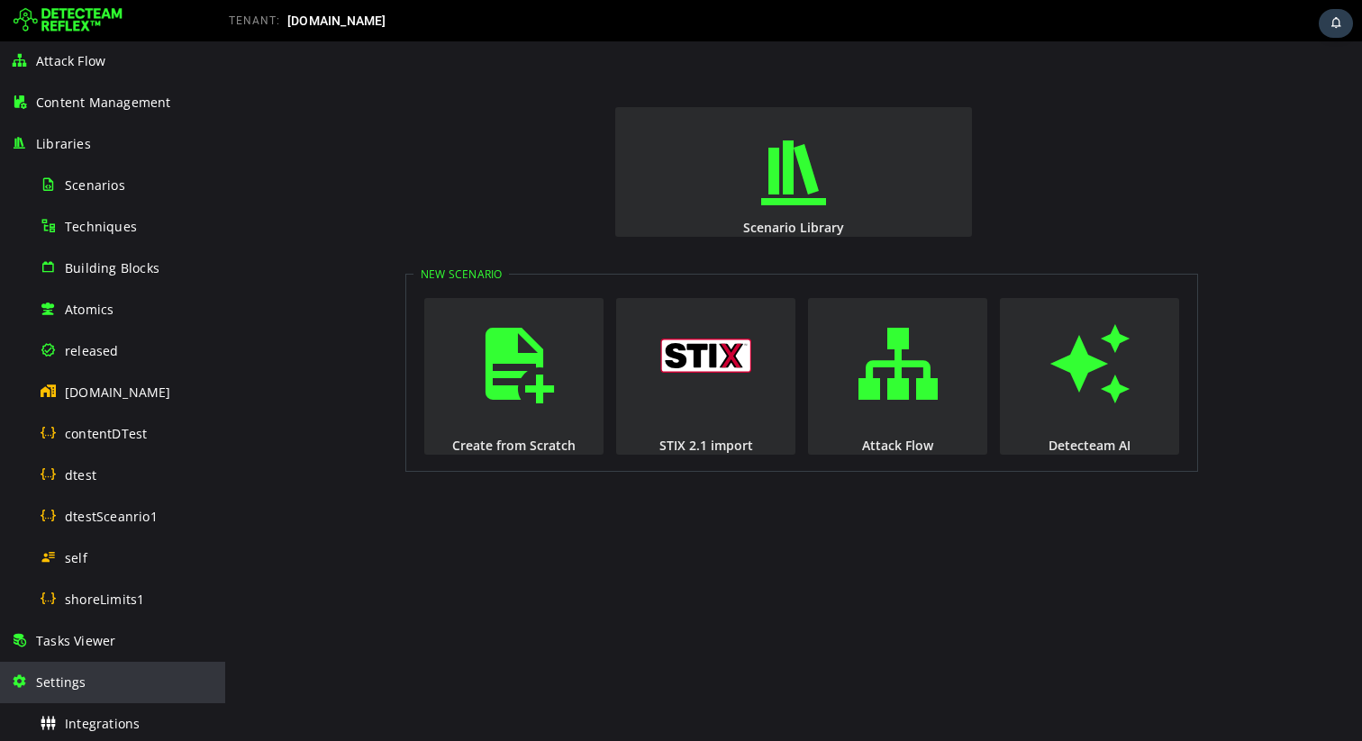
click at [83, 672] on div "Settings" at bounding box center [113, 682] width 204 height 41
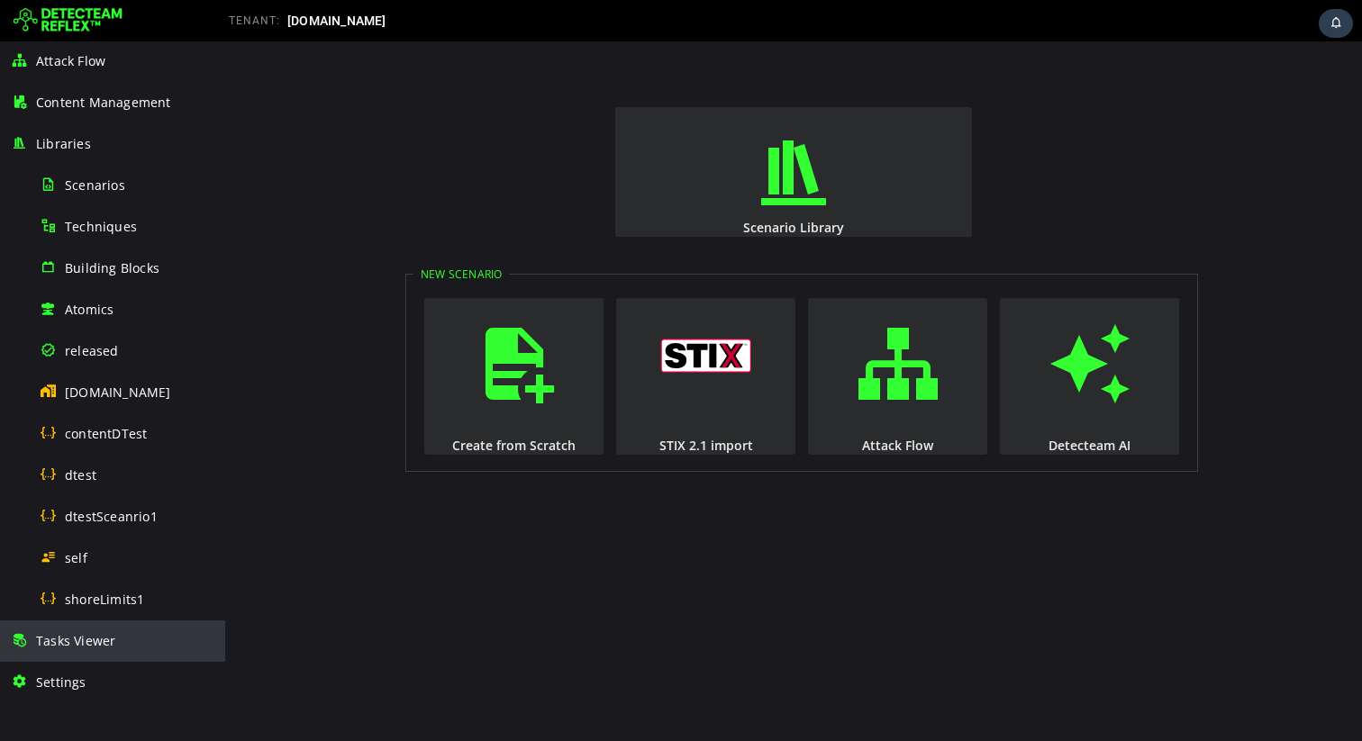
click at [77, 641] on span "Tasks Viewer" at bounding box center [75, 640] width 79 height 17
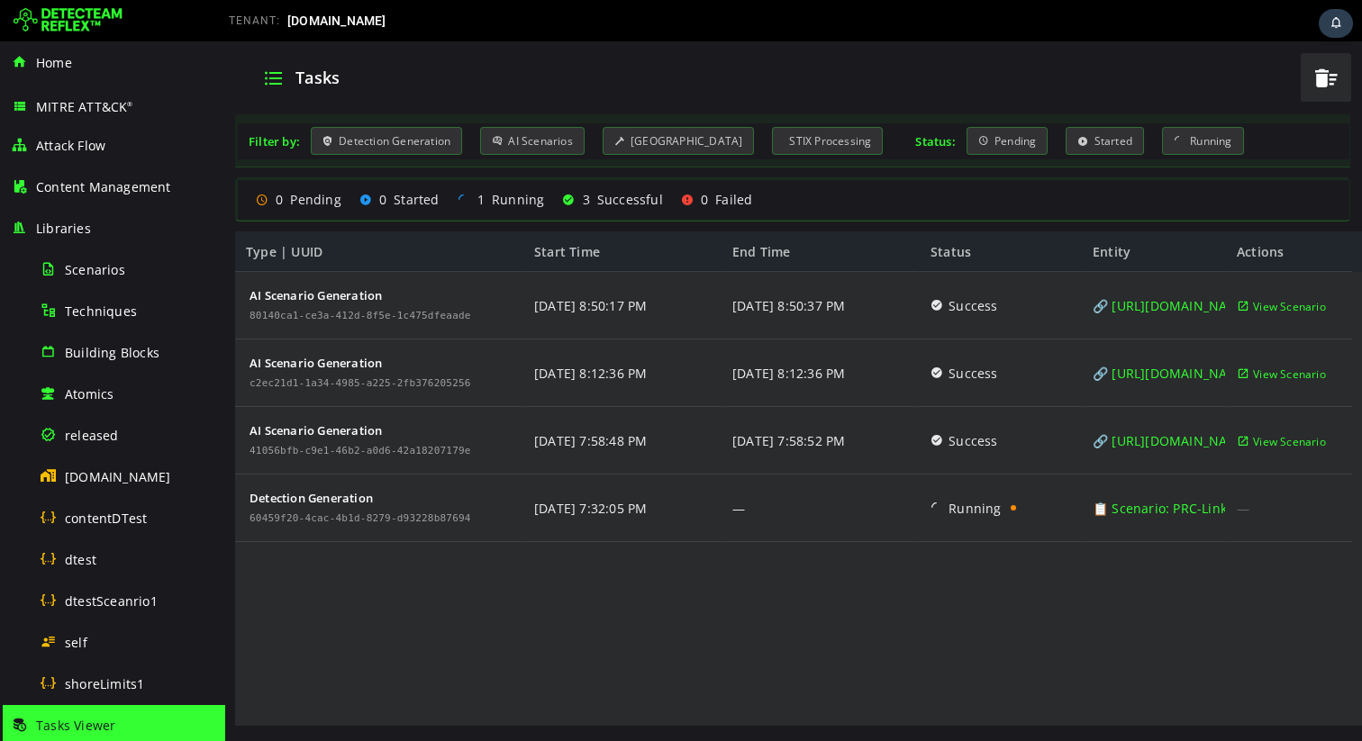
click at [561, 617] on div "AI Scenario Generation 80140ca1-ce3a-412d-8f5e-1c475dfeaade AI Scenario Generat…" at bounding box center [793, 500] width 1117 height 456
